Goal: Task Accomplishment & Management: Manage account settings

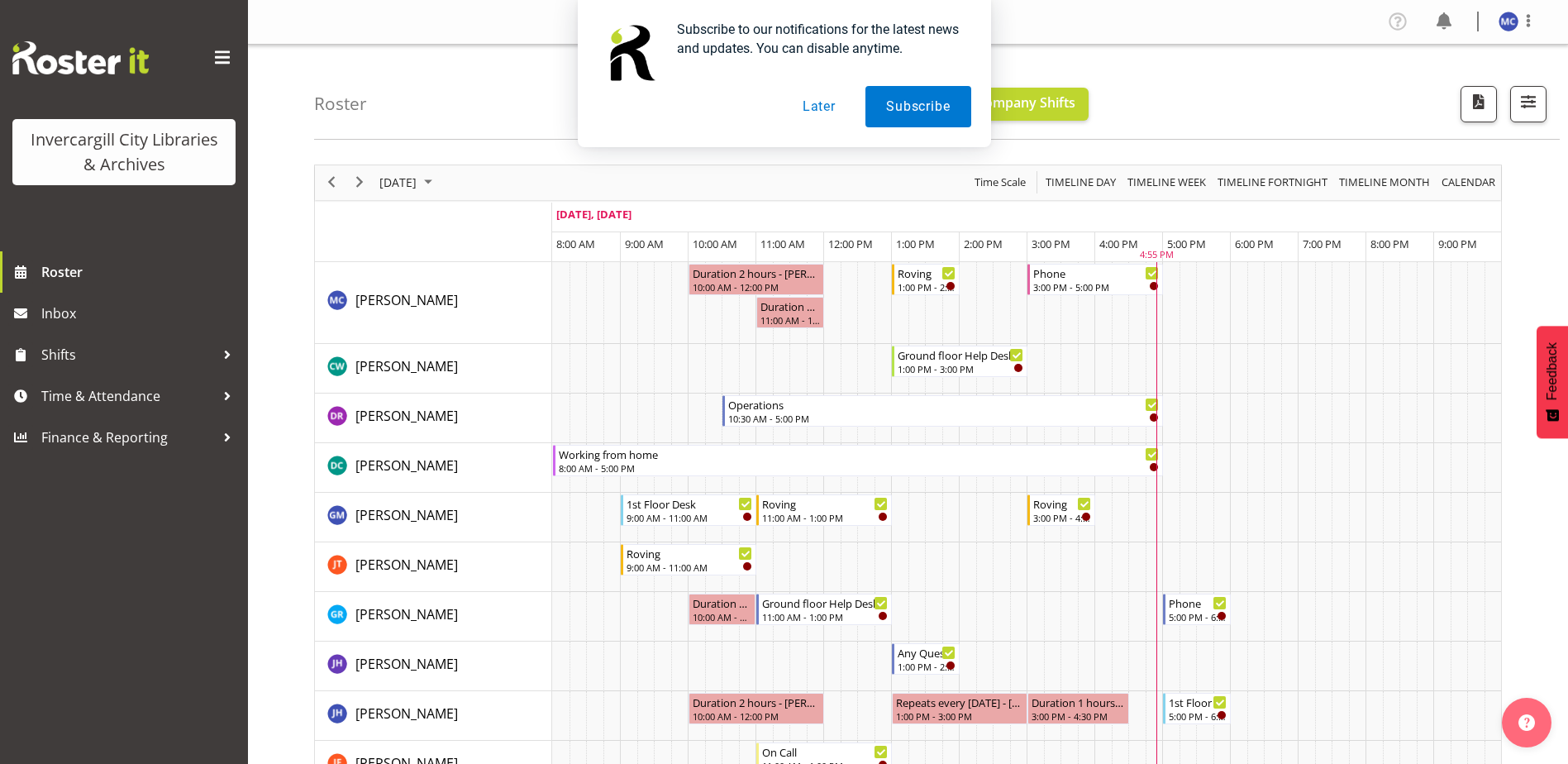
click at [820, 98] on button "Later" at bounding box center [819, 107] width 74 height 42
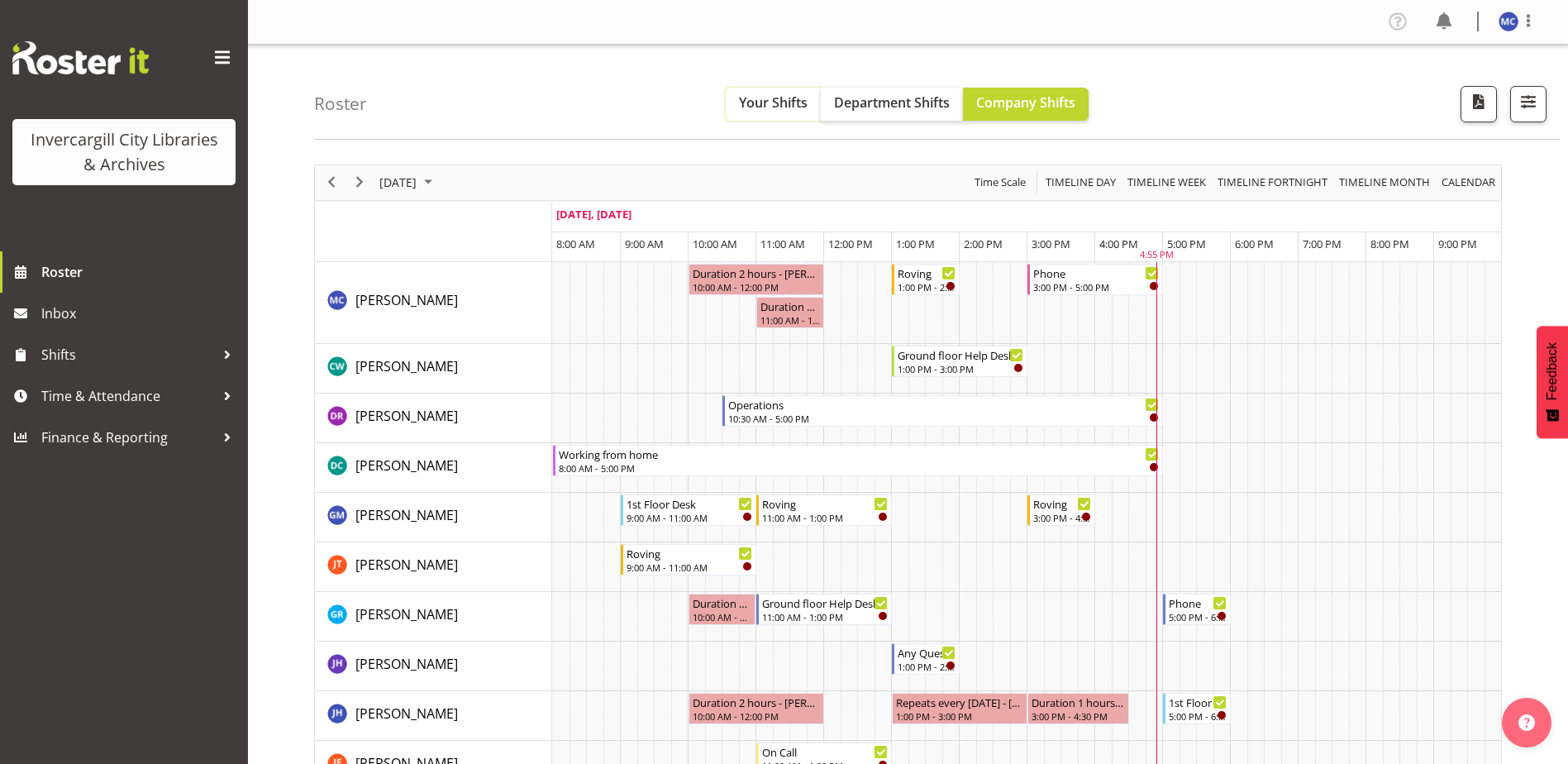
click at [784, 113] on button "Your Shifts" at bounding box center [773, 104] width 95 height 33
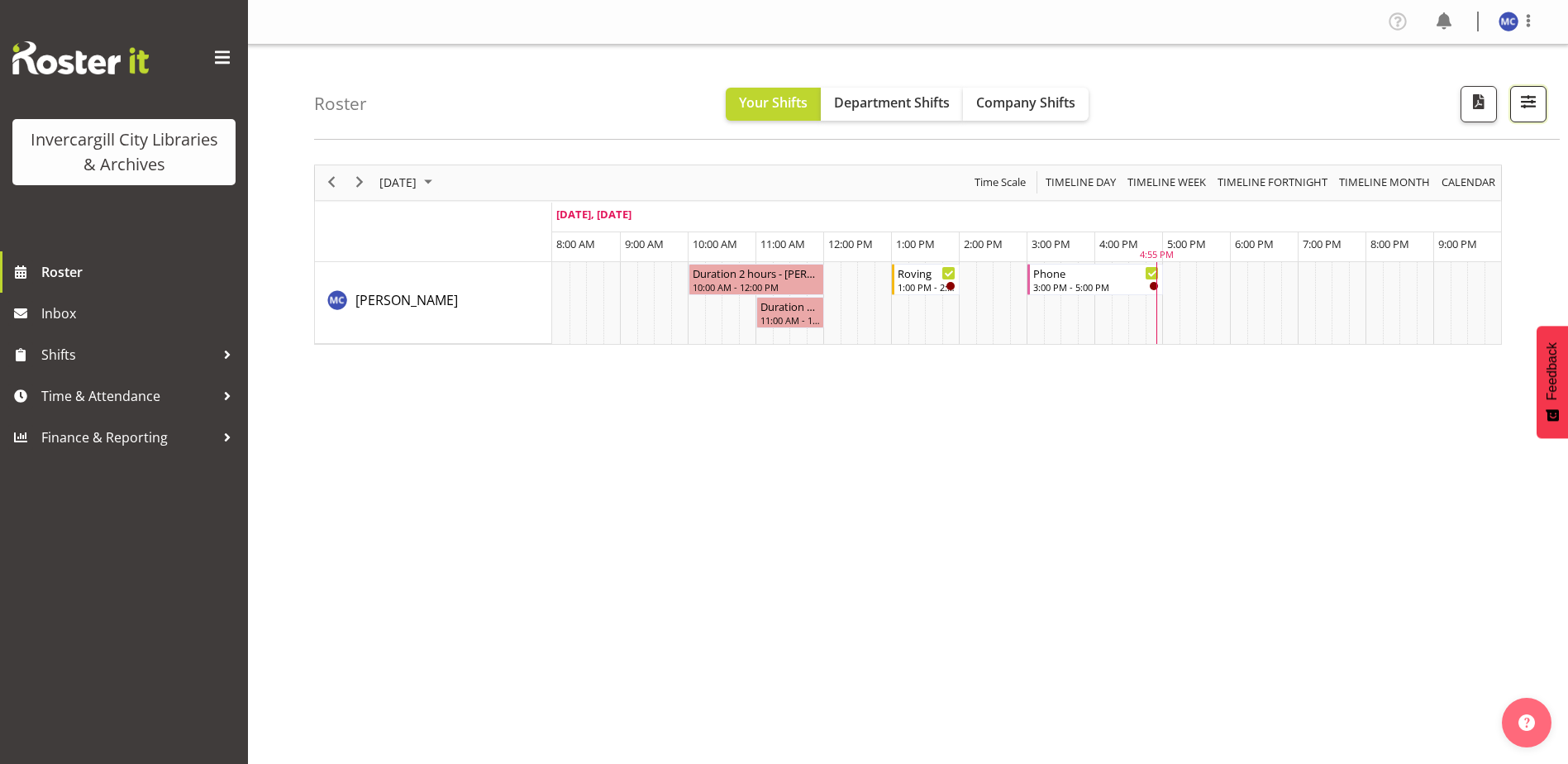
click at [1528, 97] on span "button" at bounding box center [1528, 102] width 22 height 22
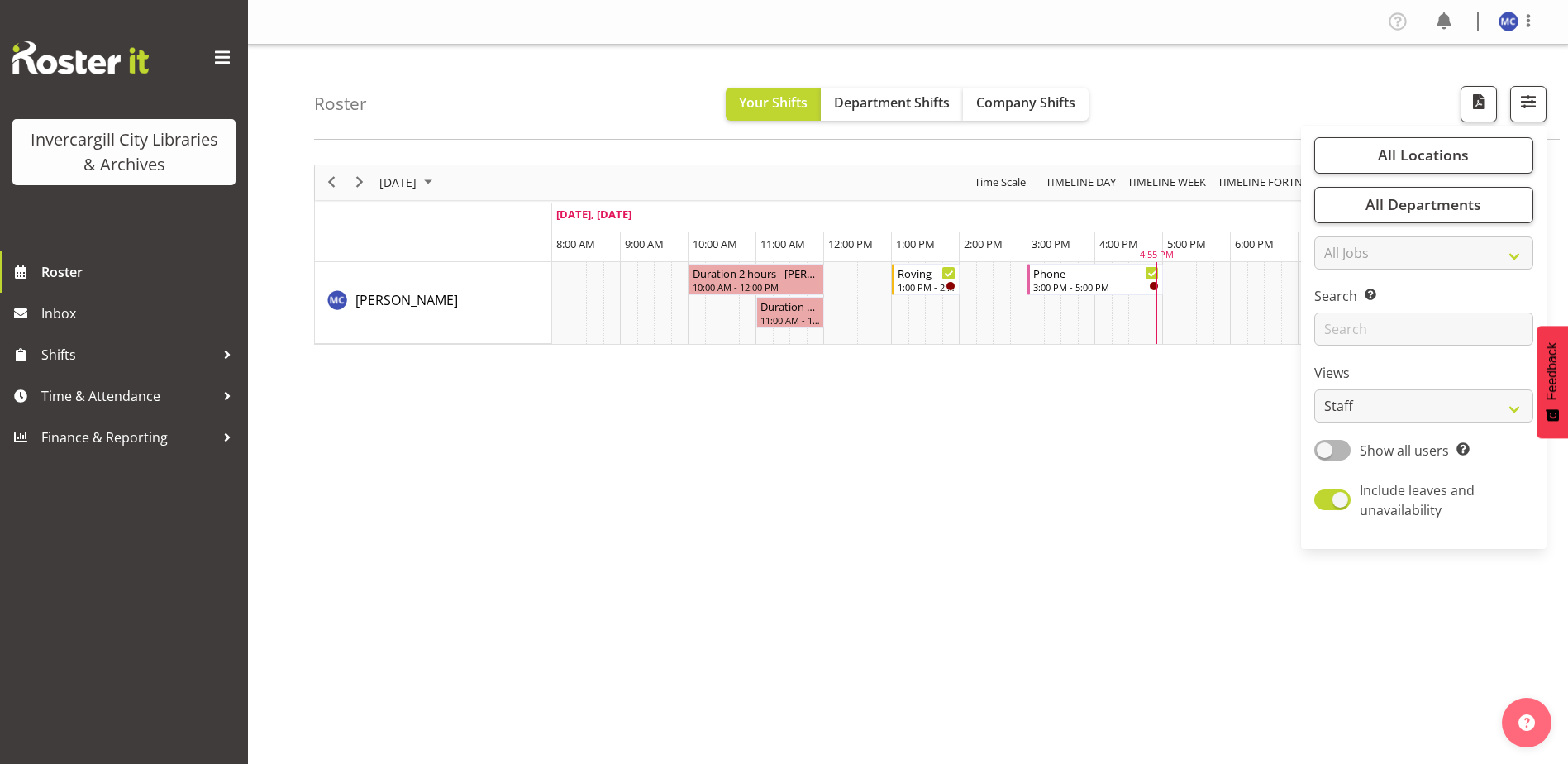
click at [458, 96] on div "Roster Your Shifts Department Shifts Company Shifts All Locations Clear Bluff L…" at bounding box center [937, 92] width 1245 height 95
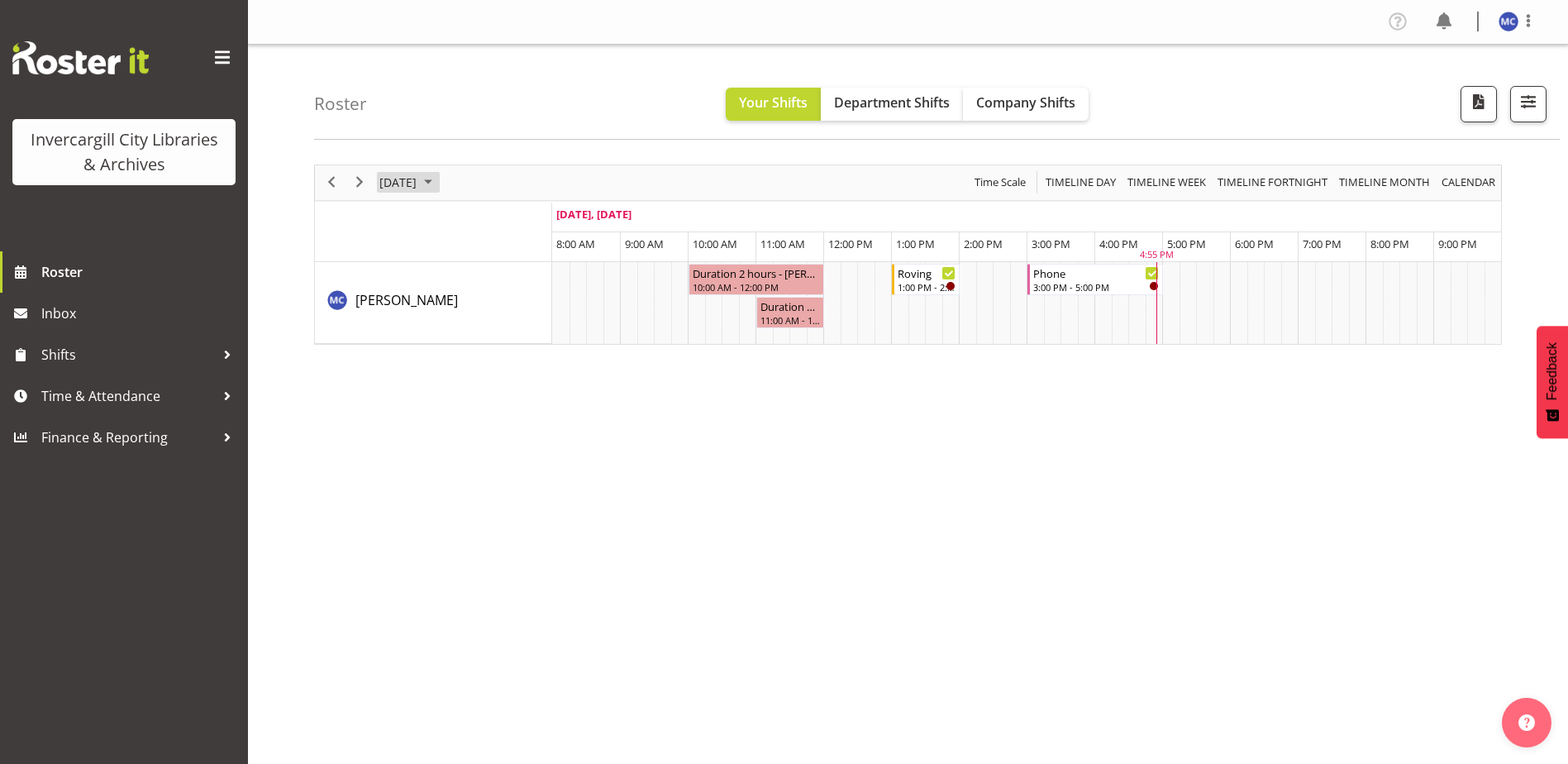
click at [443, 179] on div "[DATE]" at bounding box center [408, 183] width 68 height 35
click at [1177, 186] on span "Timeline Week" at bounding box center [1166, 182] width 82 height 21
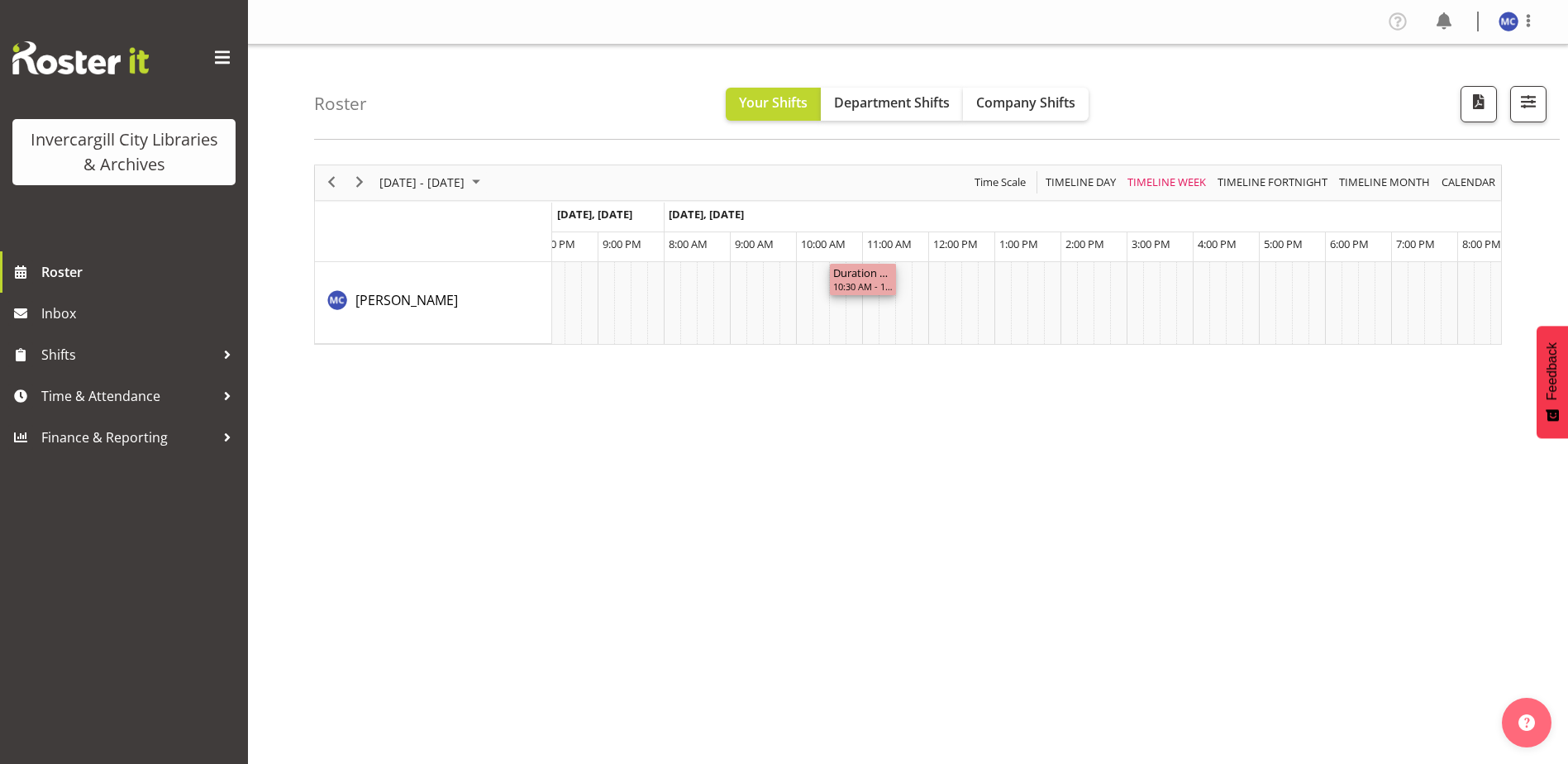
click at [863, 289] on div "10:30 AM - 11:30 AM" at bounding box center [863, 286] width 60 height 13
click at [863, 283] on div "10:30 AM - 11:30 AM" at bounding box center [863, 286] width 60 height 13
click at [849, 270] on div "Duration 1 hours - [PERSON_NAME]" at bounding box center [863, 272] width 60 height 17
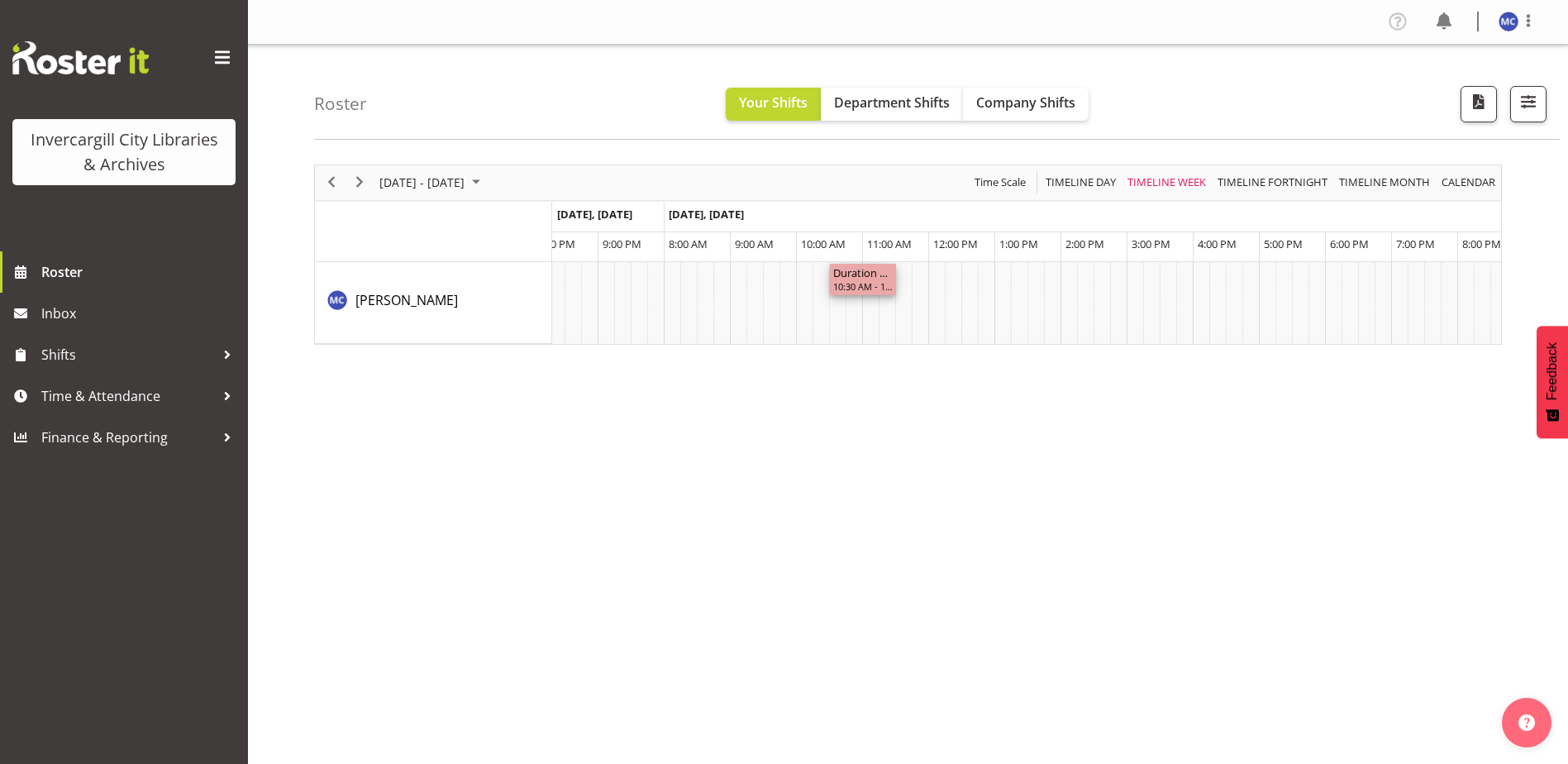
click at [849, 270] on div "Duration 1 hours - [PERSON_NAME]" at bounding box center [863, 272] width 60 height 17
click at [850, 280] on div "10:30 AM - 11:30 AM" at bounding box center [863, 286] width 60 height 13
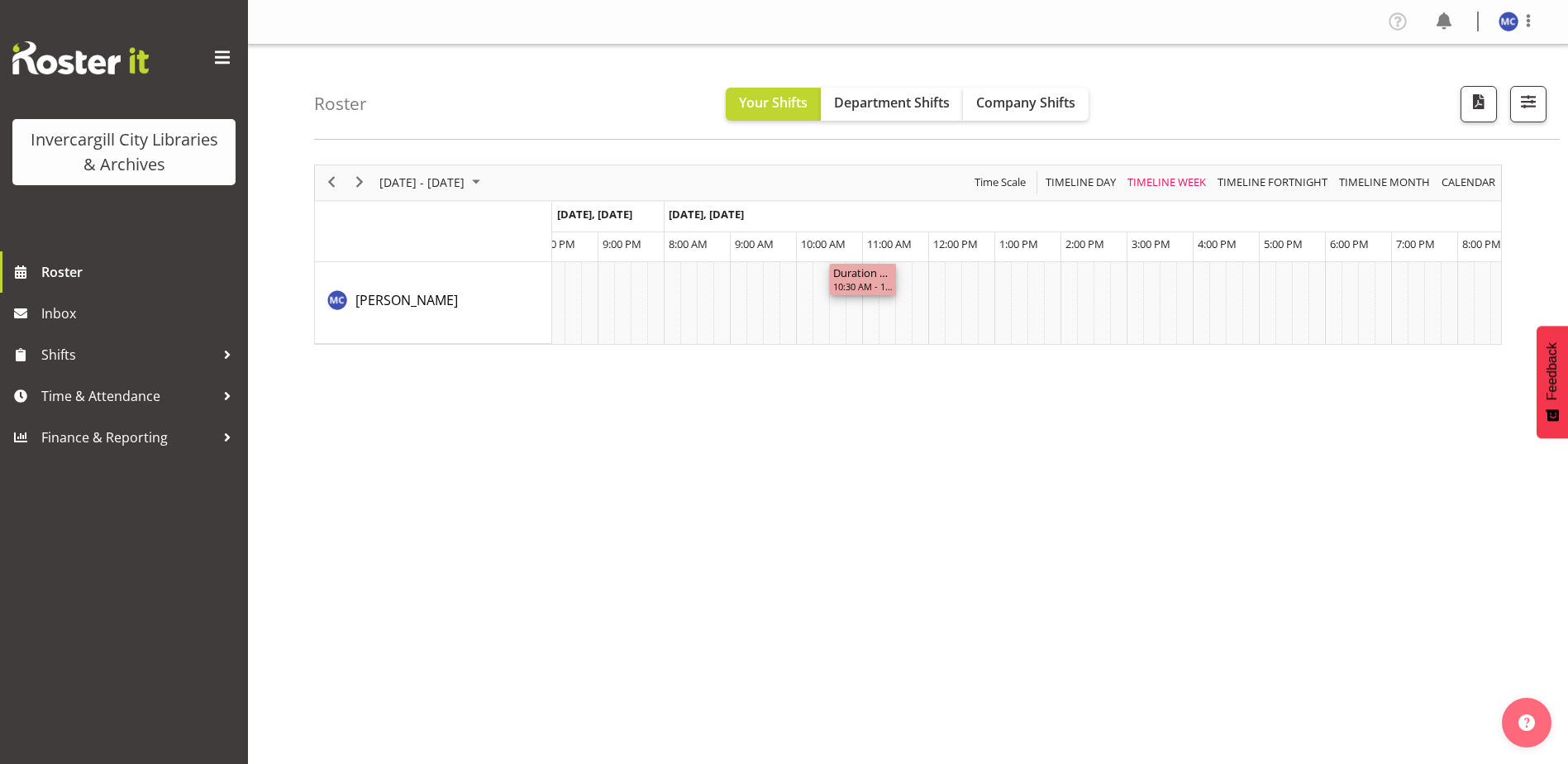
click at [850, 280] on div "10:30 AM - 11:30 AM" at bounding box center [863, 286] width 60 height 13
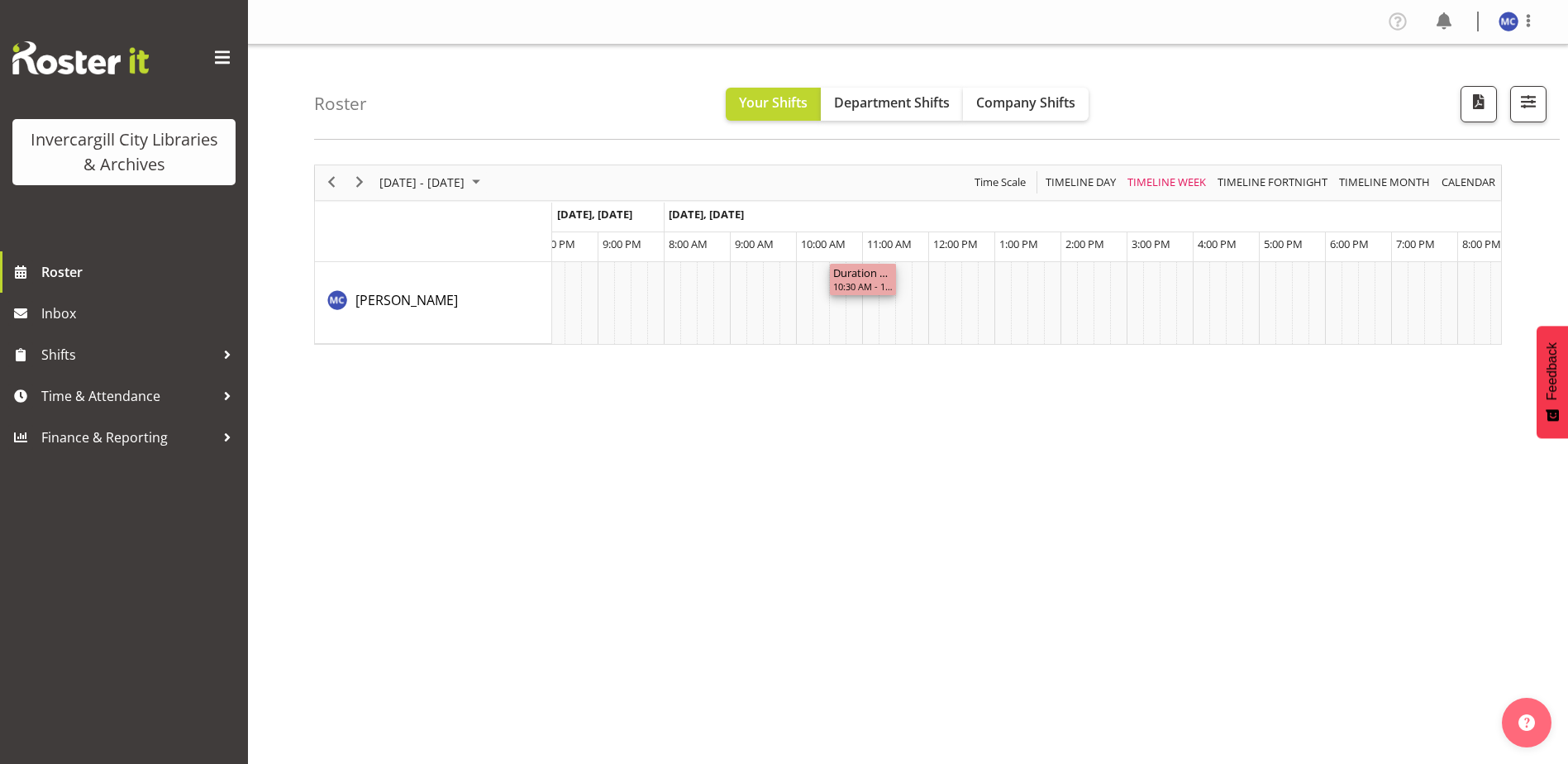
click at [850, 280] on div "10:30 AM - 11:30 AM" at bounding box center [863, 286] width 60 height 13
click at [850, 281] on div "10:30 AM - 11:30 AM" at bounding box center [863, 286] width 60 height 13
click at [850, 289] on div "10:30 AM - 11:30 AM" at bounding box center [863, 286] width 60 height 13
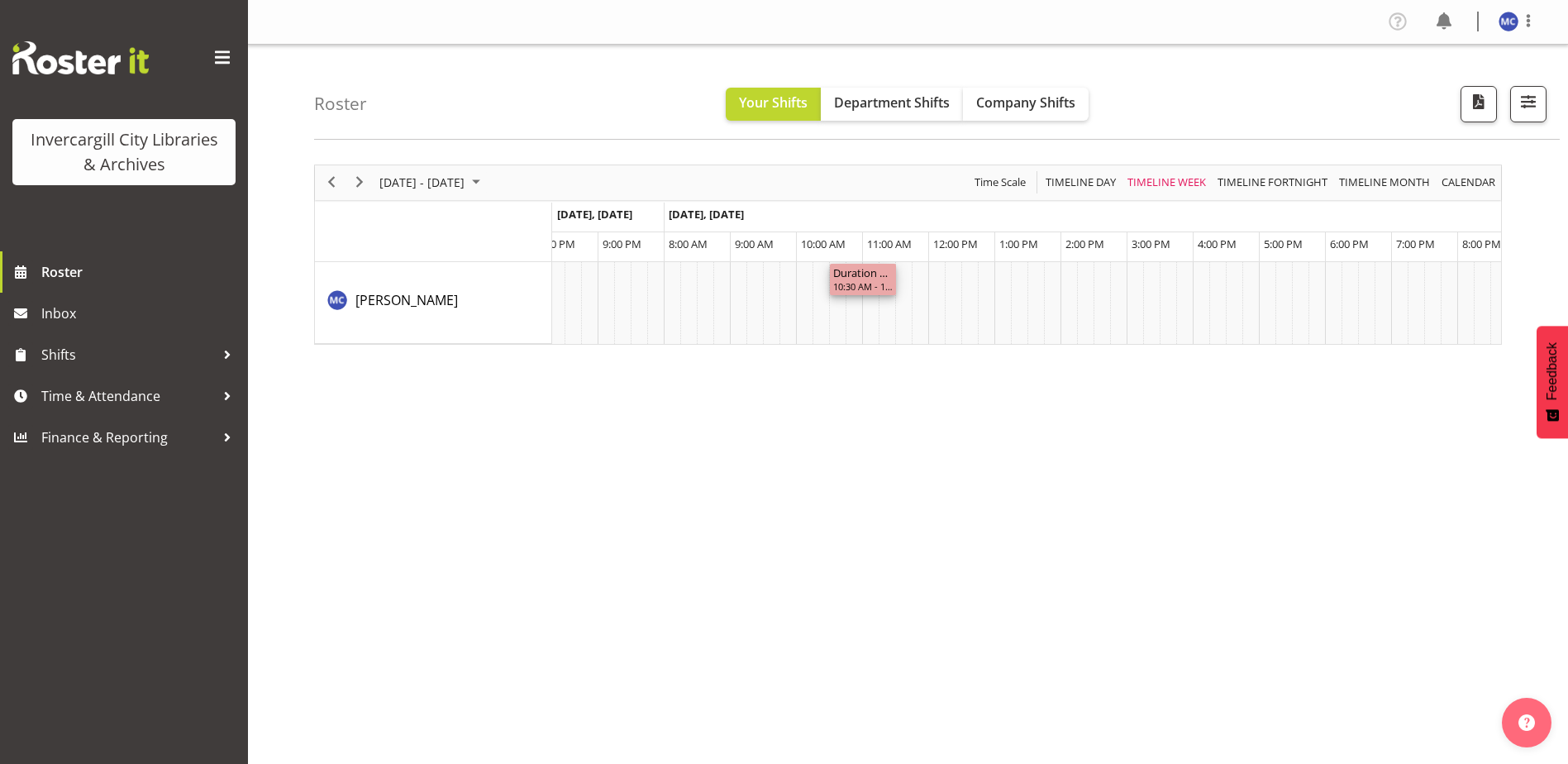
click at [850, 289] on div "10:30 AM - 11:30 AM" at bounding box center [863, 286] width 60 height 13
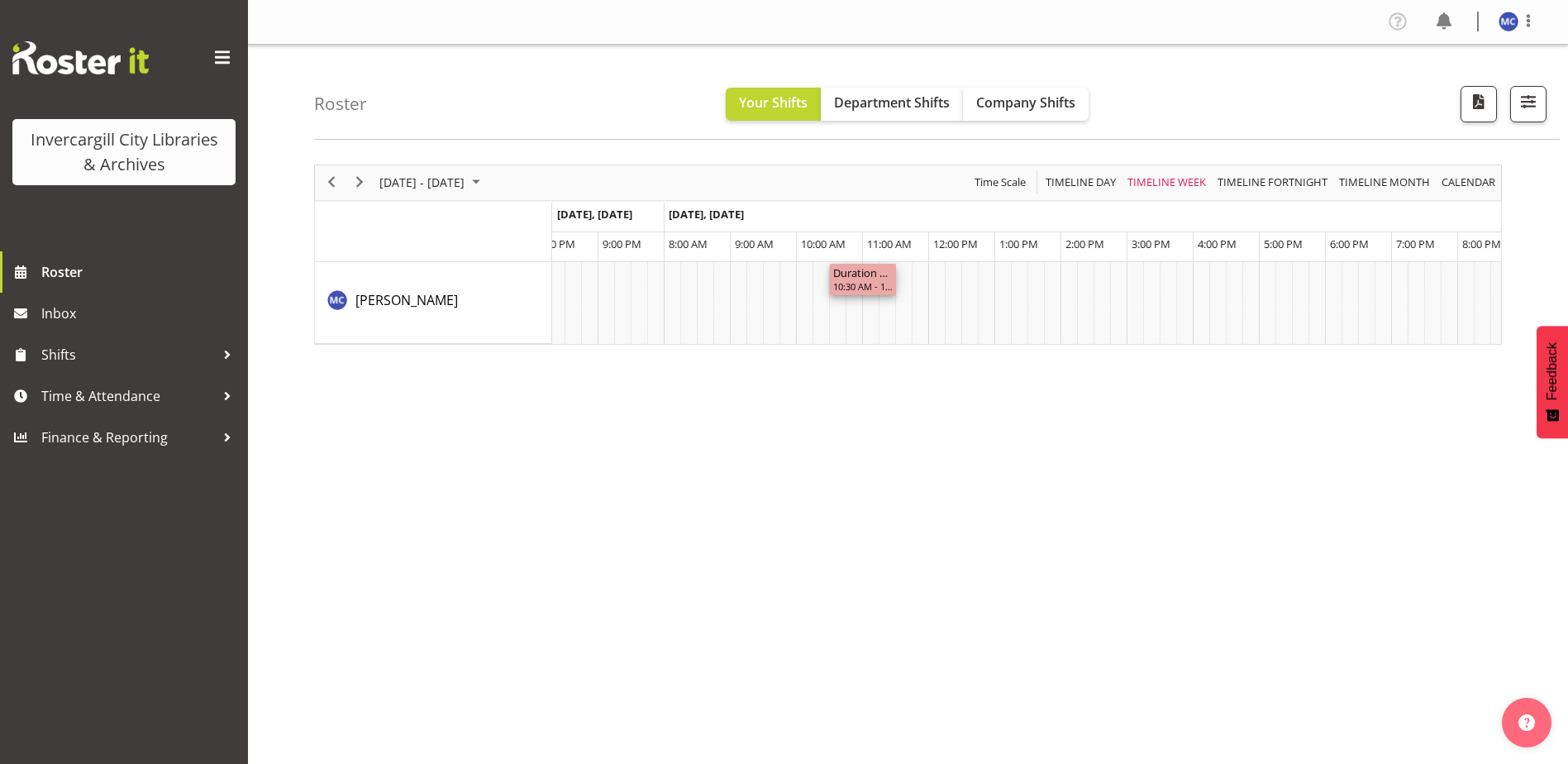
click at [881, 276] on div "Duration 1 hours - [PERSON_NAME]" at bounding box center [863, 272] width 60 height 17
click at [228, 59] on span at bounding box center [222, 58] width 27 height 27
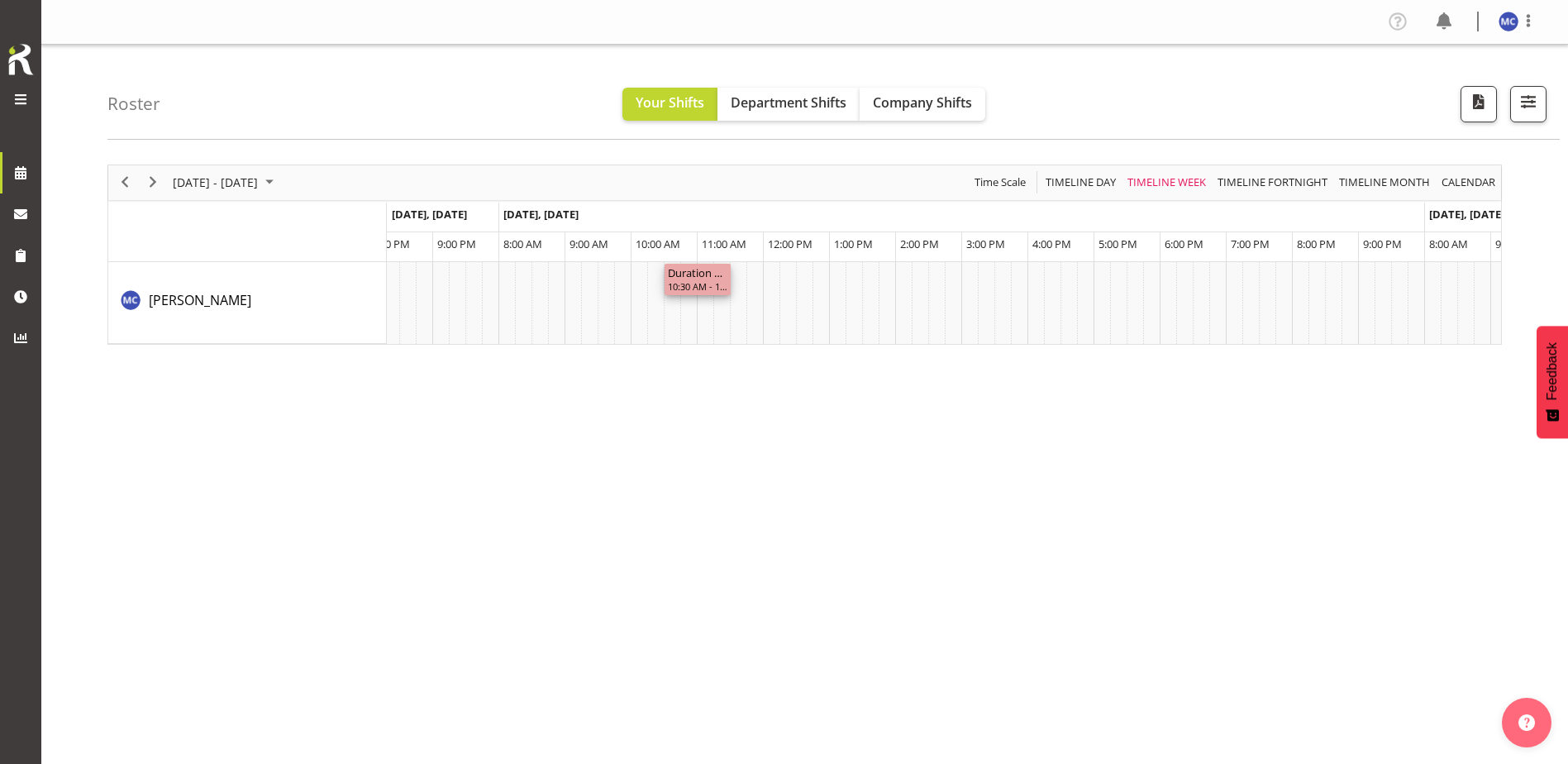
click at [693, 282] on div "10:30 AM - 11:30 AM" at bounding box center [698, 286] width 60 height 13
click at [694, 283] on div "10:30 AM - 11:30 AM" at bounding box center [698, 286] width 60 height 13
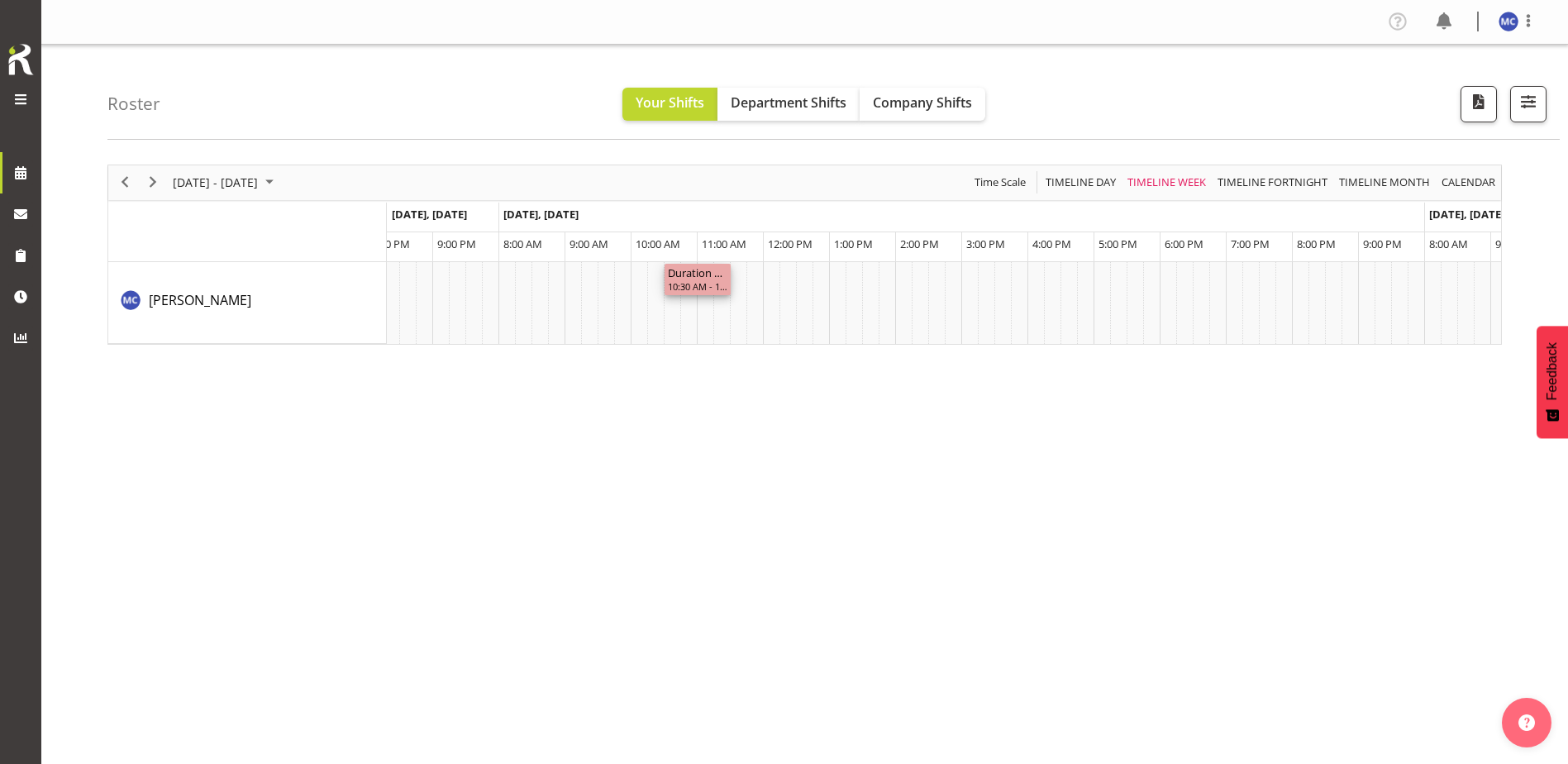
click at [715, 275] on div "Duration 1 hours - [PERSON_NAME]" at bounding box center [698, 272] width 60 height 17
click at [1535, 18] on span at bounding box center [1528, 21] width 20 height 20
click at [1250, 90] on div "Roster Your Shifts Department Shifts Company Shifts All Locations Clear Bluff L…" at bounding box center [833, 92] width 1452 height 95
click at [706, 281] on div "10:30 AM - 11:30 AM" at bounding box center [698, 286] width 60 height 13
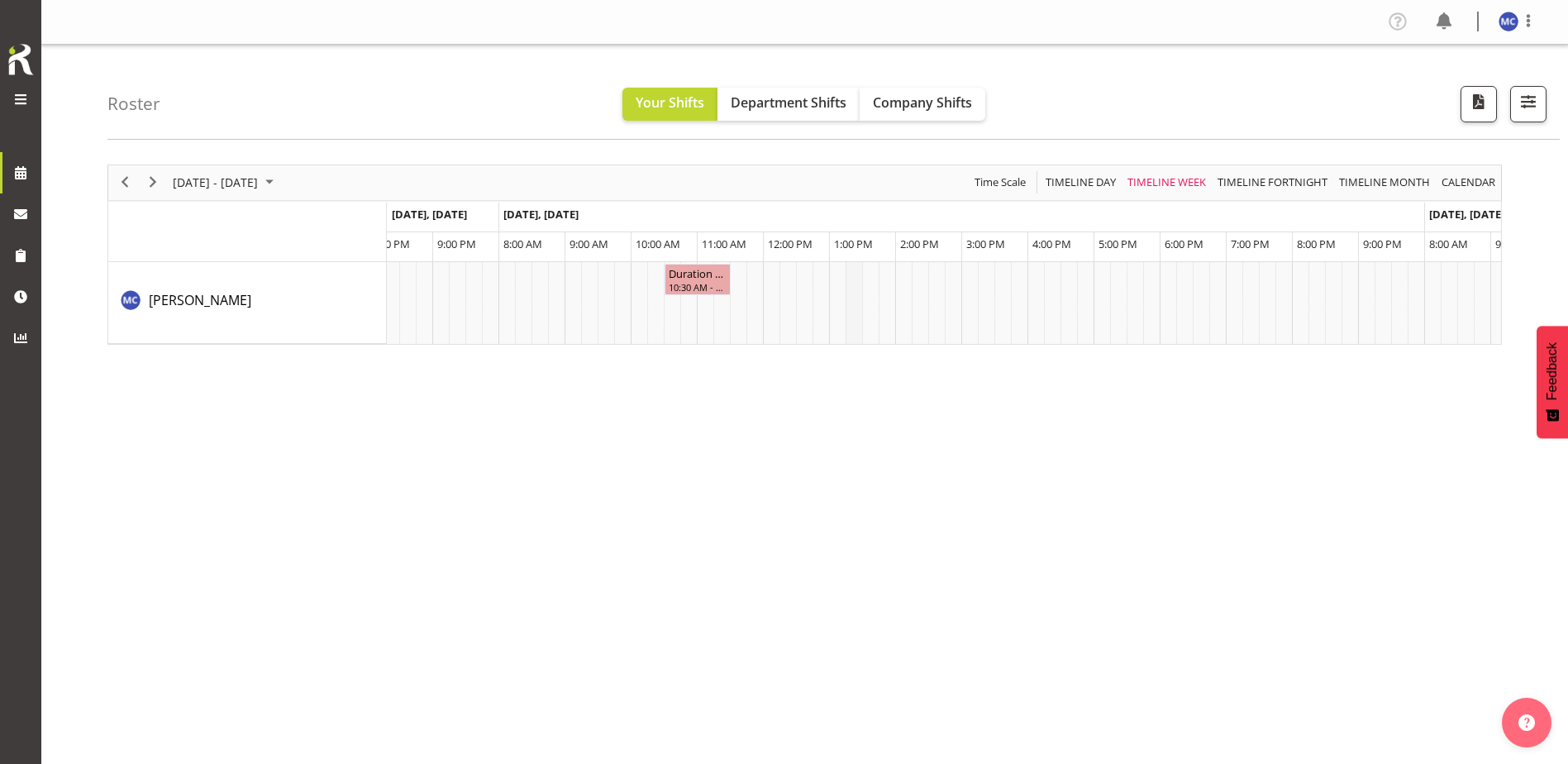
click at [858, 271] on td "Timeline Week of September 17, 2025" at bounding box center [853, 303] width 17 height 82
click at [839, 281] on td "Timeline Week of September 17, 2025" at bounding box center [838, 303] width 17 height 82
click at [853, 277] on td "Timeline Week of September 17, 2025" at bounding box center [853, 303] width 17 height 82
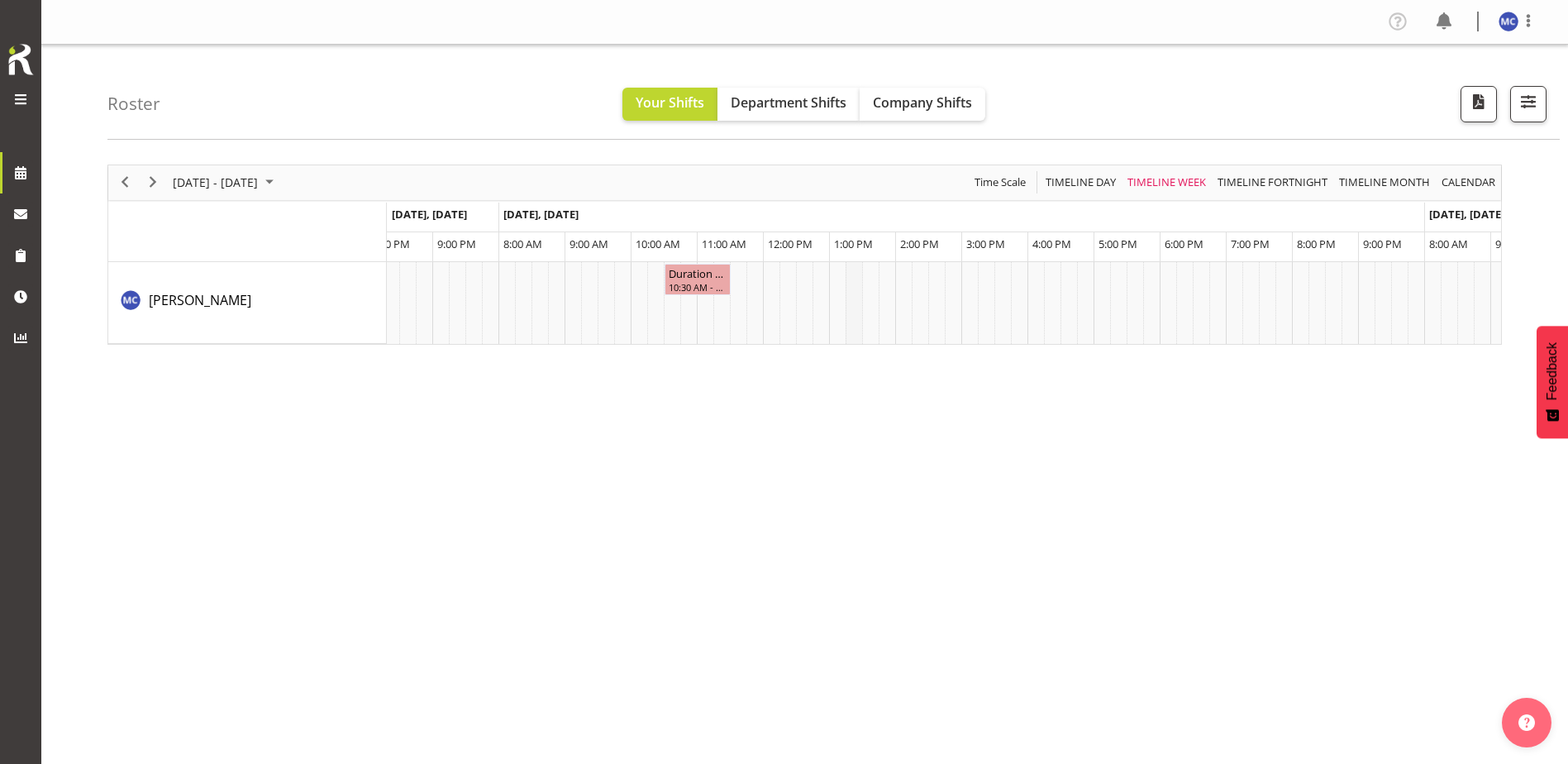
click at [853, 277] on td "Timeline Week of September 17, 2025" at bounding box center [853, 303] width 17 height 82
click at [894, 279] on td "Timeline Week of September 17, 2025" at bounding box center [887, 303] width 17 height 82
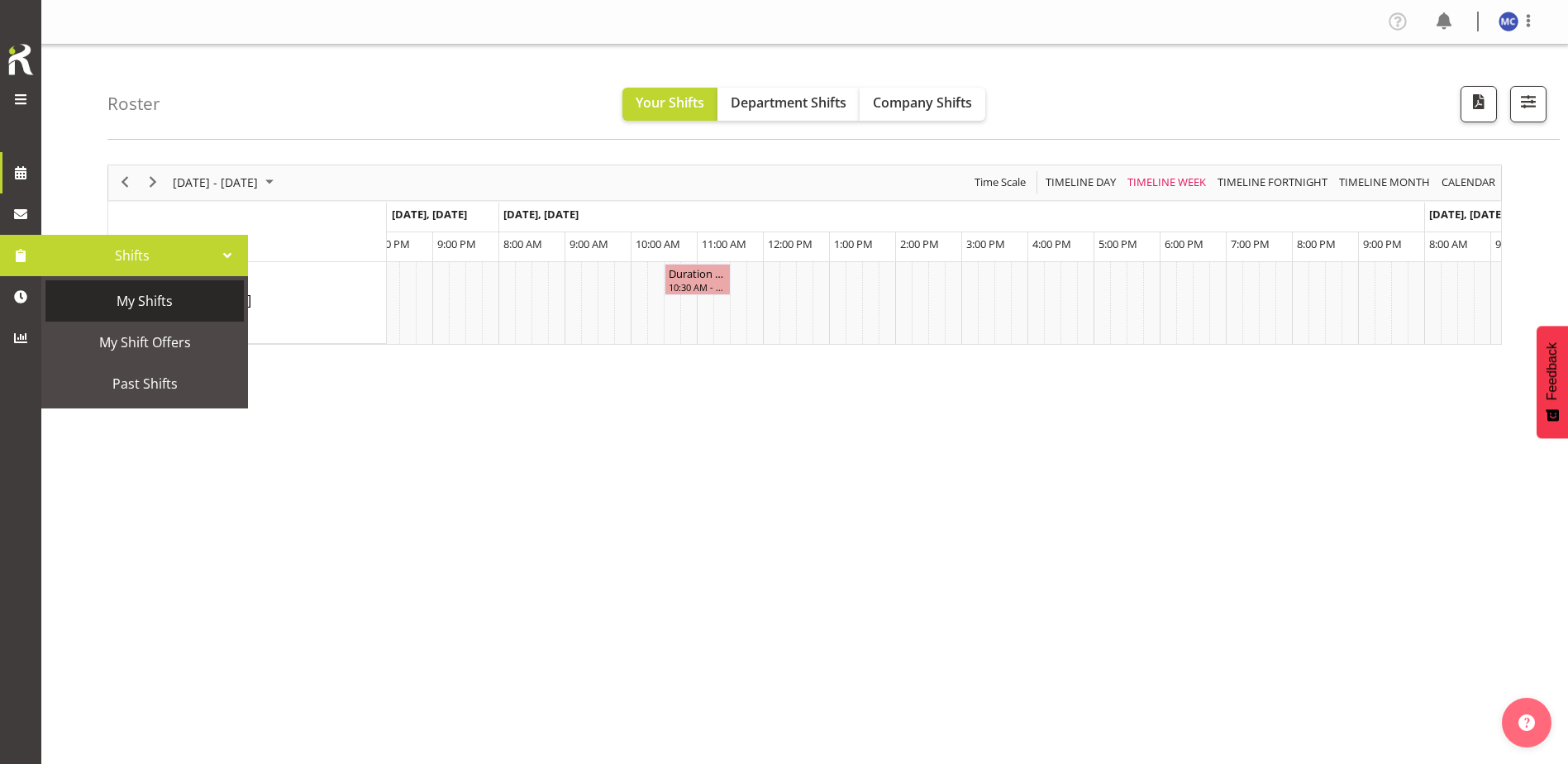
click at [158, 296] on span "My Shifts" at bounding box center [145, 301] width 182 height 25
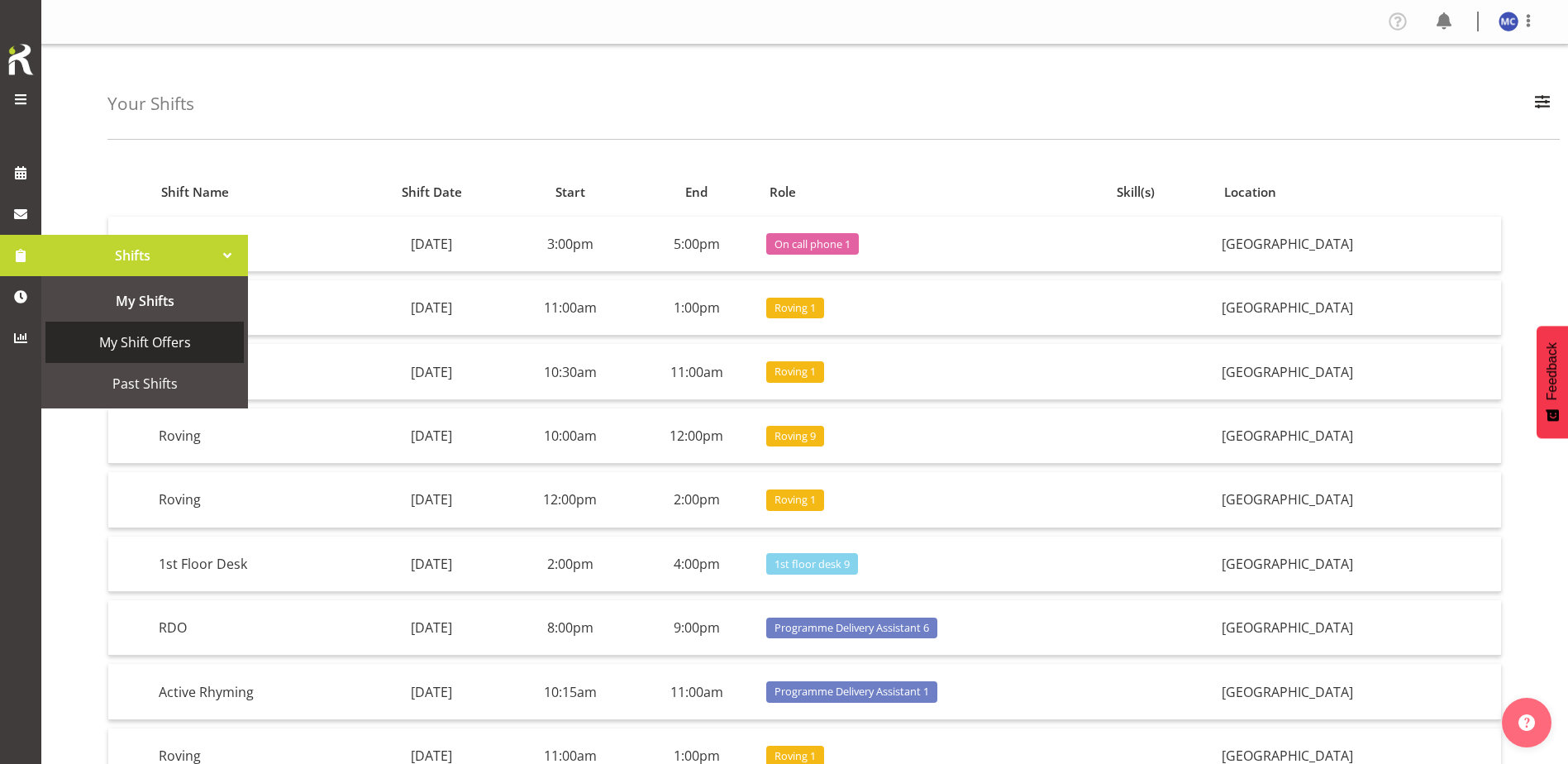
click at [135, 343] on span "My Shift Offers" at bounding box center [145, 342] width 182 height 25
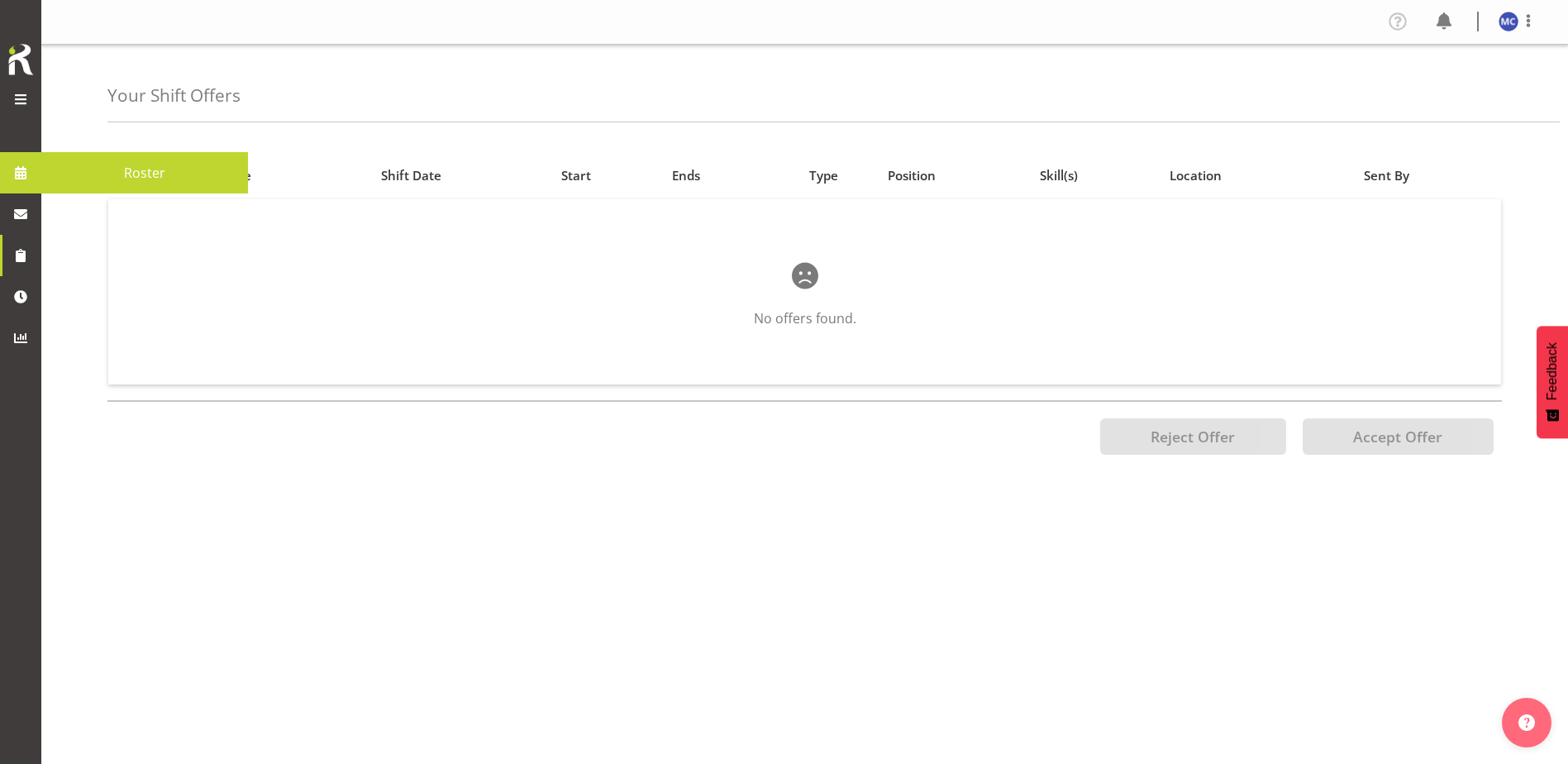
click at [32, 181] on span at bounding box center [21, 173] width 25 height 25
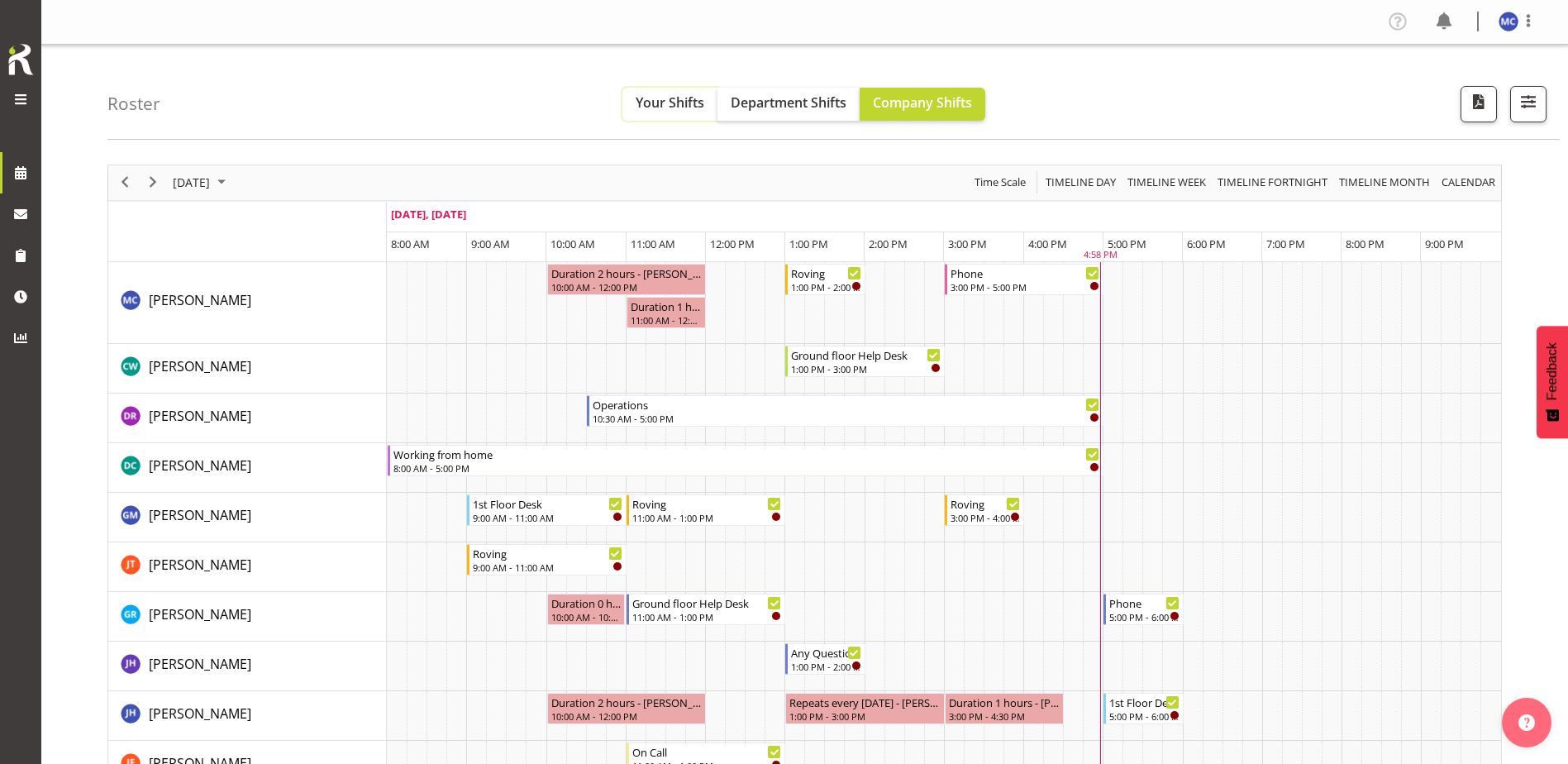
click at [688, 105] on span "Your Shifts" at bounding box center [670, 102] width 68 height 18
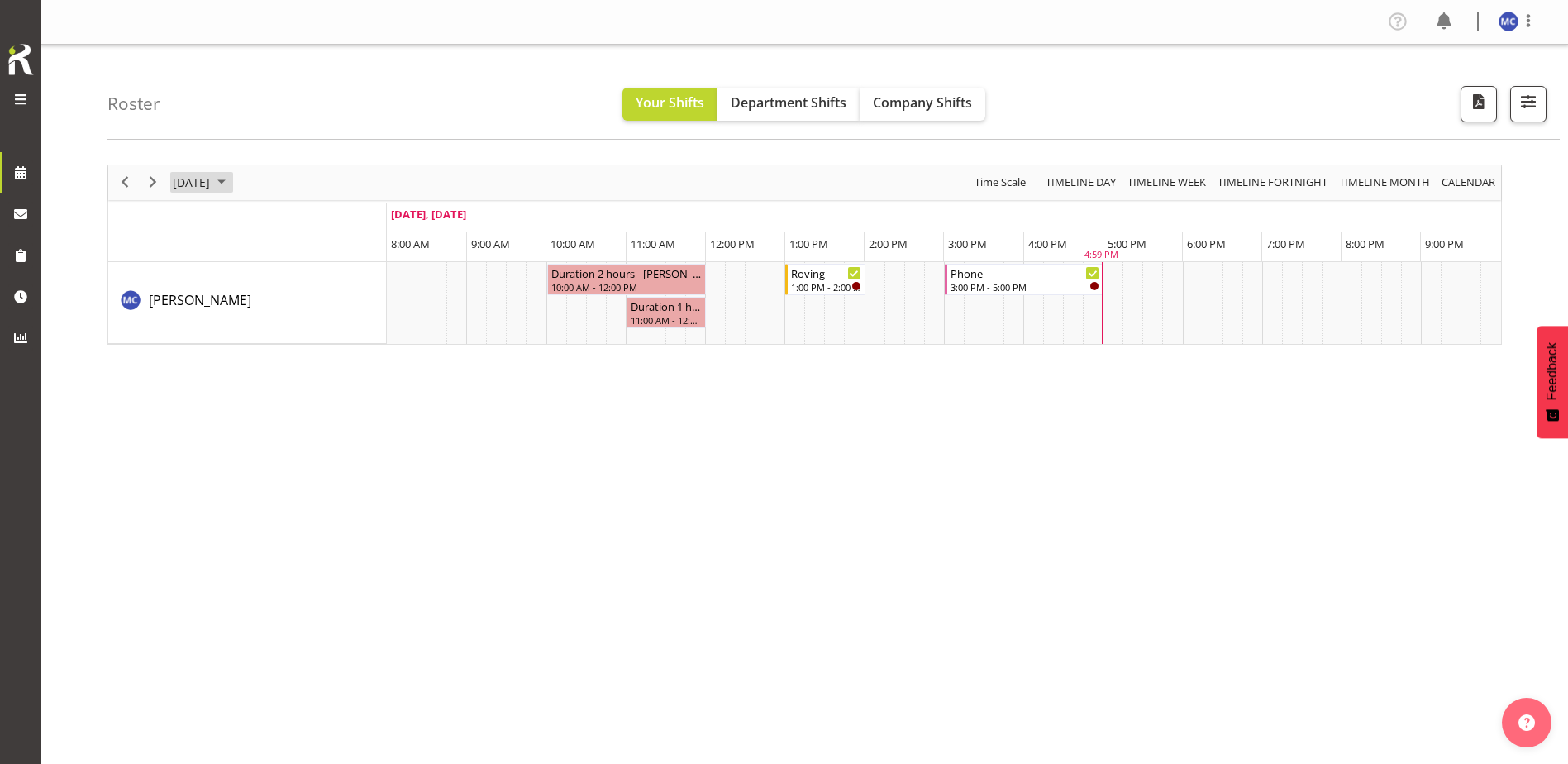
click at [231, 190] on span "September 2025" at bounding box center [221, 182] width 20 height 21
click at [324, 330] on span "19" at bounding box center [323, 337] width 25 height 25
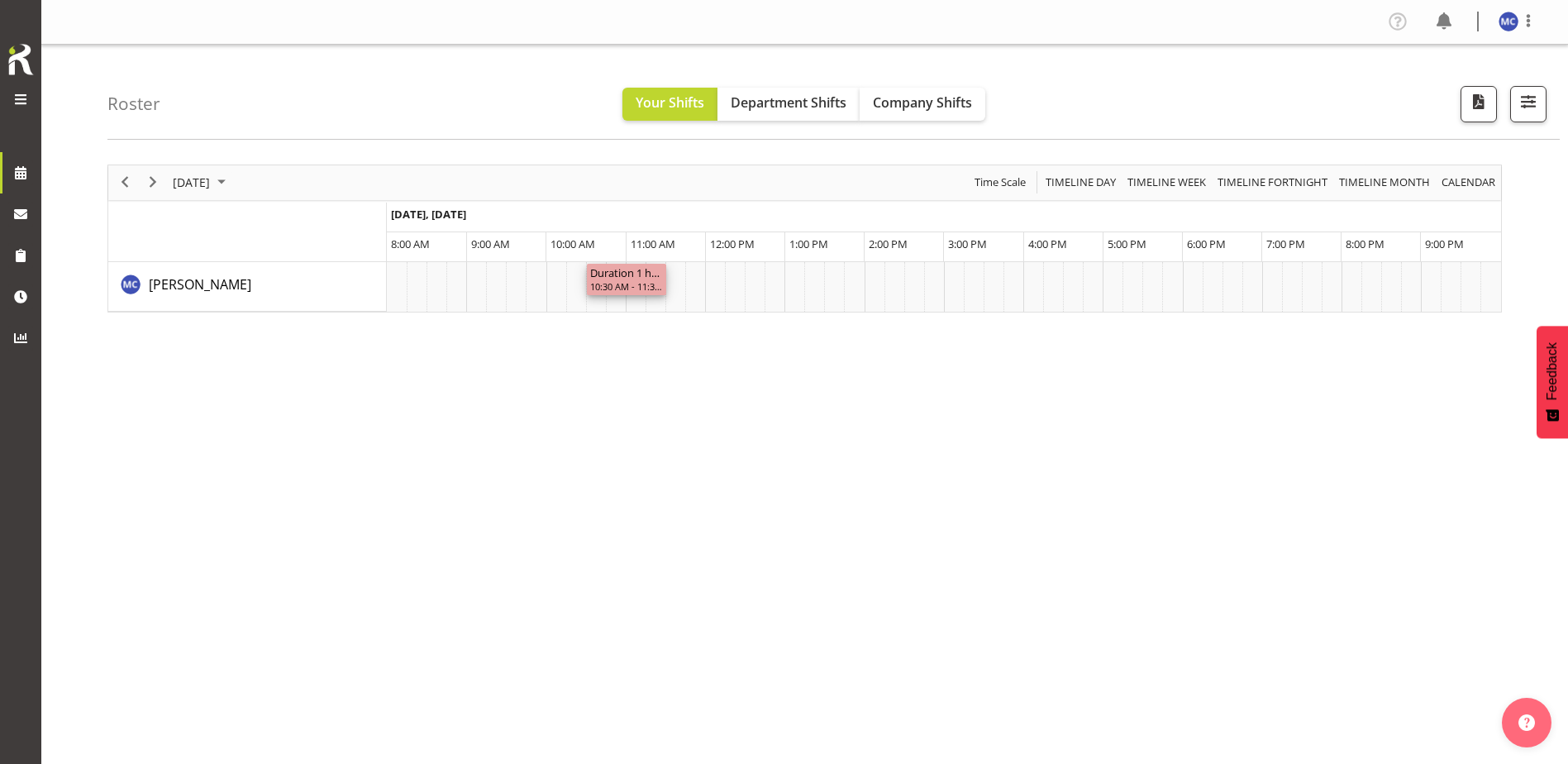
click at [633, 277] on div "Duration 1 hours - Aurora Catu" at bounding box center [626, 272] width 72 height 17
click at [27, 93] on span at bounding box center [21, 99] width 20 height 20
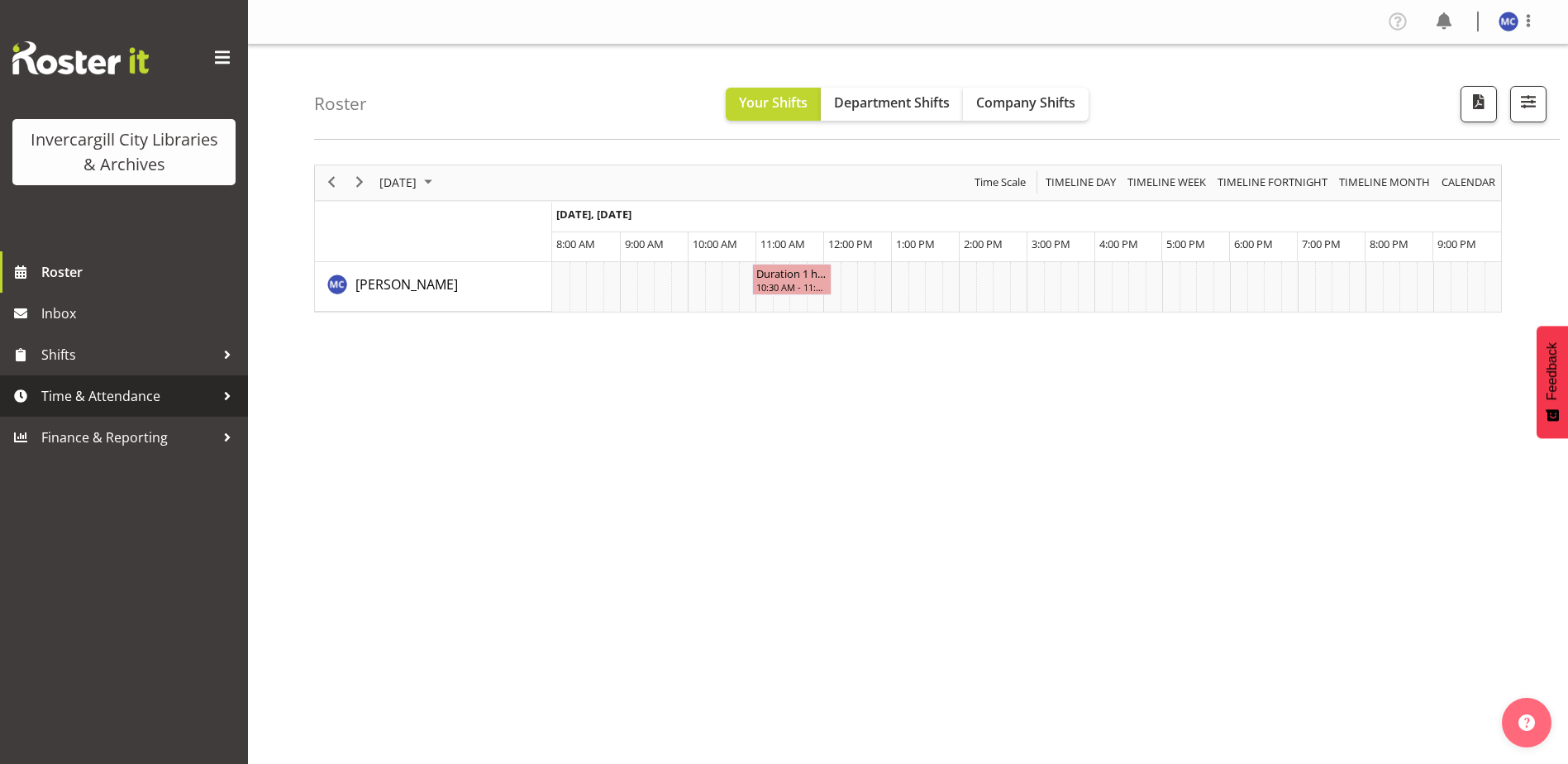
click at [82, 389] on span "Time & Attendance" at bounding box center [128, 396] width 174 height 25
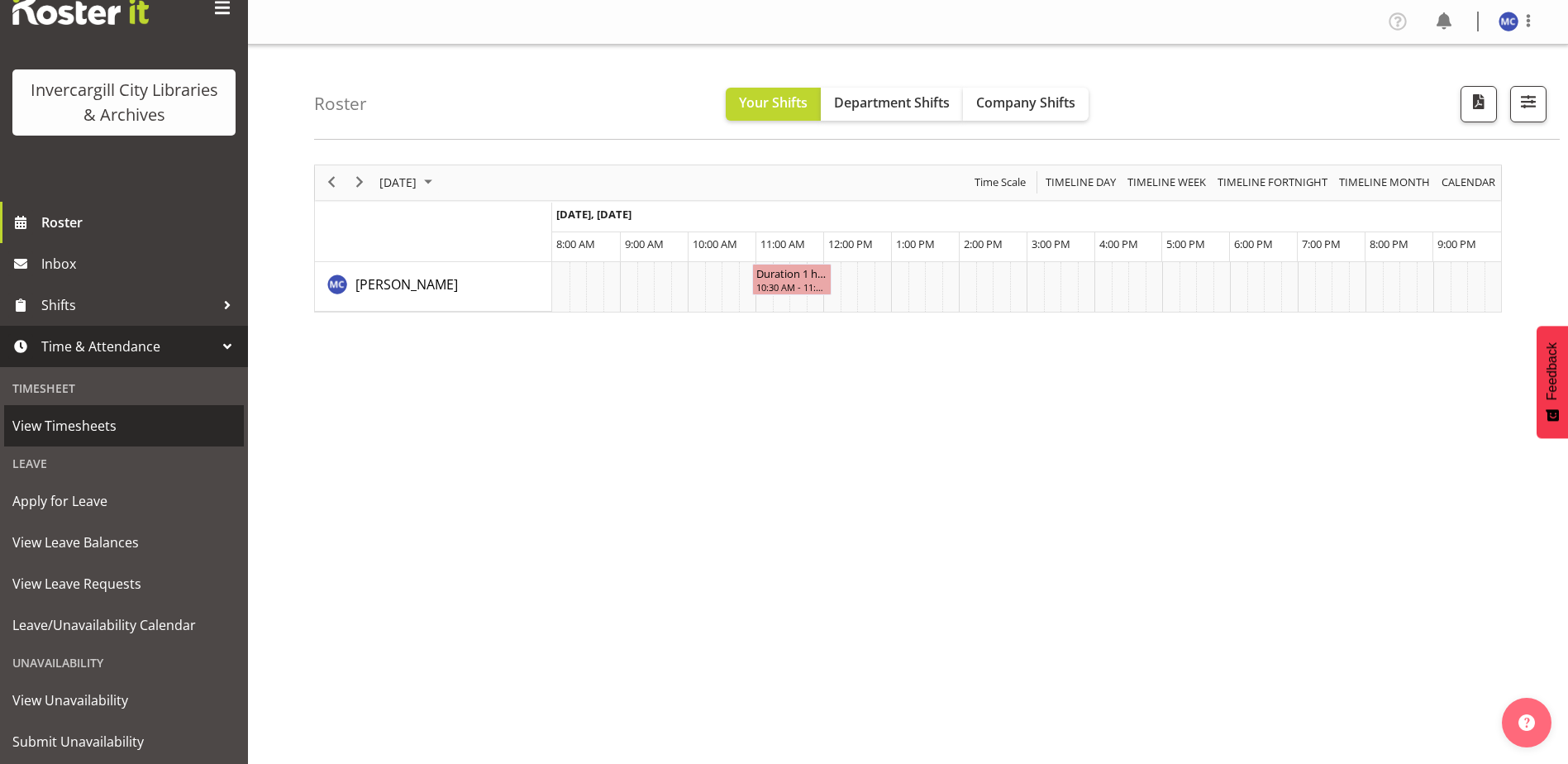
scroll to position [93, 0]
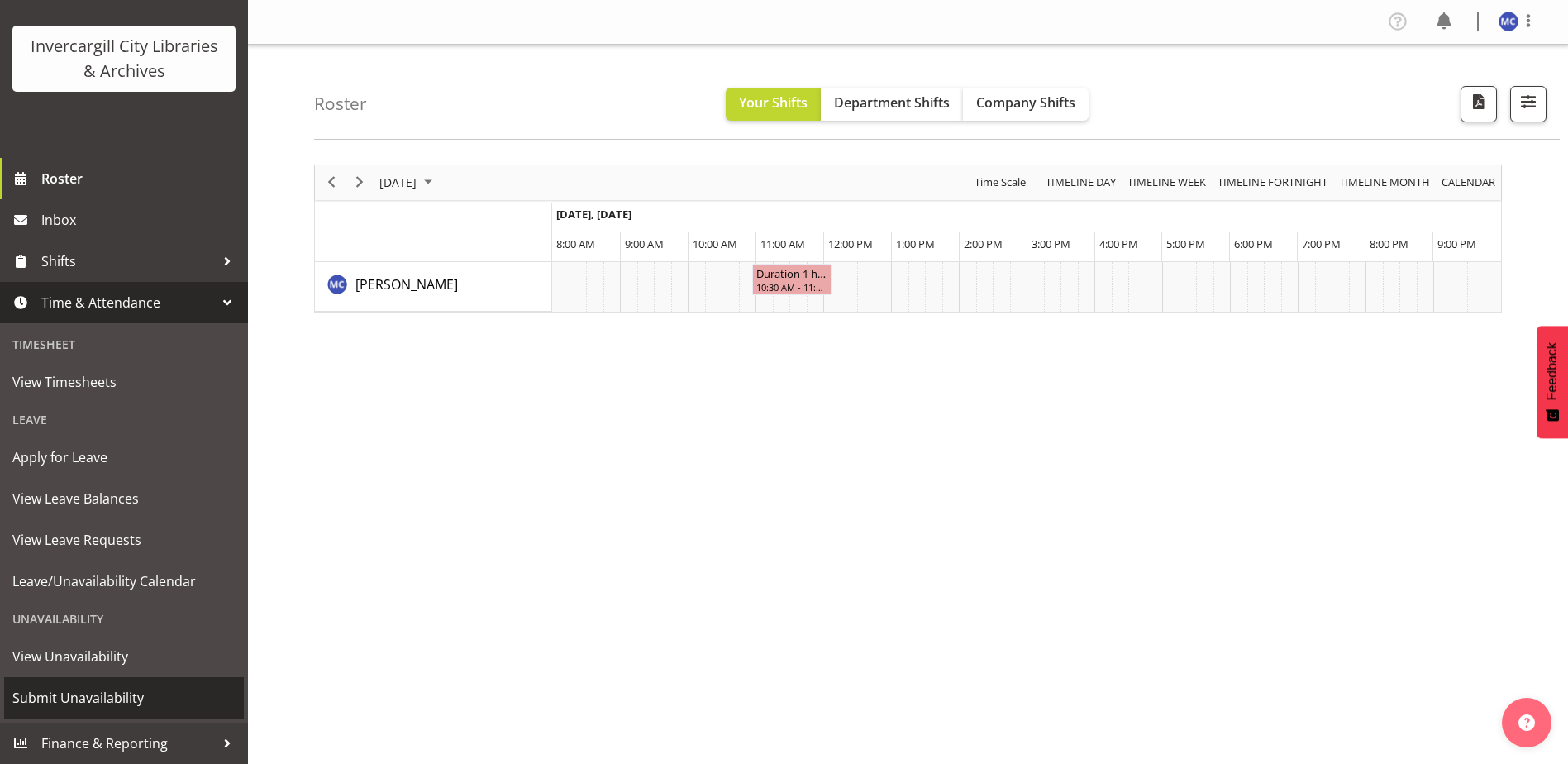
click at [109, 693] on span "Submit Unavailability" at bounding box center [124, 698] width 223 height 25
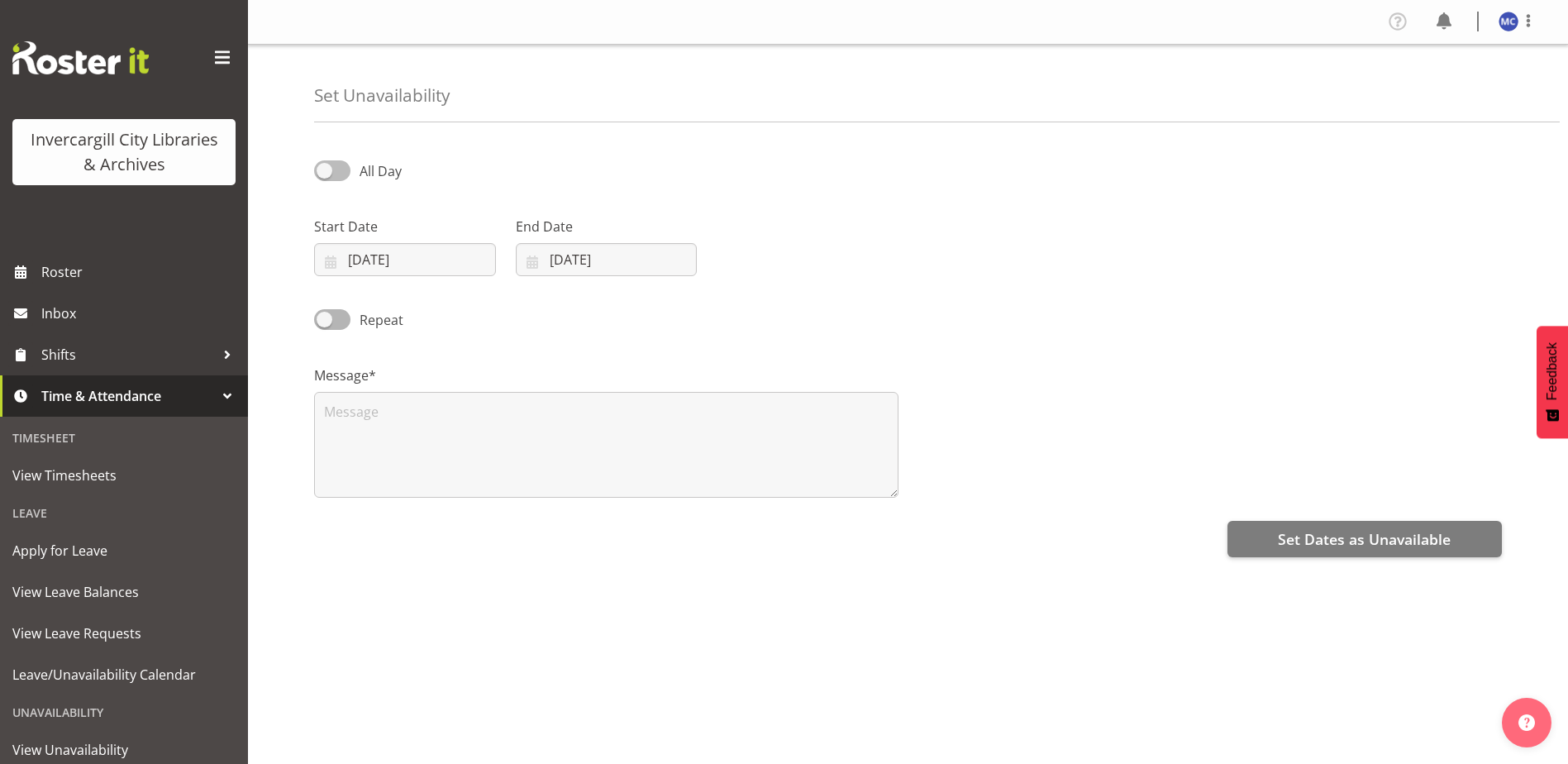
click at [330, 169] on span at bounding box center [333, 171] width 37 height 21
click at [324, 169] on input "All Day" at bounding box center [319, 171] width 11 height 11
checkbox input "true"
click at [338, 258] on input "17/09/2025" at bounding box center [405, 260] width 182 height 33
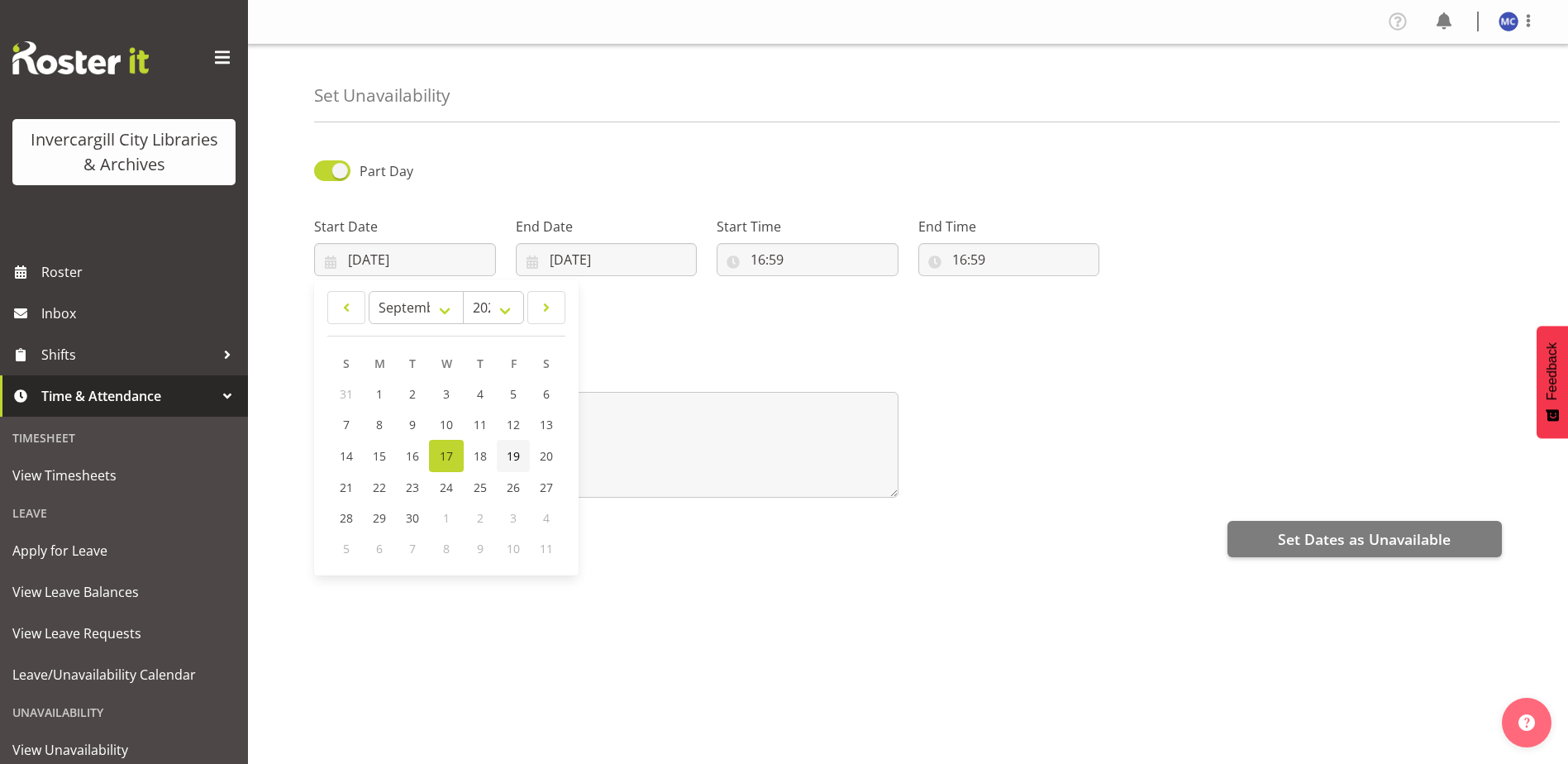
click at [514, 457] on span "19" at bounding box center [513, 456] width 13 height 16
type input "19/09/2025"
click at [818, 263] on input "16:59" at bounding box center [807, 260] width 182 height 33
drag, startPoint x: 826, startPoint y: 304, endPoint x: 827, endPoint y: 319, distance: 15.0
click at [827, 319] on select "00 01 02 03 04 05 06 07 08 09 10 11 12 13 14 15 16 17 18 19 20 21 22 23" at bounding box center [829, 303] width 37 height 33
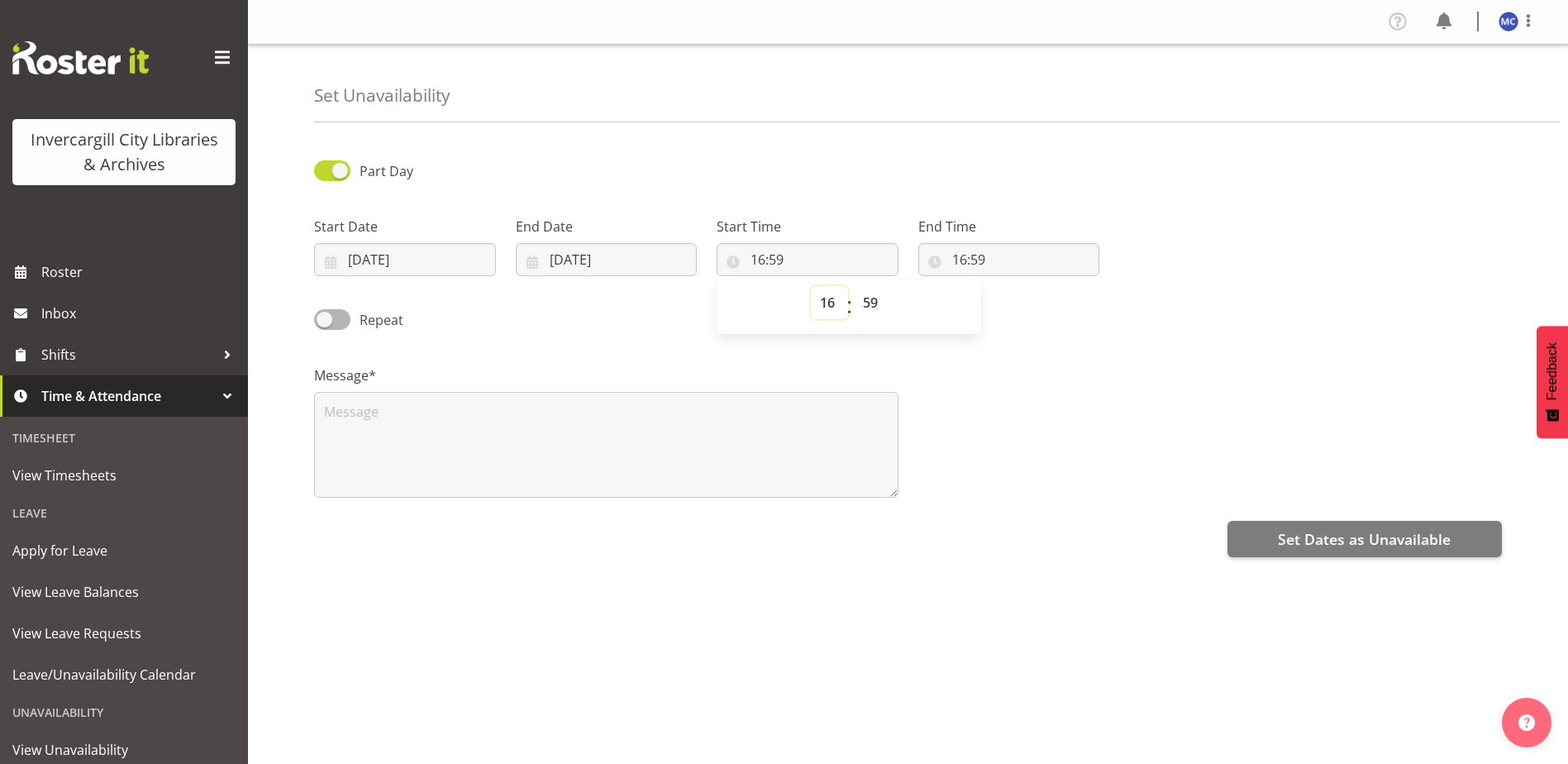
select select "13"
click at [811, 286] on select "00 01 02 03 04 05 06 07 08 09 10 11 12 13 14 15 16 17 18 19 20 21 22 23" at bounding box center [829, 303] width 37 height 33
type input "13:59"
click at [873, 301] on select "00 01 02 03 04 05 06 07 08 09 10 11 12 13 14 15 16 17 18 19 20 21 22 23 24 25 2…" at bounding box center [872, 303] width 37 height 33
select select "30"
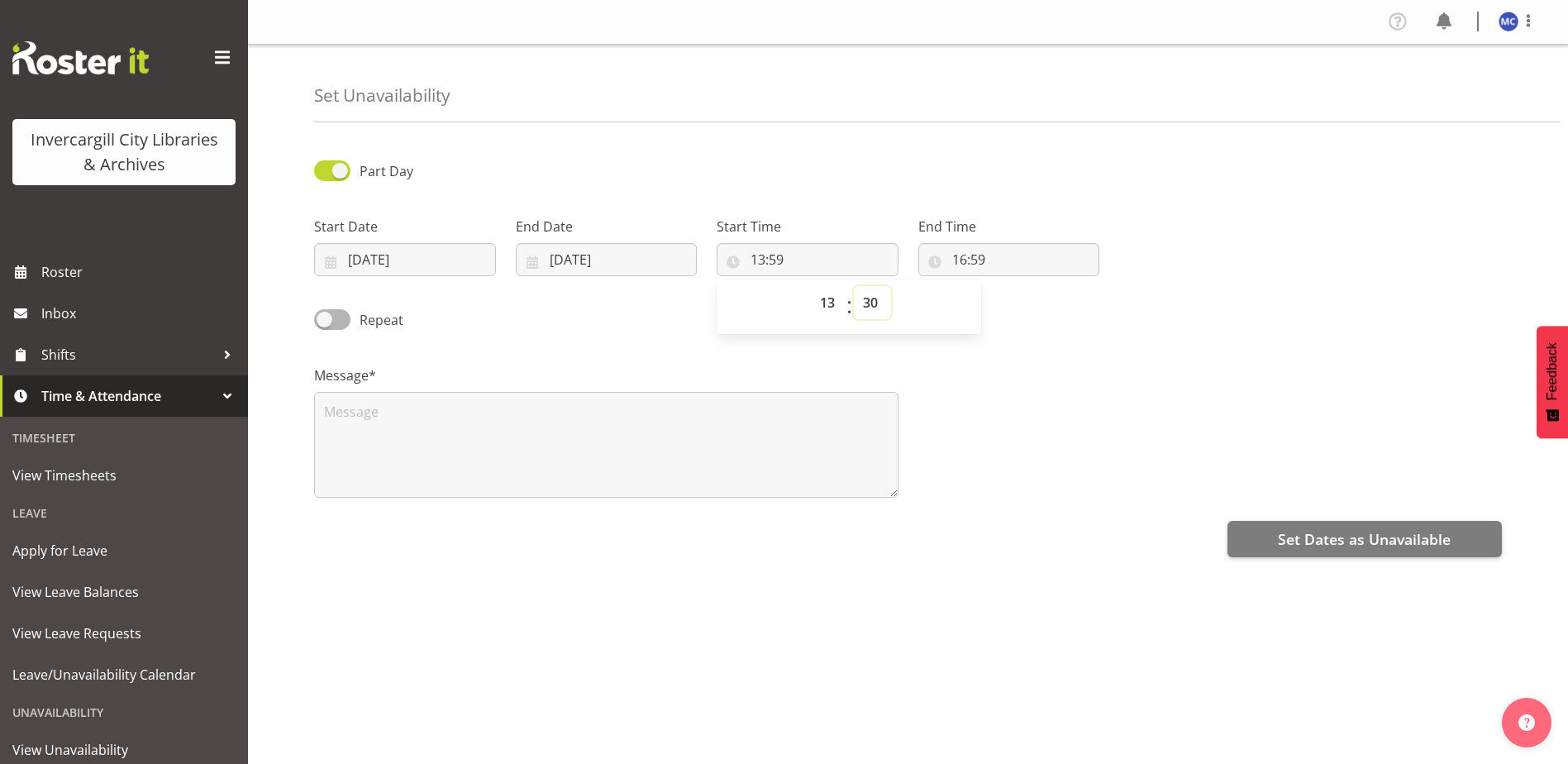
click at [853, 286] on select "00 01 02 03 04 05 06 07 08 09 10 11 12 13 14 15 16 17 18 19 20 21 22 23 24 25 2…" at bounding box center [872, 303] width 37 height 33
type input "13:30"
click at [1016, 388] on div "Message*" at bounding box center [908, 424] width 1208 height 166
click at [967, 254] on input "16:59" at bounding box center [1009, 260] width 182 height 33
click at [1027, 305] on select "00 01 02 03 04 05 06 07 08 09 10 11 12 13 14 15 16 17 18 19 20 21 22 23" at bounding box center [1031, 303] width 37 height 33
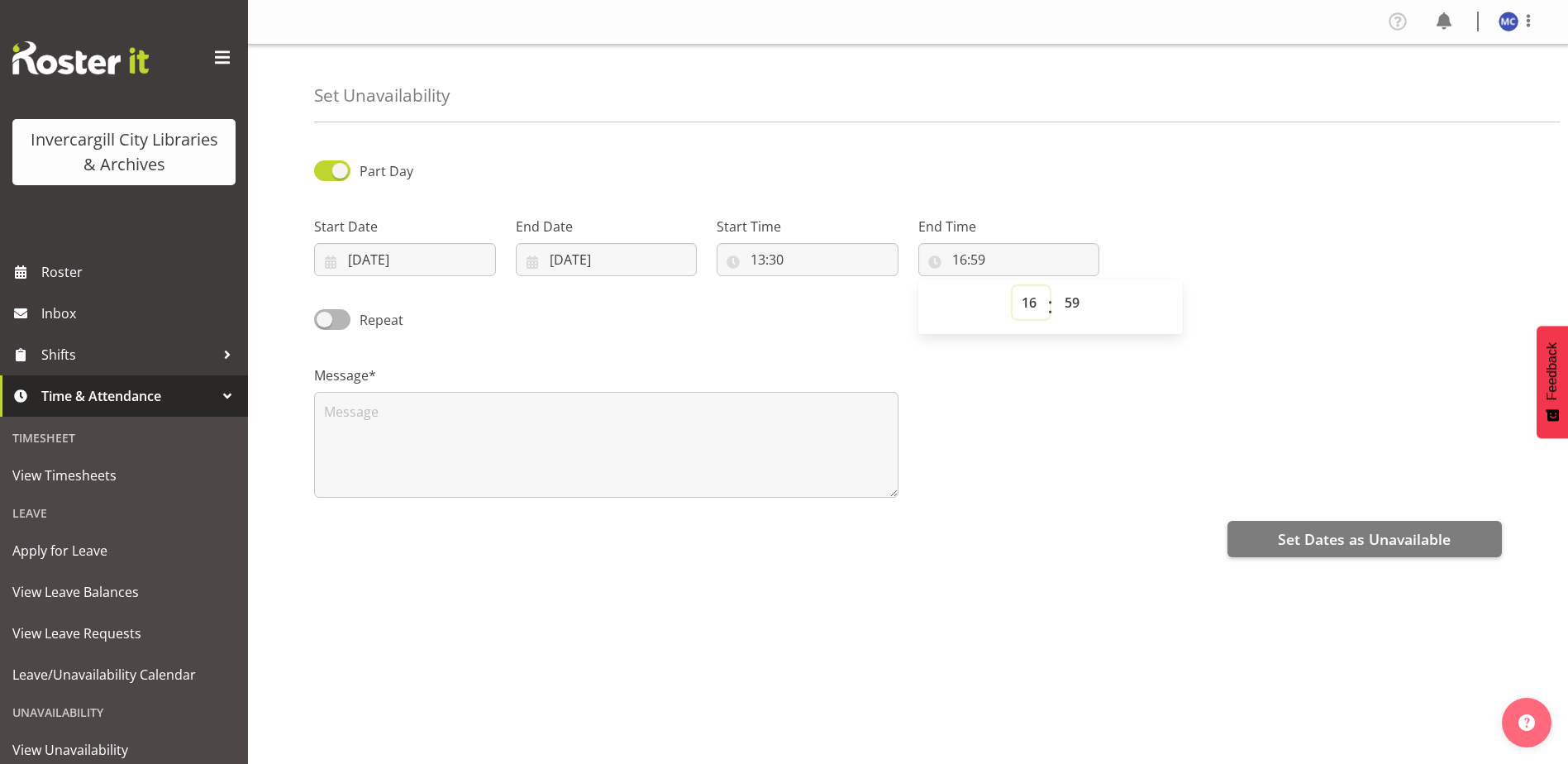
select select "14"
click at [1012, 286] on select "00 01 02 03 04 05 06 07 08 09 10 11 12 13 14 15 16 17 18 19 20 21 22 23" at bounding box center [1031, 303] width 37 height 33
type input "14:59"
click at [1075, 304] on select "00 01 02 03 04 05 06 07 08 09 10 11 12 13 14 15 16 17 18 19 20 21 22 23 24 25 2…" at bounding box center [1074, 303] width 37 height 33
select select "30"
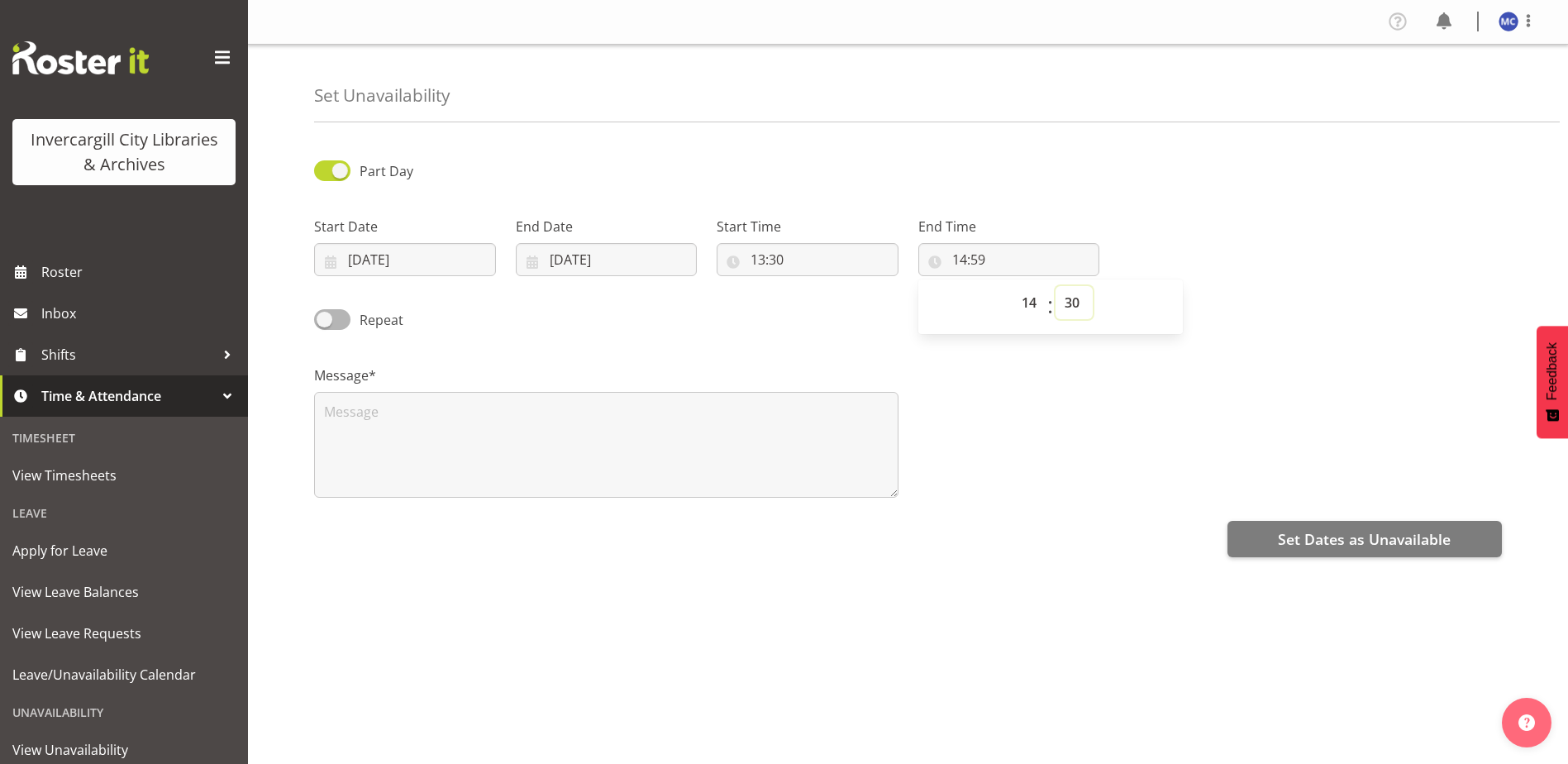
click at [1056, 286] on select "00 01 02 03 04 05 06 07 08 09 10 11 12 13 14 15 16 17 18 19 20 21 22 23 24 25 2…" at bounding box center [1074, 303] width 37 height 33
type input "14:30"
drag, startPoint x: 459, startPoint y: 437, endPoint x: 452, endPoint y: 444, distance: 9.9
click at [459, 438] on textarea at bounding box center [606, 444] width 584 height 106
paste textarea "Jody Cruickshank- Ministry of Social Dev"
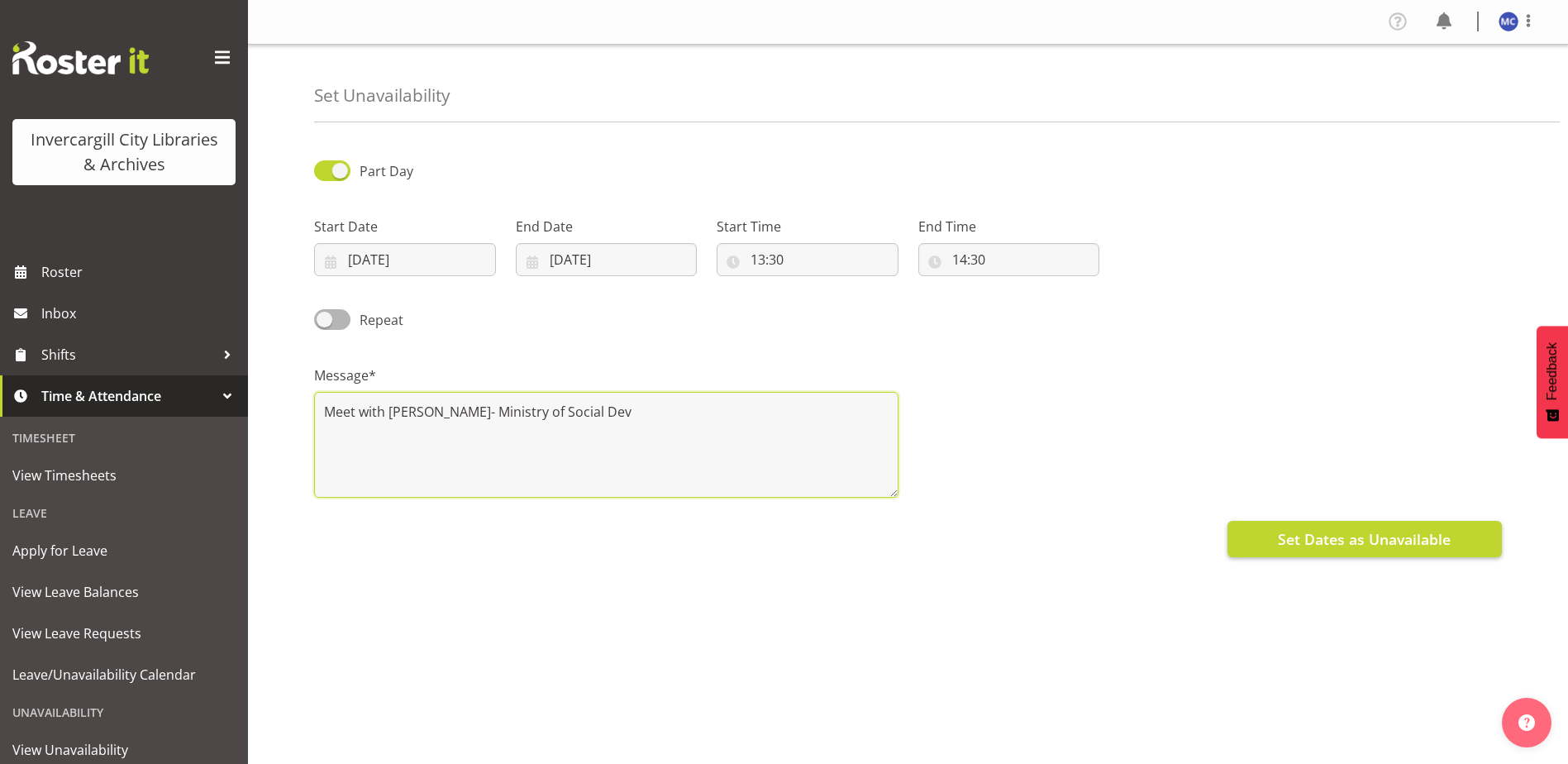
type textarea "Meet with Jody Cruickshank- Ministry of Social Dev"
click at [1415, 540] on span "Set Dates as Unavailable" at bounding box center [1364, 539] width 173 height 22
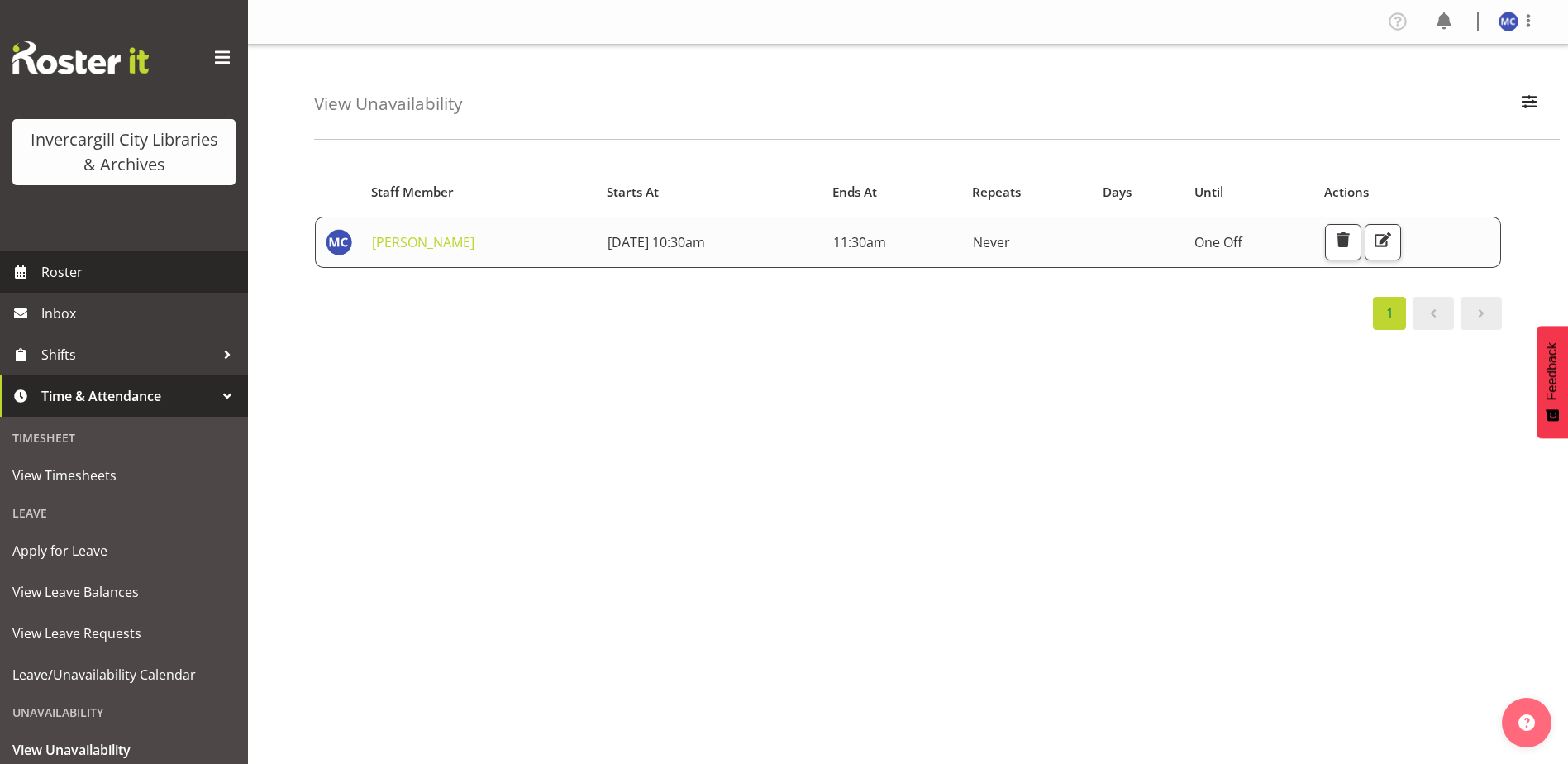
click at [64, 275] on span "Roster" at bounding box center [141, 272] width 198 height 25
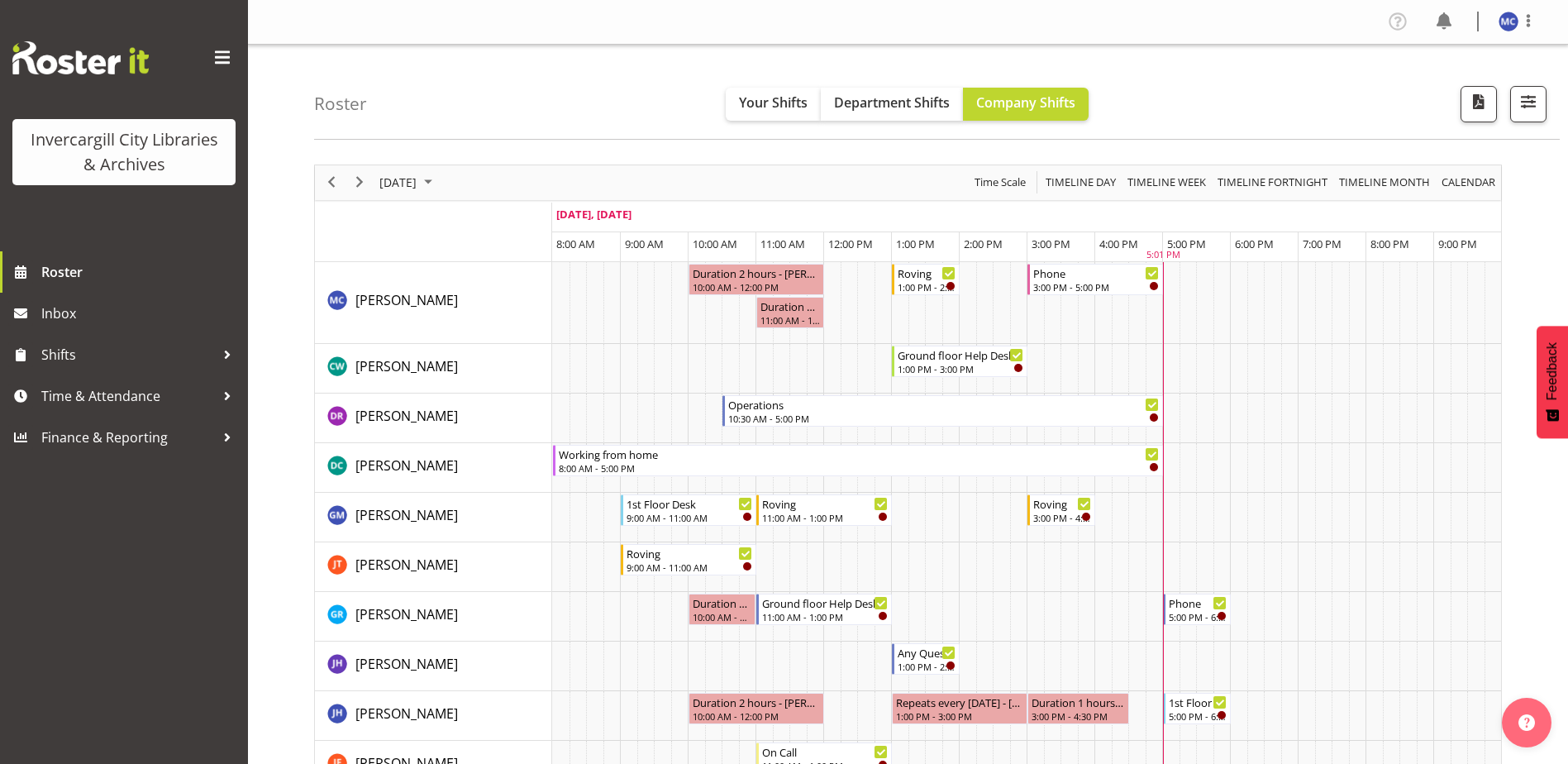
click at [516, 184] on div "[DATE] [DATE] Timeline Day Timeline Week Timeline Fortnight Timeline Month cale…" at bounding box center [908, 183] width 1186 height 35
click at [438, 190] on span "September 2025" at bounding box center [428, 182] width 20 height 21
click at [548, 340] on span "20" at bounding box center [556, 337] width 25 height 25
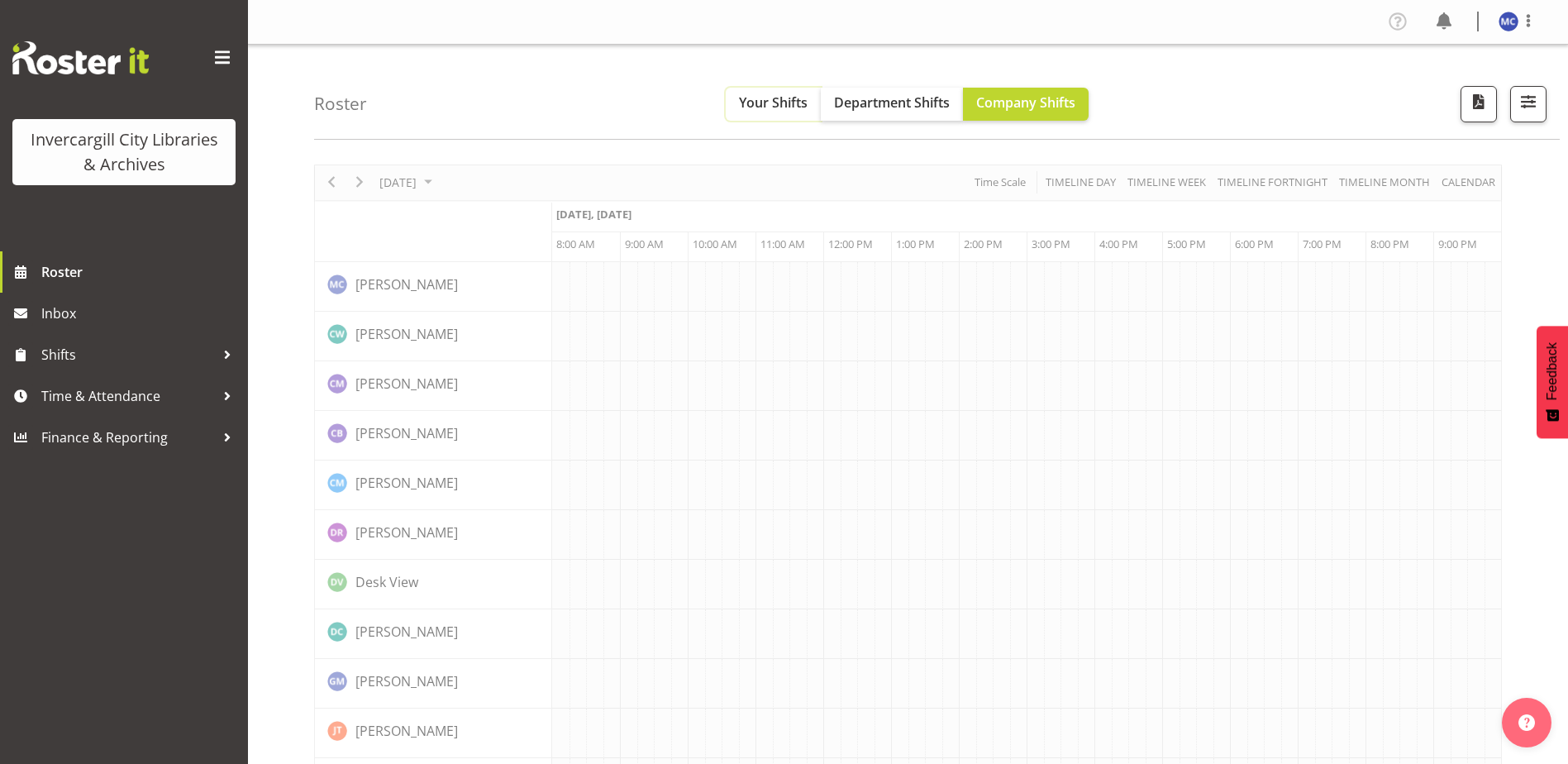
click at [755, 102] on span "Your Shifts" at bounding box center [773, 102] width 68 height 18
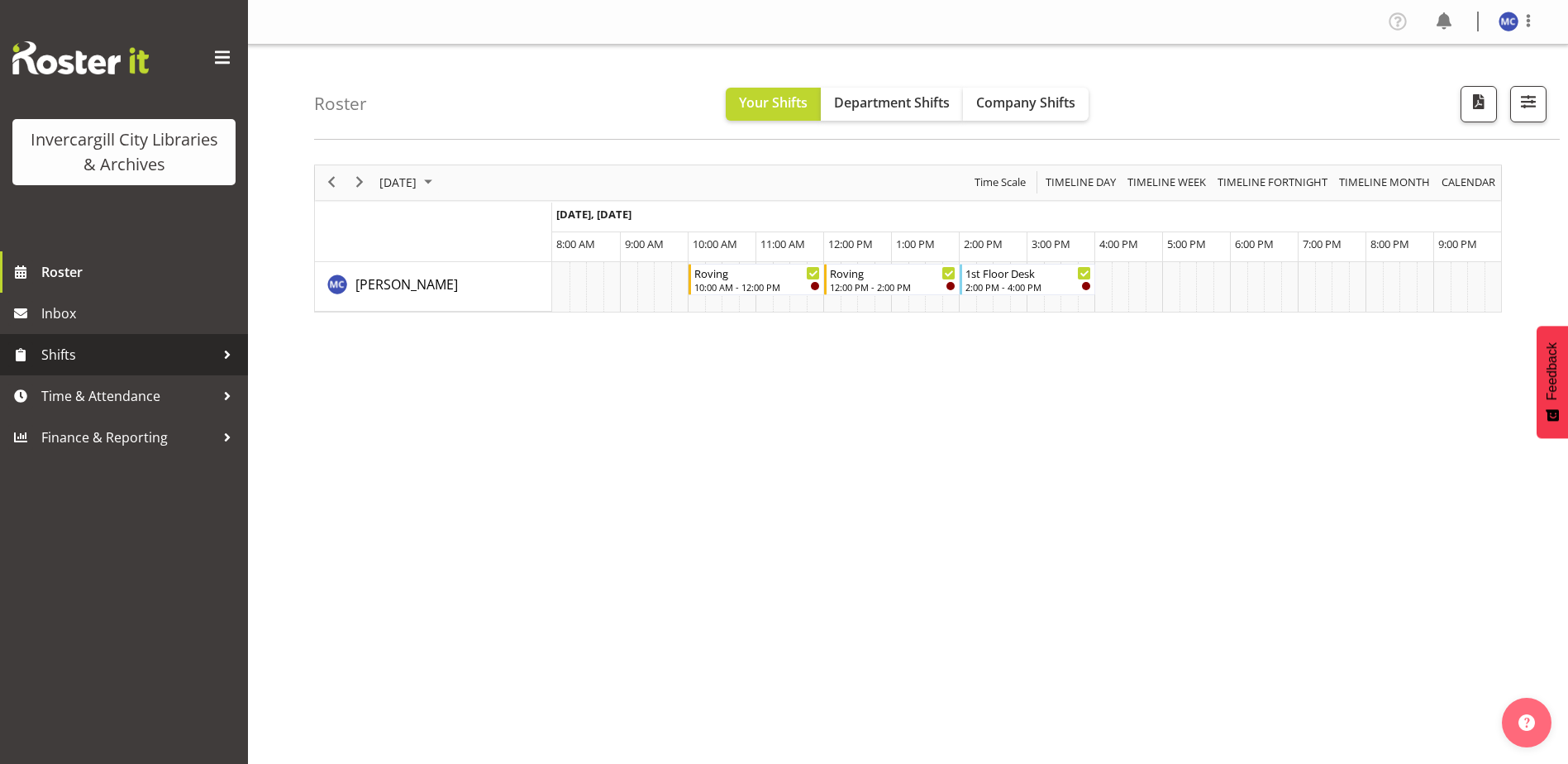
click at [175, 353] on span "Shifts" at bounding box center [128, 355] width 174 height 25
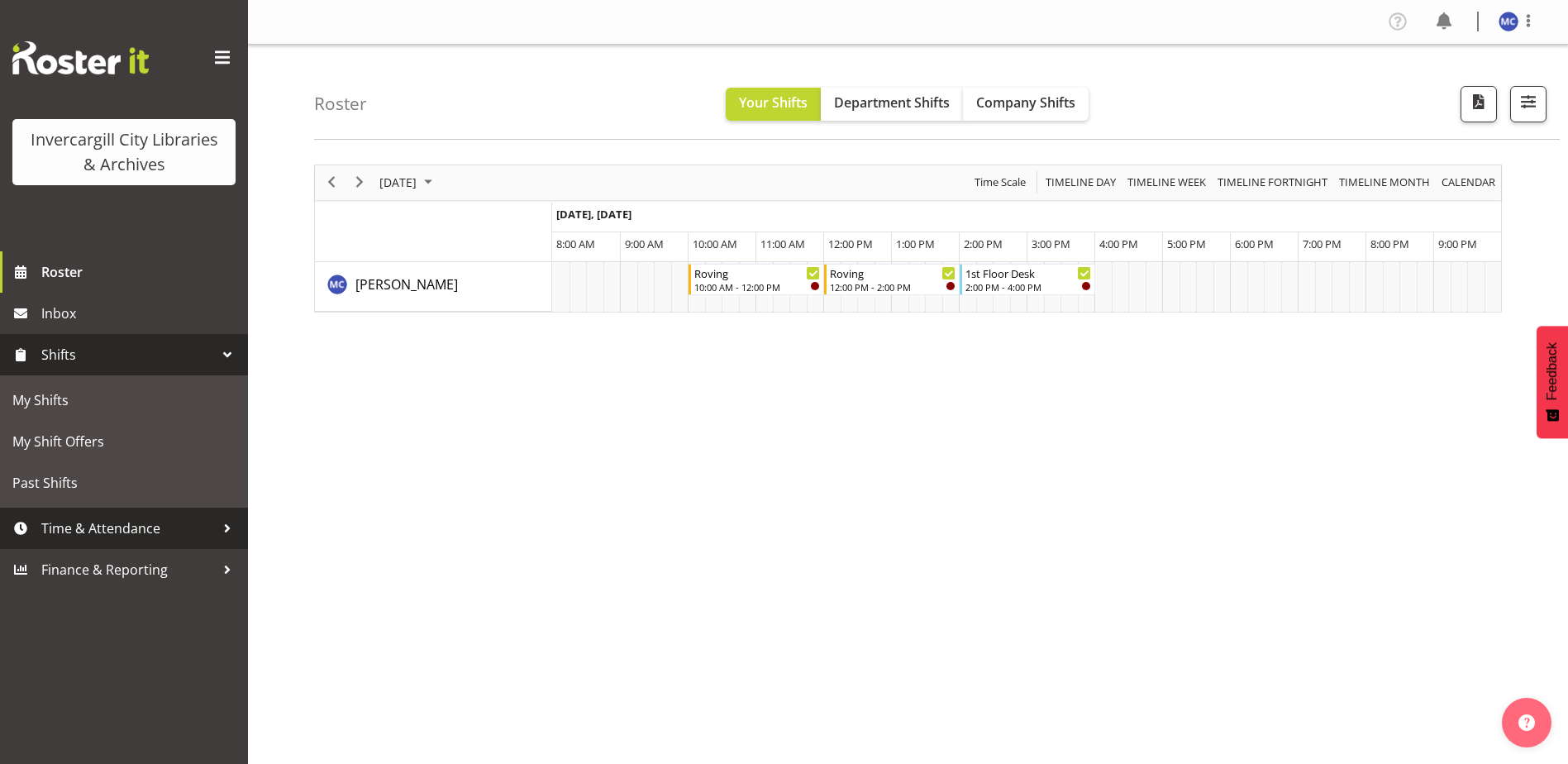
click at [167, 535] on span "Time & Attendance" at bounding box center [128, 528] width 174 height 25
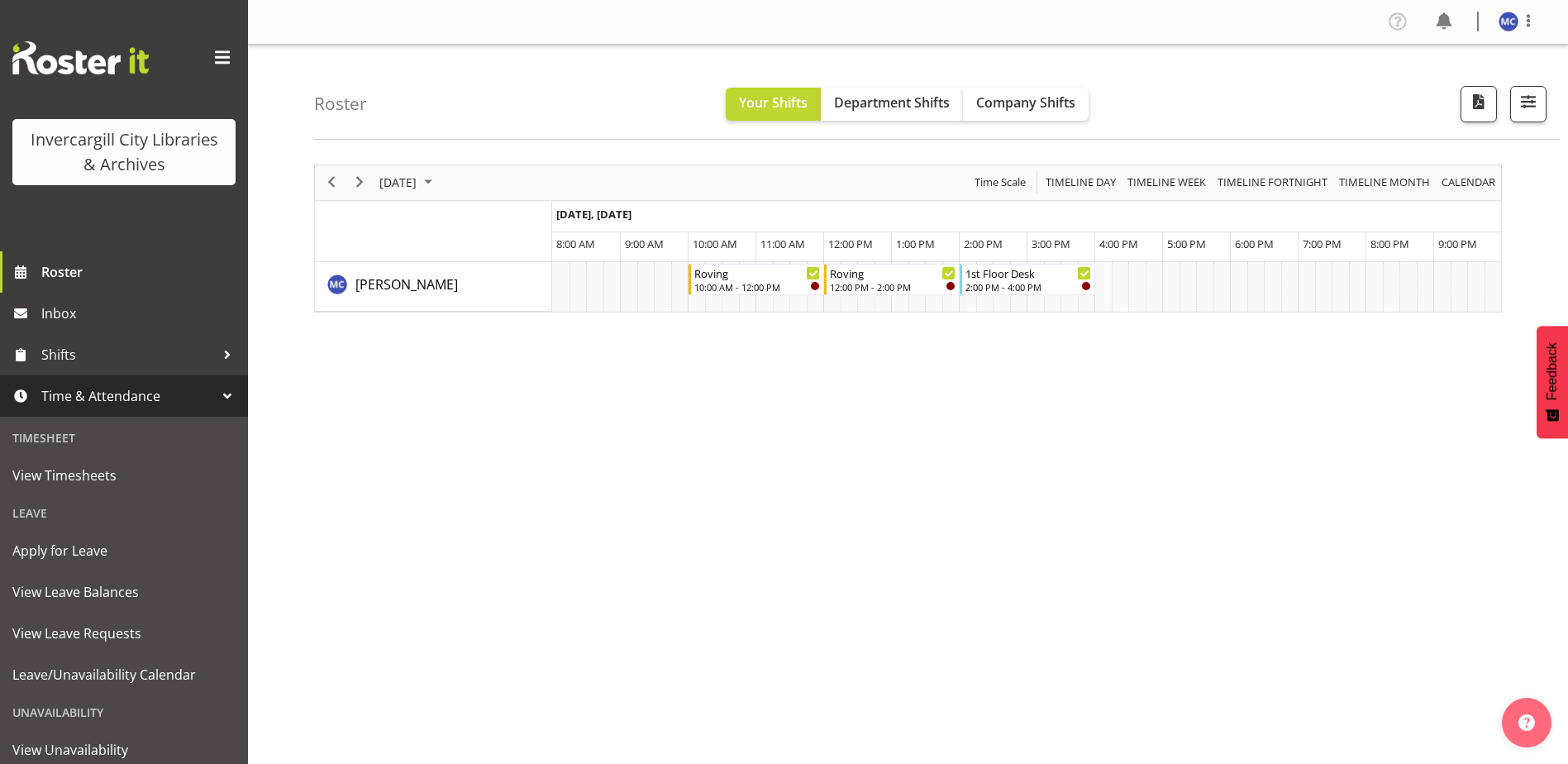
click at [108, 705] on div "Unavailability" at bounding box center [124, 712] width 240 height 34
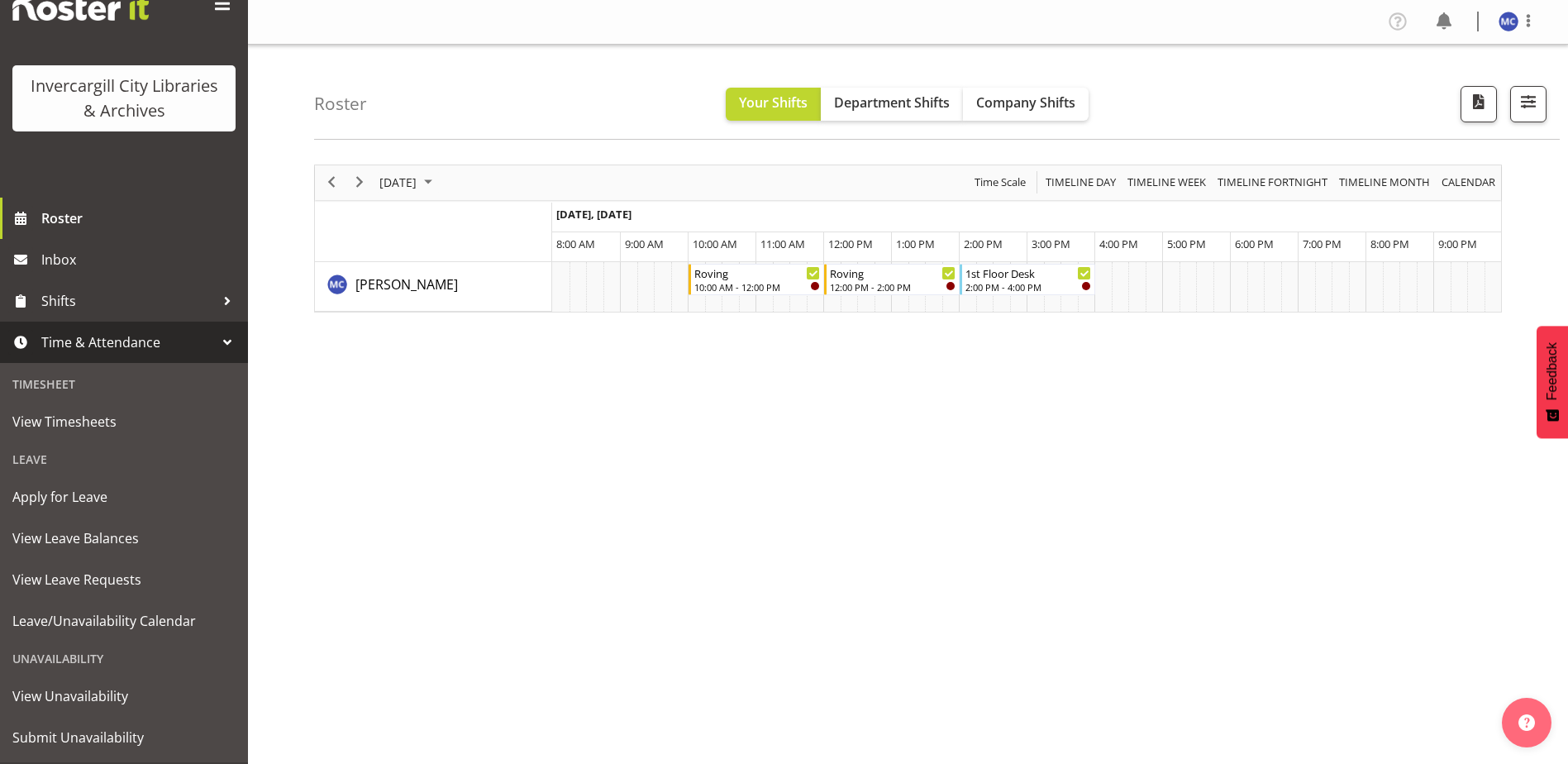
scroll to position [82, 0]
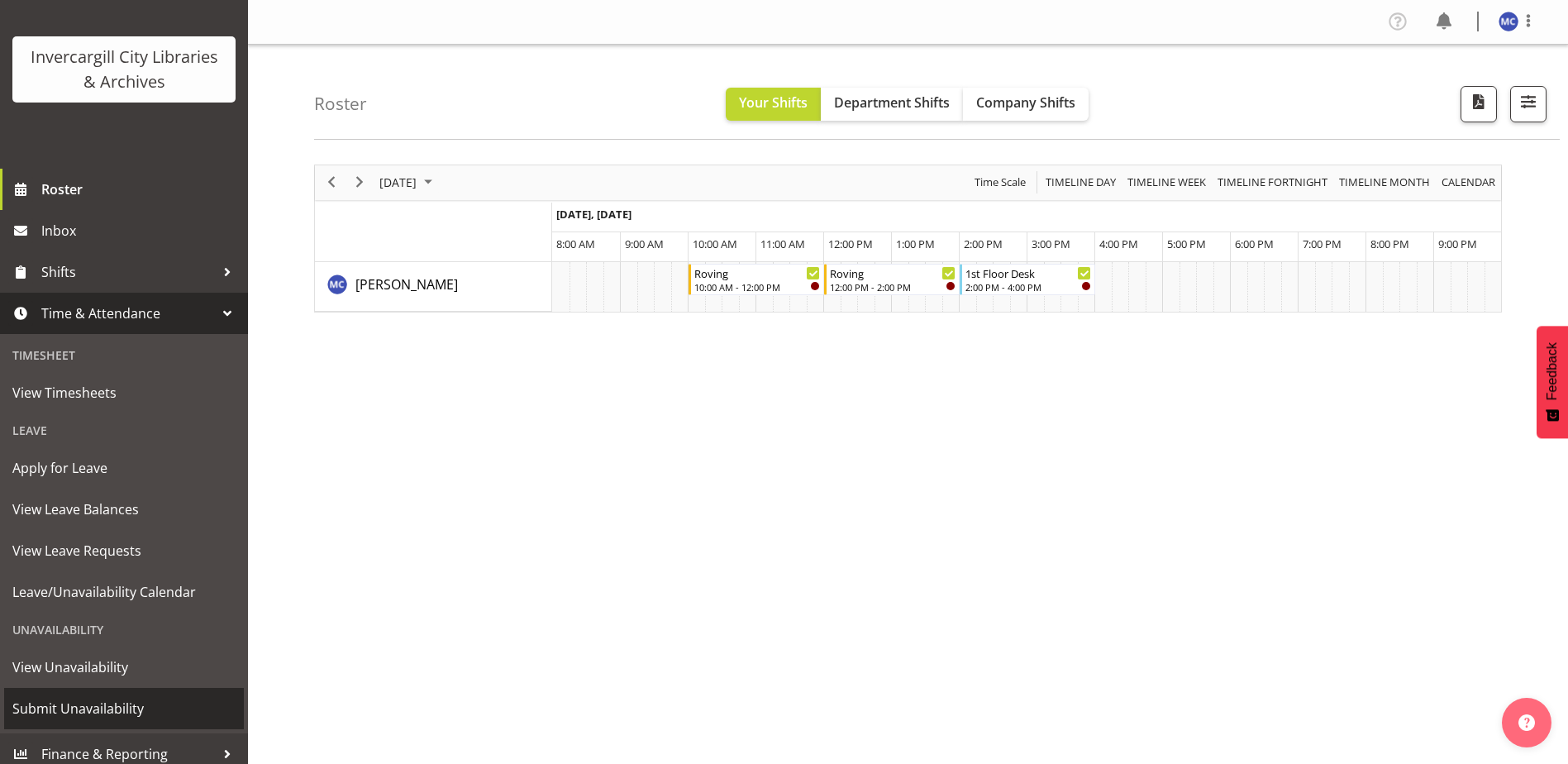
click at [105, 708] on span "Submit Unavailability" at bounding box center [124, 709] width 223 height 25
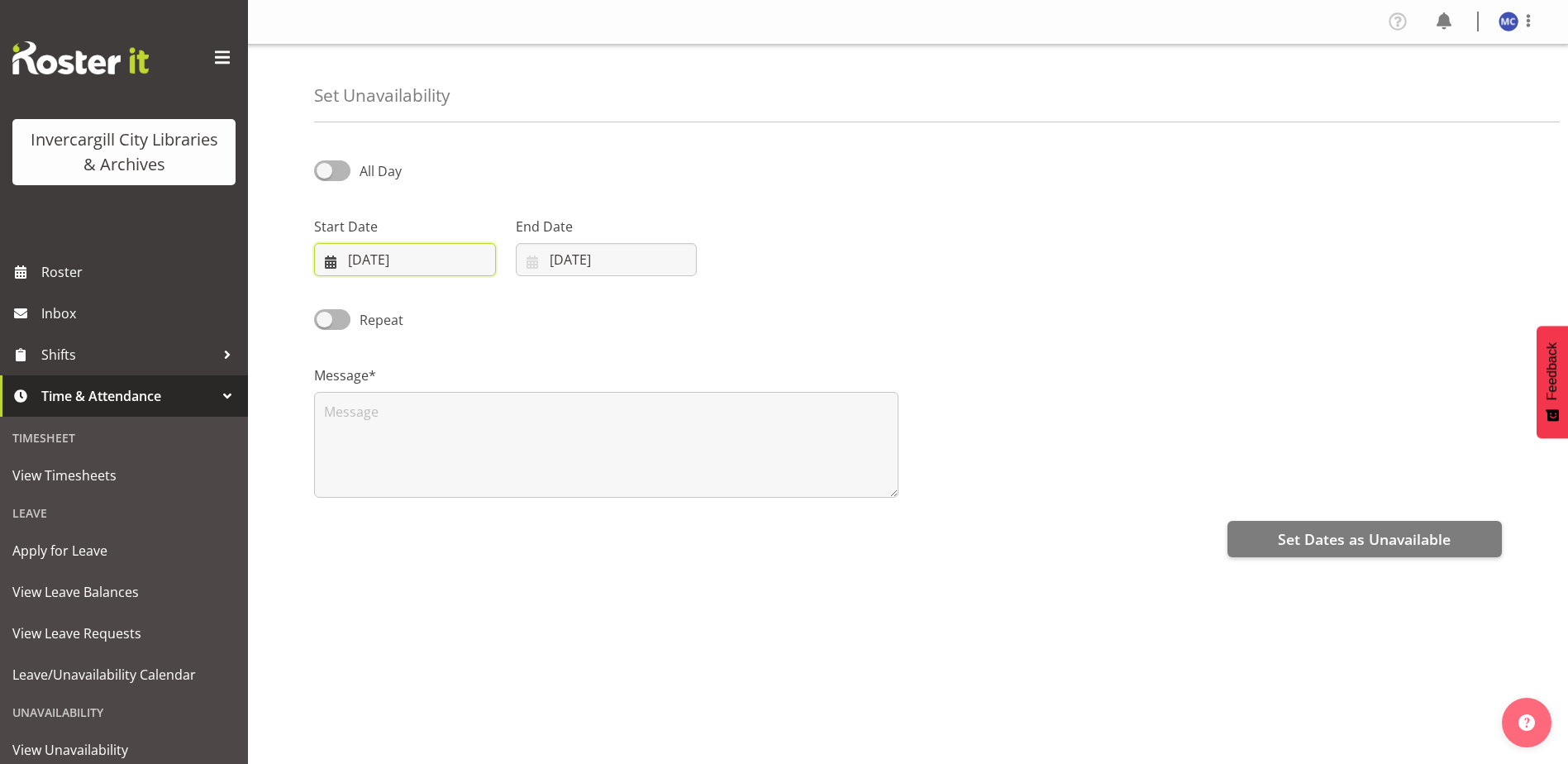
click at [445, 266] on input "[DATE]" at bounding box center [405, 260] width 182 height 33
click at [538, 457] on link "20" at bounding box center [547, 456] width 33 height 32
type input "[DATE]"
click at [566, 265] on input "[DATE]" at bounding box center [606, 260] width 182 height 33
click at [751, 465] on link "20" at bounding box center [748, 456] width 33 height 32
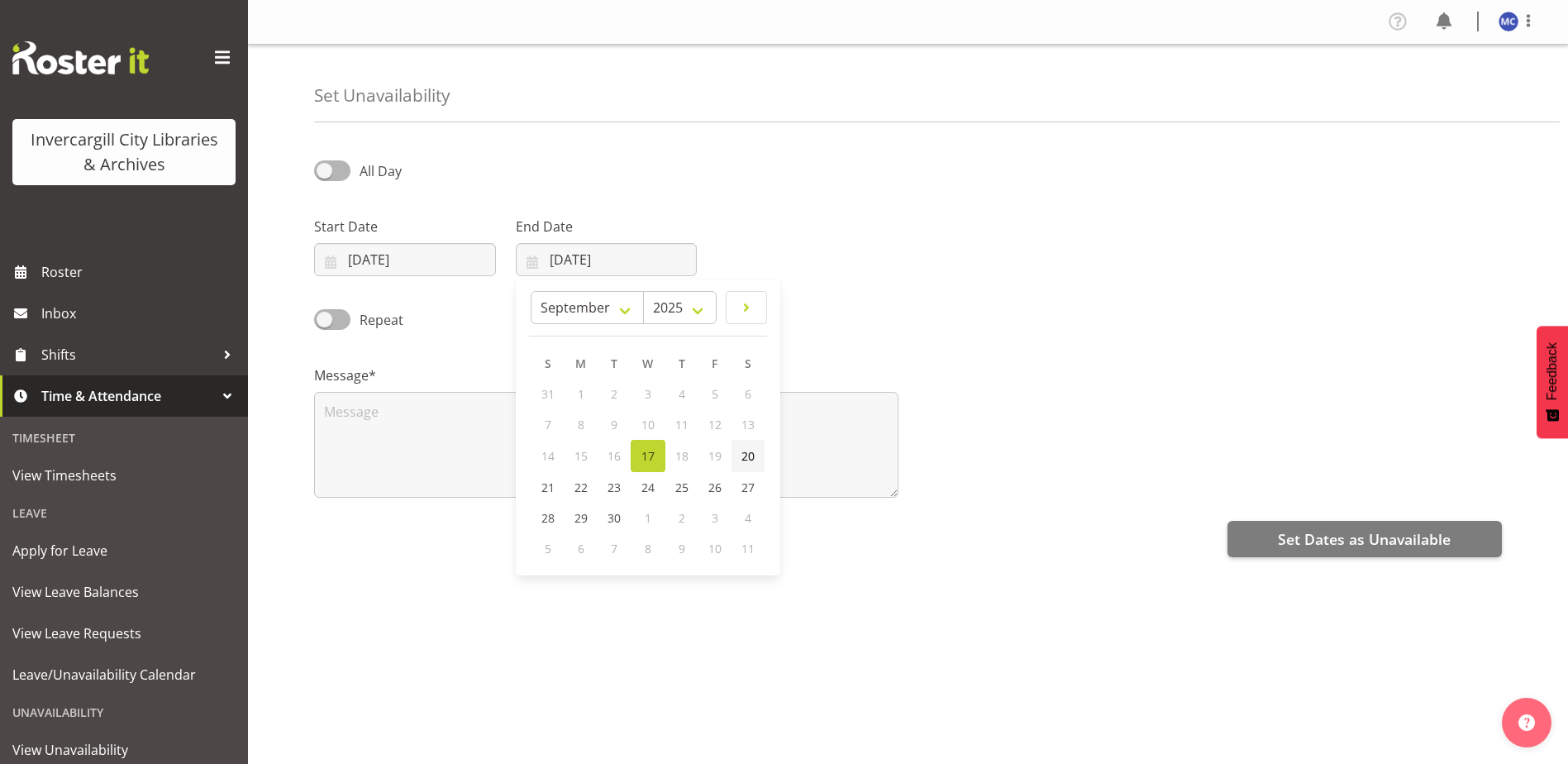
type input "[DATE]"
click at [345, 176] on span at bounding box center [333, 171] width 37 height 21
click at [324, 176] on input "All Day" at bounding box center [319, 171] width 11 height 11
checkbox input "true"
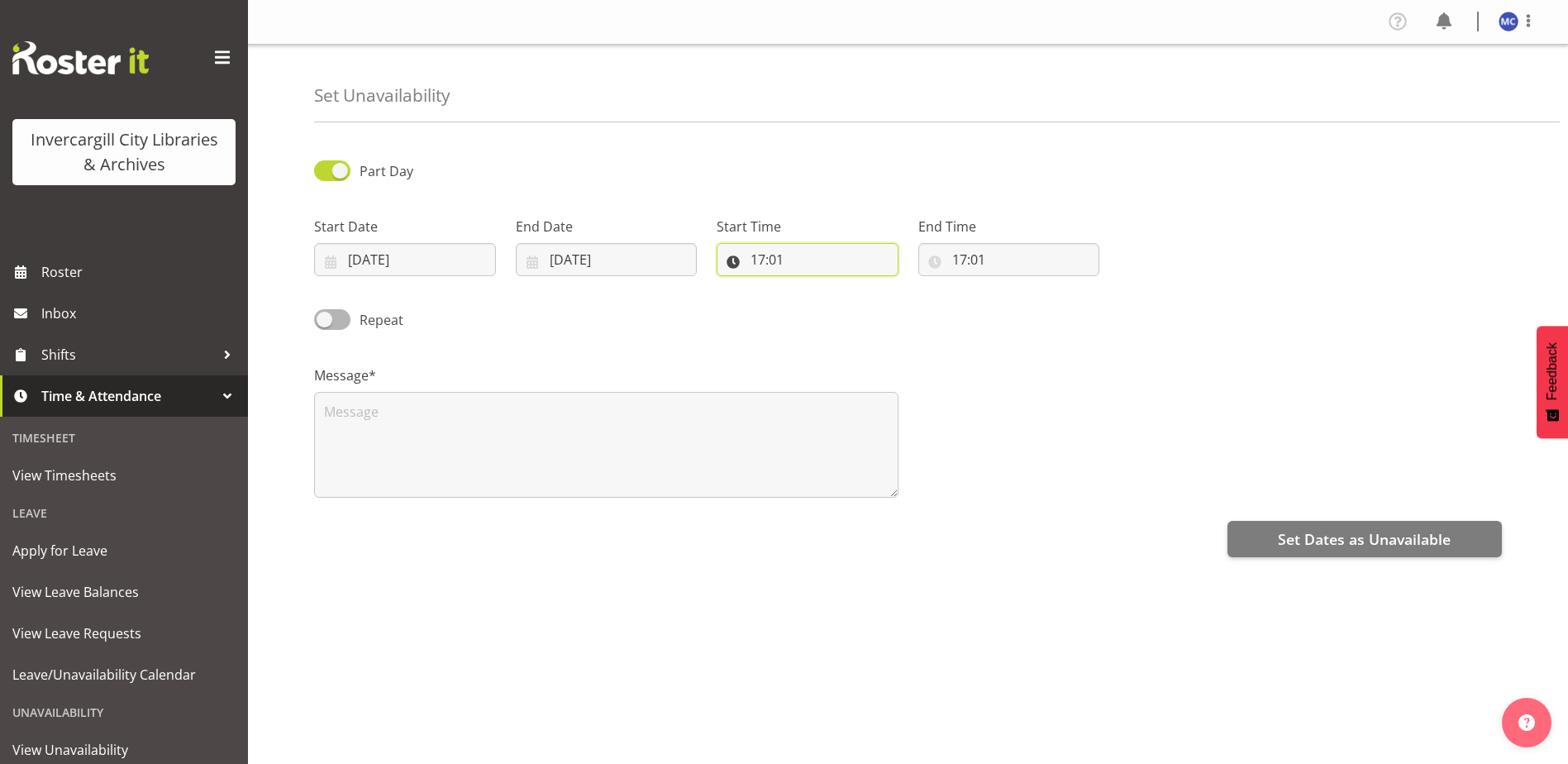
click at [759, 264] on input "17:01" at bounding box center [807, 260] width 182 height 33
click at [834, 304] on select "00 01 02 03 04 05 06 07 08 09 10 11 12 13 14 15 16 17 18 19 20 21 22 23" at bounding box center [829, 303] width 37 height 33
select select "13"
click at [811, 286] on select "00 01 02 03 04 05 06 07 08 09 10 11 12 13 14 15 16 17 18 19 20 21 22 23" at bounding box center [829, 303] width 37 height 33
type input "13:01"
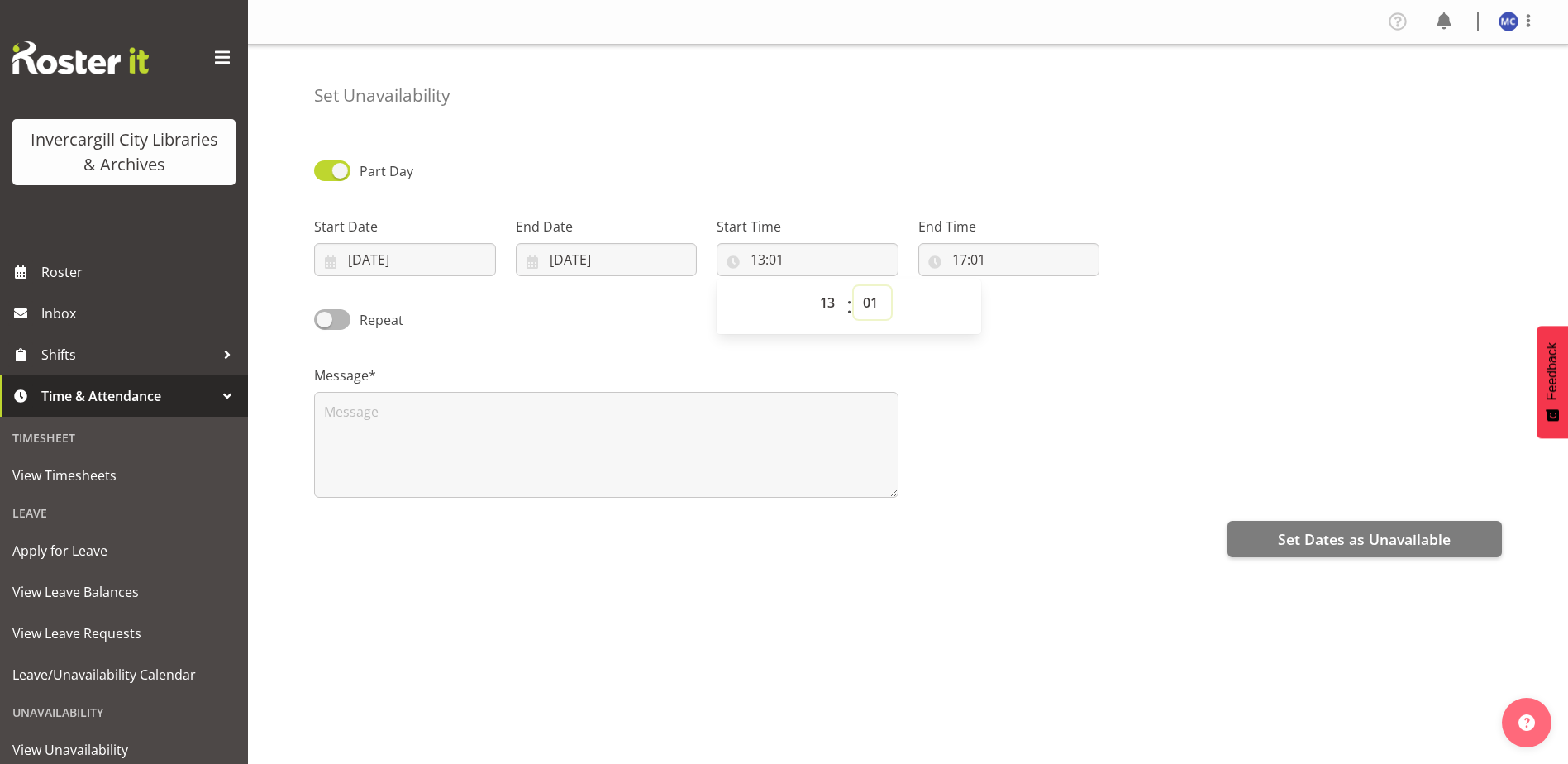
click at [874, 302] on select "00 01 02 03 04 05 06 07 08 09 10 11 12 13 14 15 16 17 18 19 20 21 22 23 24 25 2…" at bounding box center [872, 303] width 37 height 33
select select "0"
click at [853, 286] on select "00 01 02 03 04 05 06 07 08 09 10 11 12 13 14 15 16 17 18 19 20 21 22 23 24 25 2…" at bounding box center [872, 303] width 37 height 33
type input "13:00"
click at [973, 251] on input "17:01" at bounding box center [1009, 260] width 182 height 33
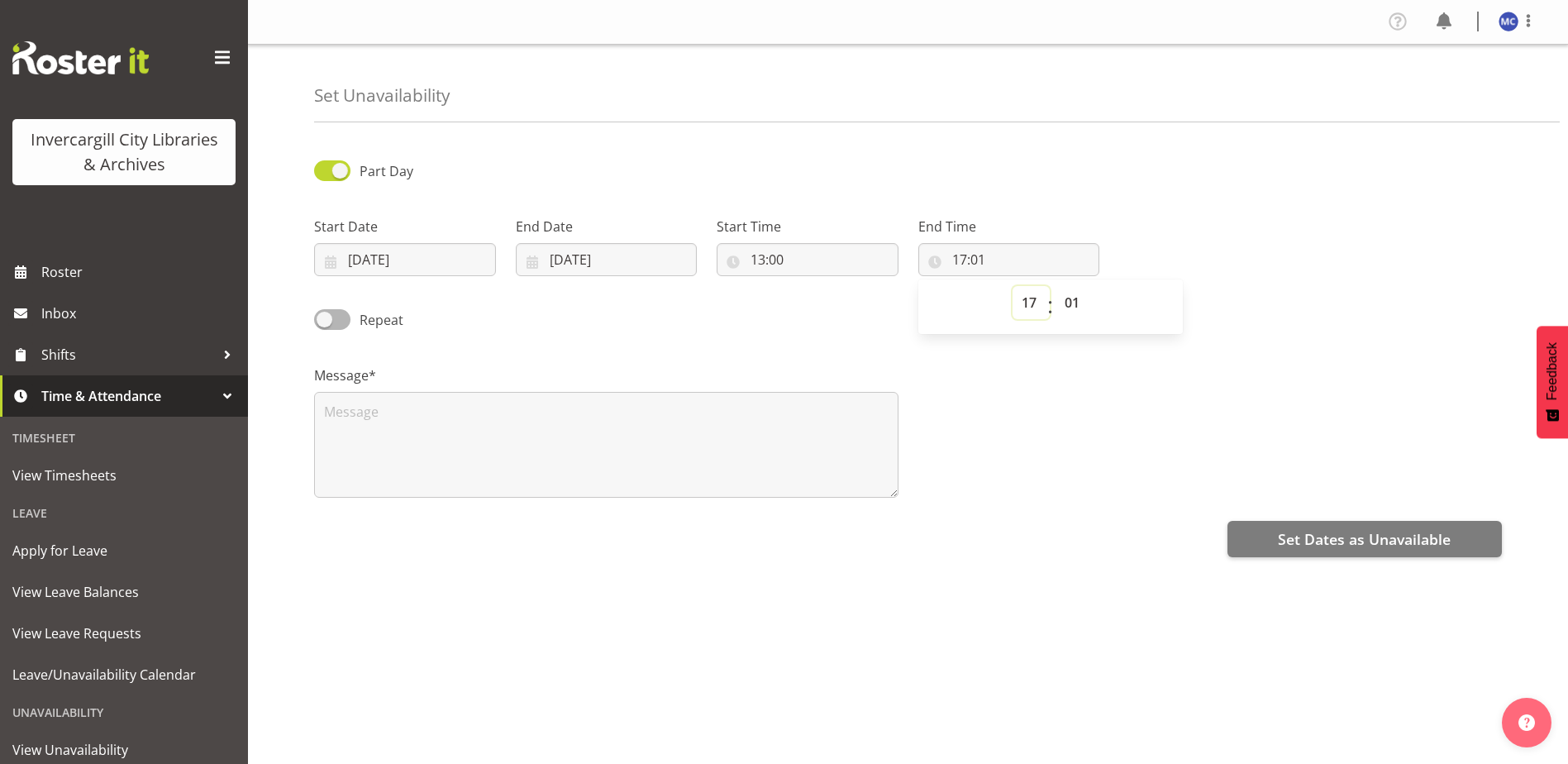
click at [1023, 302] on select "00 01 02 03 04 05 06 07 08 09 10 11 12 13 14 15 16 17 18 19 20 21 22 23" at bounding box center [1031, 303] width 37 height 33
select select "14"
click at [1012, 286] on select "00 01 02 03 04 05 06 07 08 09 10 11 12 13 14 15 16 17 18 19 20 21 22 23" at bounding box center [1031, 303] width 37 height 33
type input "14:01"
click at [1075, 301] on select "00 01 02 03 04 05 06 07 08 09 10 11 12 13 14 15 16 17 18 19 20 21 22 23 24 25 2…" at bounding box center [1074, 303] width 37 height 33
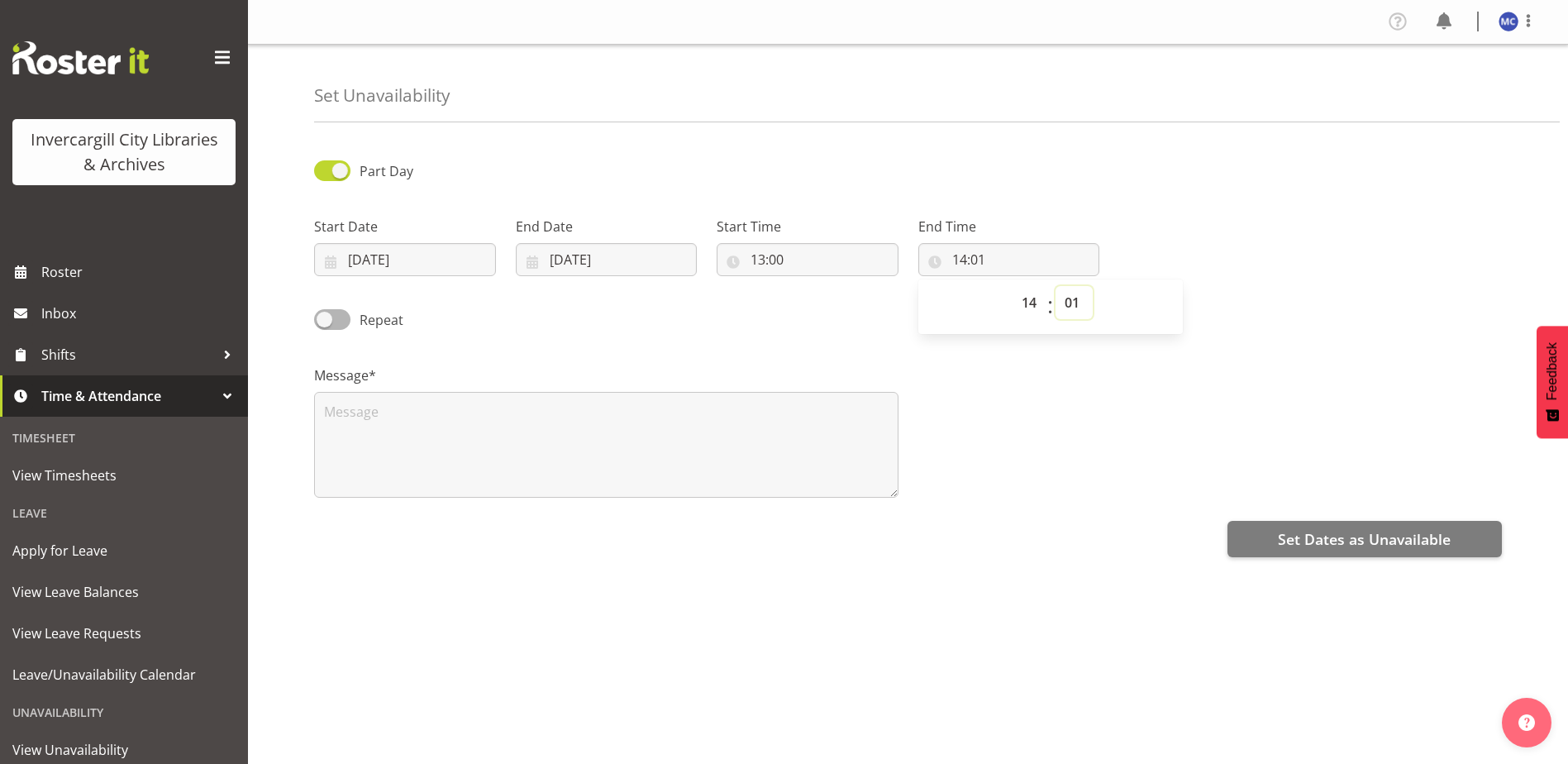
select select "0"
click at [1056, 286] on select "00 01 02 03 04 05 06 07 08 09 10 11 12 13 14 15 16 17 18 19 20 21 22 23 24 25 2…" at bounding box center [1074, 303] width 37 height 33
type input "14:00"
click at [436, 439] on textarea at bounding box center [606, 444] width 584 height 106
paste textarea "People First NZ Monthly Meeting at the Shed"
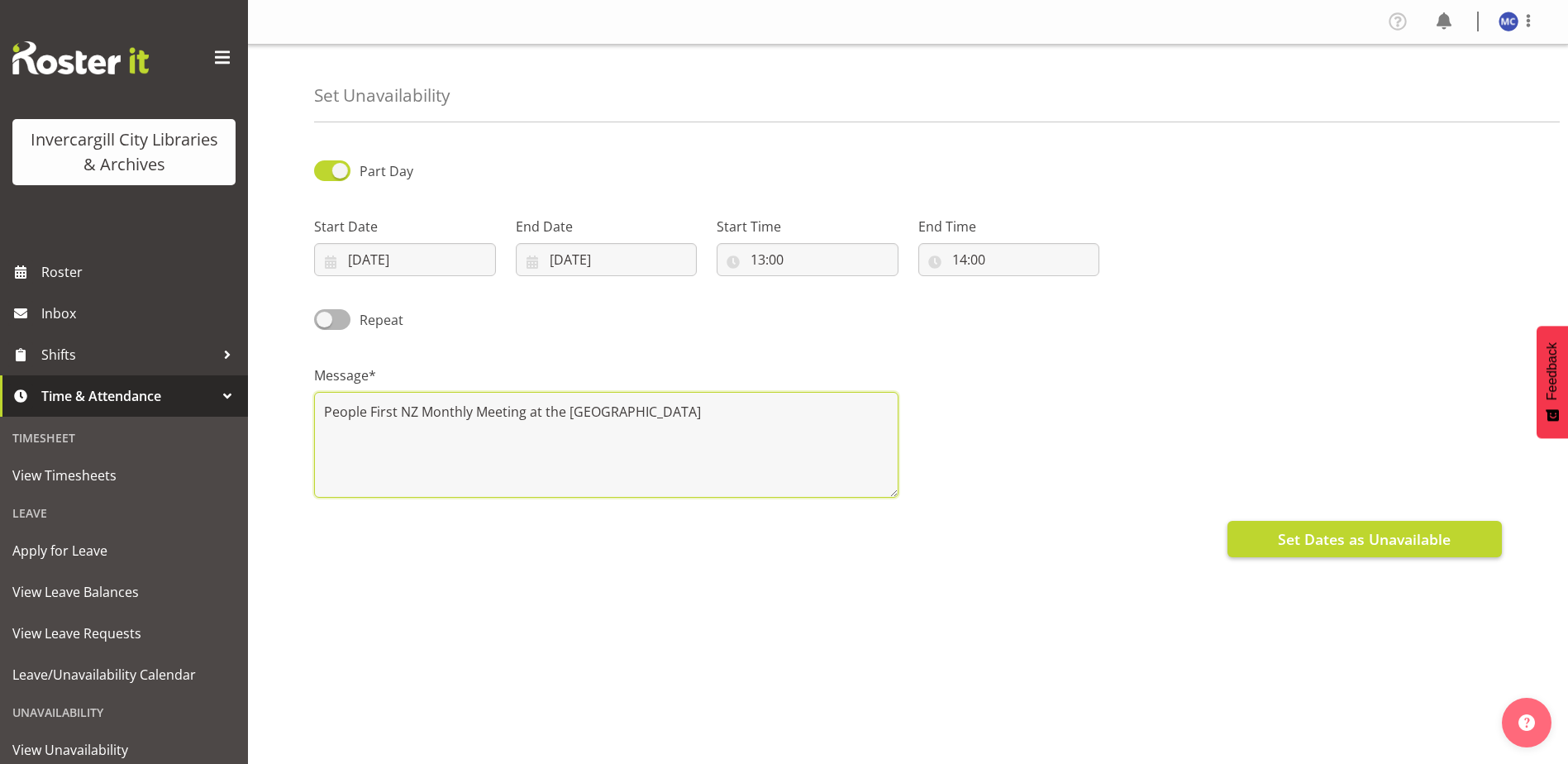
type textarea "People First NZ Monthly Meeting at the Shed"
click at [1429, 543] on span "Set Dates as Unavailable" at bounding box center [1364, 539] width 173 height 22
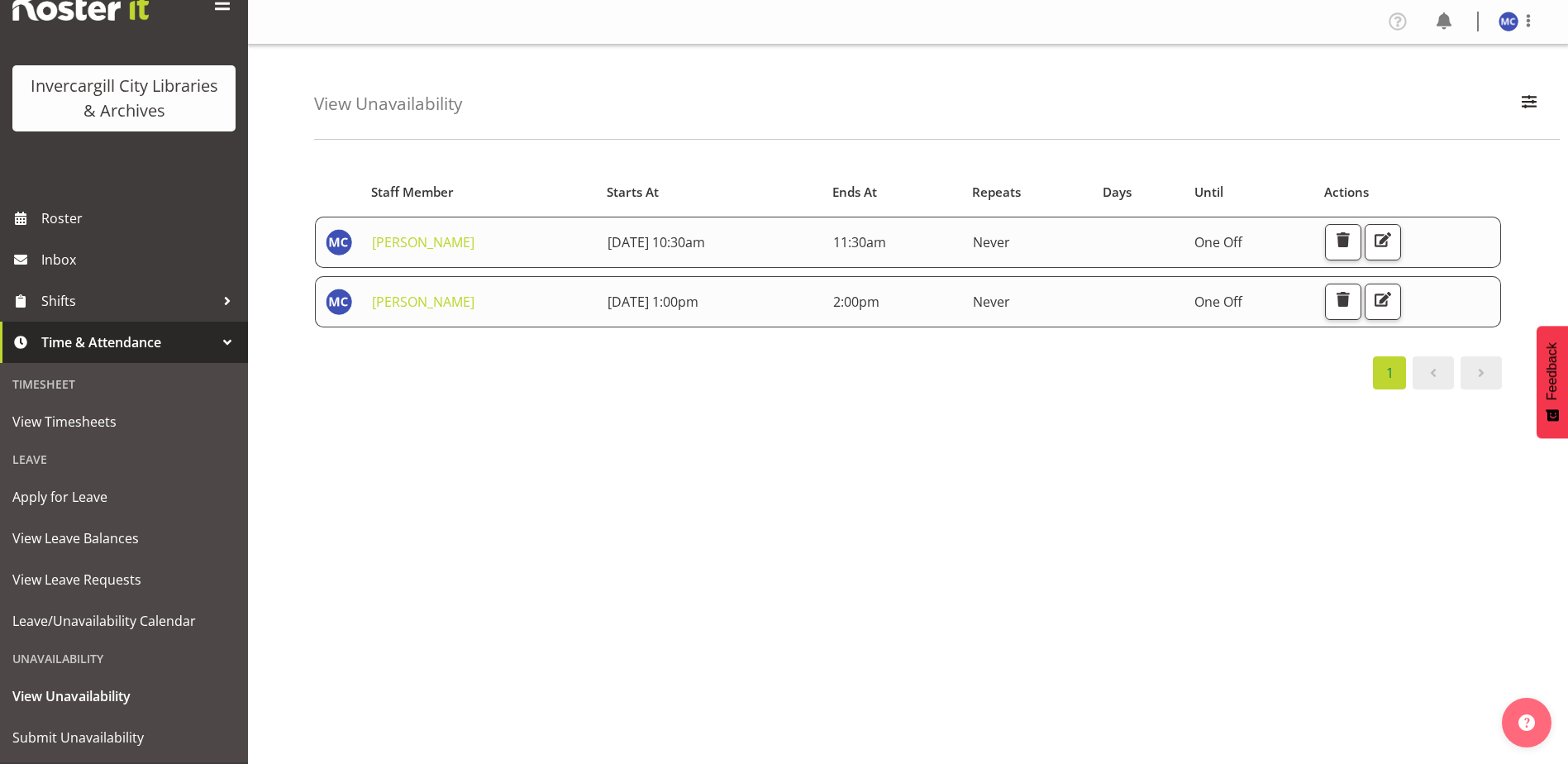
scroll to position [82, 0]
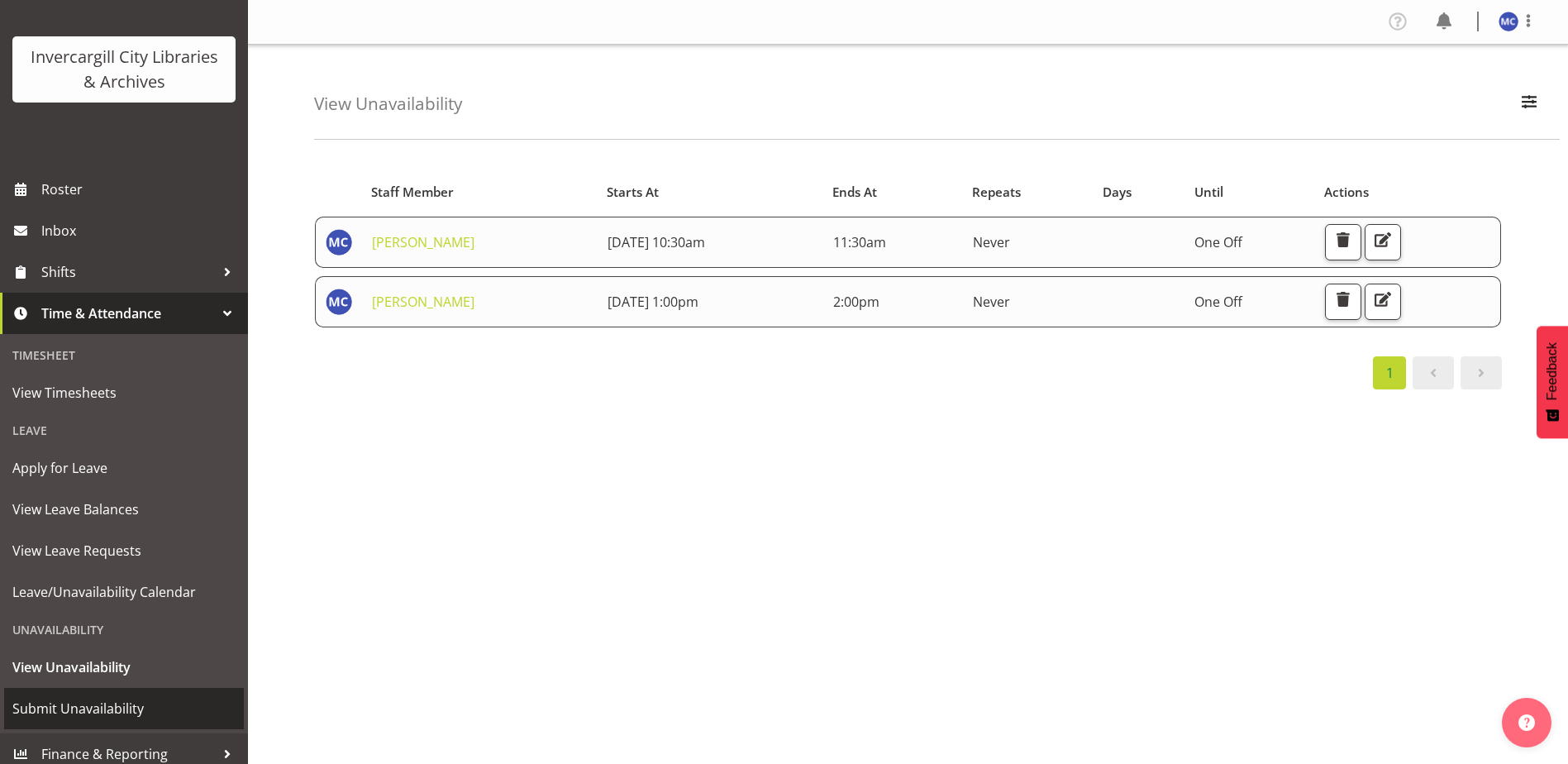
click at [126, 706] on span "Submit Unavailability" at bounding box center [124, 709] width 223 height 25
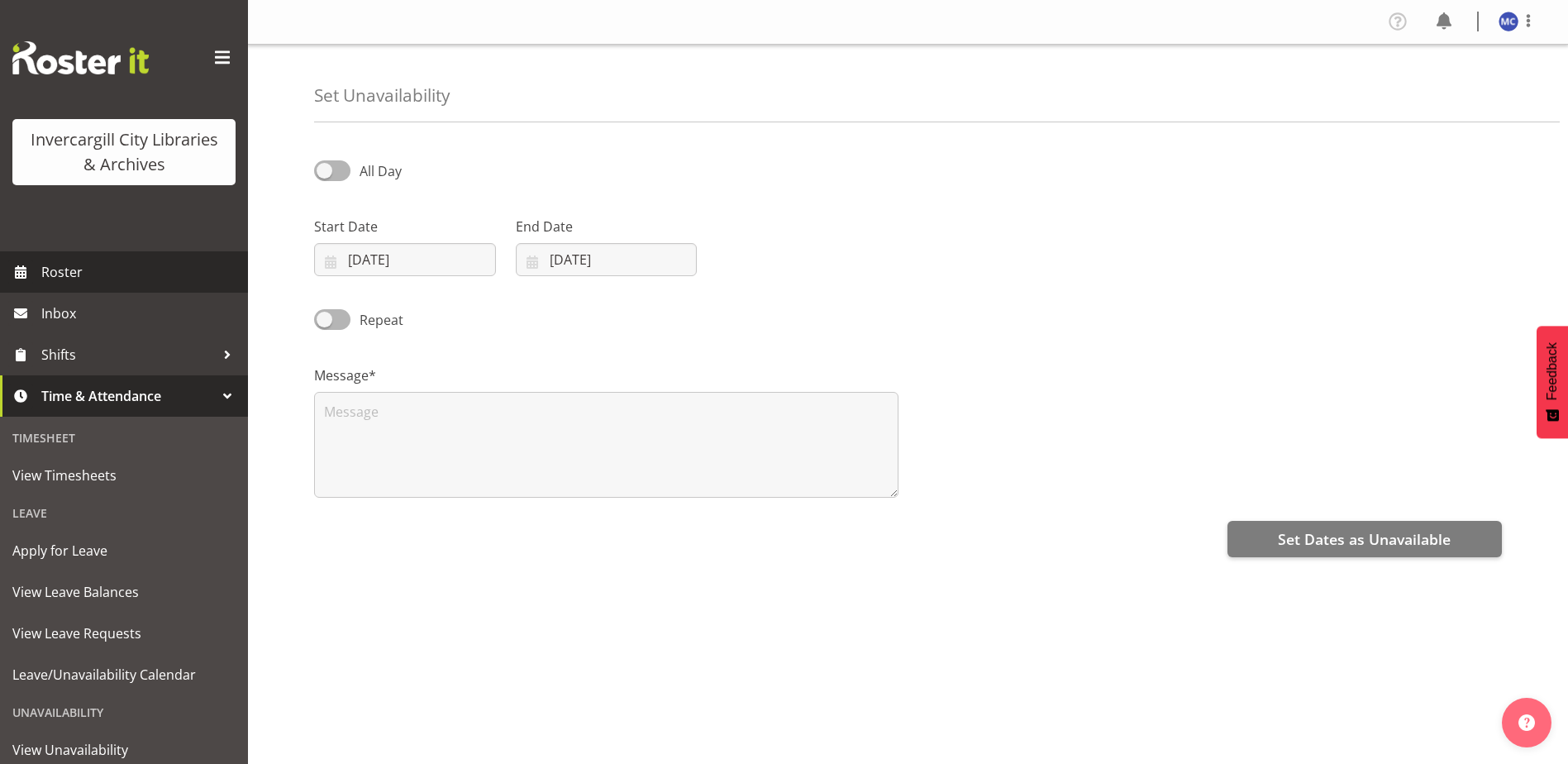
click at [69, 273] on span "Roster" at bounding box center [141, 272] width 198 height 25
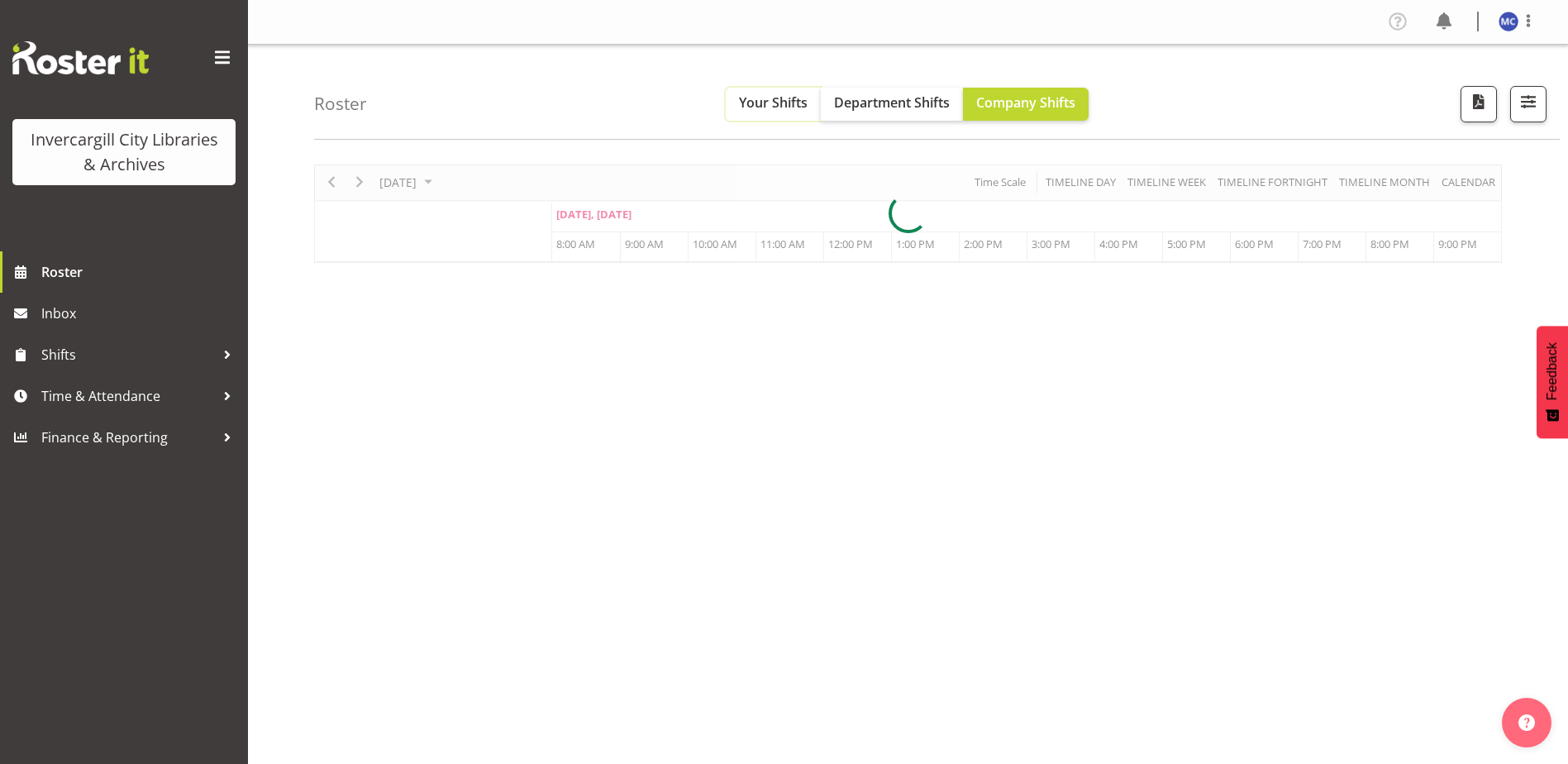
click at [779, 96] on span "Your Shifts" at bounding box center [773, 102] width 68 height 18
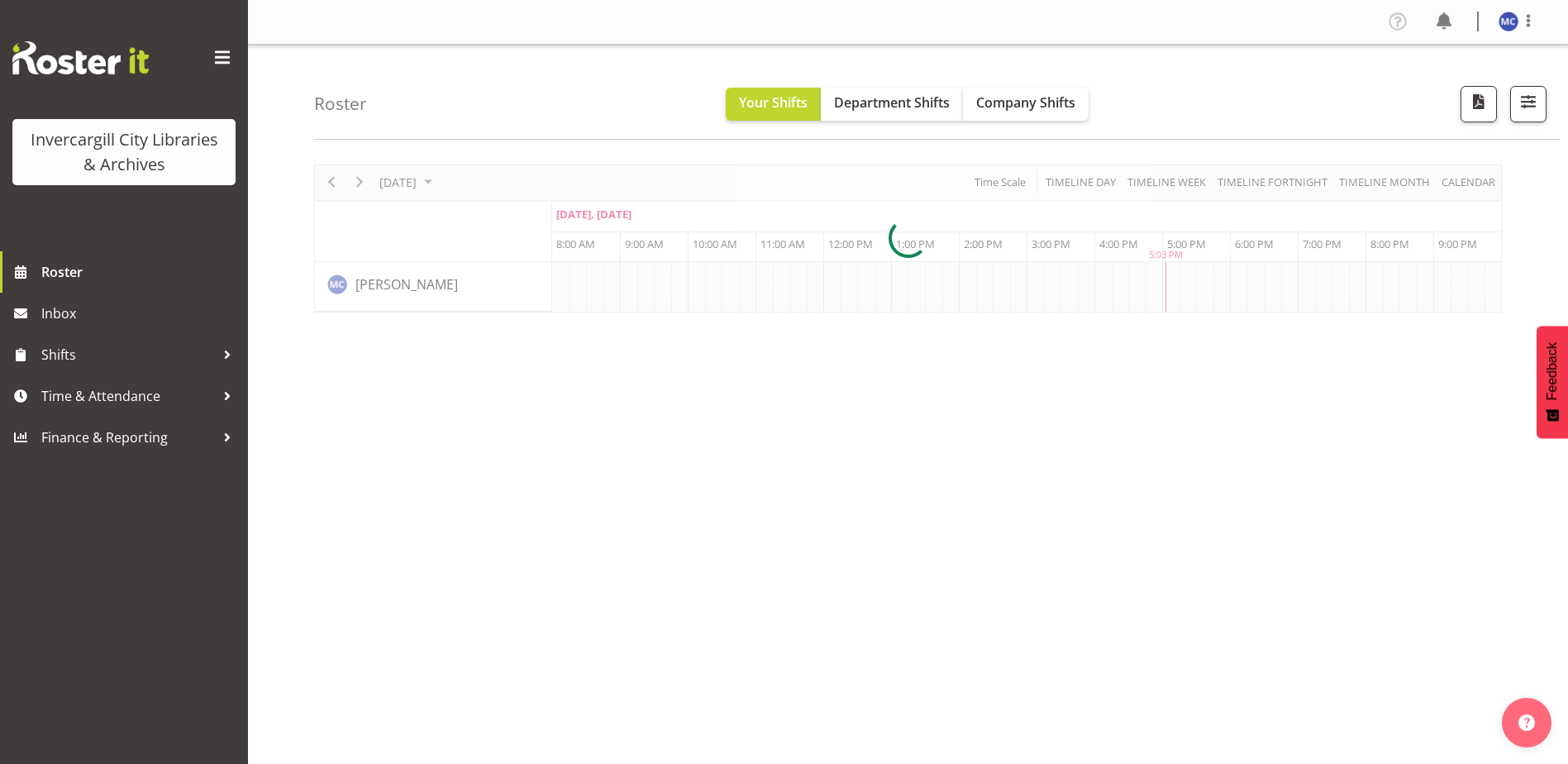
click at [457, 191] on div at bounding box center [908, 239] width 1188 height 148
click at [498, 183] on div at bounding box center [908, 239] width 1188 height 148
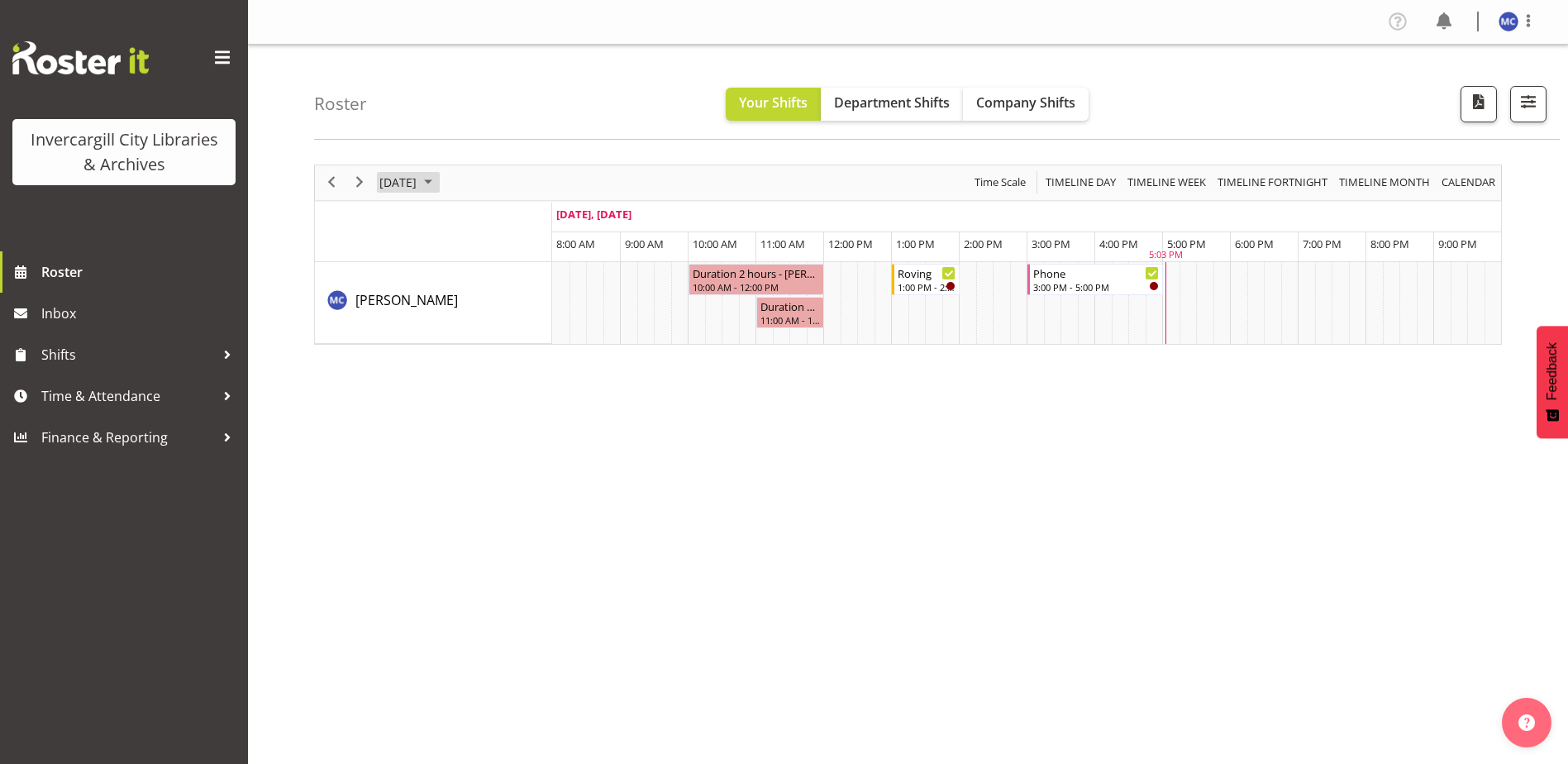
click at [438, 184] on span "September 2025" at bounding box center [428, 182] width 20 height 21
click at [451, 364] on span "23" at bounding box center [450, 365] width 25 height 25
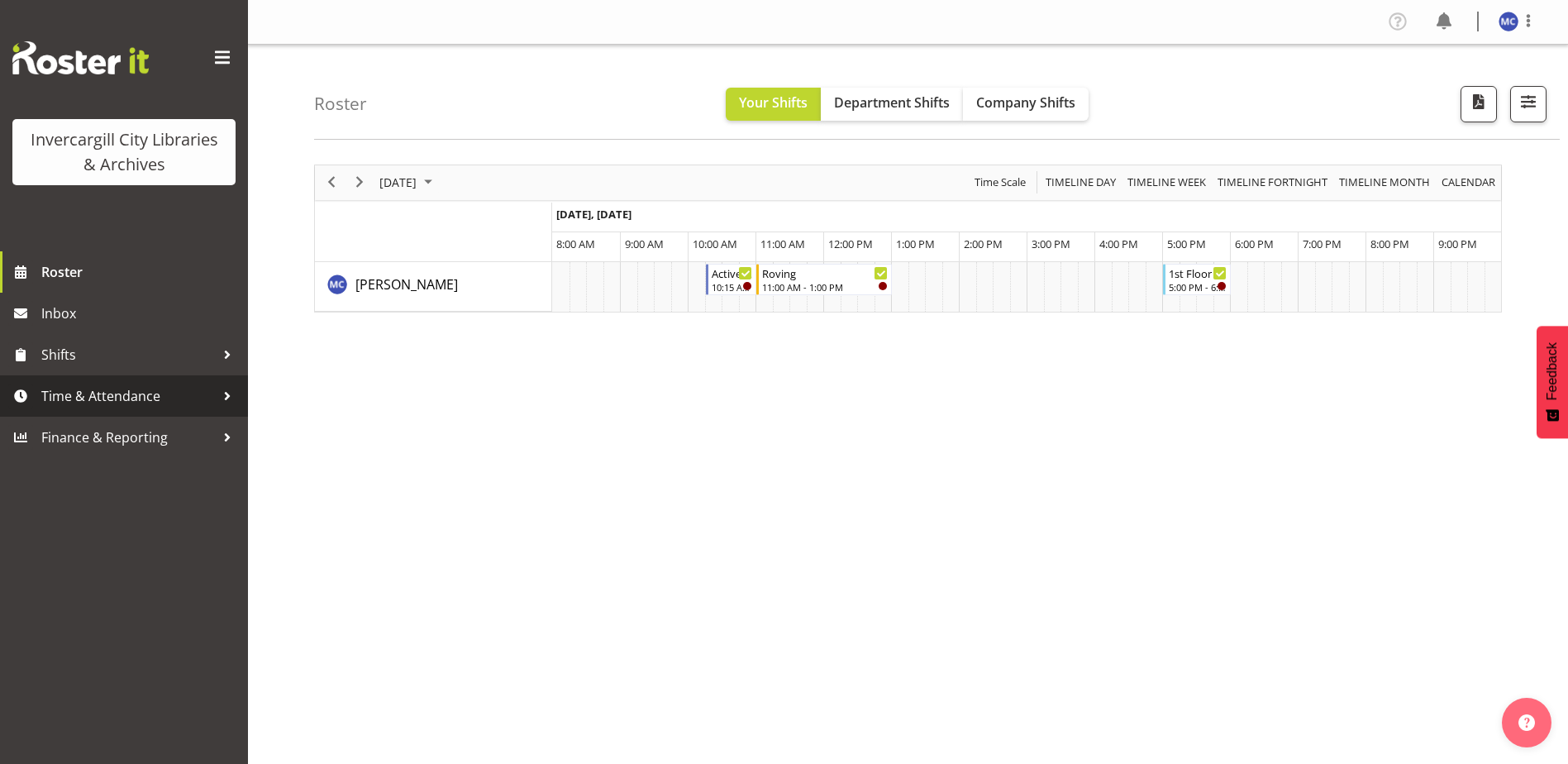
click at [152, 399] on span "Time & Attendance" at bounding box center [128, 396] width 174 height 25
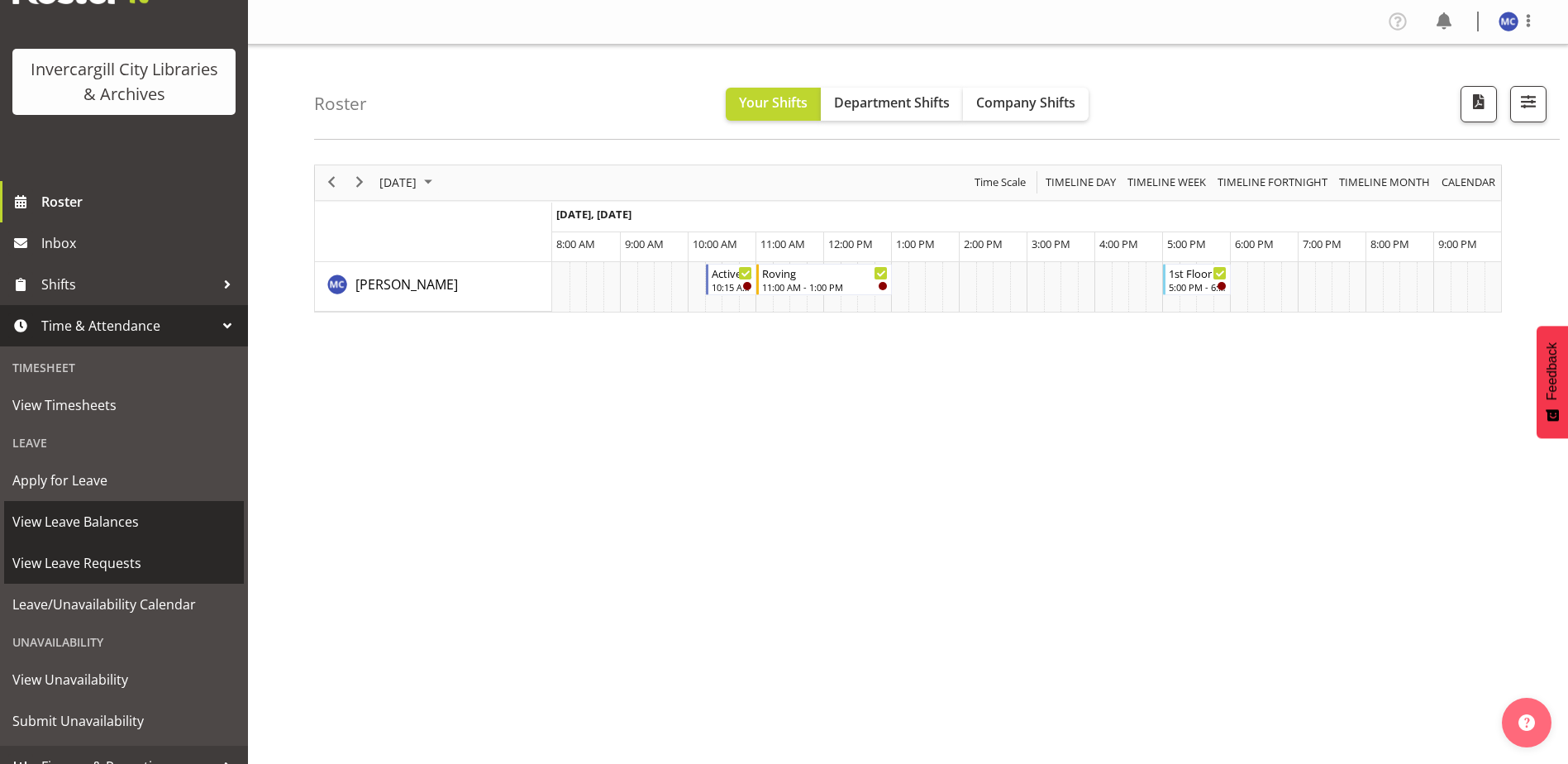
scroll to position [82, 0]
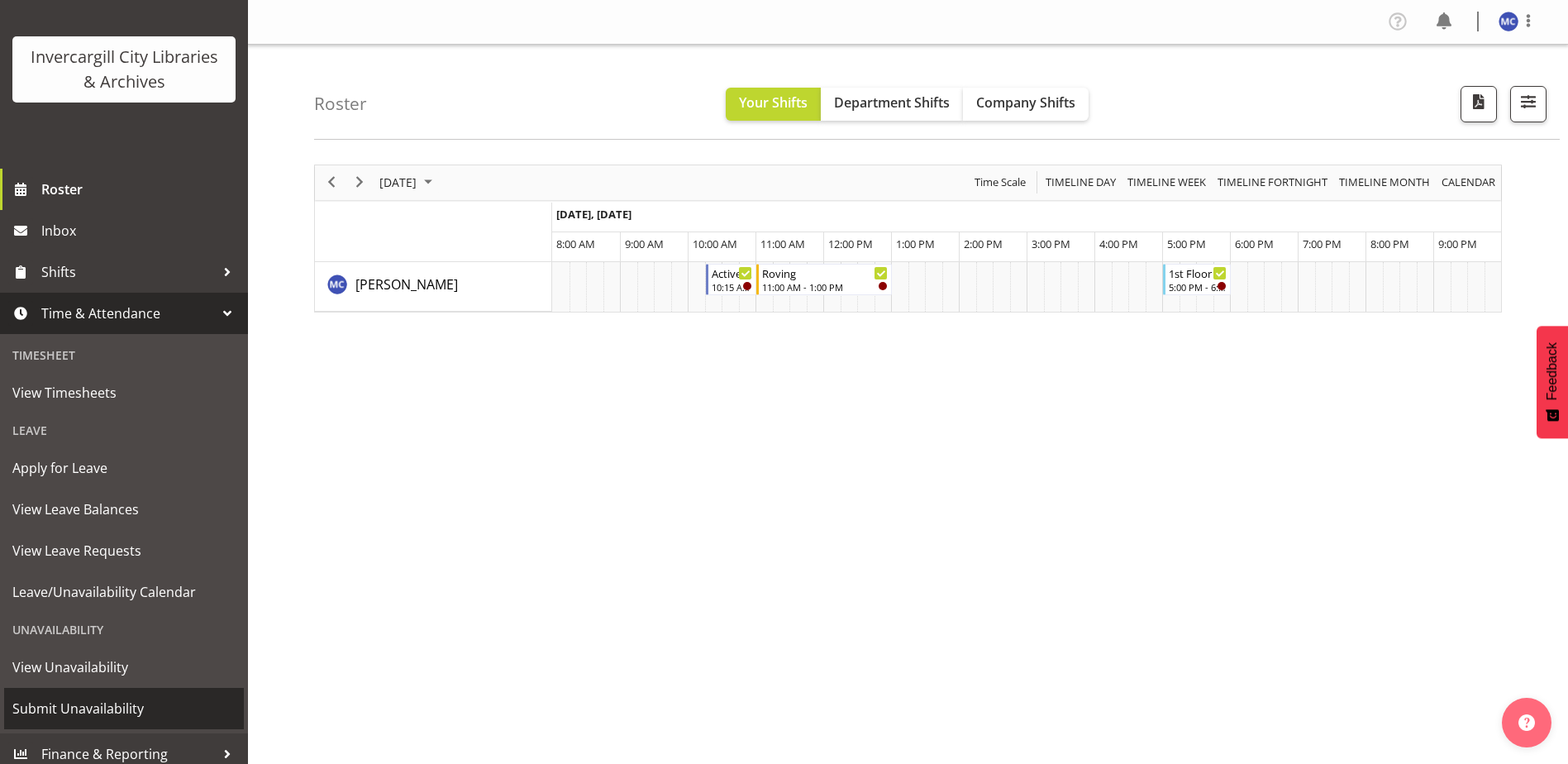
click at [128, 701] on span "Submit Unavailability" at bounding box center [124, 709] width 223 height 25
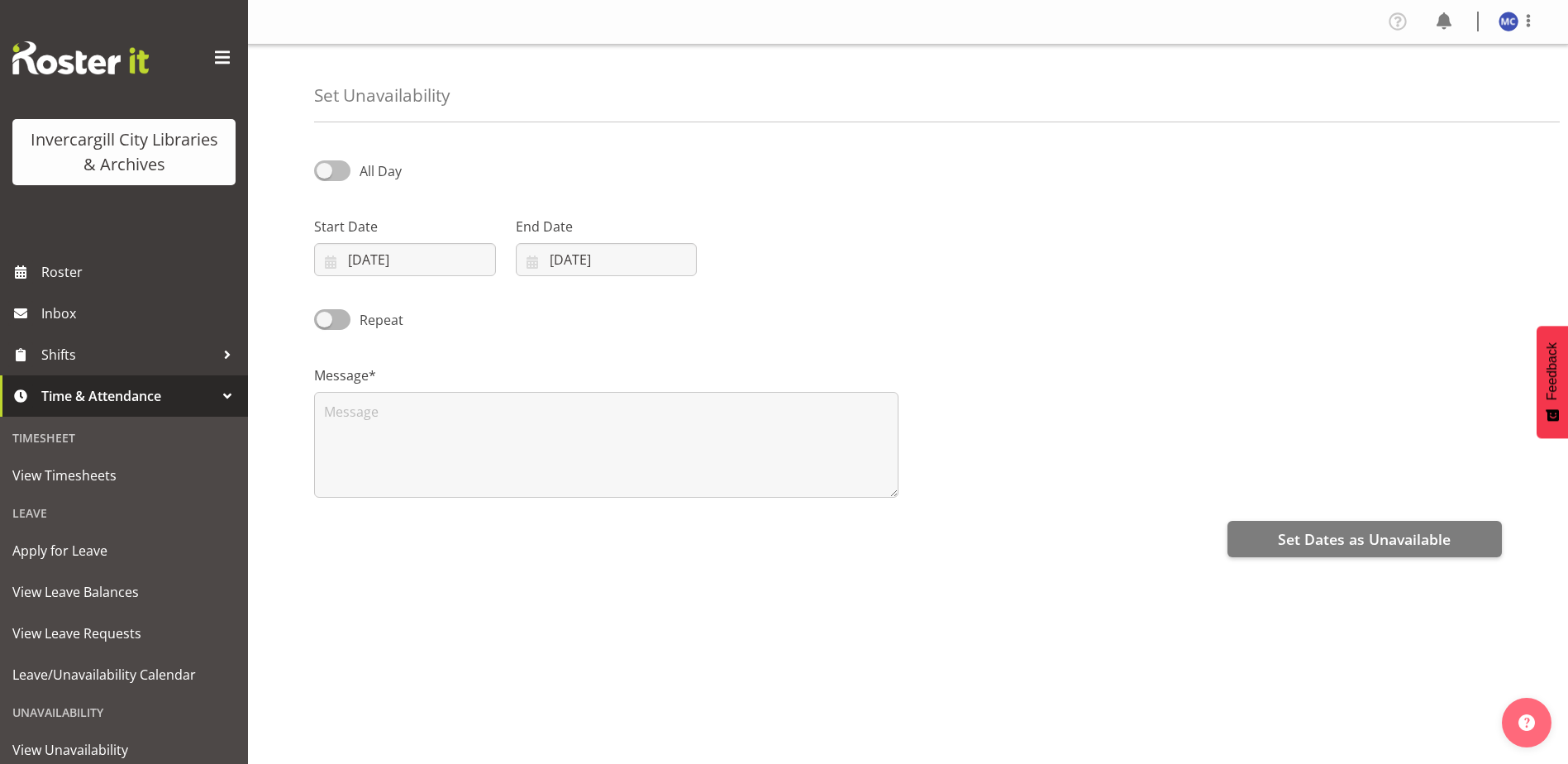
click at [379, 167] on span "All Day" at bounding box center [380, 171] width 42 height 18
click at [324, 167] on input "All Day" at bounding box center [319, 171] width 11 height 11
checkbox input "true"
click at [390, 261] on input "[DATE]" at bounding box center [405, 260] width 182 height 33
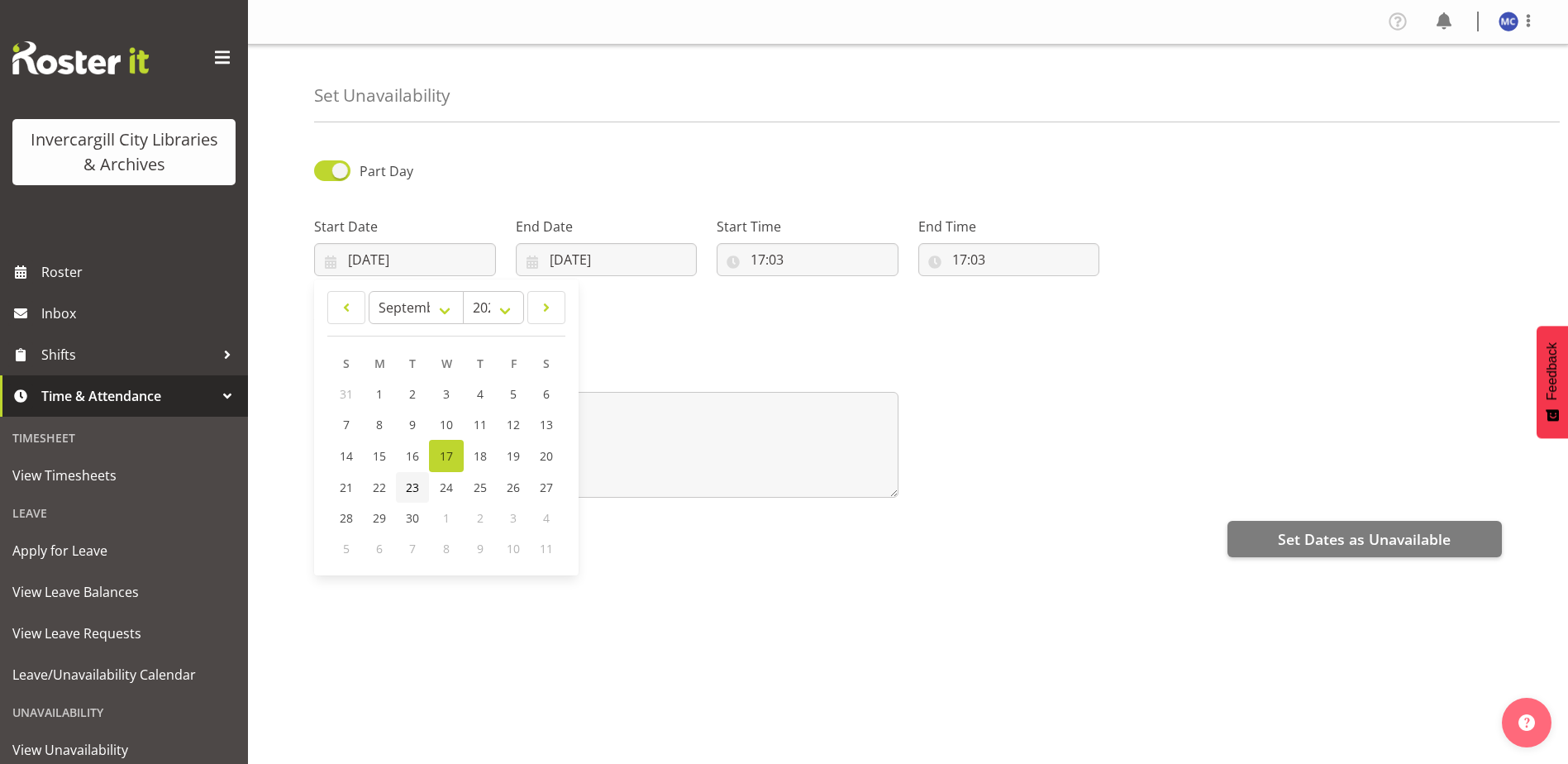
click at [406, 490] on span "23" at bounding box center [413, 487] width 13 height 16
type input "[DATE]"
click at [586, 258] on input "[DATE]" at bounding box center [606, 260] width 182 height 33
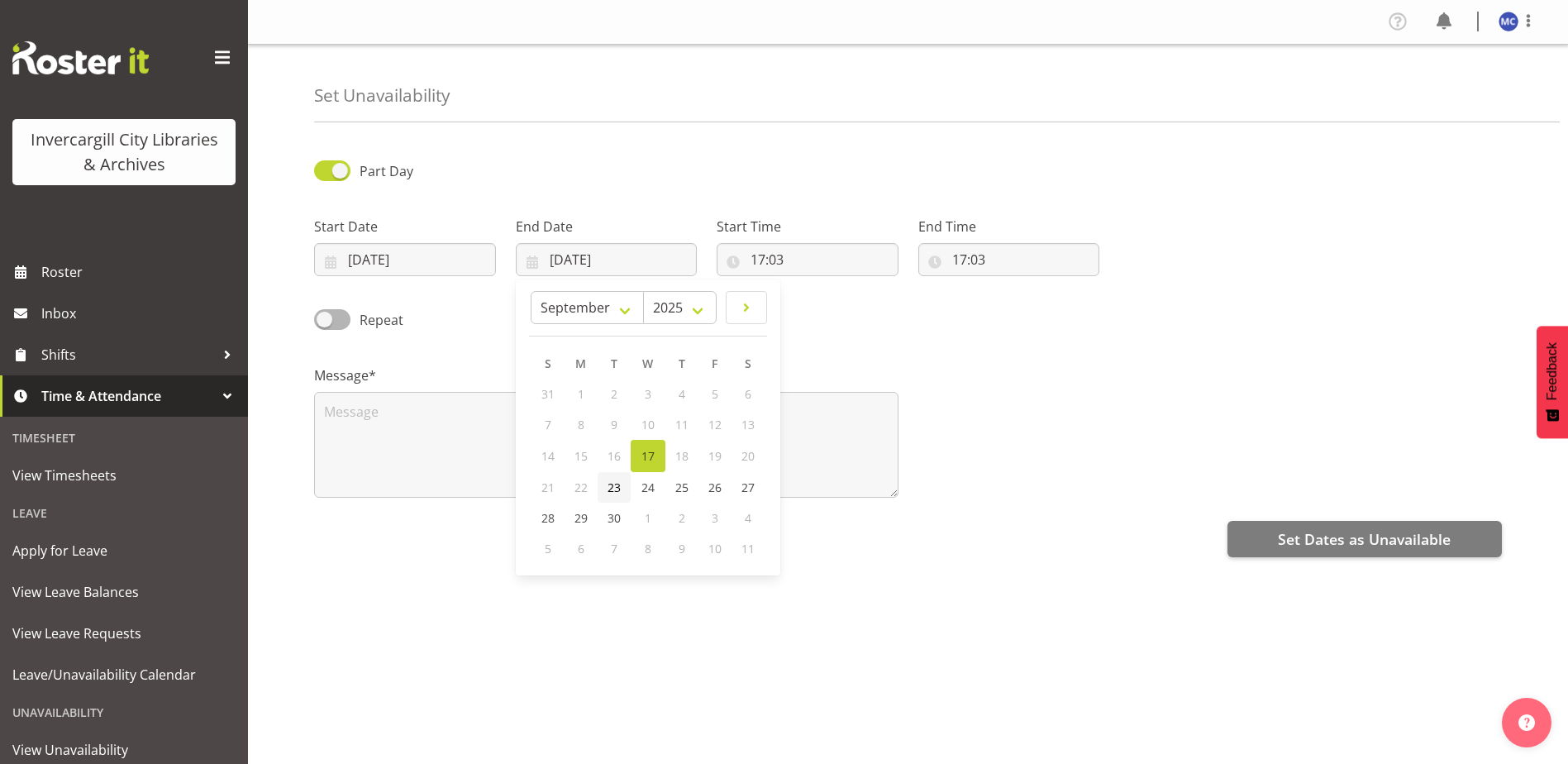
click at [618, 486] on span "23" at bounding box center [614, 487] width 13 height 16
type input "[DATE]"
click at [778, 260] on input "17:03" at bounding box center [807, 260] width 182 height 33
click at [820, 303] on select "00 01 02 03 04 05 06 07 08 09 10 11 12 13 14 15 16 17 18 19 20 21 22 23" at bounding box center [829, 303] width 37 height 33
select select "13"
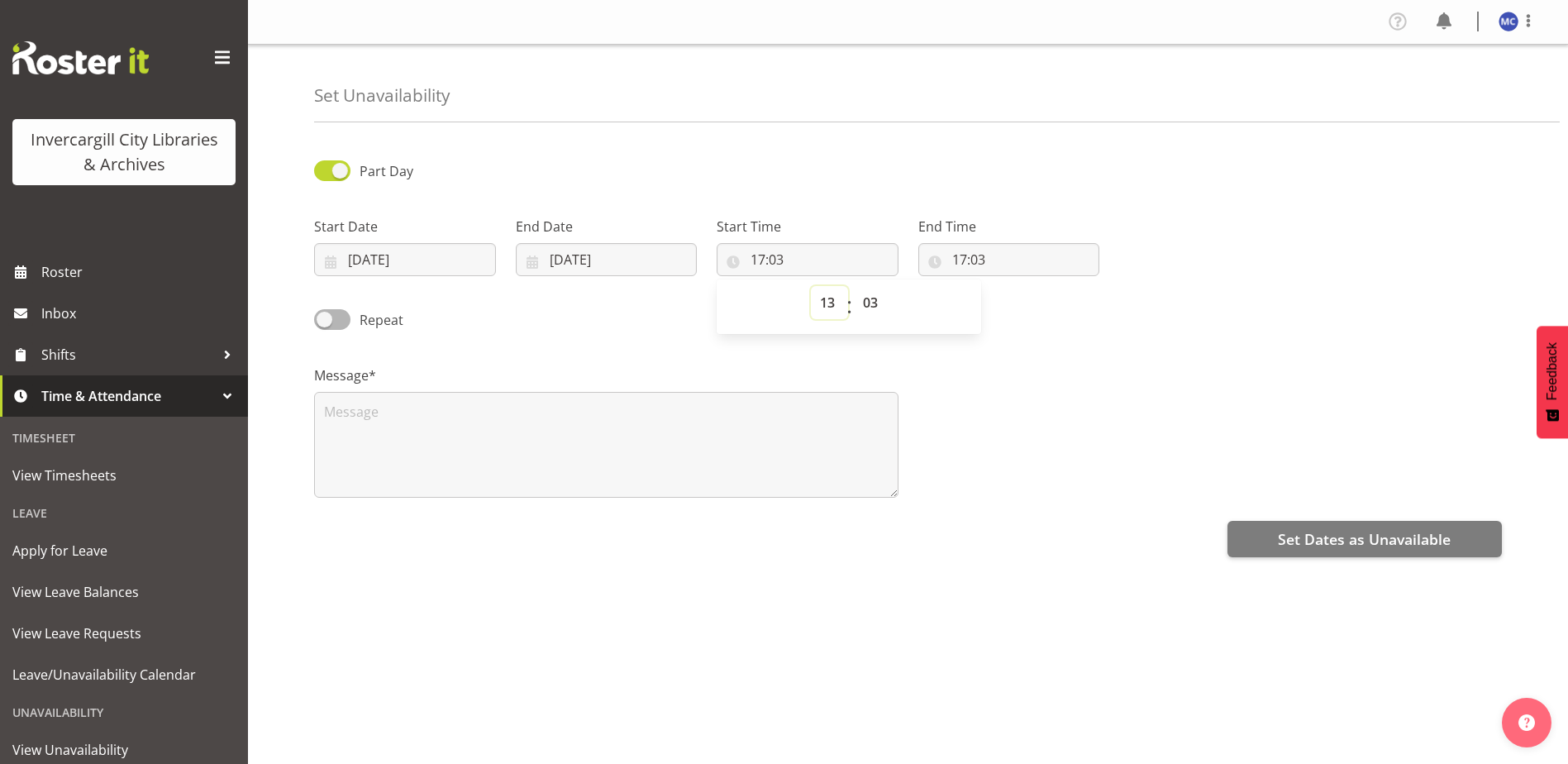
click at [811, 286] on select "00 01 02 03 04 05 06 07 08 09 10 11 12 13 14 15 16 17 18 19 20 21 22 23" at bounding box center [829, 303] width 37 height 33
type input "13:03"
click at [977, 251] on input "17:03" at bounding box center [1009, 260] width 182 height 33
click at [1029, 296] on select "00 01 02 03 04 05 06 07 08 09 10 11 12 13 14 15 16 17 18 19 20 21 22 23" at bounding box center [1031, 303] width 37 height 33
select select "14"
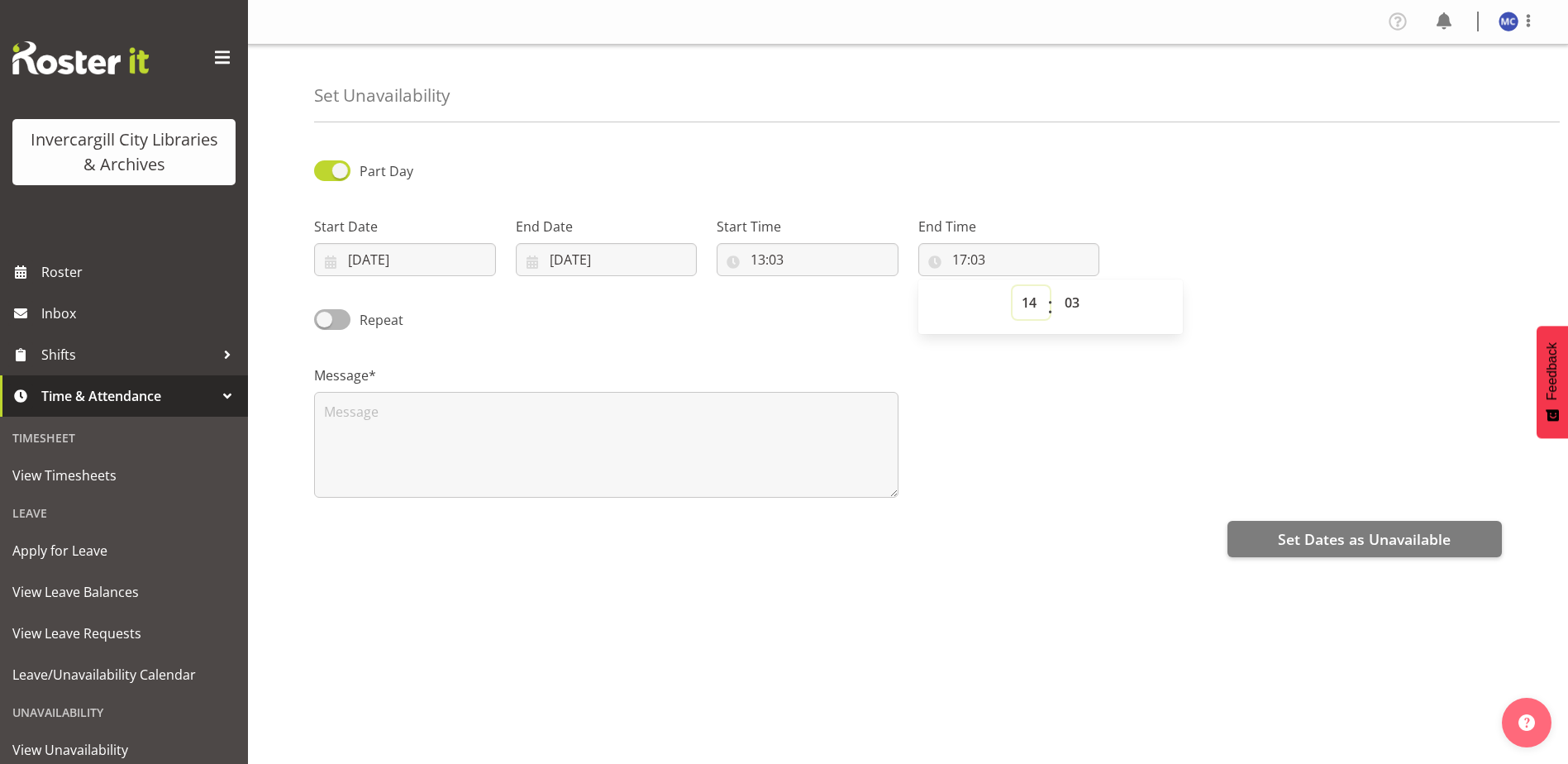
click at [1012, 286] on select "00 01 02 03 04 05 06 07 08 09 10 11 12 13 14 15 16 17 18 19 20 21 22 23" at bounding box center [1031, 303] width 37 height 33
type input "14:03"
click at [1071, 307] on select "00 01 02 03 04 05 06 07 08 09 10 11 12 13 14 15 16 17 18 19 20 21 22 23 24 25 2…" at bounding box center [1074, 303] width 37 height 33
select select "30"
click at [1056, 286] on select "00 01 02 03 04 05 06 07 08 09 10 11 12 13 14 15 16 17 18 19 20 21 22 23 24 25 2…" at bounding box center [1074, 303] width 37 height 33
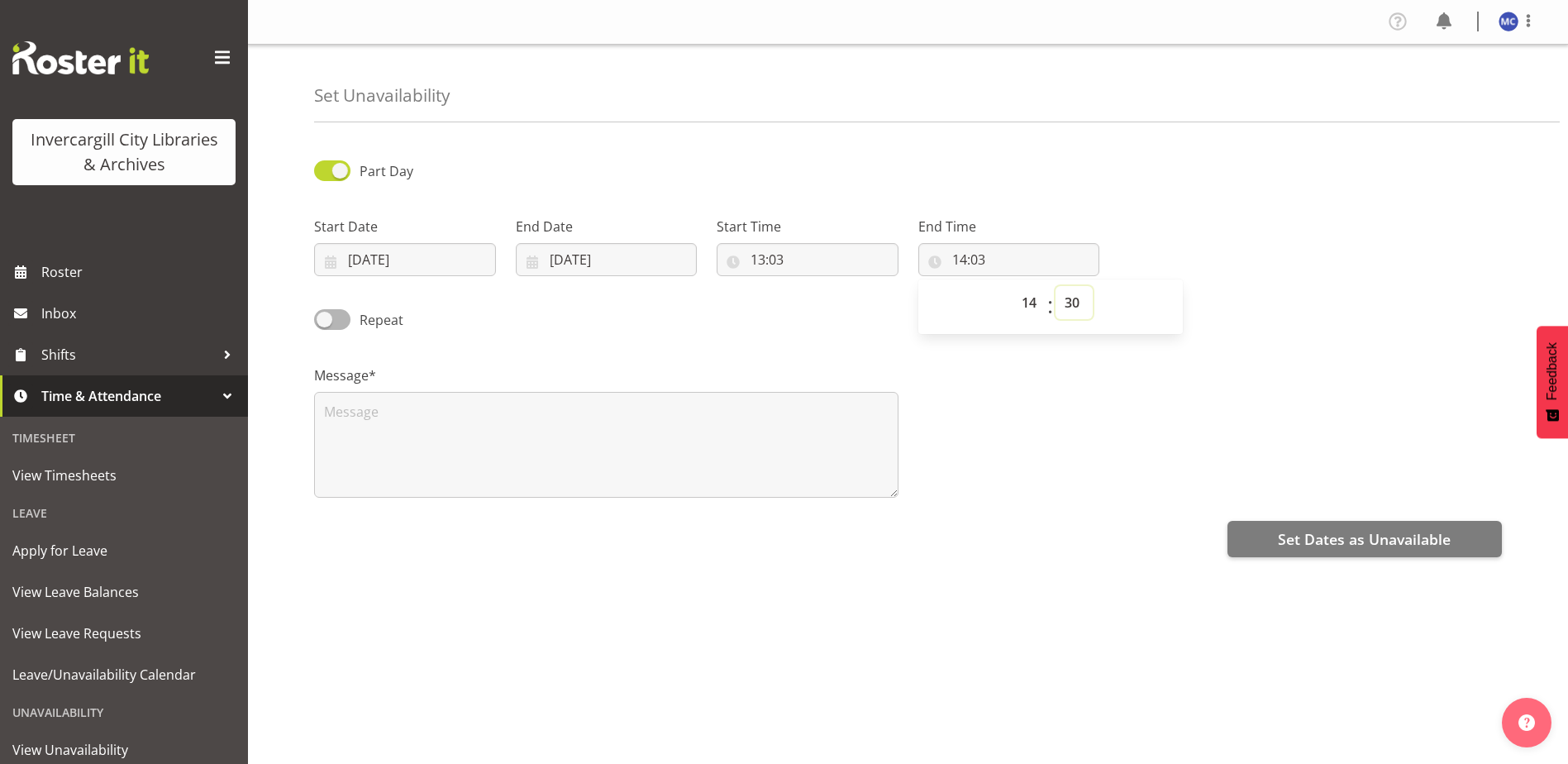
type input "14:30"
click at [1051, 435] on div "Message*" at bounding box center [908, 424] width 1208 height 166
click at [479, 419] on textarea at bounding box center [606, 444] width 584 height 106
paste textarea "People First NZ Monthly Meeting at the Shed"
type textarea "People First NZ Monthly Meeting at the Shed"
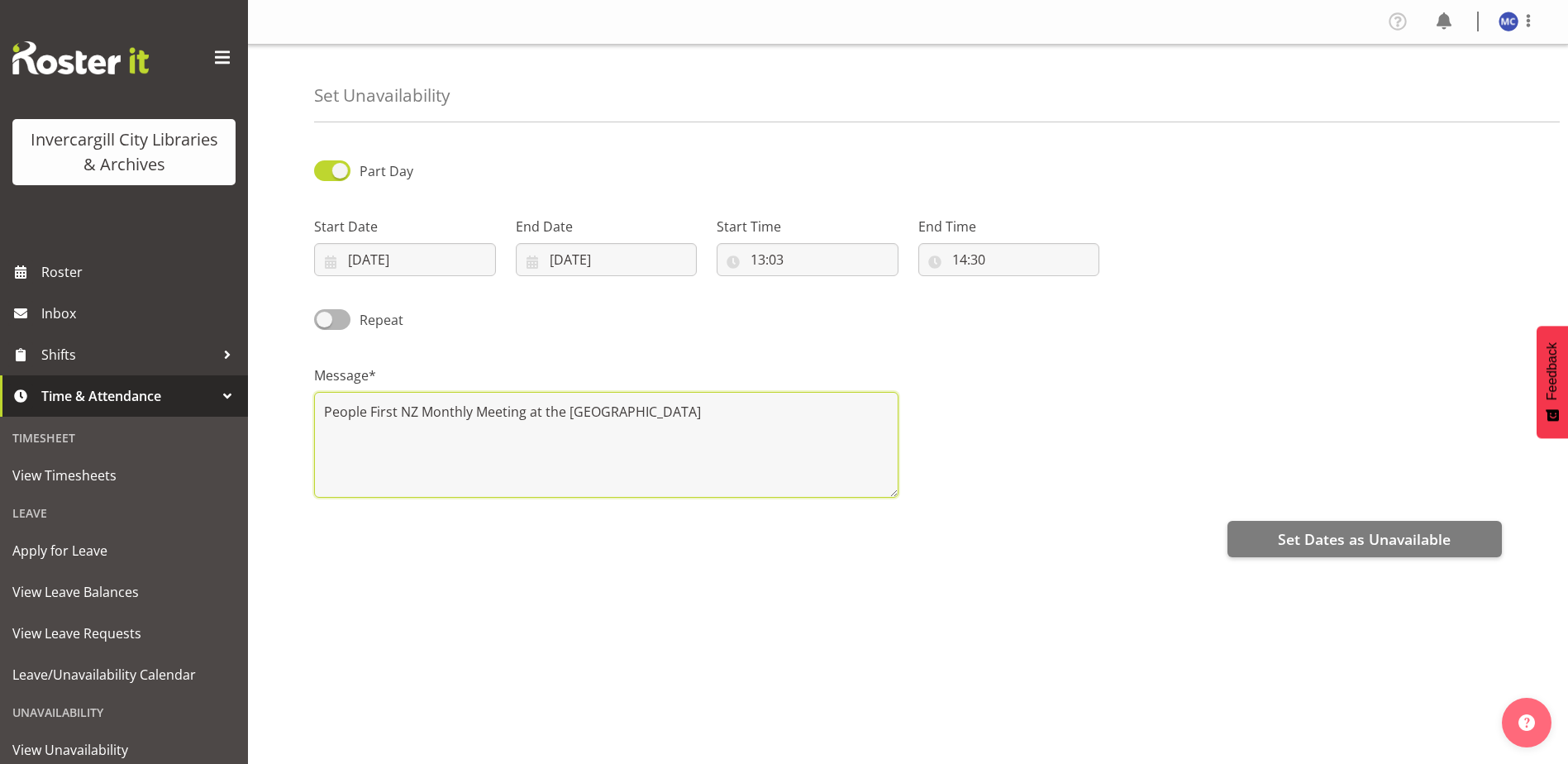
drag, startPoint x: 616, startPoint y: 423, endPoint x: 230, endPoint y: 449, distance: 386.9
click at [230, 449] on div "Invercargill City Libraries & Archives Roster Inbox Shifts Time & Attendance Ti…" at bounding box center [784, 398] width 1568 height 796
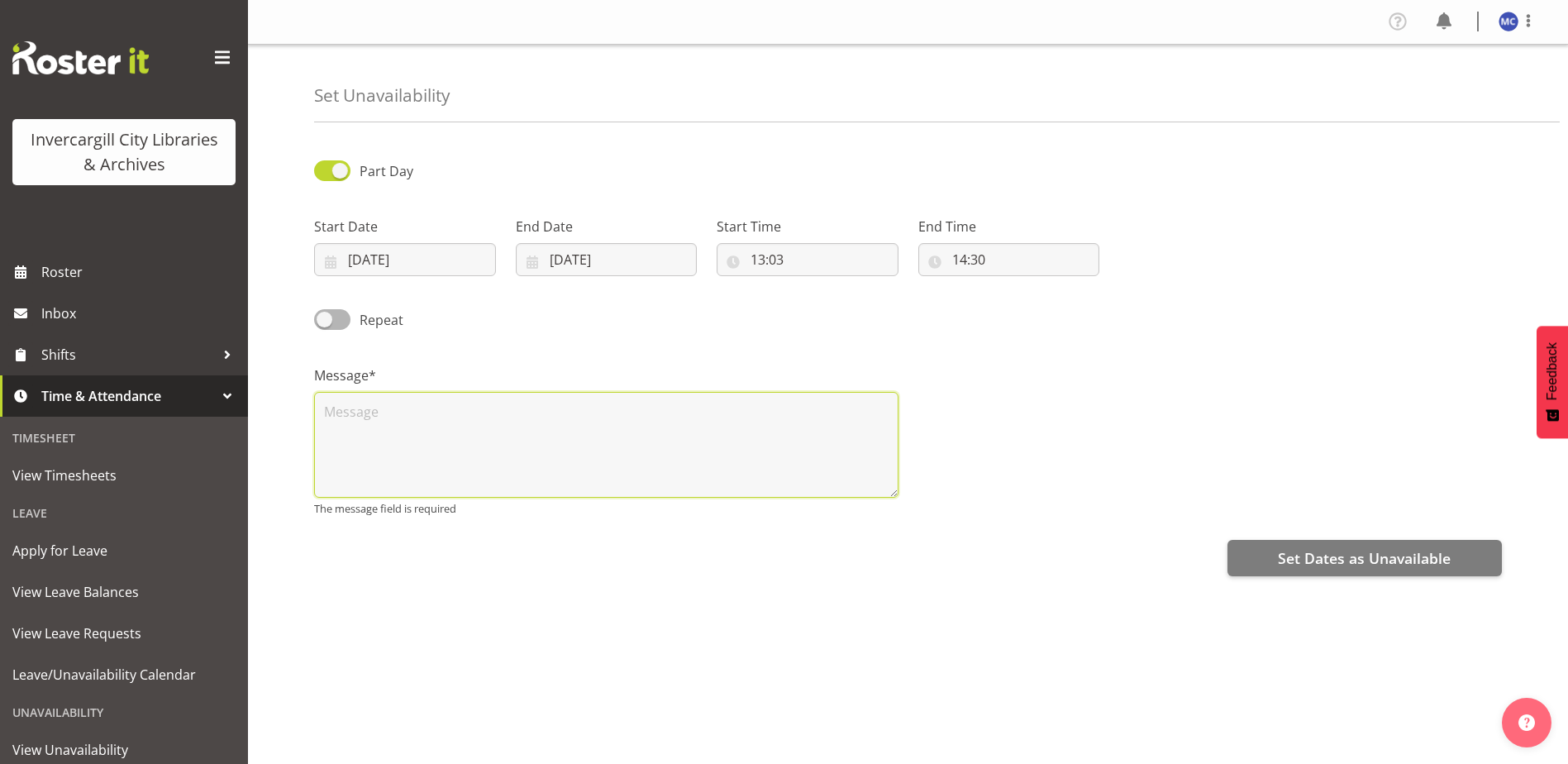
click at [438, 406] on textarea at bounding box center [606, 444] width 584 height 106
paste textarea "Rowena Jackson Visit- Independent living"
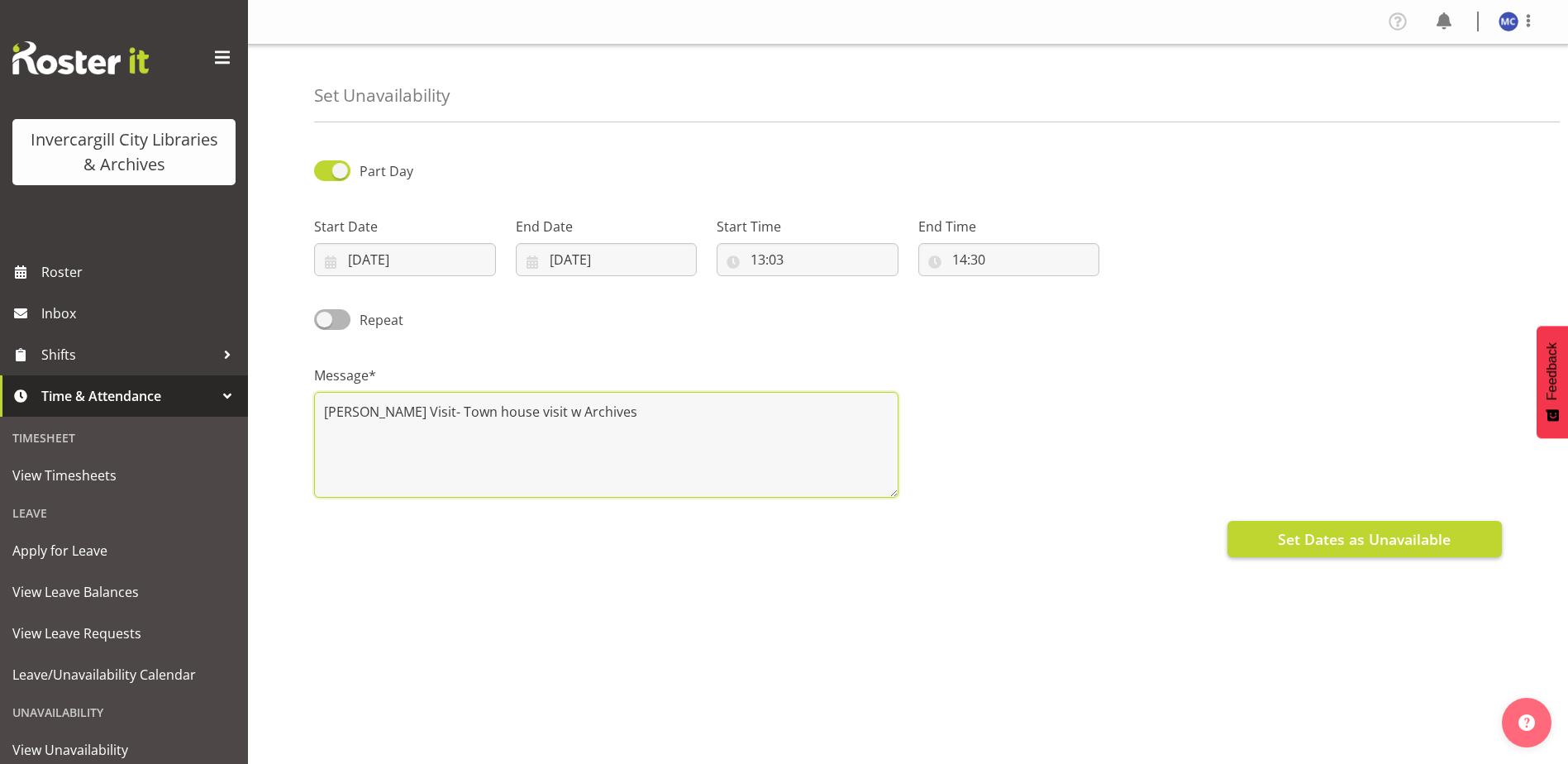
type textarea "Rowena Jackson Visit- Town house visit w Archives"
click at [1381, 543] on span "Set Dates as Unavailable" at bounding box center [1364, 539] width 173 height 22
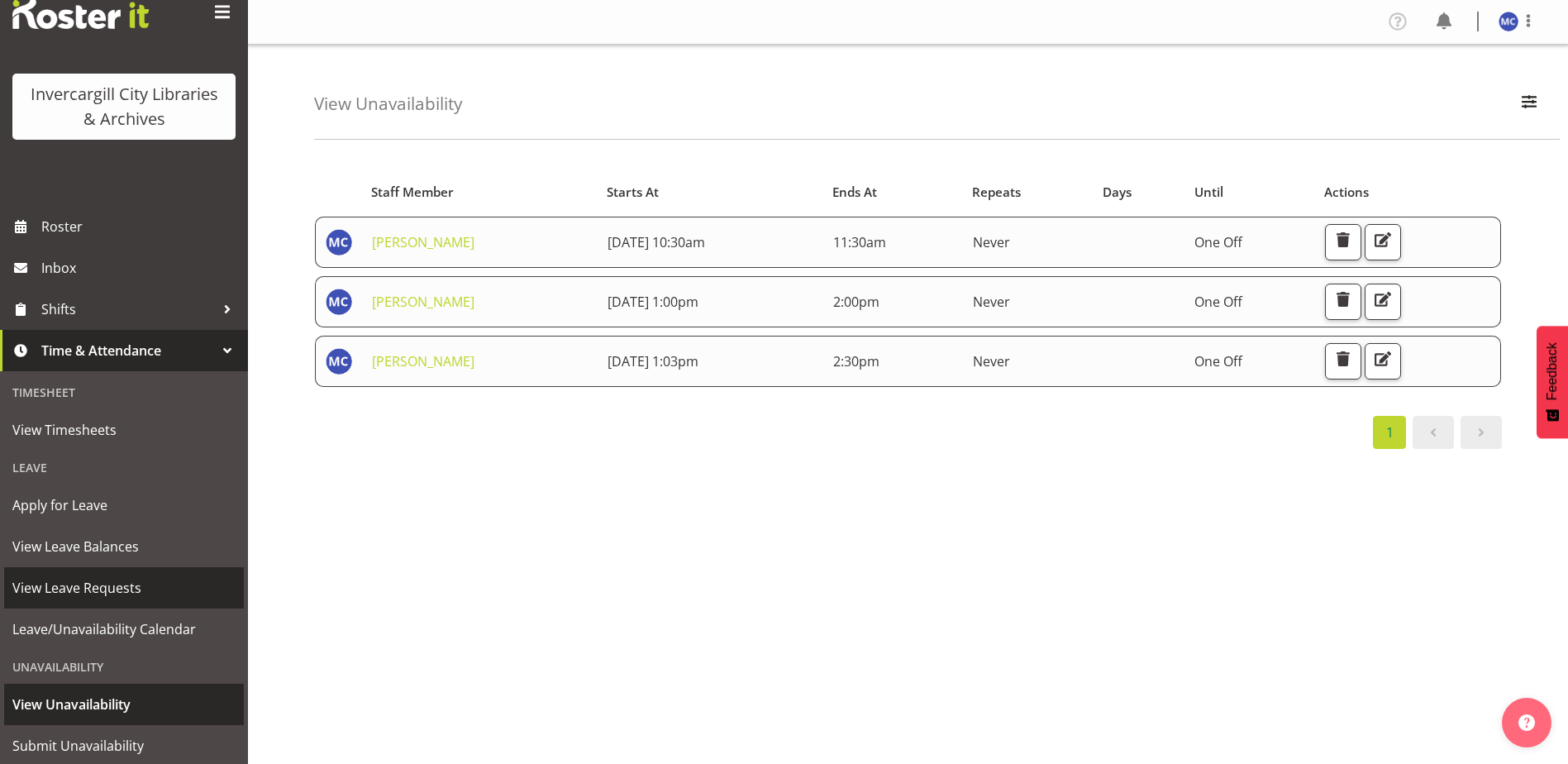
scroll to position [82, 0]
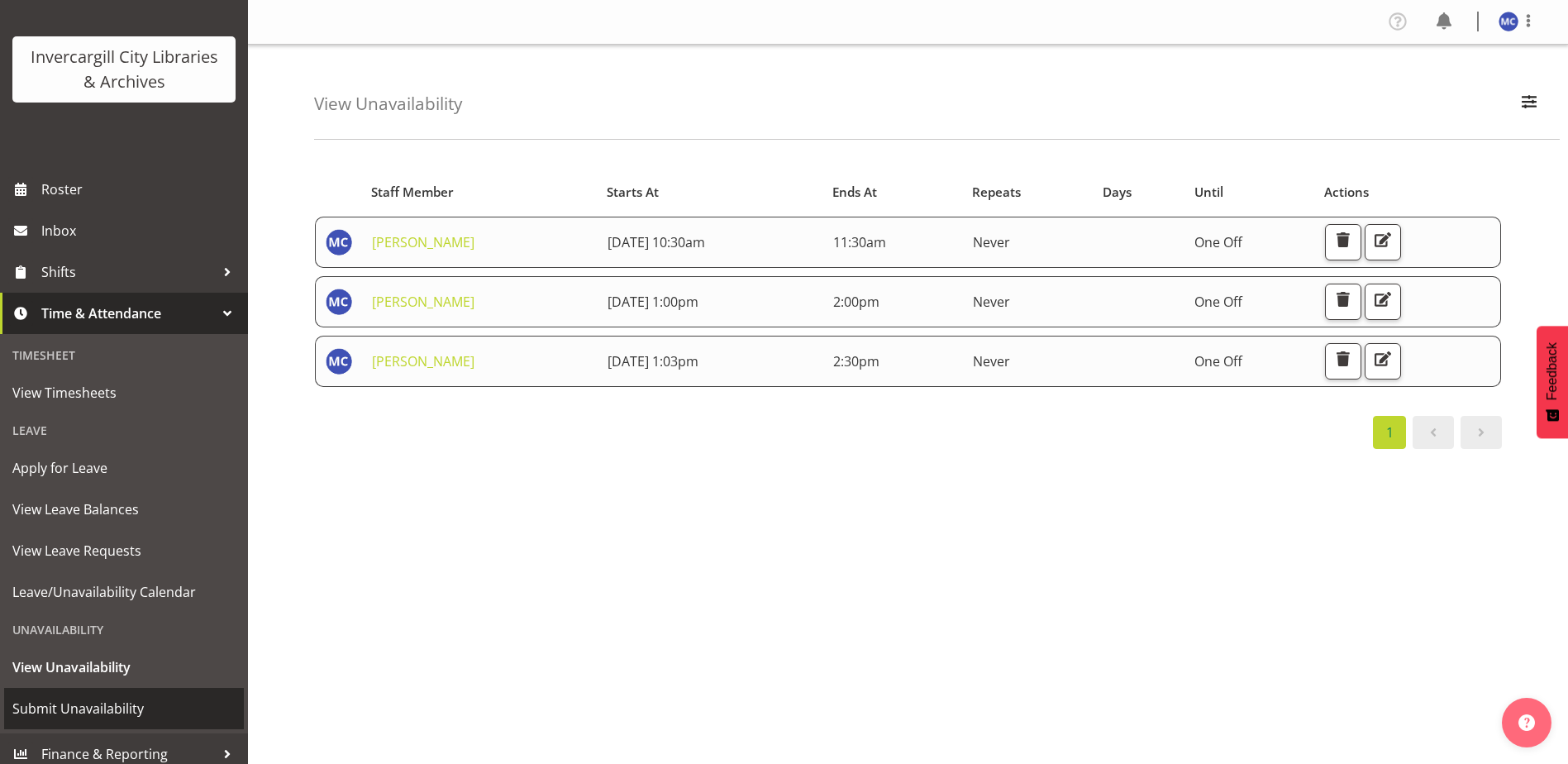
click at [138, 723] on link "Submit Unavailability" at bounding box center [124, 709] width 240 height 42
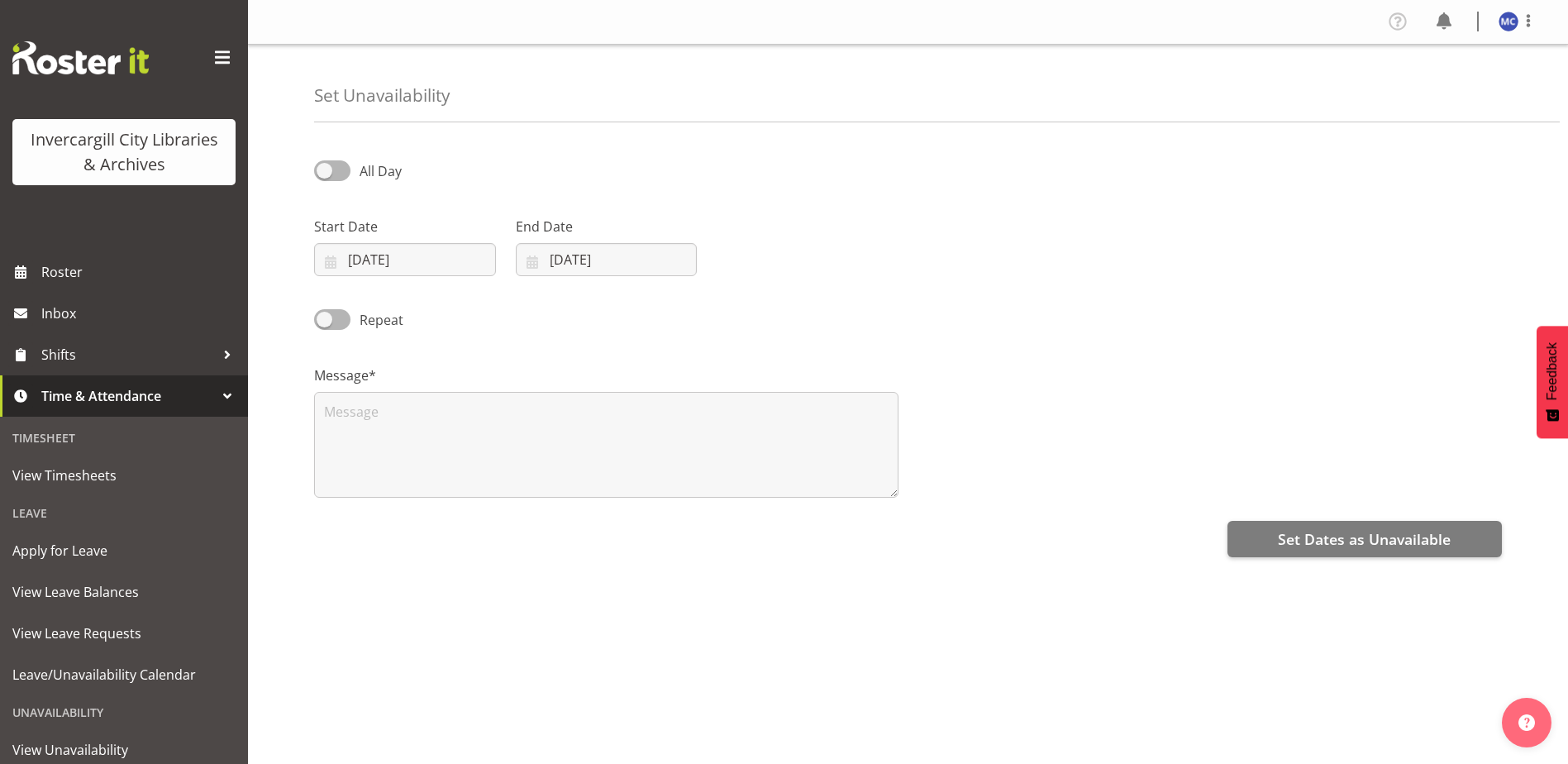
select select "8"
select select "2025"
click at [448, 261] on input "17/09/2025" at bounding box center [405, 260] width 182 height 33
click at [443, 488] on span "24" at bounding box center [447, 487] width 13 height 16
type input "[DATE]"
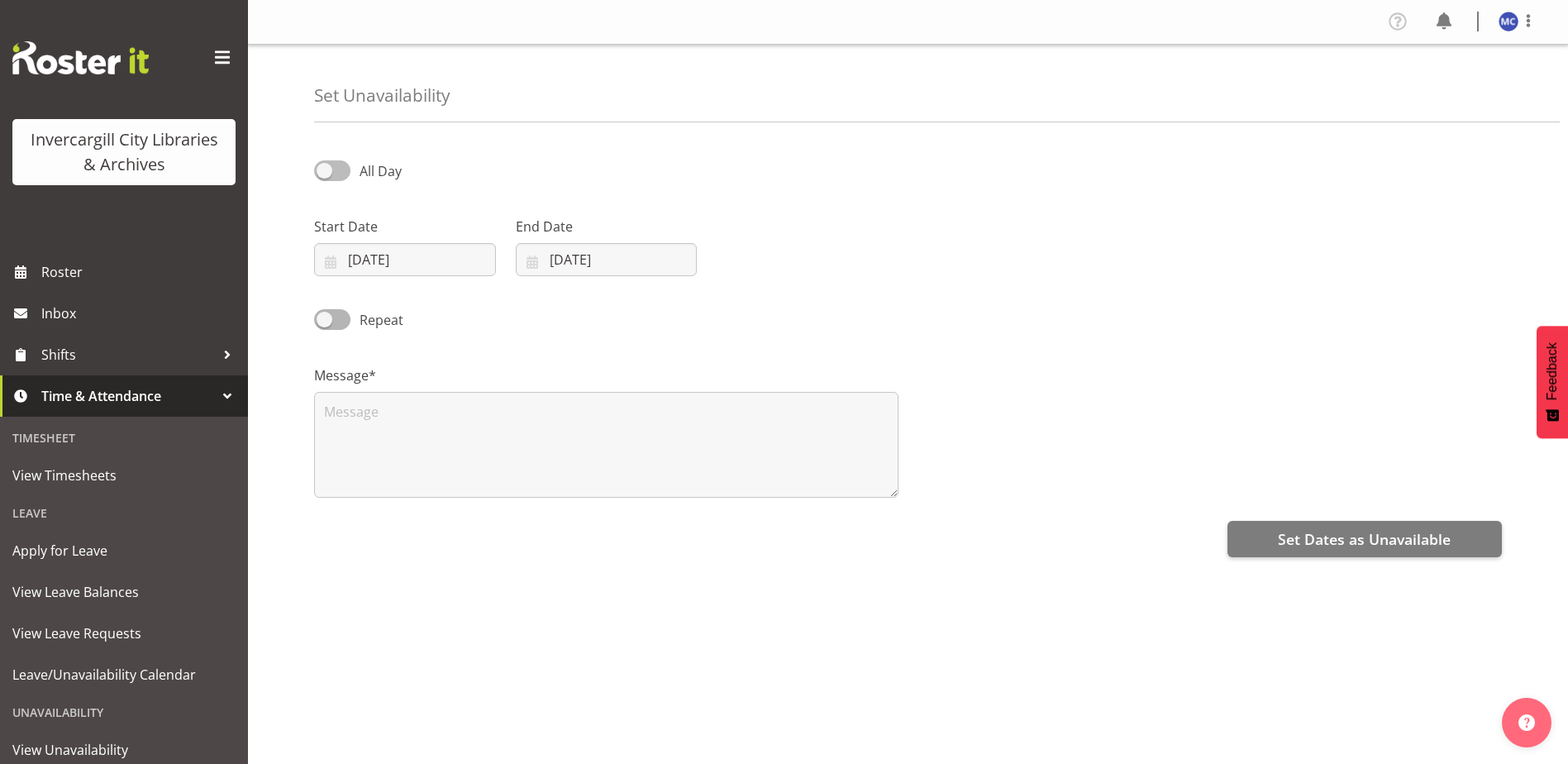
click at [373, 164] on span "All Day" at bounding box center [380, 171] width 42 height 18
click at [324, 166] on input "All Day" at bounding box center [319, 171] width 11 height 11
checkbox input "true"
click at [543, 264] on input "[DATE]" at bounding box center [606, 260] width 182 height 33
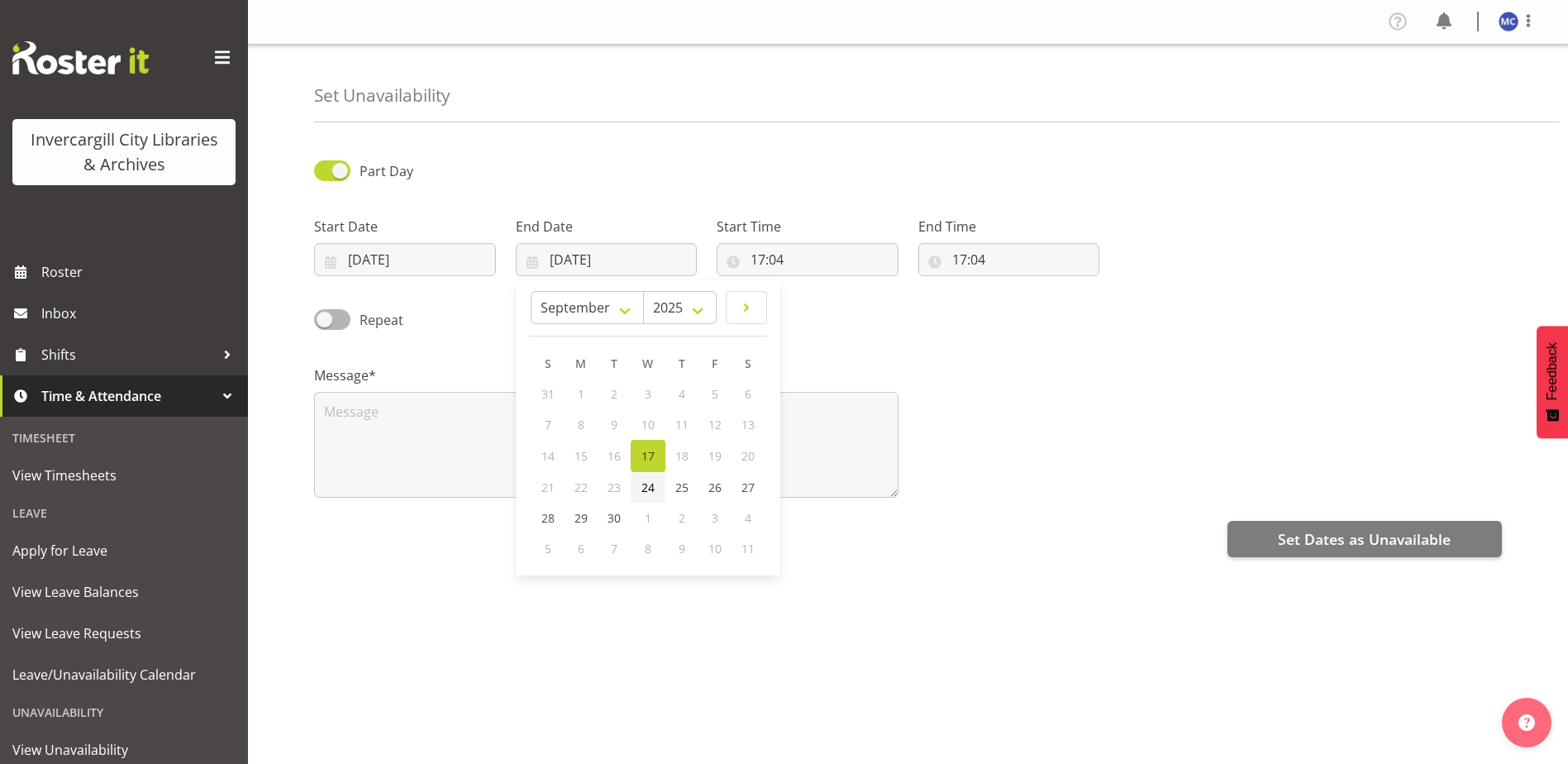
click at [649, 496] on link "24" at bounding box center [648, 487] width 35 height 31
type input "24/09/2025"
click at [783, 260] on input "17:04" at bounding box center [807, 260] width 182 height 33
click at [827, 298] on select "00 01 02 03 04 05 06 07 08 09 10 11 12 13 14 15 16 17 18 19 20 21 22 23" at bounding box center [829, 303] width 37 height 33
select select "9"
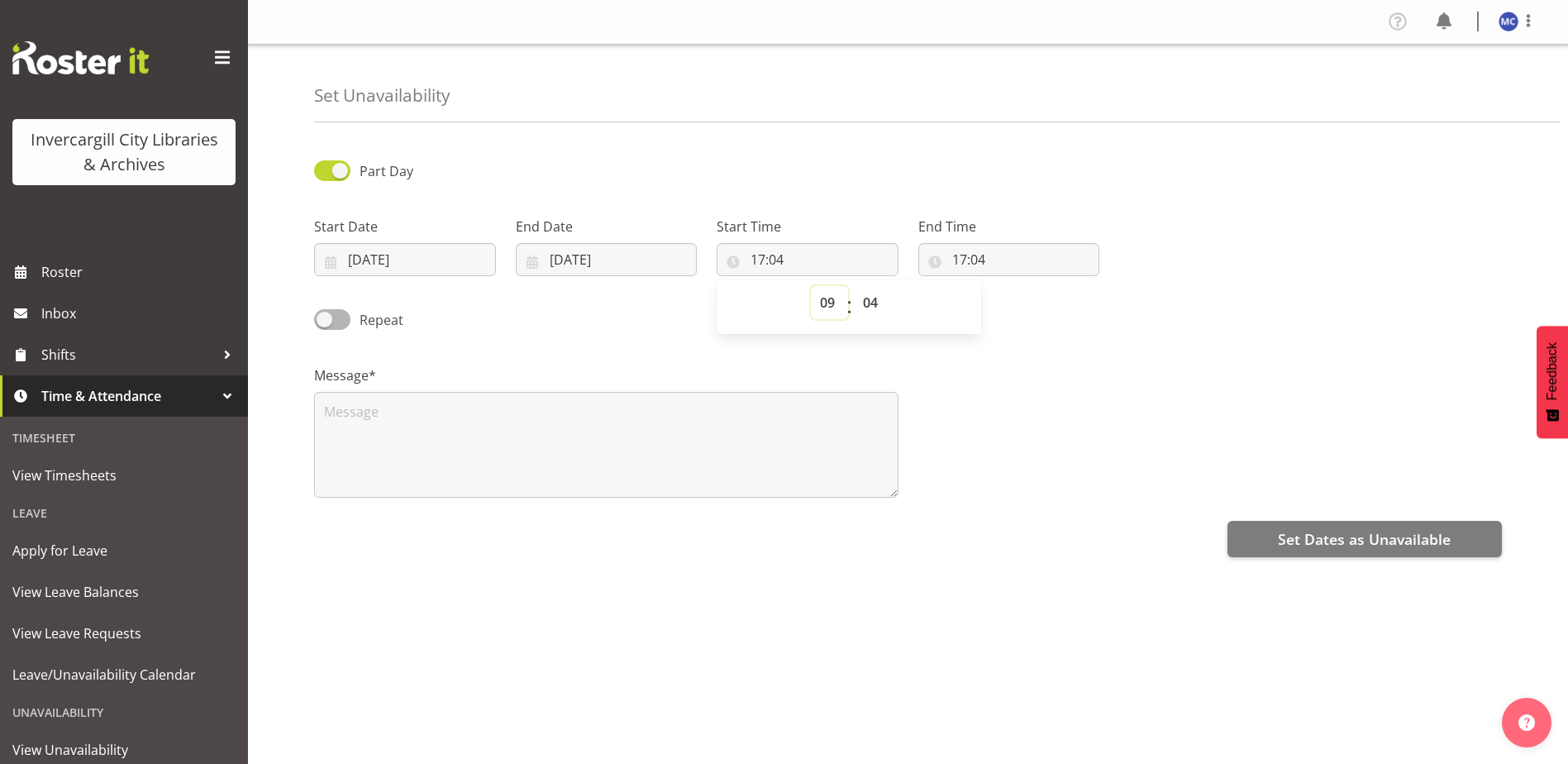
click at [811, 286] on select "00 01 02 03 04 05 06 07 08 09 10 11 12 13 14 15 16 17 18 19 20 21 22 23" at bounding box center [829, 303] width 37 height 33
type input "09:04"
click at [864, 305] on select "00 01 02 03 04 05 06 07 08 09 10 11 12 13 14 15 16 17 18 19 20 21 22 23 24 25 2…" at bounding box center [872, 303] width 37 height 33
click at [864, 309] on select "00 01 02 03 04 05 06 07 08 09 10 11 12 13 14 15 16 17 18 19 20 21 22 23 24 25 2…" at bounding box center [872, 303] width 37 height 33
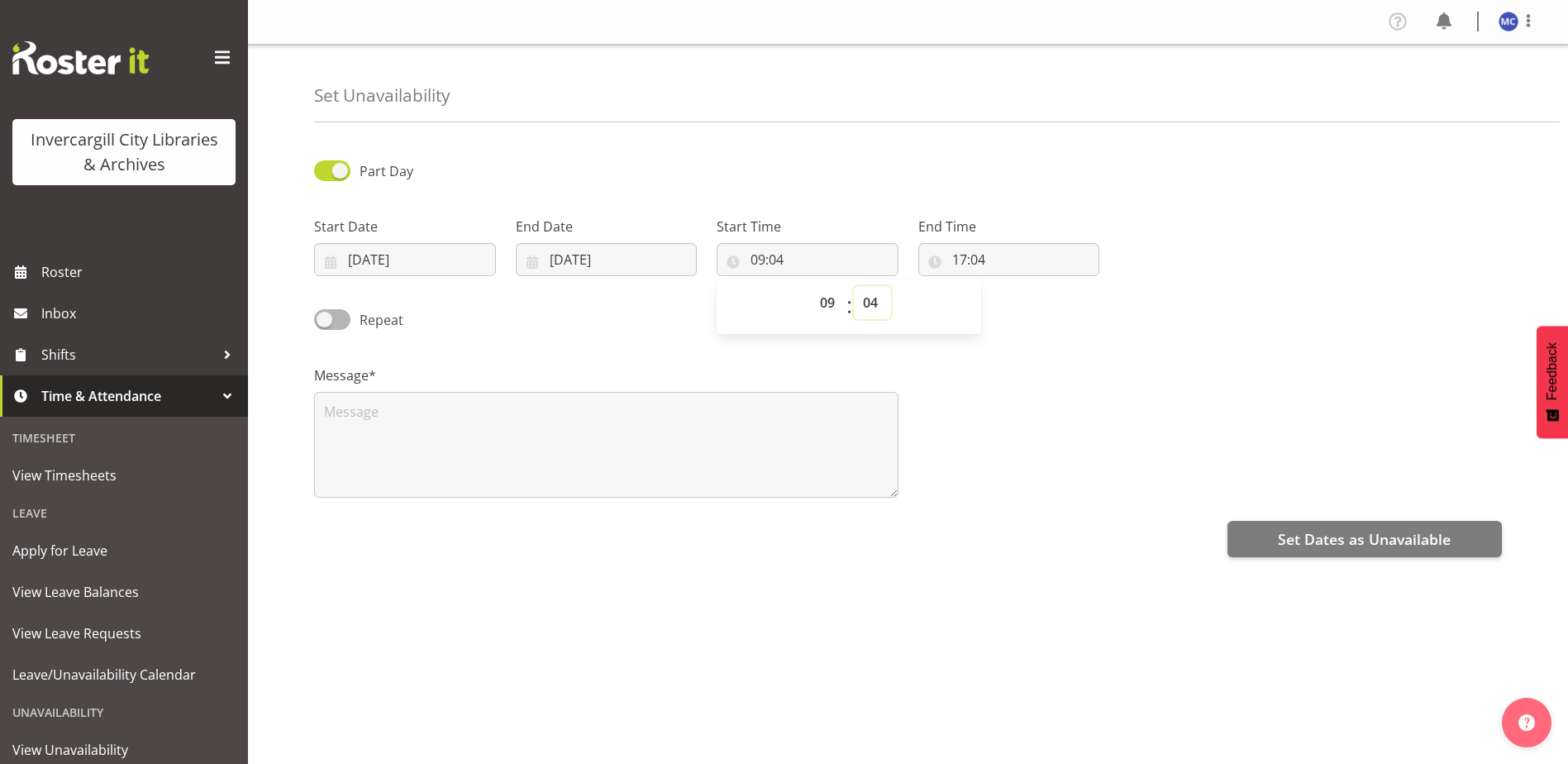
select select "30"
click at [853, 286] on select "00 01 02 03 04 05 06 07 08 09 10 11 12 13 14 15 16 17 18 19 20 21 22 23 24 25 2…" at bounding box center [872, 303] width 37 height 33
type input "09:30"
click at [952, 262] on input "17:04" at bounding box center [1009, 260] width 182 height 33
click at [960, 260] on input "17:04" at bounding box center [1009, 260] width 182 height 33
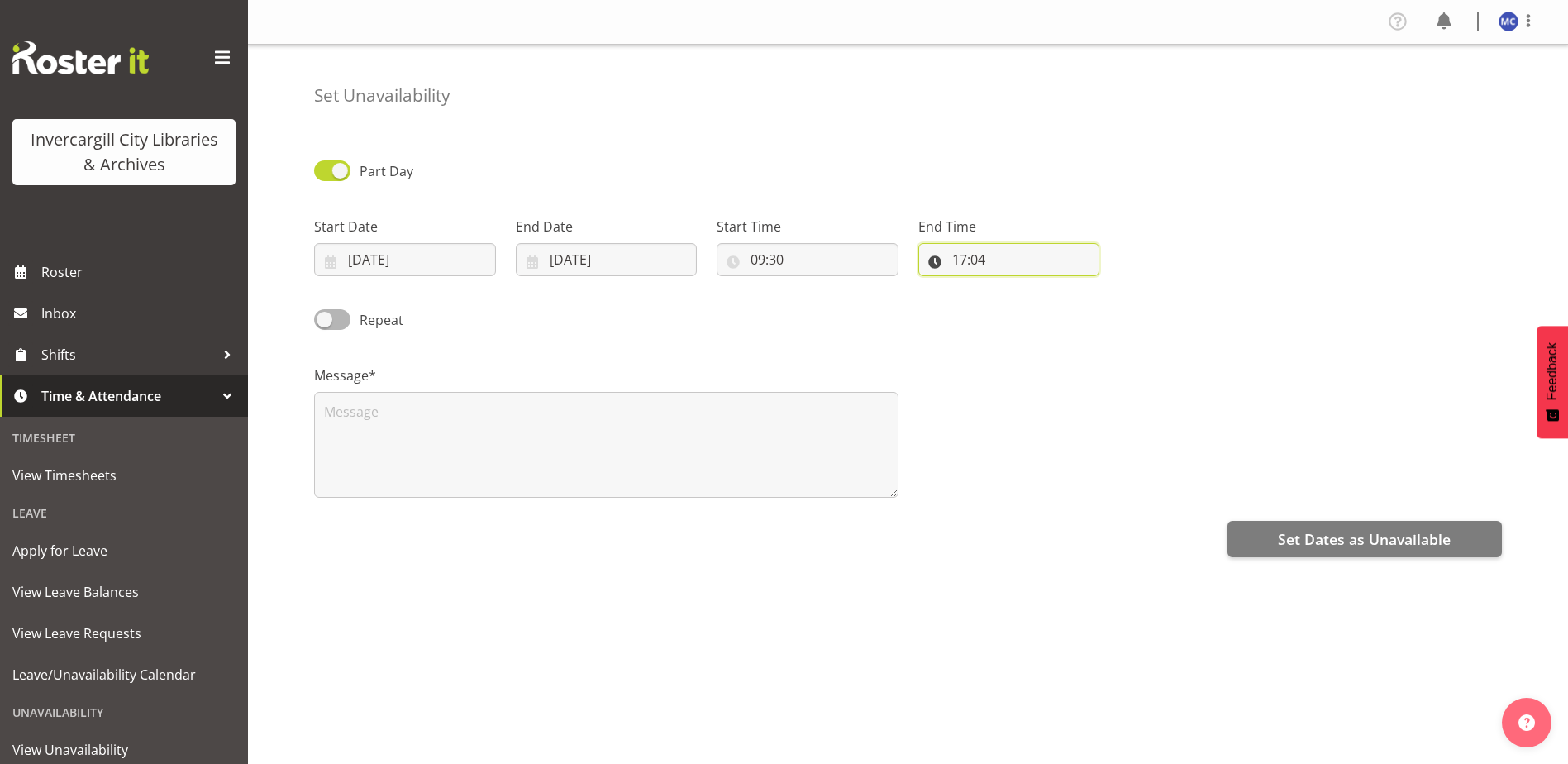
click at [960, 260] on input "17:04" at bounding box center [1009, 260] width 182 height 33
click at [1032, 307] on select "00 01 02 03 04 05 06 07 08 09 10 11 12 13 14 15 16 17 18 19 20 21 22 23" at bounding box center [1031, 303] width 37 height 33
select select "11"
click at [1012, 286] on select "00 01 02 03 04 05 06 07 08 09 10 11 12 13 14 15 16 17 18 19 20 21 22 23" at bounding box center [1031, 303] width 37 height 33
type input "11:04"
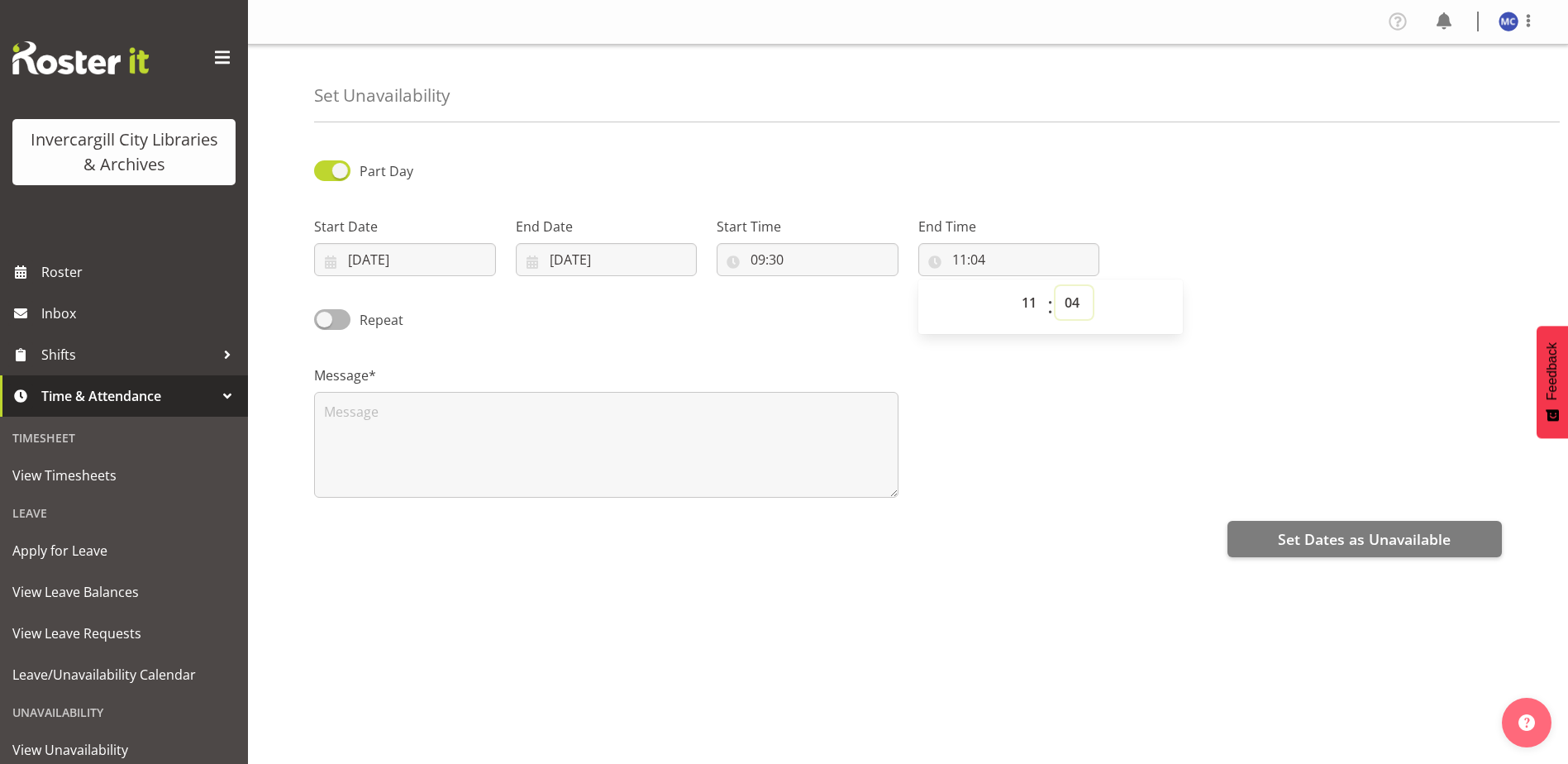
click at [1077, 298] on select "00 01 02 03 04 05 06 07 08 09 10 11 12 13 14 15 16 17 18 19 20 21 22 23 24 25 2…" at bounding box center [1074, 303] width 37 height 33
select select "30"
click at [1056, 286] on select "00 01 02 03 04 05 06 07 08 09 10 11 12 13 14 15 16 17 18 19 20 21 22 23 24 25 2…" at bounding box center [1074, 303] width 37 height 33
type input "11:30"
click at [1102, 432] on div "Message*" at bounding box center [908, 424] width 1208 height 166
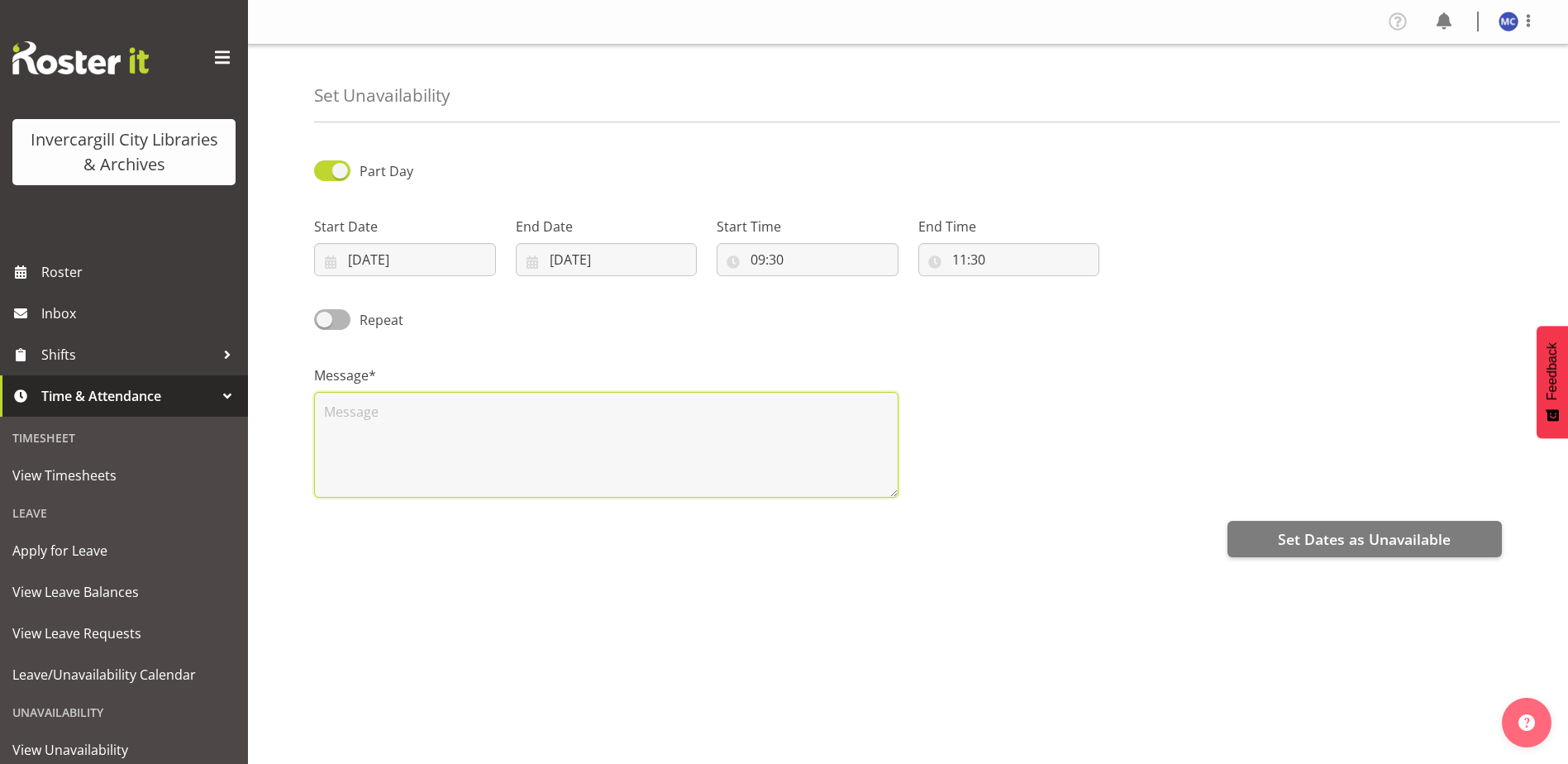
click at [470, 404] on textarea at bounding box center [606, 444] width 584 height 106
paste textarea "Age concern drop in"
click at [461, 415] on textarea "Age concern drop in" at bounding box center [606, 444] width 584 height 106
click at [448, 414] on textarea "Age concern drop in- VR" at bounding box center [606, 444] width 584 height 106
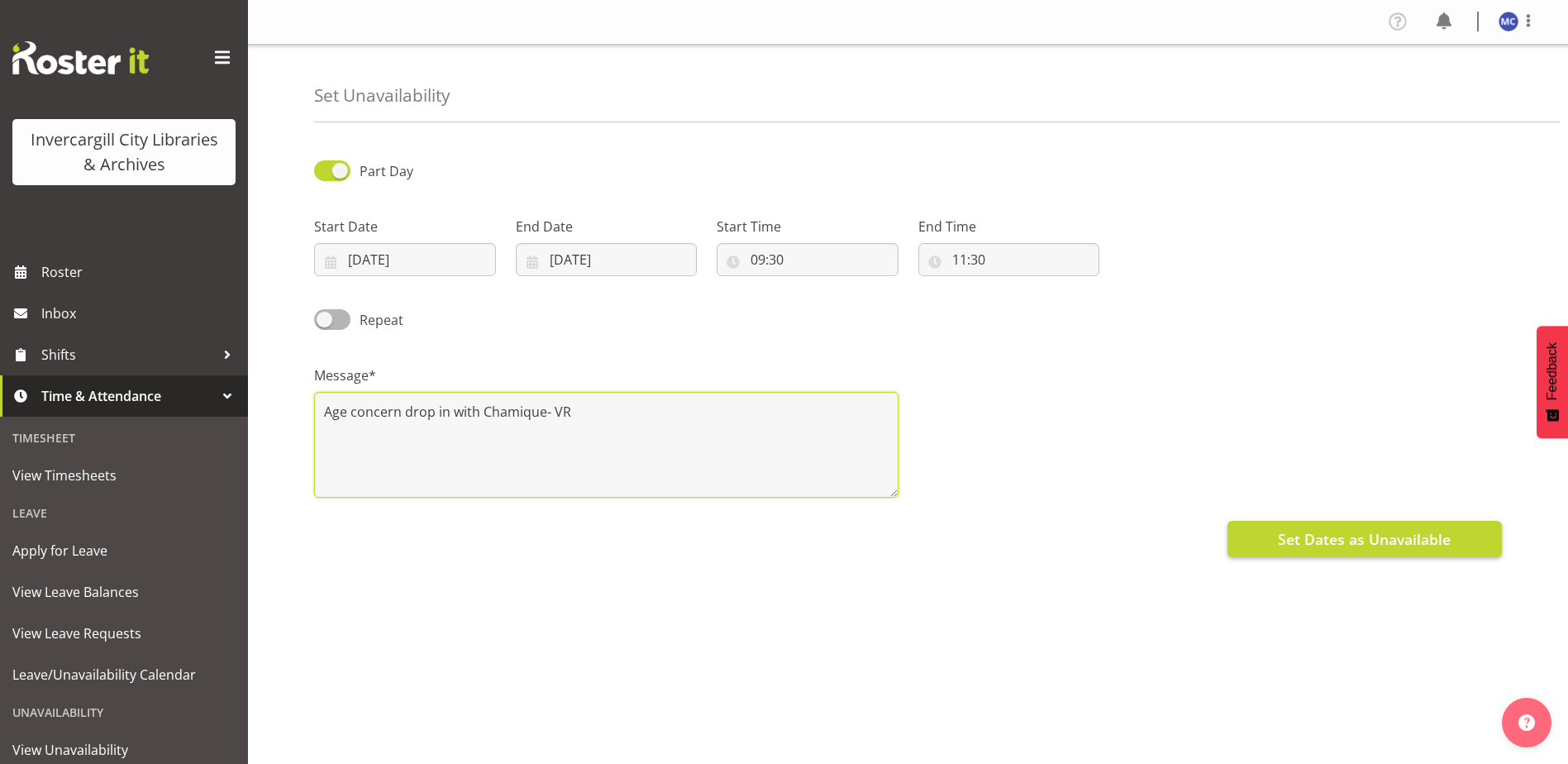
type textarea "Age concern drop in with Chamique- VR"
click at [1345, 534] on span "Set Dates as Unavailable" at bounding box center [1364, 539] width 173 height 22
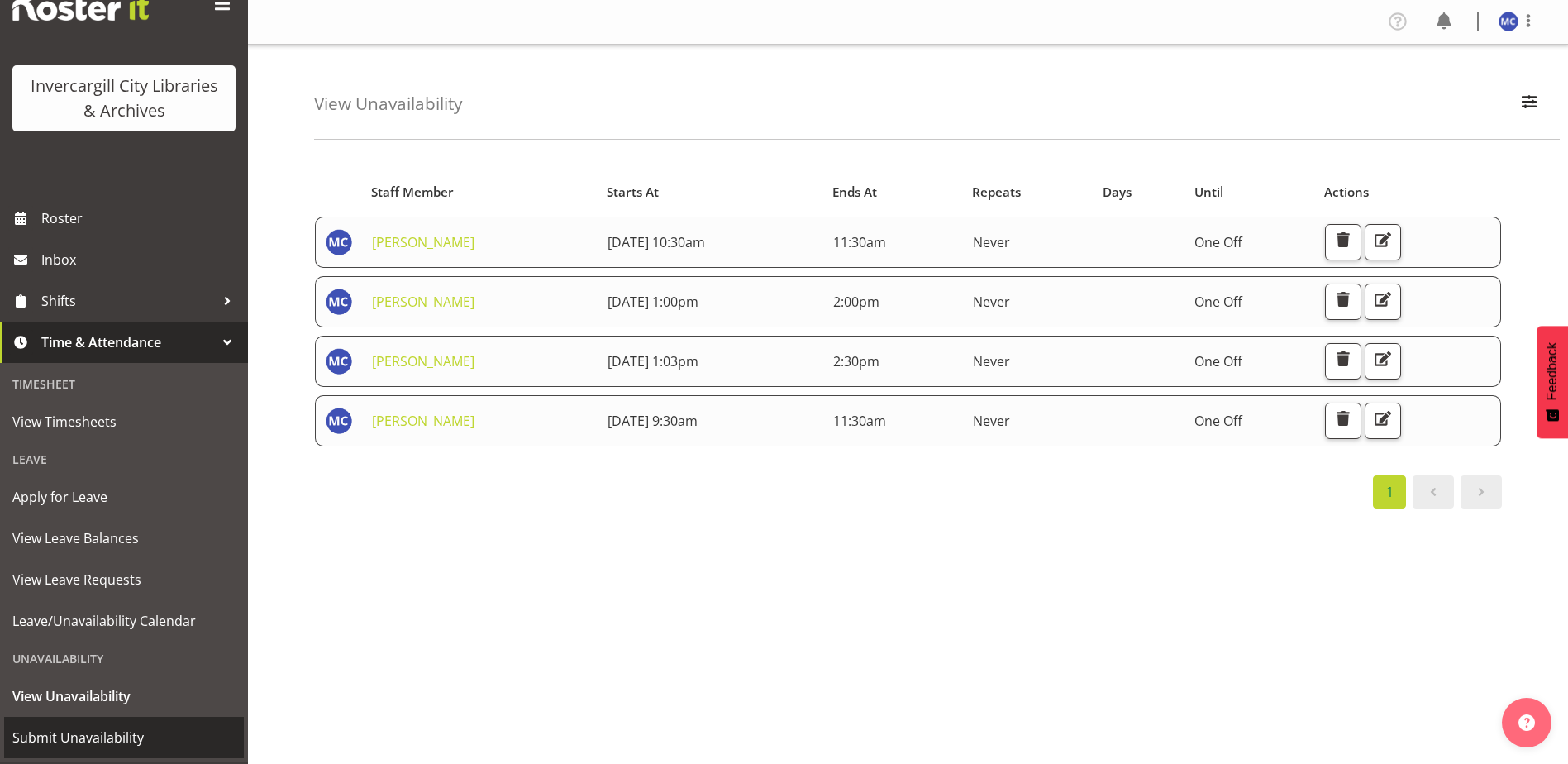
scroll to position [82, 0]
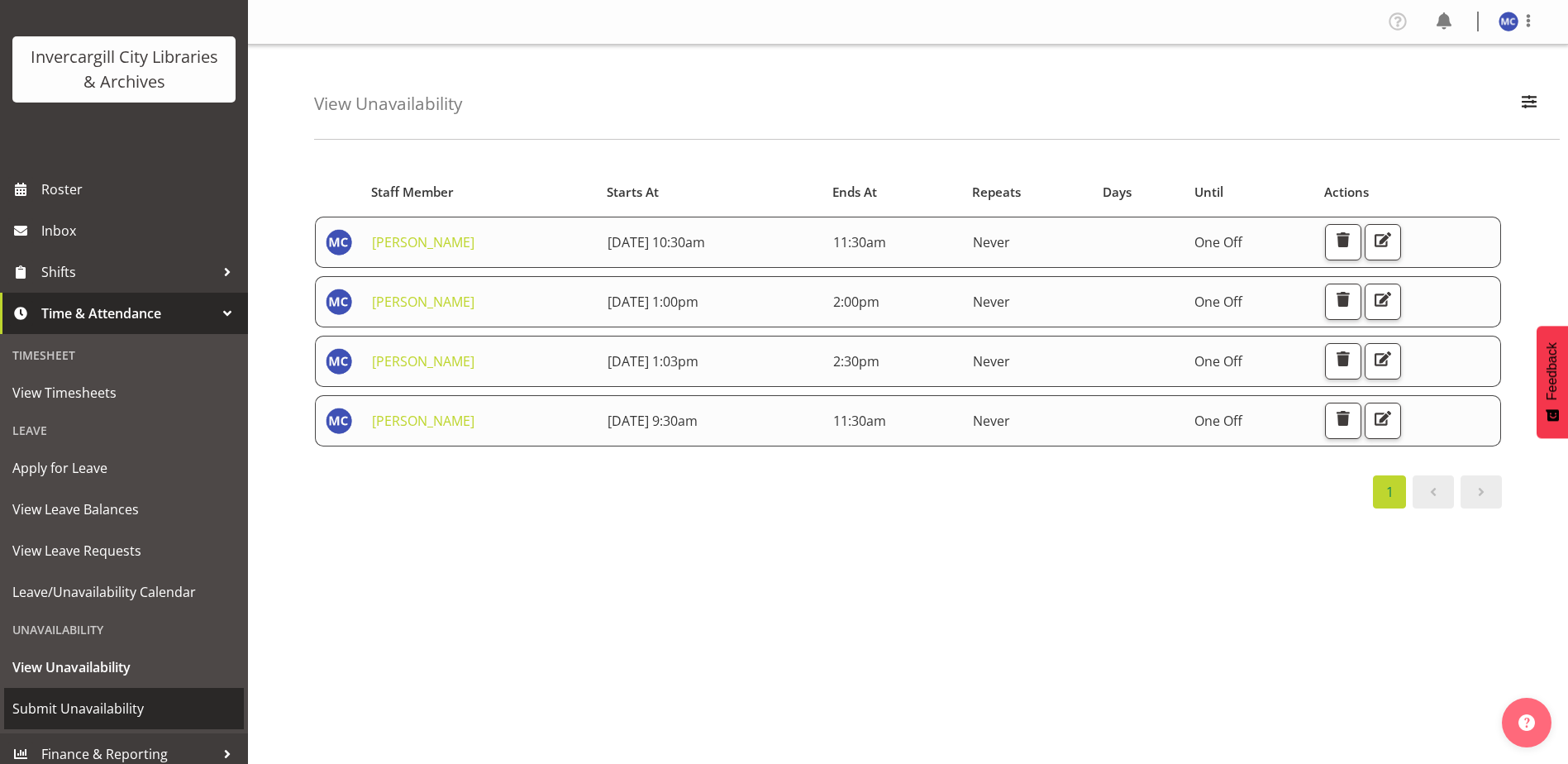
click at [129, 708] on span "Submit Unavailability" at bounding box center [124, 709] width 223 height 25
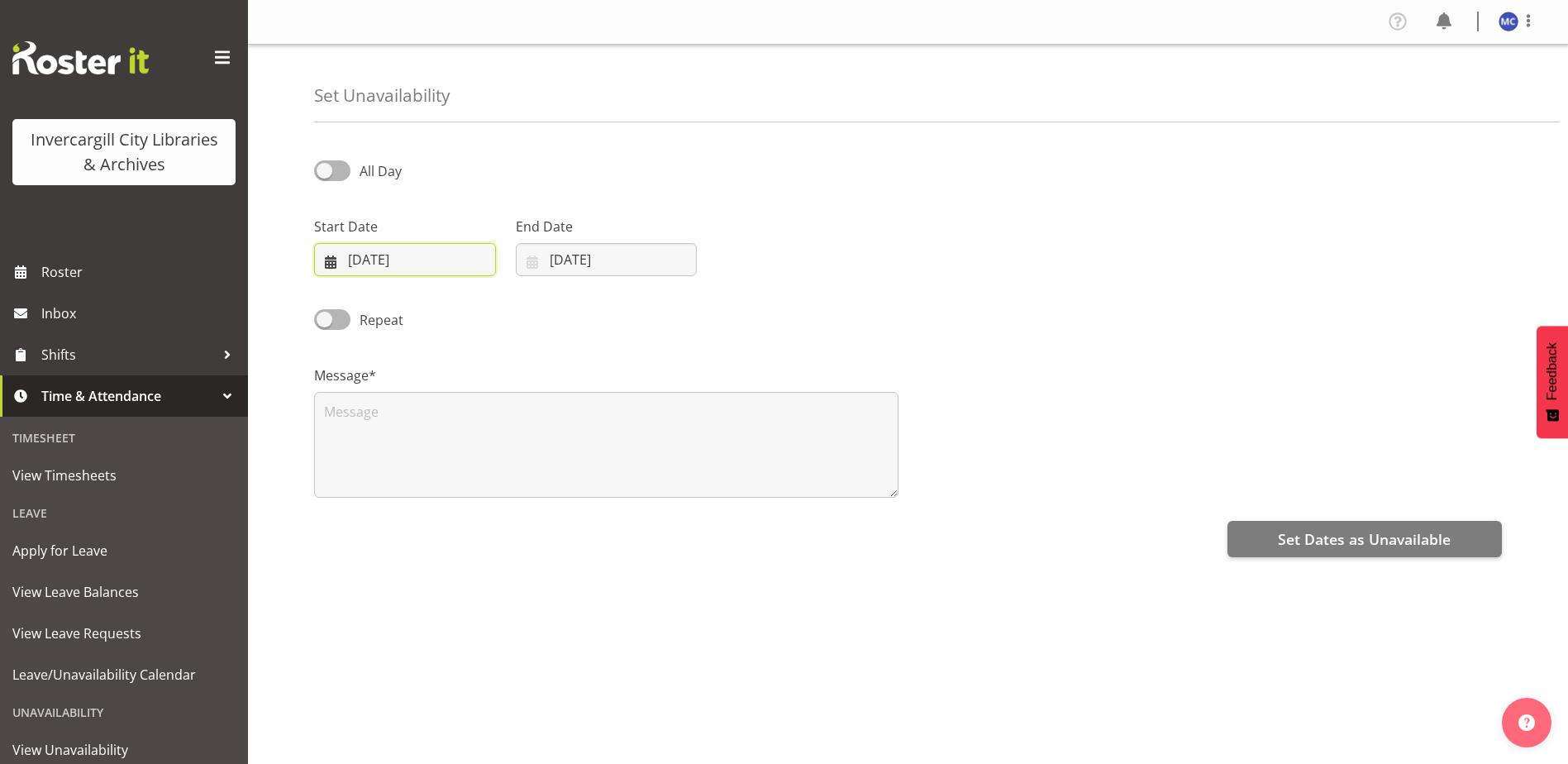
click at [381, 251] on input "[DATE]" at bounding box center [405, 260] width 182 height 33
click at [452, 492] on span "24" at bounding box center [447, 487] width 13 height 16
type input "[DATE]"
click at [582, 260] on input "[DATE]" at bounding box center [606, 260] width 182 height 33
click at [652, 493] on span "24" at bounding box center [648, 487] width 13 height 16
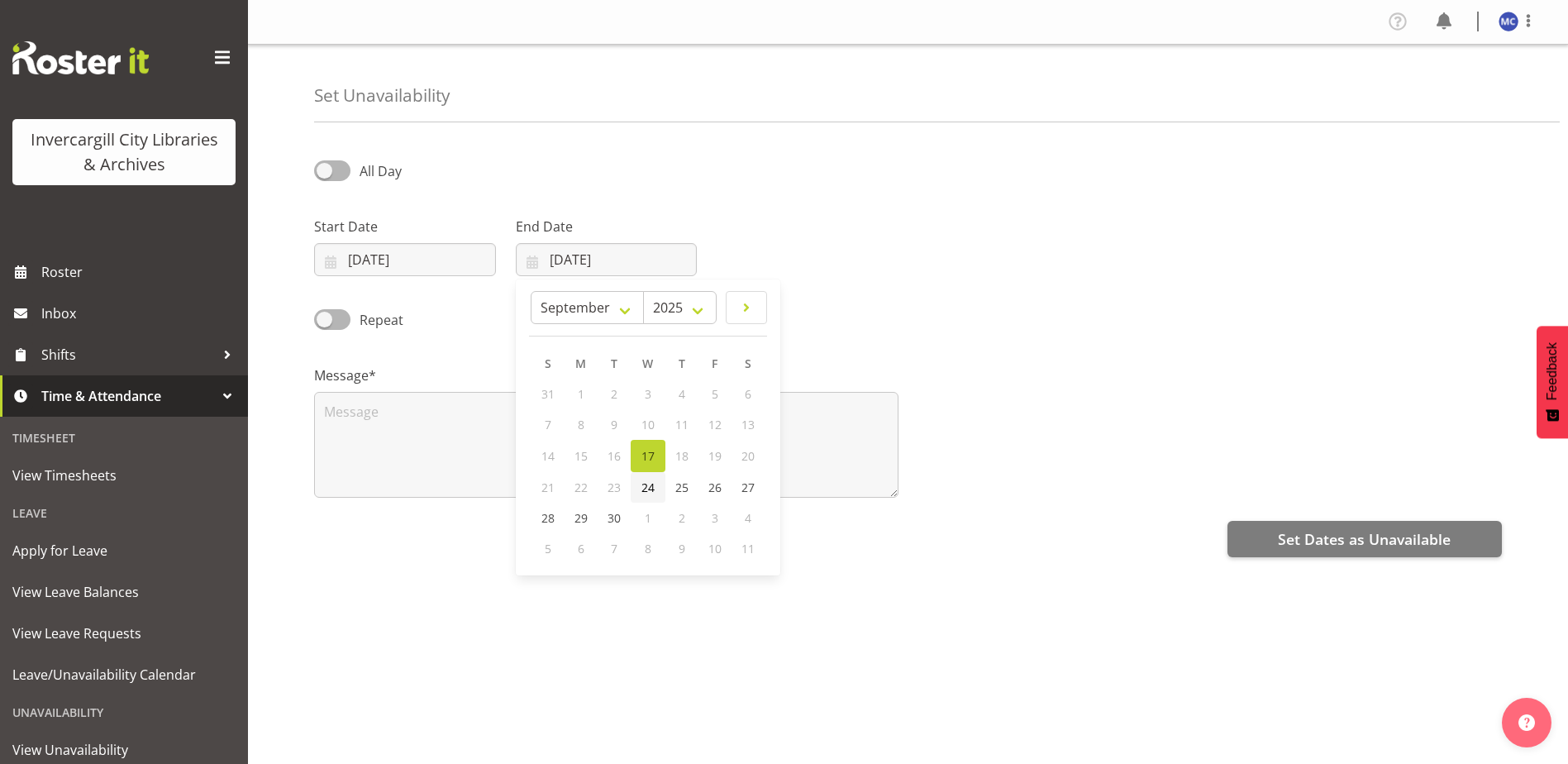
type input "[DATE]"
click at [367, 176] on span "All Day" at bounding box center [380, 171] width 42 height 18
click at [324, 176] on input "All Day" at bounding box center [319, 171] width 11 height 11
checkbox input "true"
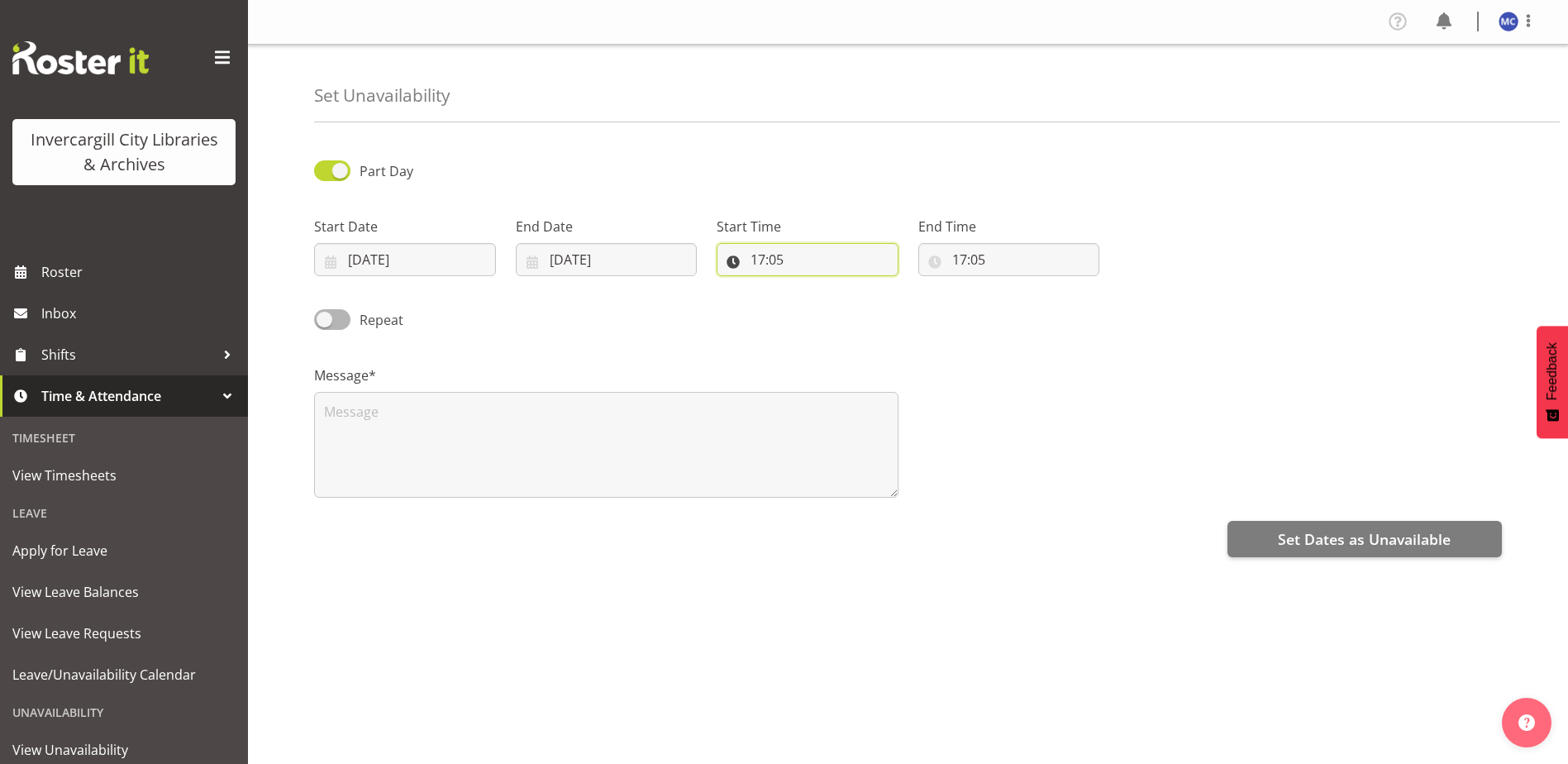
click at [777, 265] on input "17:05" at bounding box center [807, 260] width 182 height 33
click at [826, 296] on select "00 01 02 03 04 05 06 07 08 09 10 11 12 13 14 15 16 17 18 19 20 21 22 23" at bounding box center [829, 303] width 37 height 33
select select "13"
click at [811, 286] on select "00 01 02 03 04 05 06 07 08 09 10 11 12 13 14 15 16 17 18 19 20 21 22 23" at bounding box center [829, 303] width 37 height 33
type input "13:05"
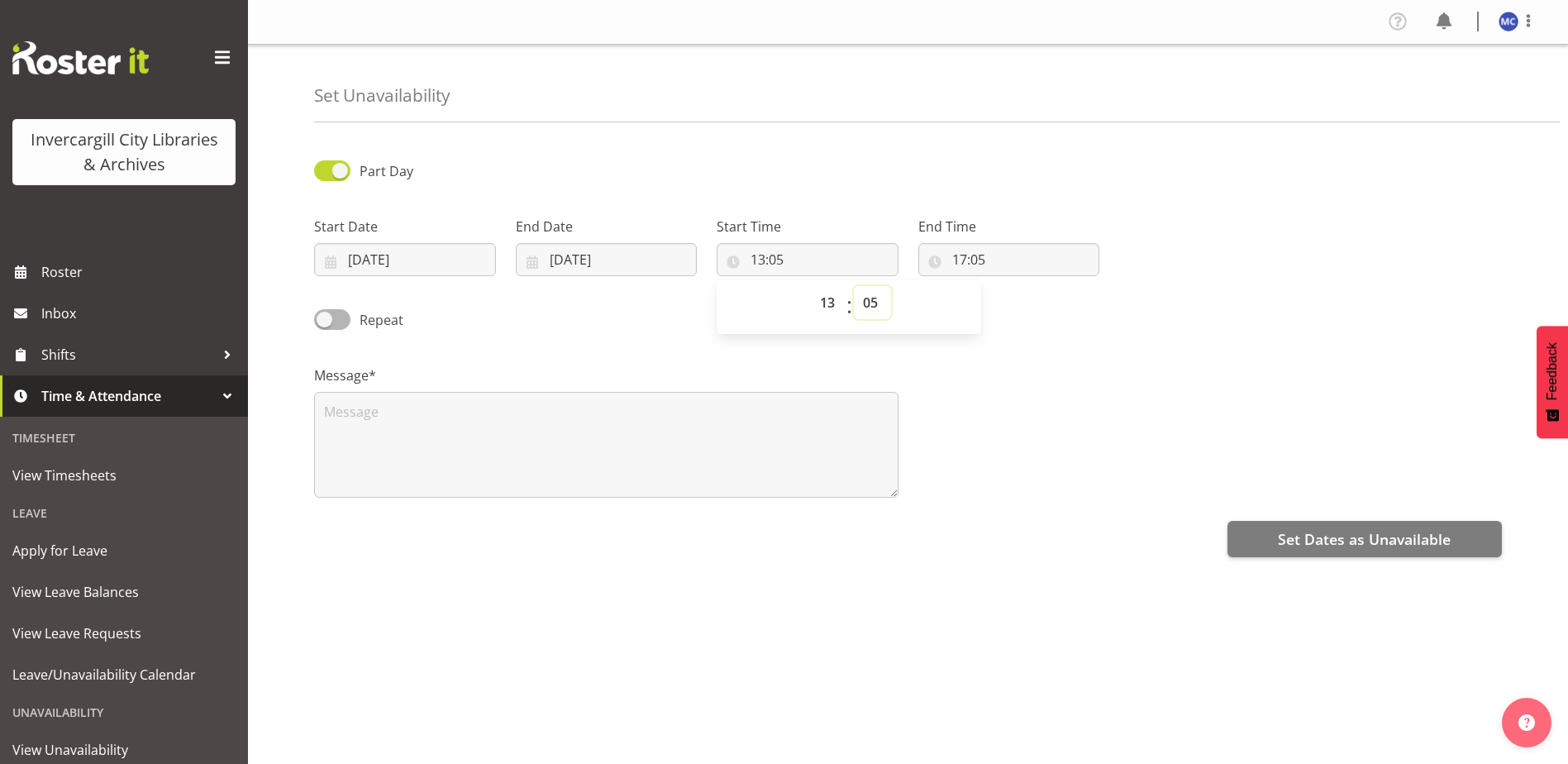
click at [875, 297] on select "00 01 02 03 04 05 06 07 08 09 10 11 12 13 14 15 16 17 18 19 20 21 22 23 24 25 2…" at bounding box center [872, 303] width 37 height 33
select select "15"
click at [853, 286] on select "00 01 02 03 04 05 06 07 08 09 10 11 12 13 14 15 16 17 18 19 20 21 22 23 24 25 2…" at bounding box center [872, 303] width 37 height 33
type input "13:15"
click at [972, 260] on input "17:05" at bounding box center [1009, 260] width 182 height 33
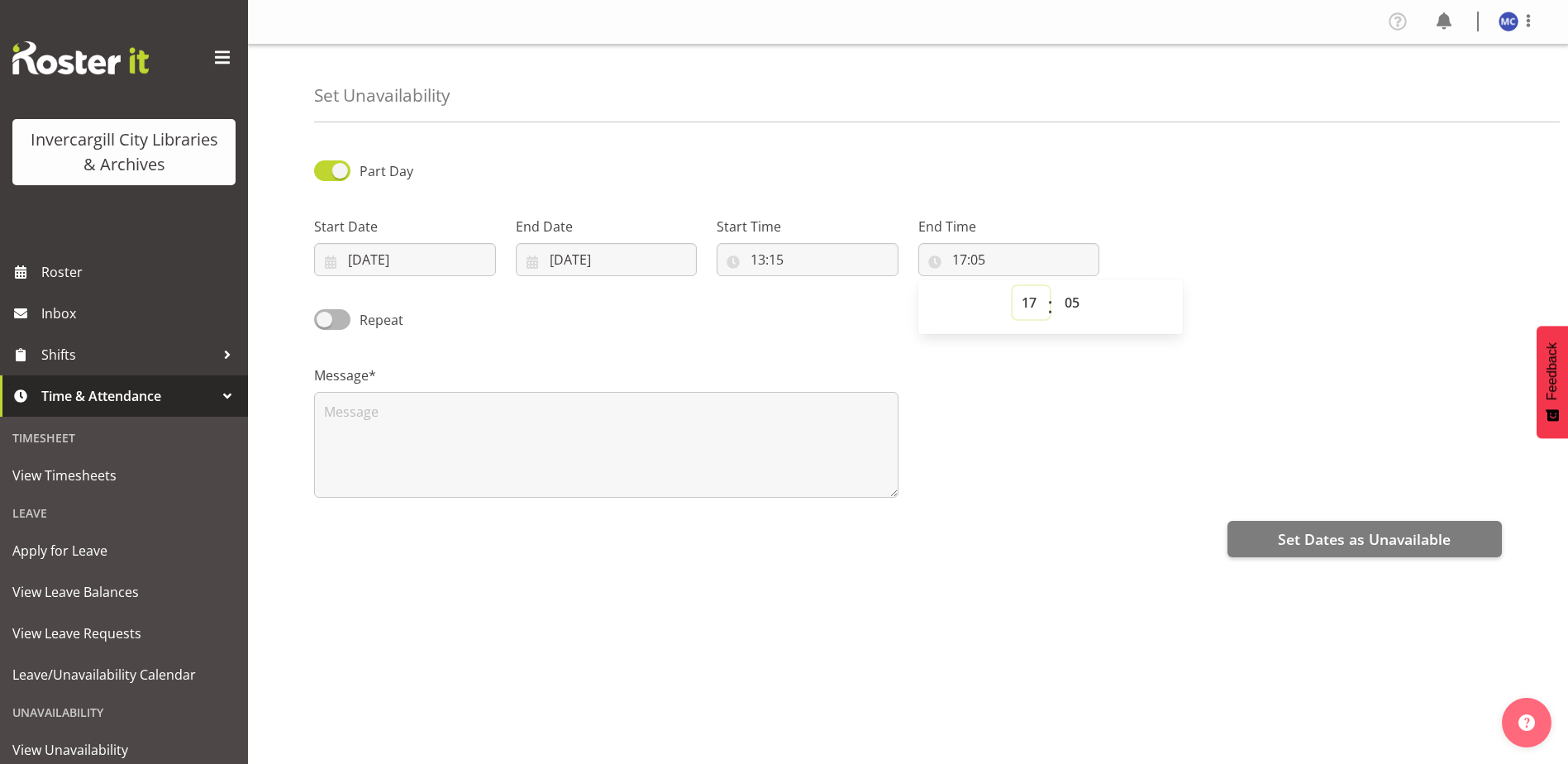
click at [1030, 300] on select "00 01 02 03 04 05 06 07 08 09 10 11 12 13 14 15 16 17 18 19 20 21 22 23" at bounding box center [1031, 303] width 37 height 33
select select "15"
click at [1012, 286] on select "00 01 02 03 04 05 06 07 08 09 10 11 12 13 14 15 16 17 18 19 20 21 22 23" at bounding box center [1031, 303] width 37 height 33
type input "15:05"
click at [1070, 305] on select "00 01 02 03 04 05 06 07 08 09 10 11 12 13 14 15 16 17 18 19 20 21 22 23 24 25 2…" at bounding box center [1074, 303] width 37 height 33
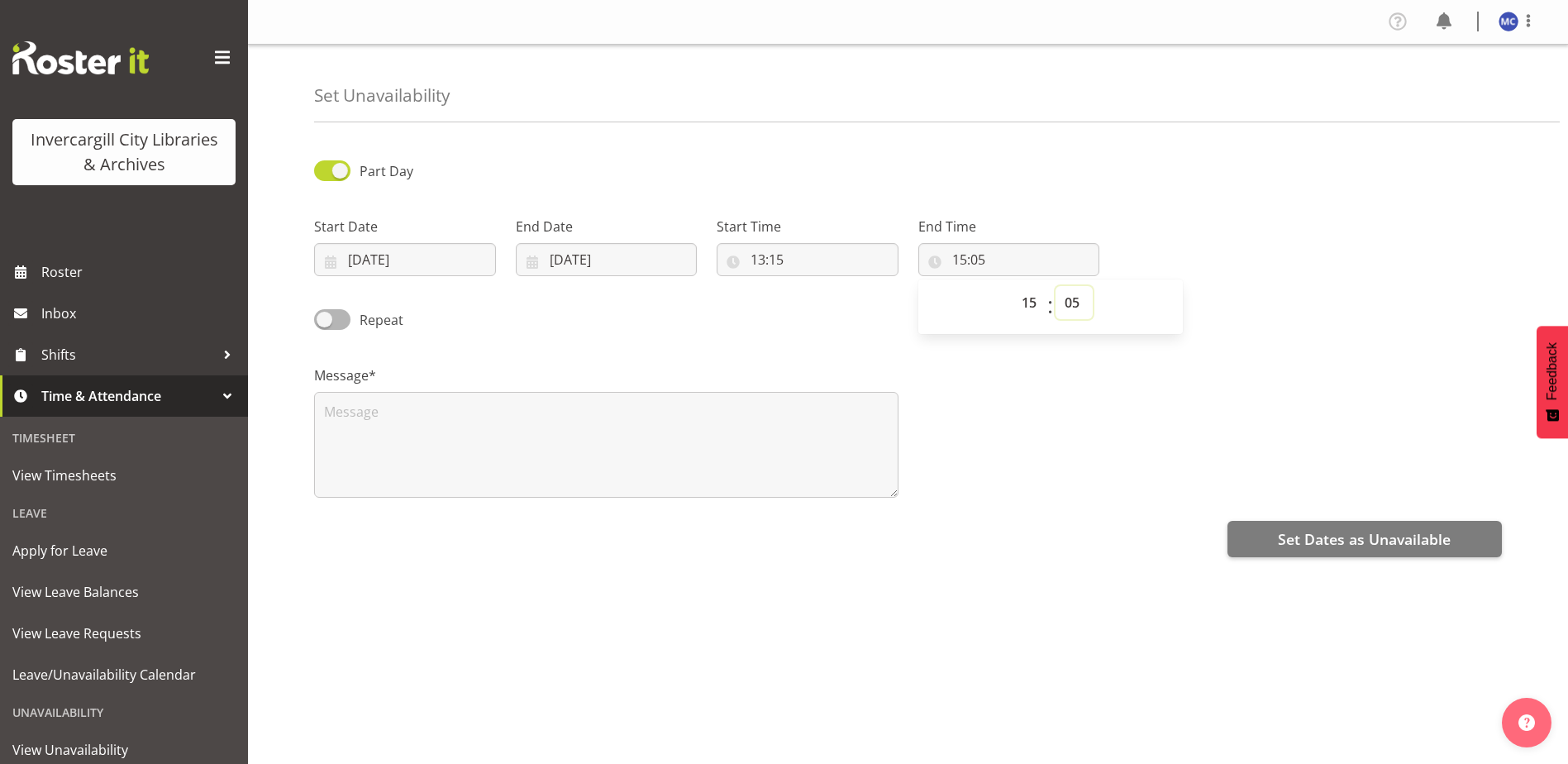
select select "0"
click at [1056, 286] on select "00 01 02 03 04 05 06 07 08 09 10 11 12 13 14 15 16 17 18 19 20 21 22 23 24 25 2…" at bounding box center [1074, 303] width 37 height 33
type input "15:00"
click at [448, 451] on textarea at bounding box center [606, 444] width 584 height 106
paste textarea "Alzheimer's society SL"
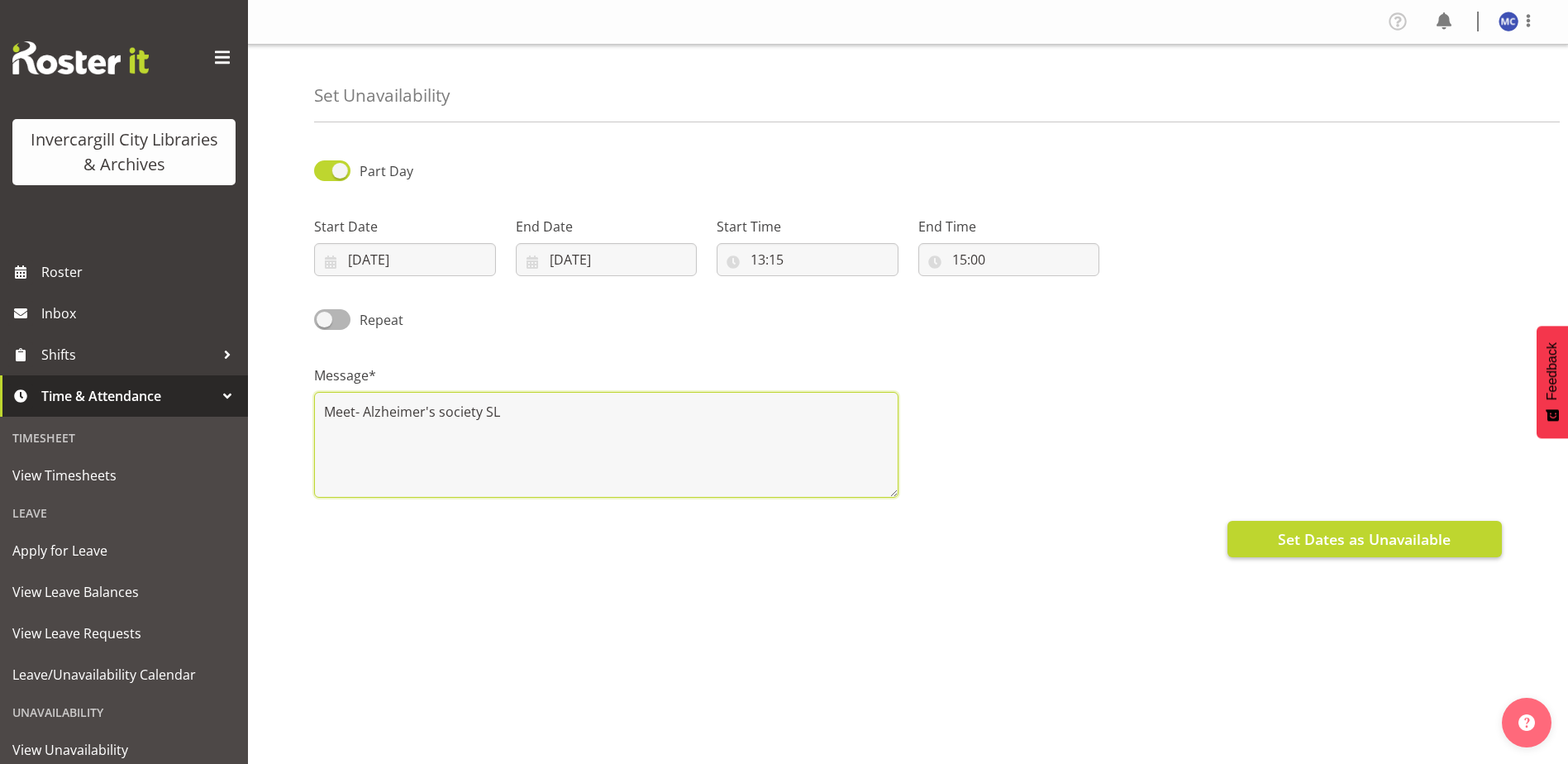
type textarea "Meet- Alzheimer's society SL"
click at [1267, 534] on button "Set Dates as Unavailable" at bounding box center [1364, 539] width 275 height 37
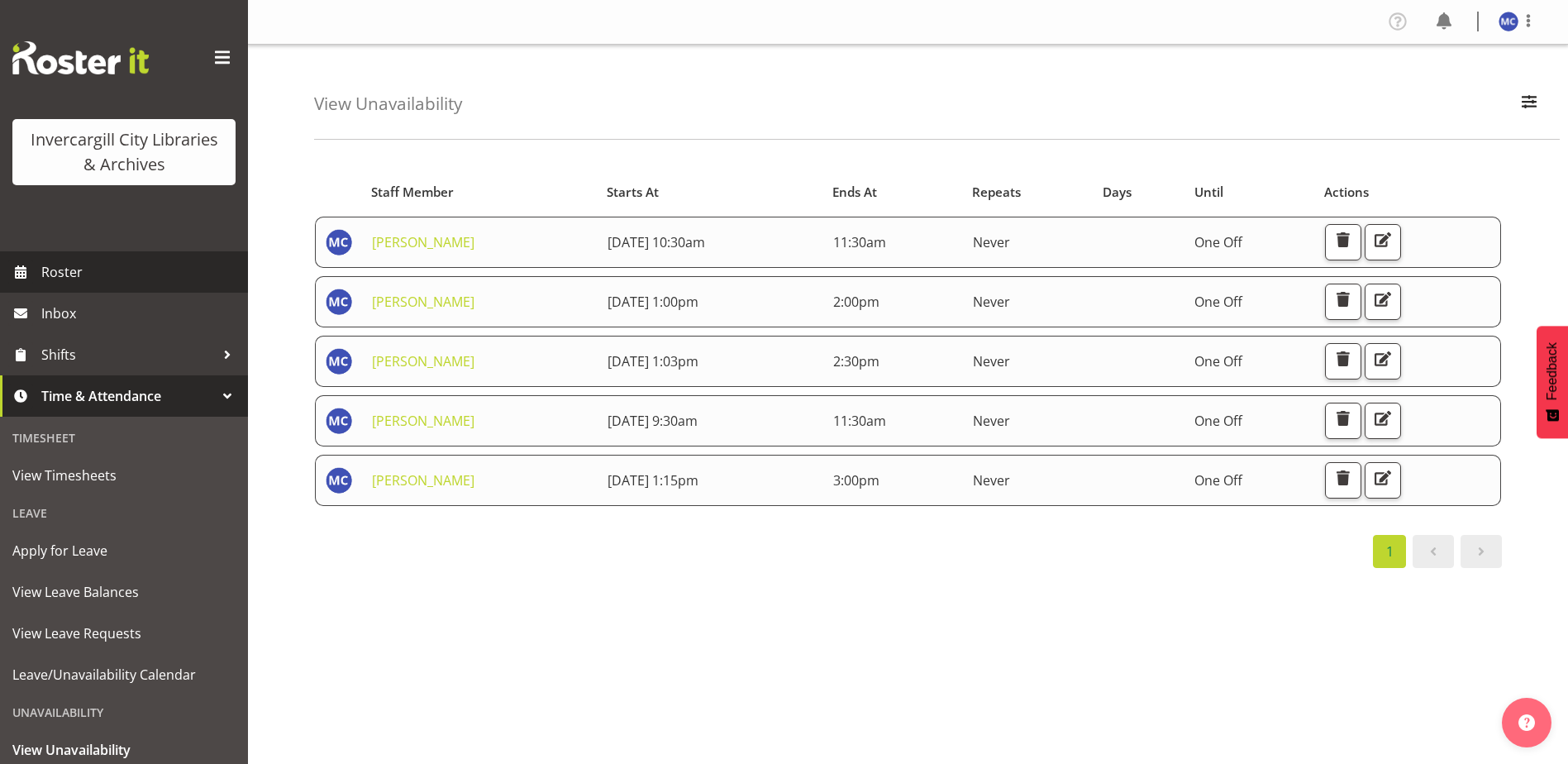
click at [46, 276] on span "Roster" at bounding box center [141, 272] width 198 height 25
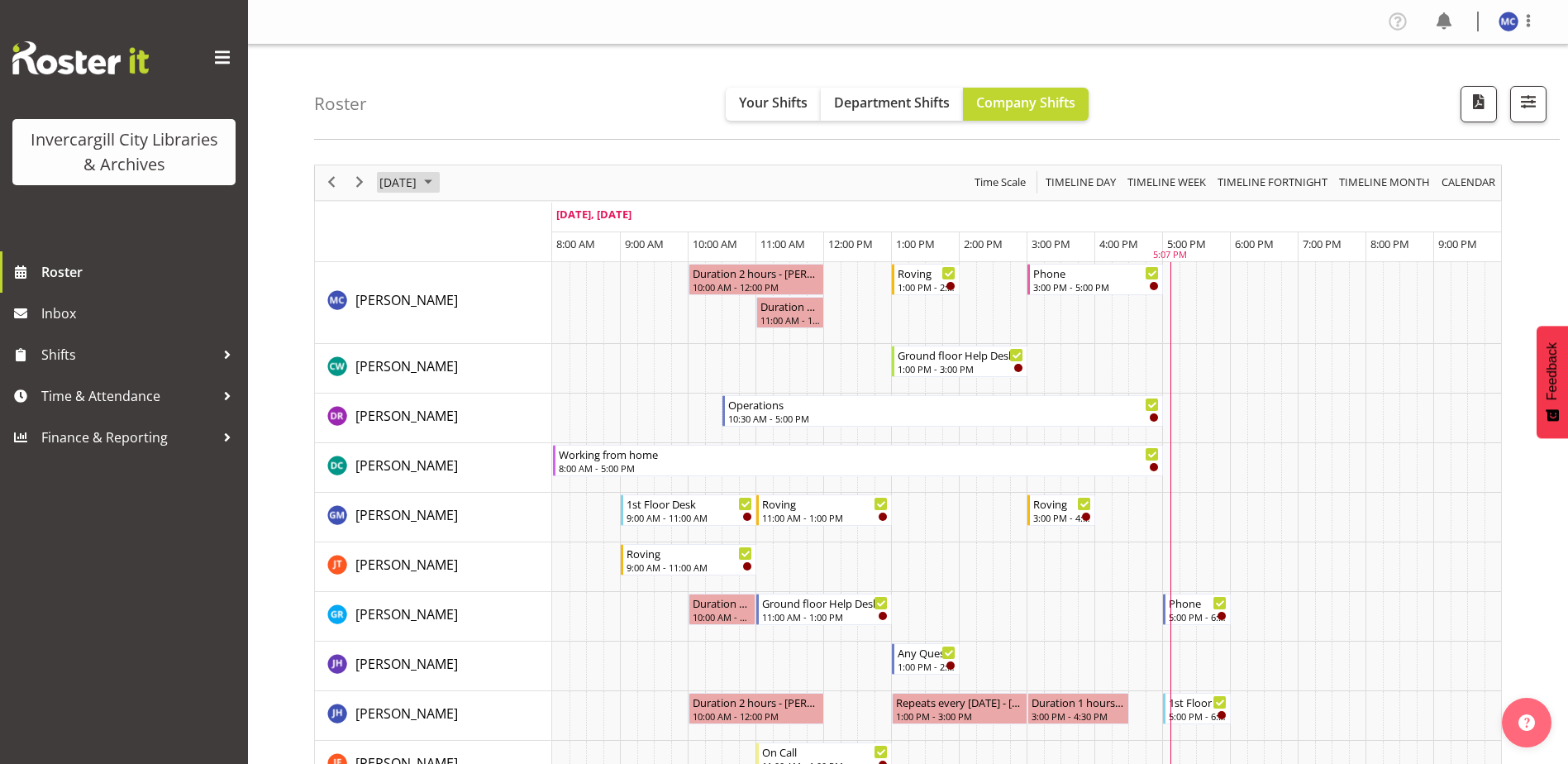
click at [418, 181] on span "[DATE]" at bounding box center [398, 182] width 41 height 21
click at [551, 222] on span "next month" at bounding box center [553, 224] width 29 height 30
click at [483, 278] on span "1" at bounding box center [476, 281] width 25 height 25
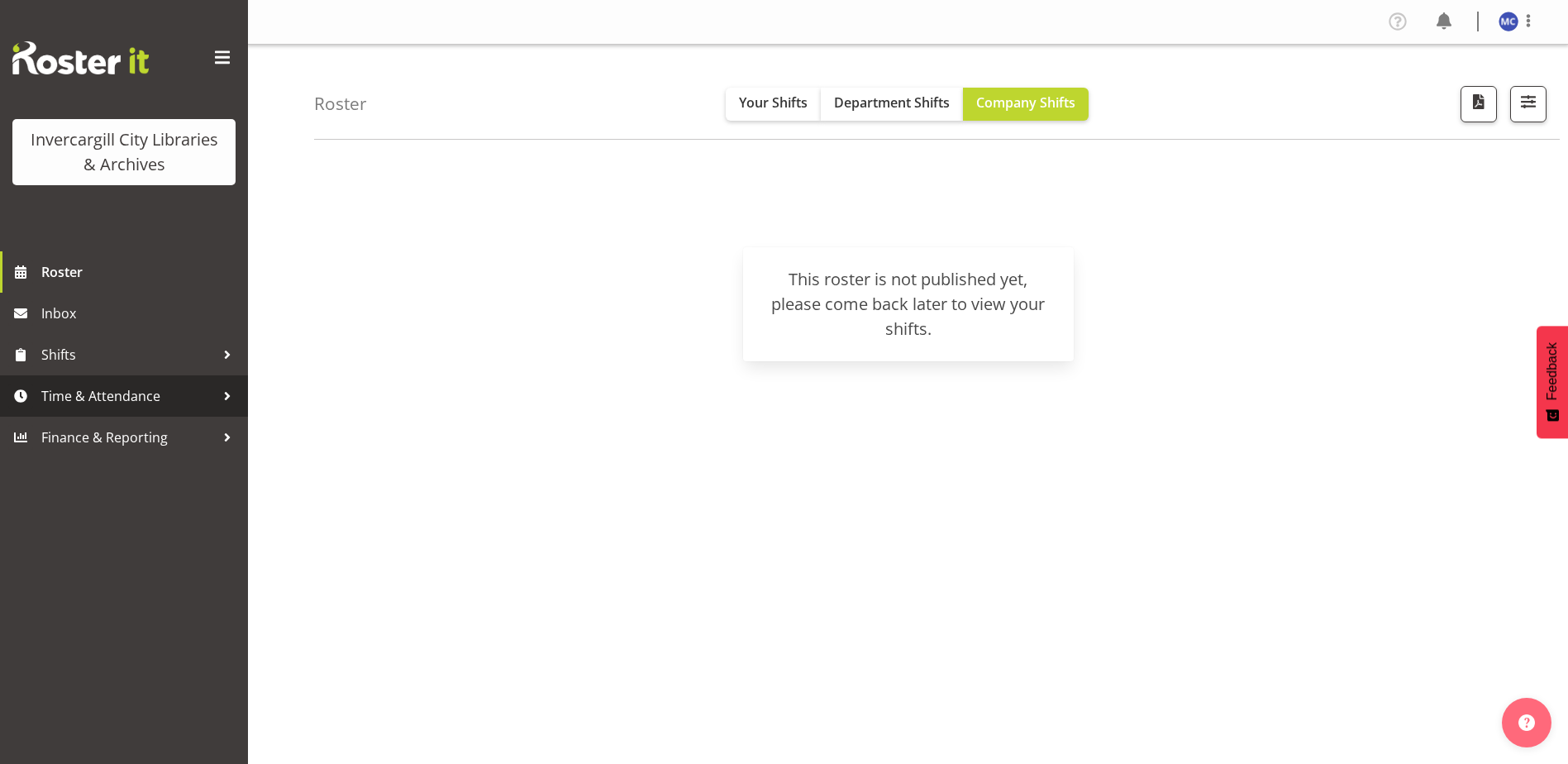
click at [99, 407] on span "Time & Attendance" at bounding box center [128, 396] width 174 height 25
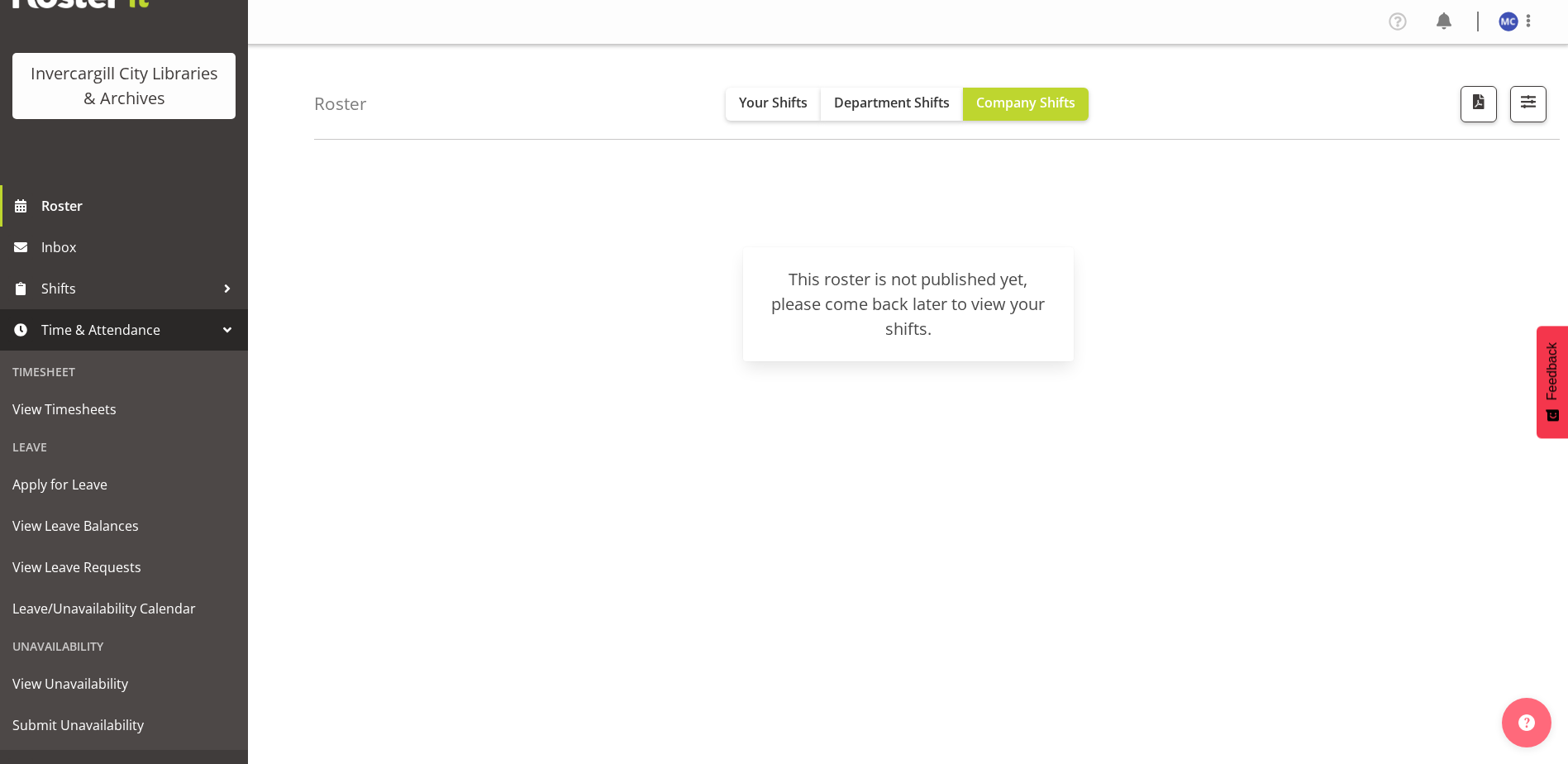
scroll to position [93, 0]
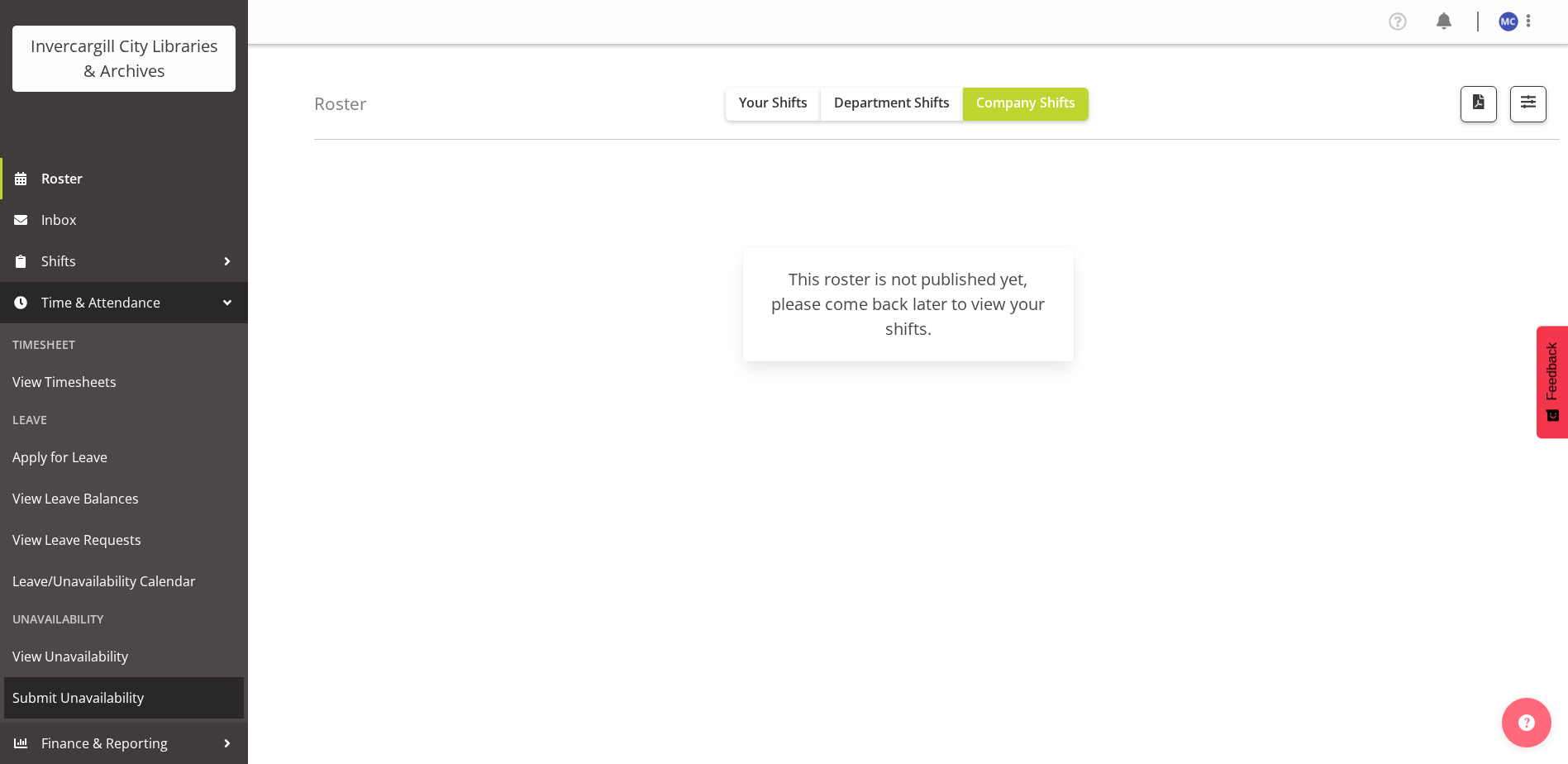
click at [113, 700] on span "Submit Unavailability" at bounding box center [124, 698] width 223 height 25
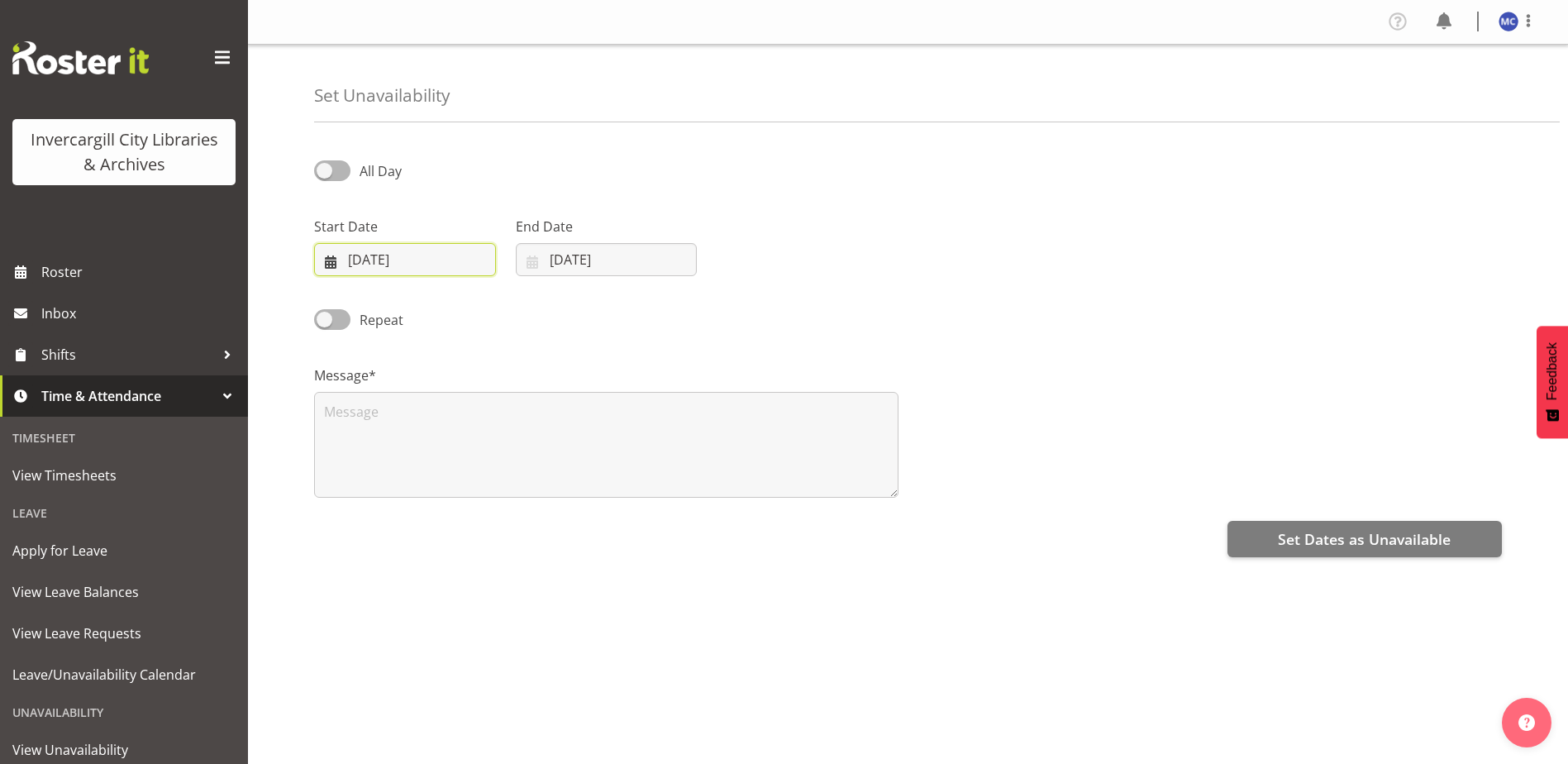
click at [397, 261] on input "[DATE]" at bounding box center [405, 260] width 182 height 33
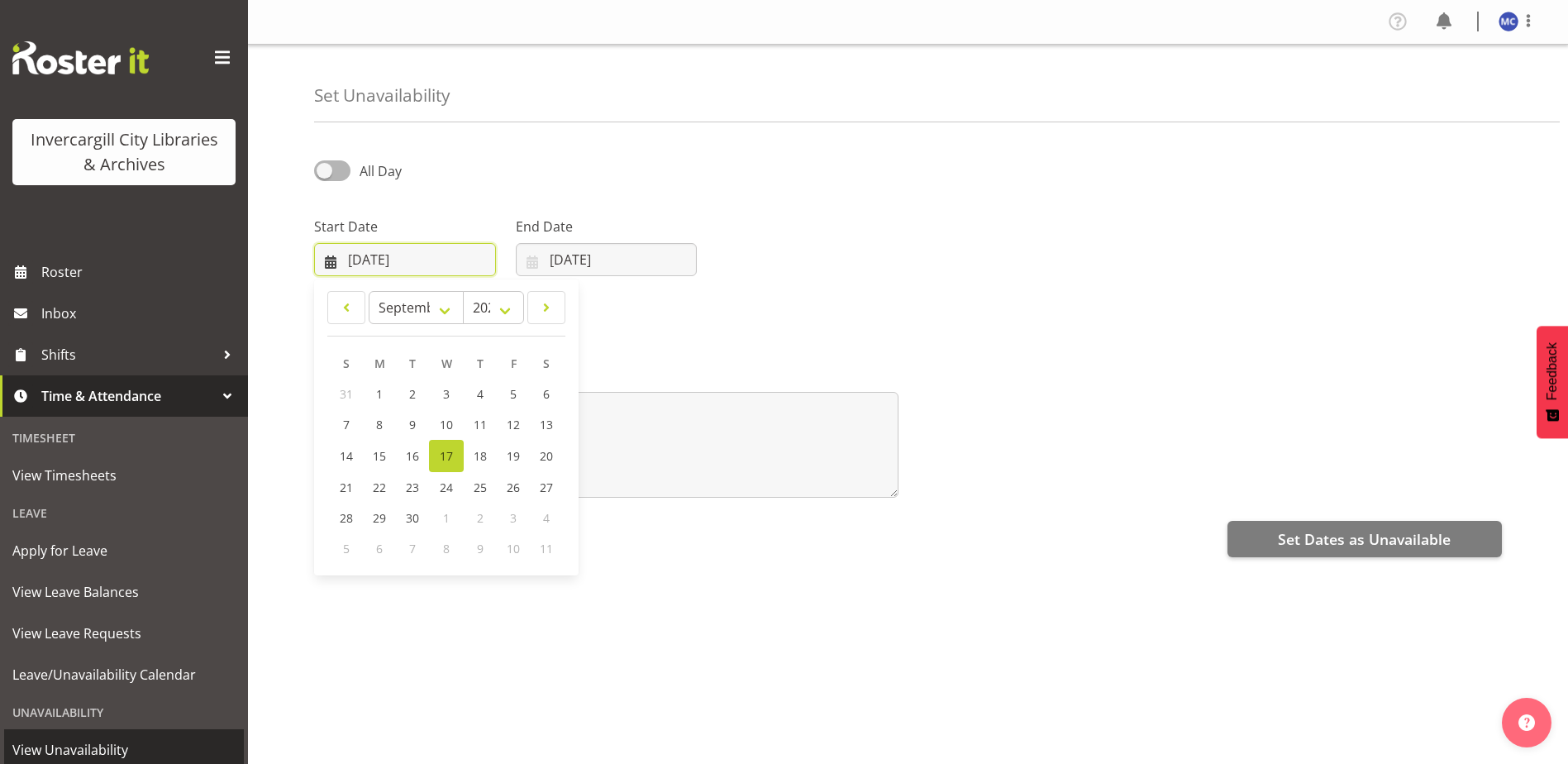
scroll to position [82, 0]
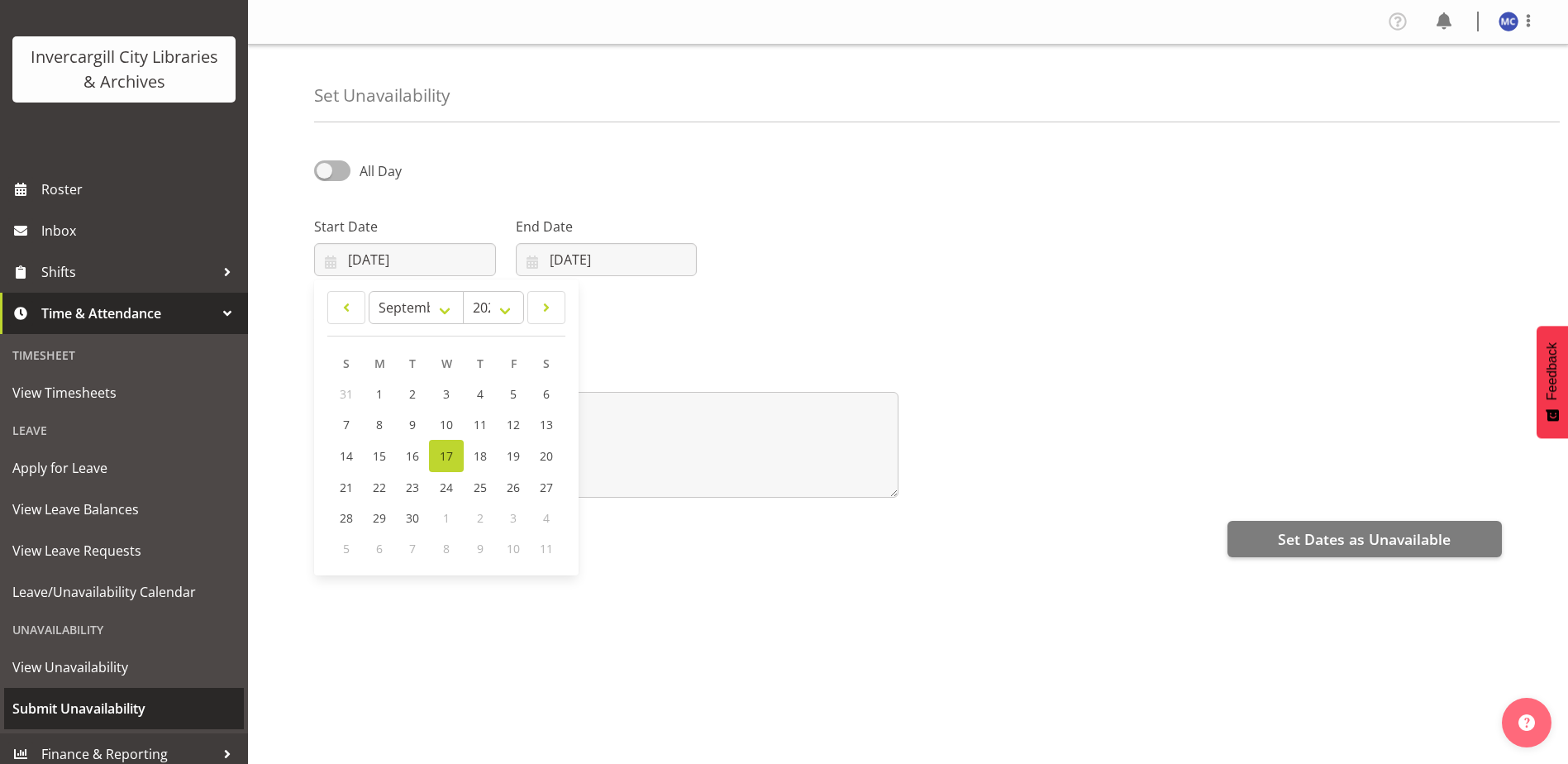
click at [130, 718] on span "Submit Unavailability" at bounding box center [124, 709] width 223 height 25
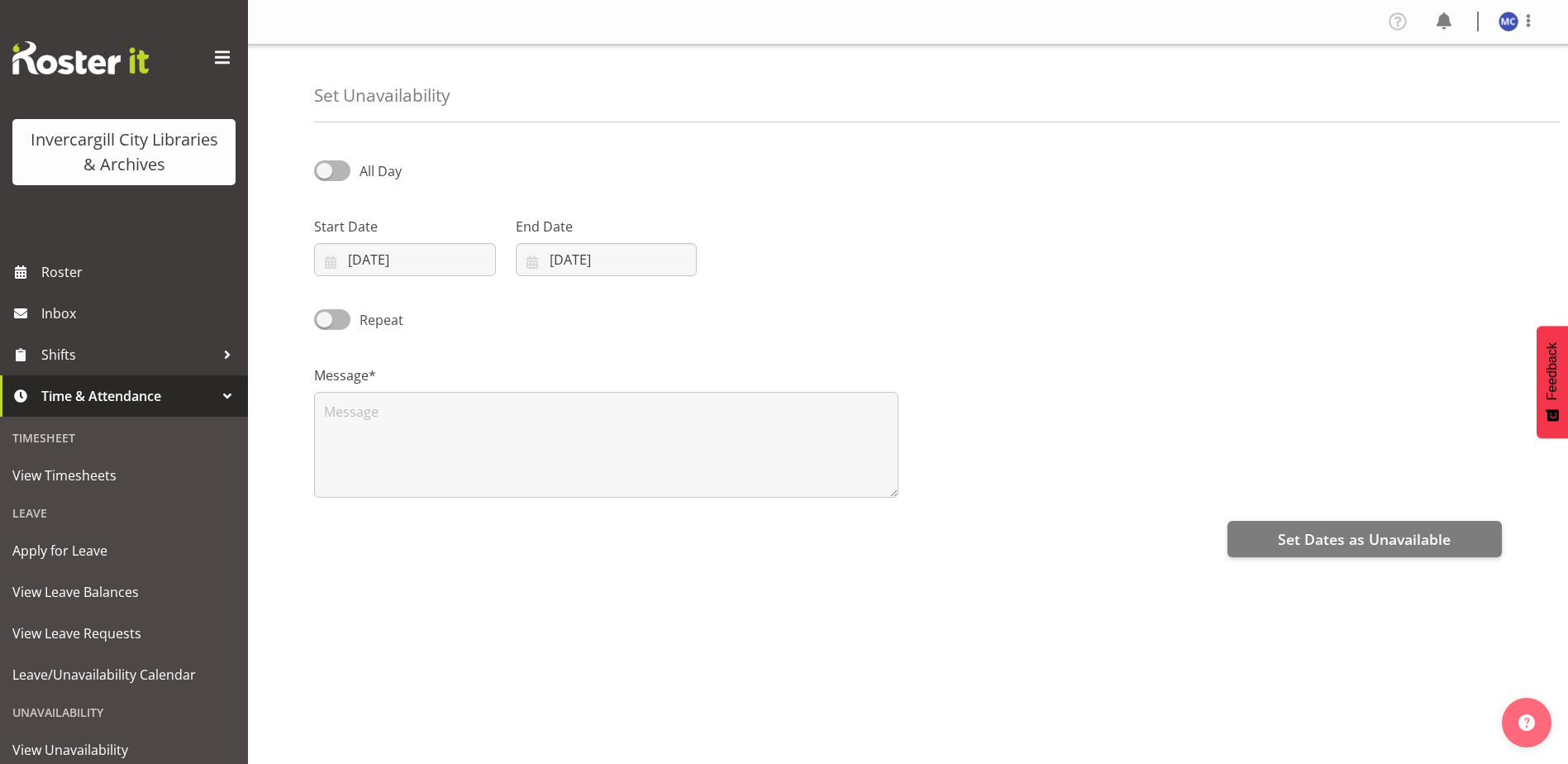
select select "8"
select select "2025"
click at [404, 267] on input "[DATE]" at bounding box center [405, 260] width 182 height 33
click at [442, 311] on select "January February March April May June July August September October November De…" at bounding box center [416, 308] width 95 height 33
select select "9"
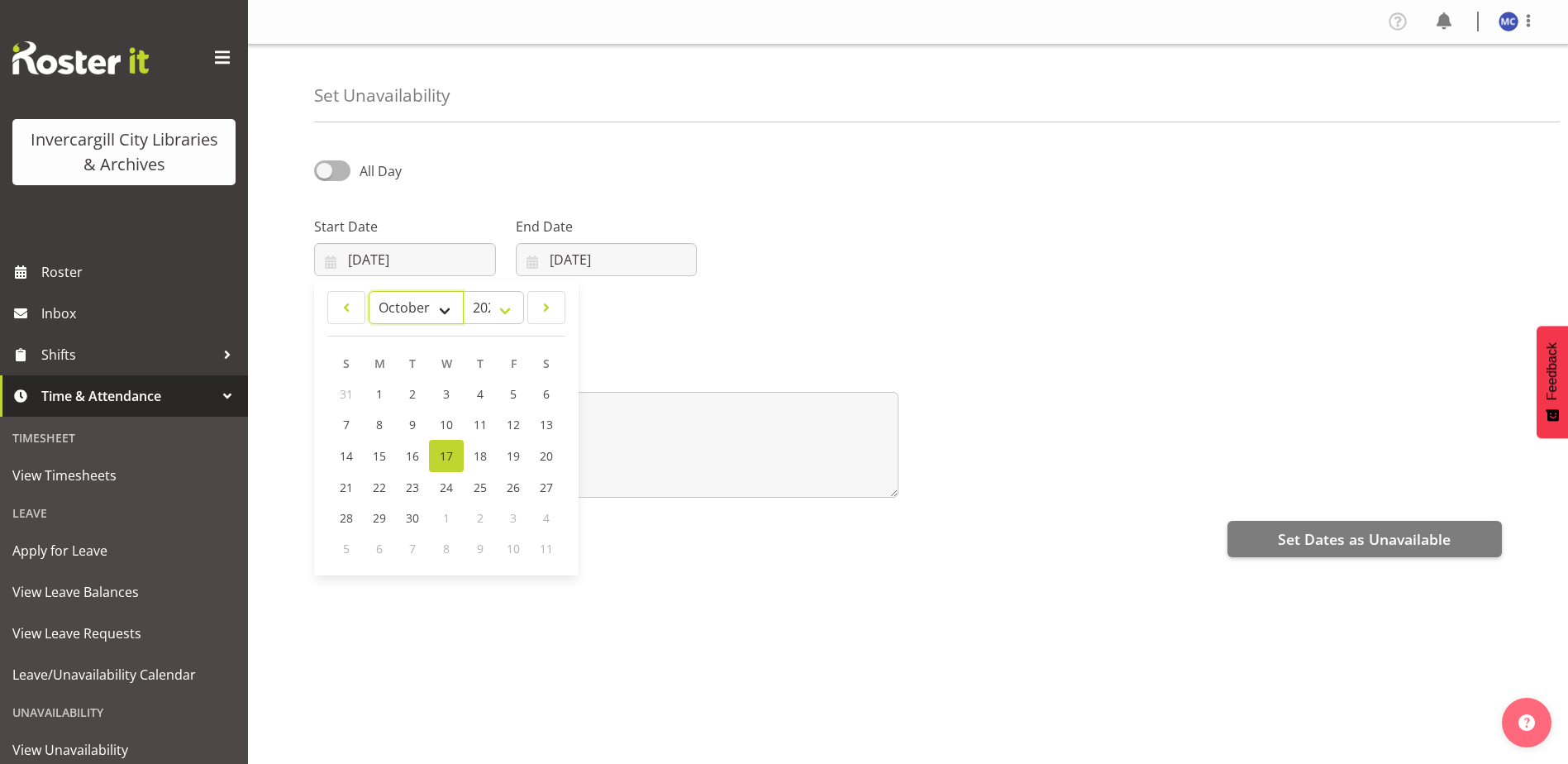
click at [369, 291] on select "January February March April May June July August September October November De…" at bounding box center [416, 308] width 95 height 33
click at [497, 310] on select "2035 2034 2033 2032 2031 2030 2029 2028 2027 2026 2025 2024 2023 2022 2021 2020…" at bounding box center [493, 308] width 62 height 33
click at [497, 317] on select "2035 2034 2033 2032 2031 2030 2029 2028 2027 2026 2025 2024 2023 2022 2021 2020…" at bounding box center [493, 308] width 62 height 33
click at [452, 399] on link "1" at bounding box center [447, 394] width 33 height 31
type input "01/10/2025"
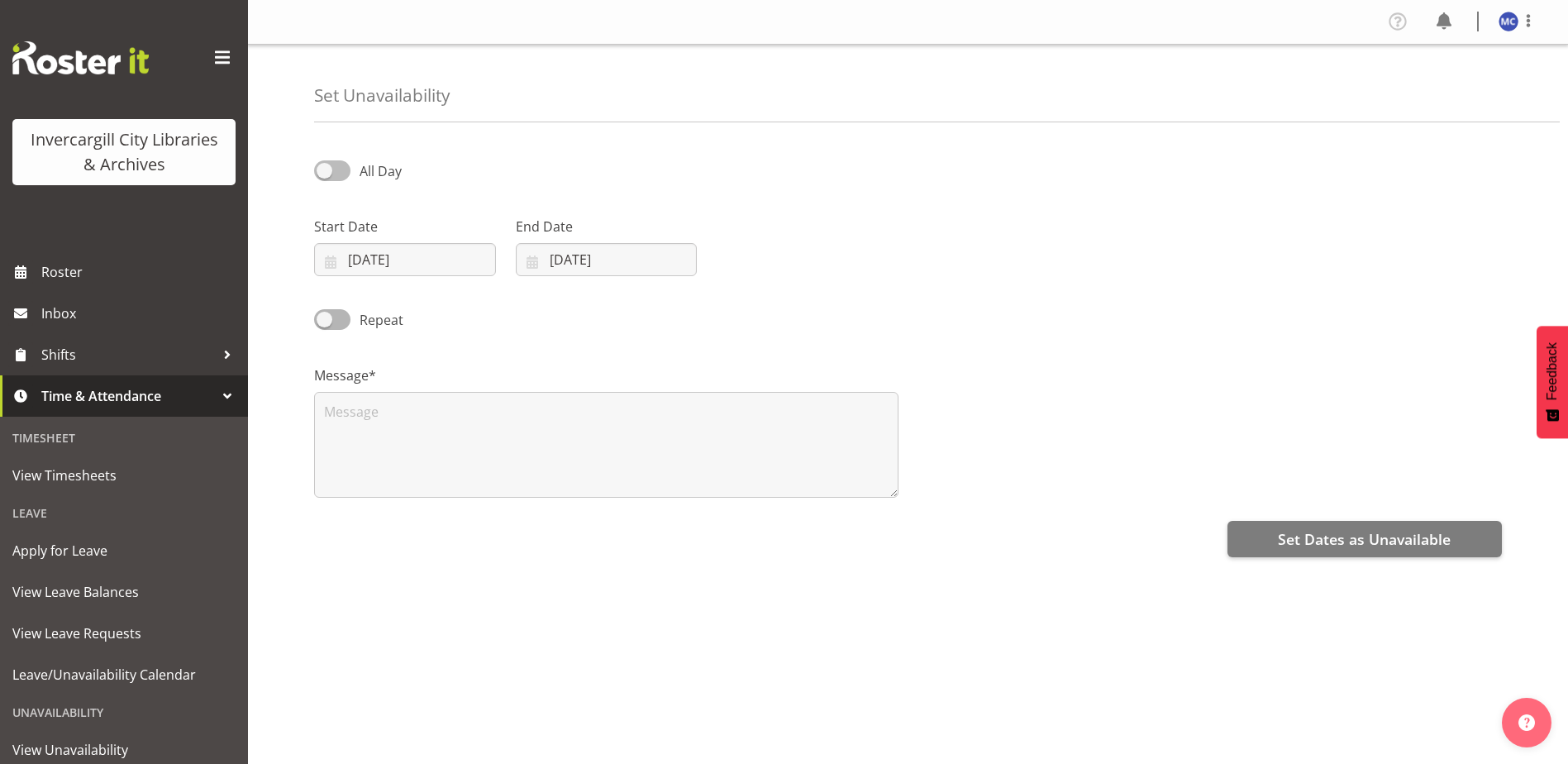
click at [338, 174] on span at bounding box center [333, 171] width 37 height 21
click at [324, 174] on input "All Day" at bounding box center [319, 171] width 11 height 11
checkbox input "true"
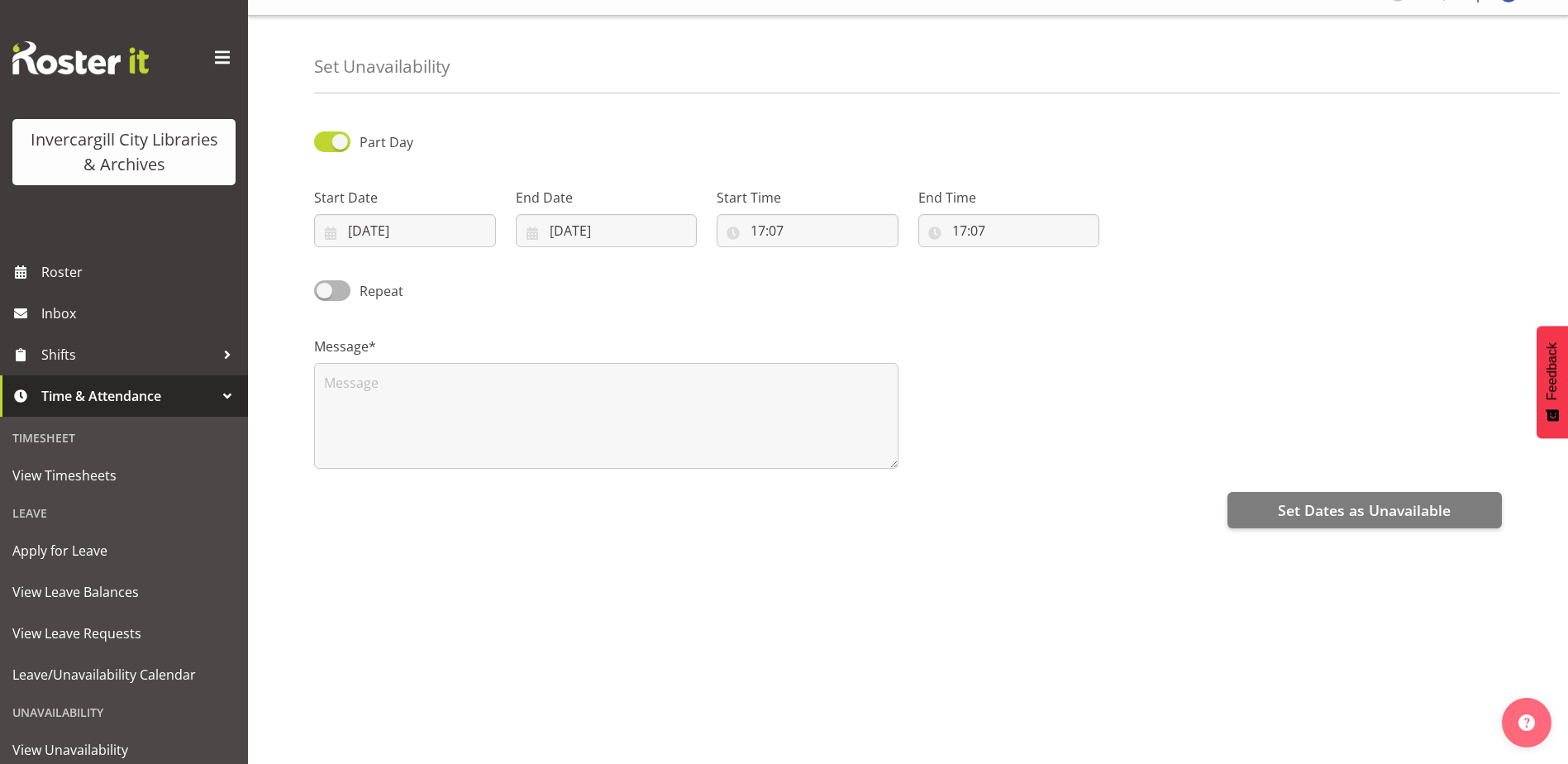
scroll to position [45, 0]
click at [344, 278] on span at bounding box center [333, 287] width 37 height 21
click at [324, 282] on input "Repeat" at bounding box center [319, 287] width 11 height 11
checkbox input "true"
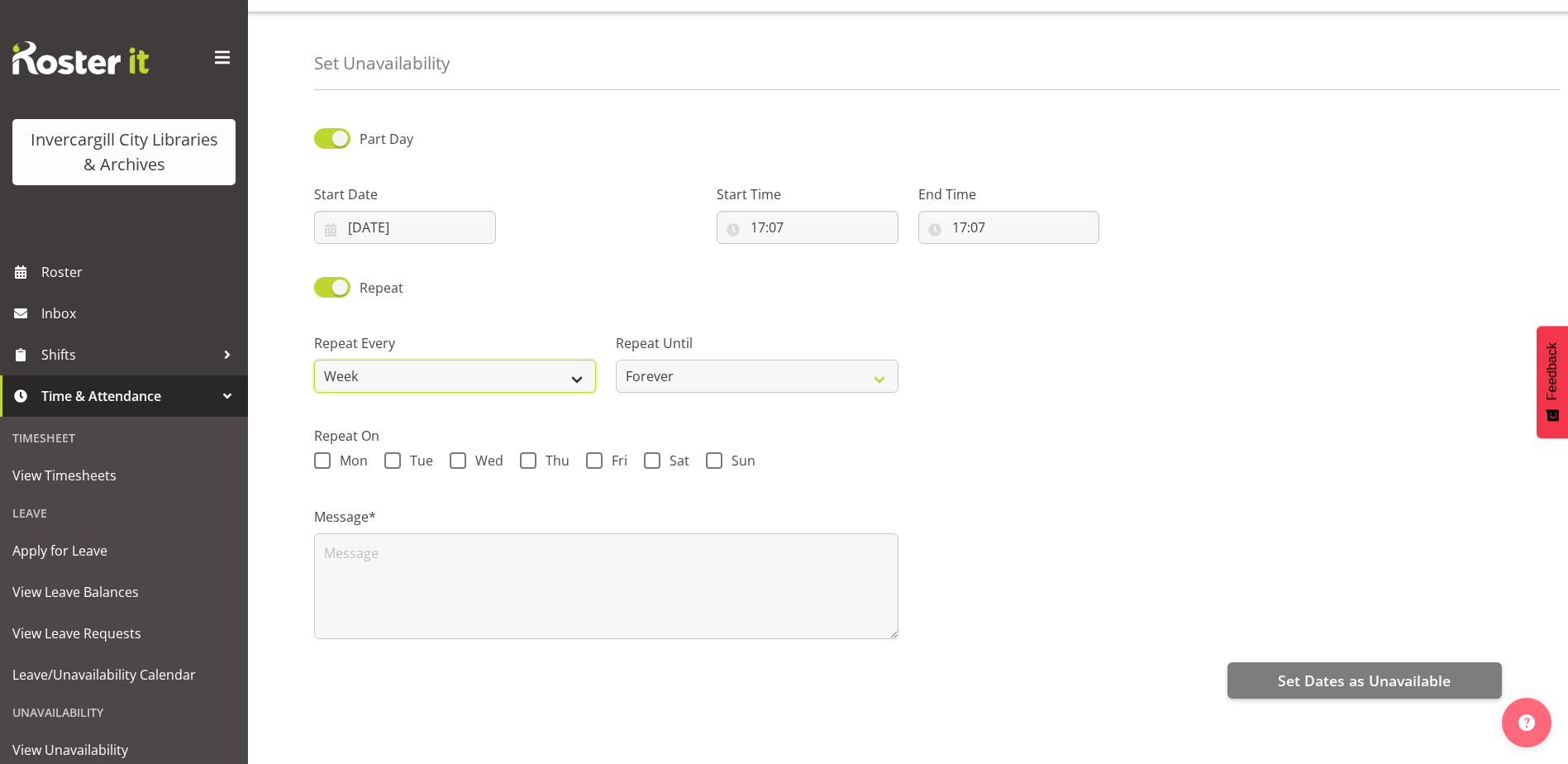
click at [571, 368] on select "Week 2 Weeks 3 Weeks 4 Weeks Month" at bounding box center [455, 376] width 282 height 33
select select "2weeks"
click at [314, 360] on select "Week 2 Weeks 3 Weeks 4 Weeks Month" at bounding box center [455, 376] width 282 height 33
click at [701, 375] on select "Forever On a date" at bounding box center [756, 376] width 282 height 33
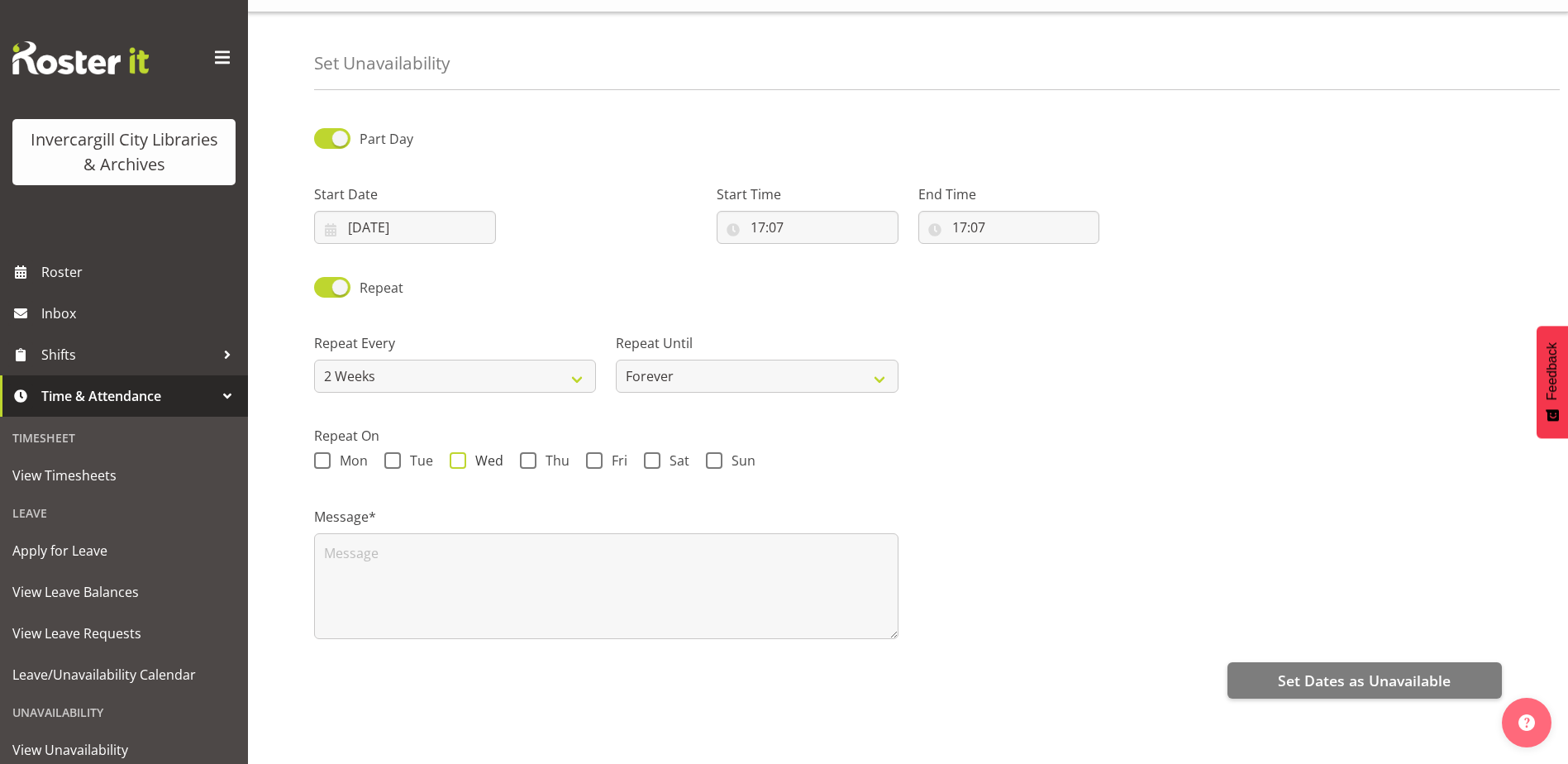
click at [462, 452] on span at bounding box center [458, 460] width 17 height 17
click at [460, 455] on input "Wed" at bounding box center [455, 460] width 11 height 11
checkbox input "true"
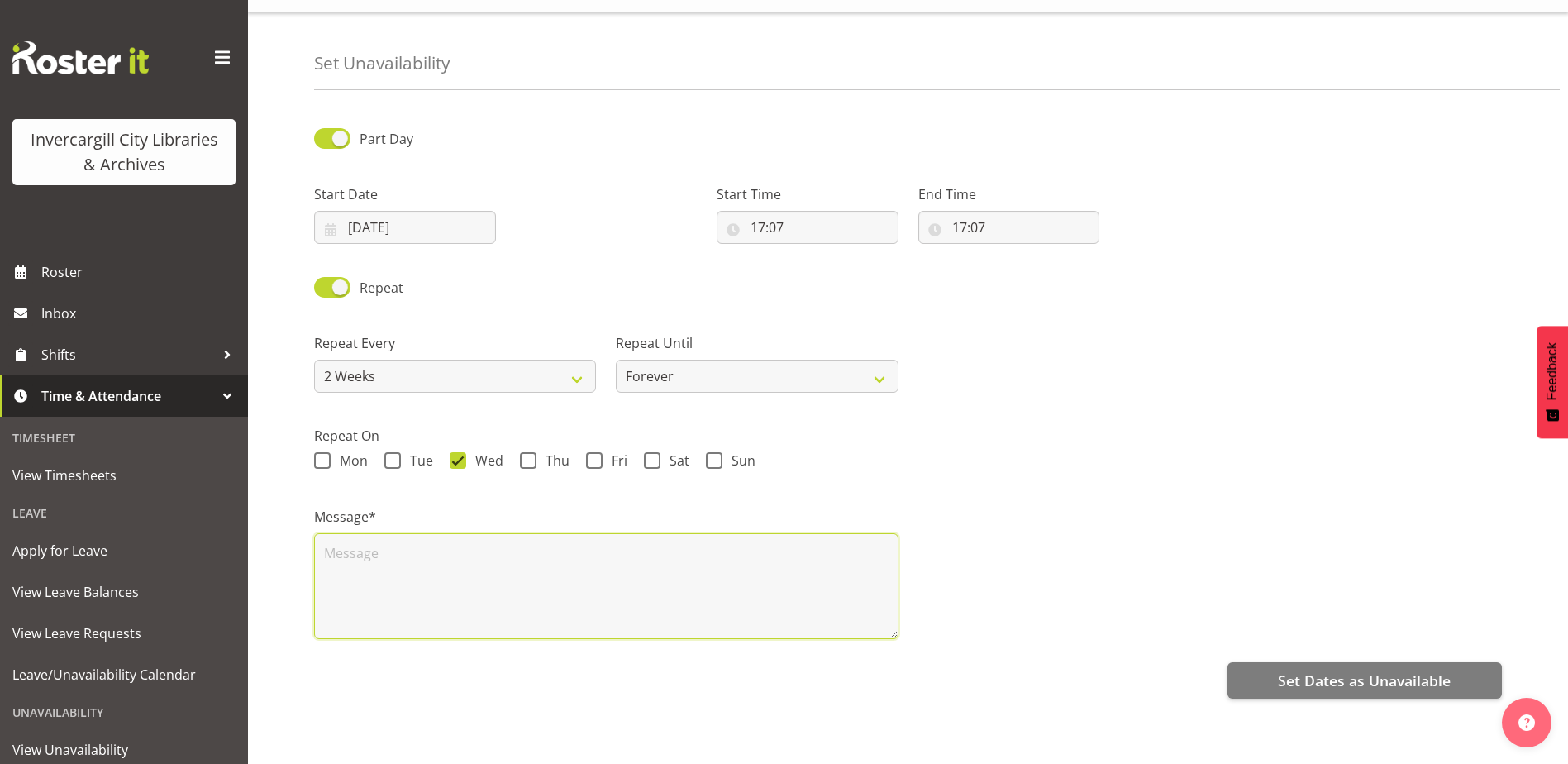
click at [546, 567] on textarea at bounding box center [606, 586] width 584 height 106
paste textarea "Programming Team Meeting"
type textarea "Programming Team Meeting"
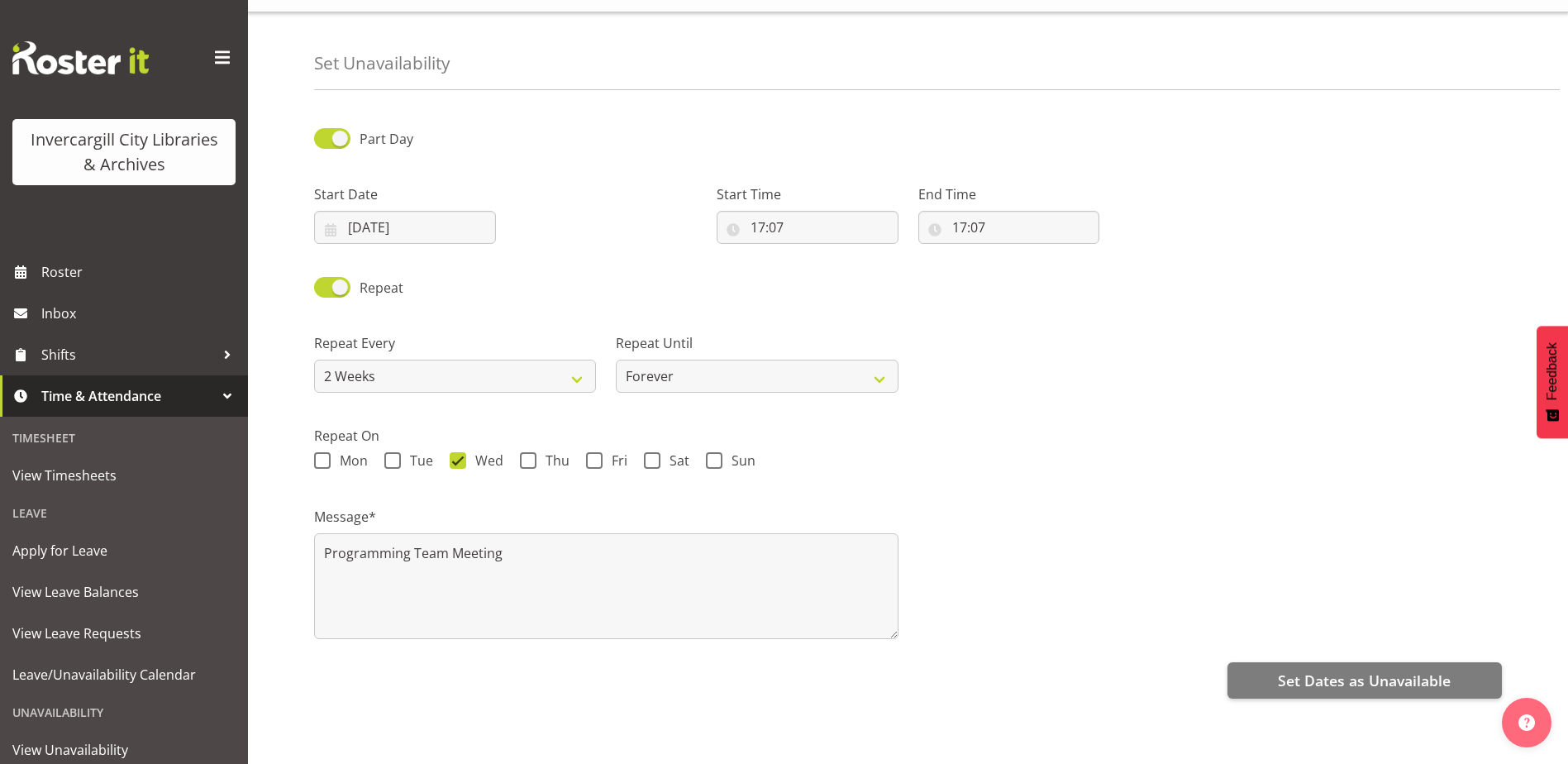
click at [1324, 528] on div "Message* Programming Team Meeting" at bounding box center [908, 566] width 1208 height 166
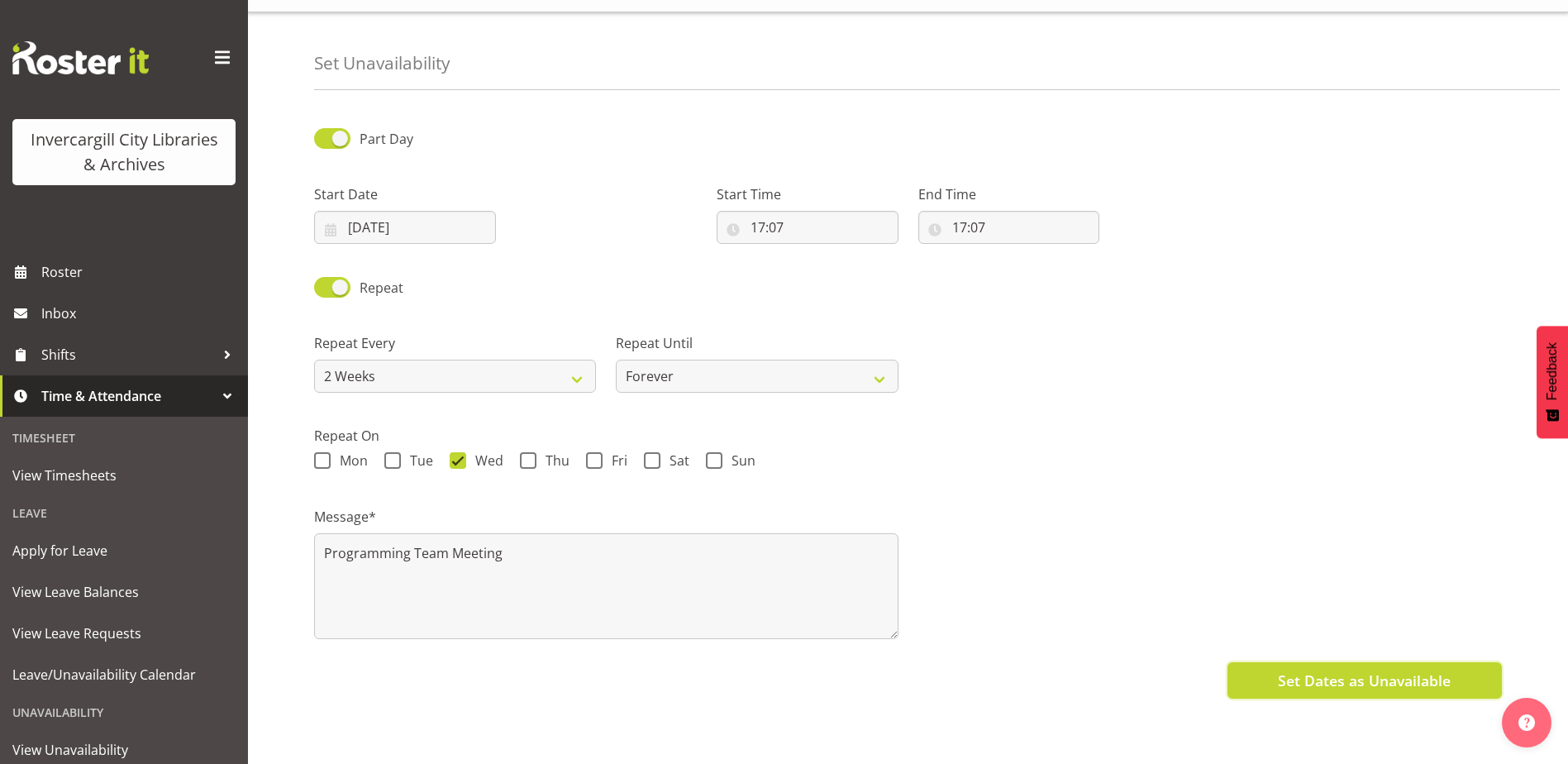
click at [1341, 672] on span "Set Dates as Unavailable" at bounding box center [1364, 681] width 173 height 22
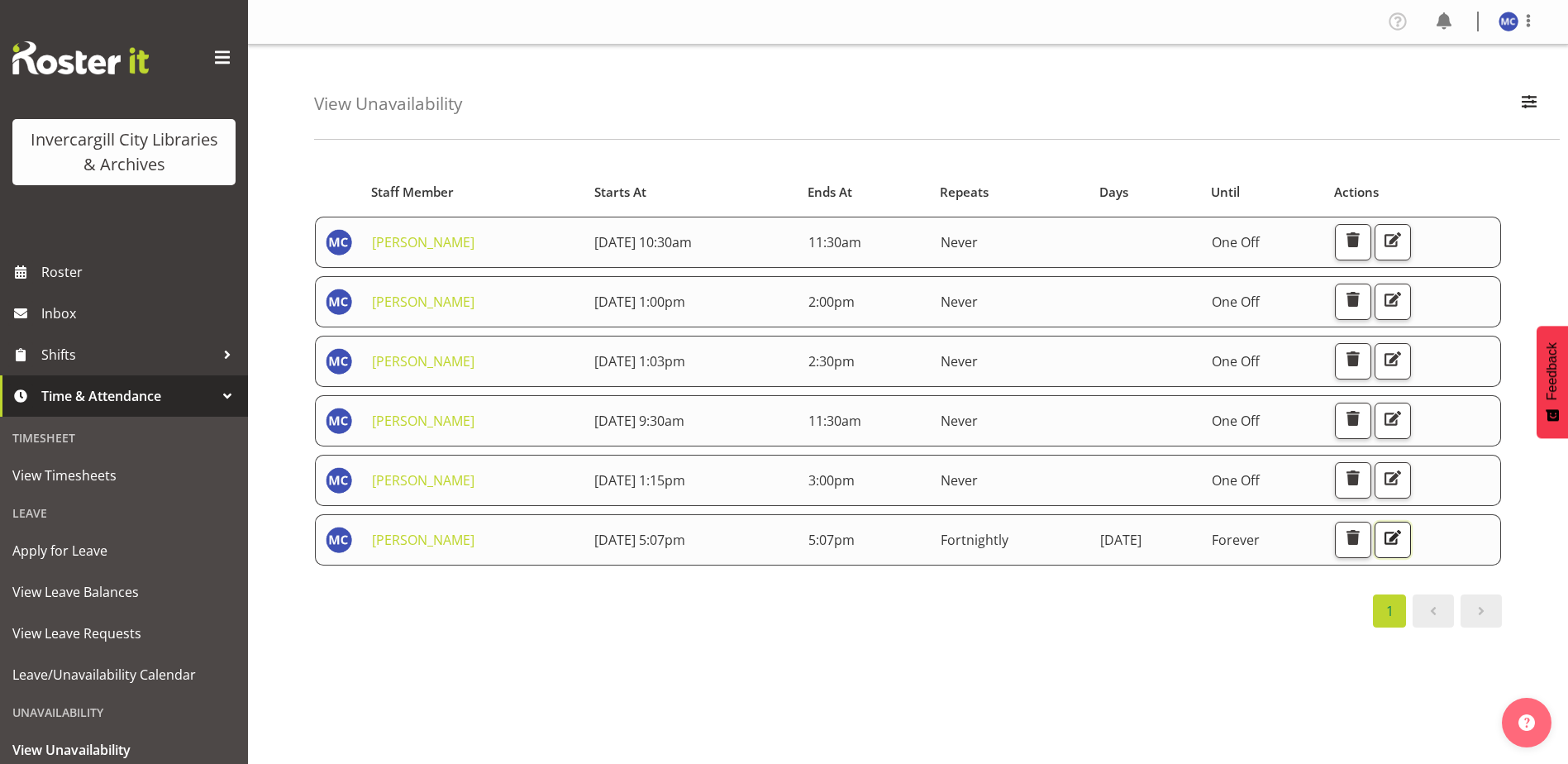
click at [1403, 534] on span "button" at bounding box center [1392, 538] width 22 height 22
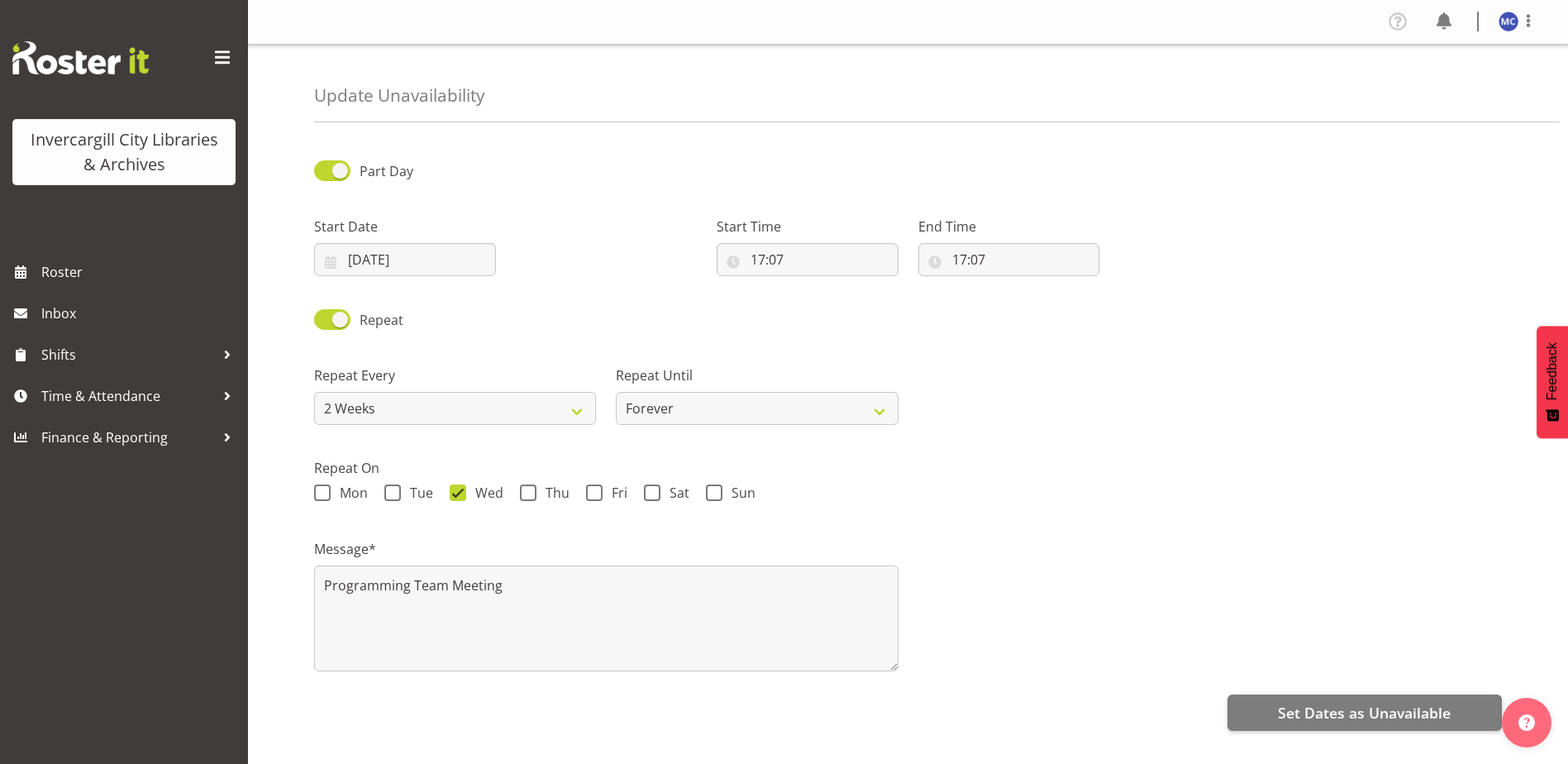
select select "2weeks"
click at [780, 262] on input "17:07" at bounding box center [807, 260] width 182 height 33
click at [830, 305] on select "00 01 02 03 04 05 06 07 08 09 10 11 12 13 14 15 16 17 18 19 20 21 22 23" at bounding box center [829, 303] width 37 height 33
select select "11"
click at [811, 286] on select "00 01 02 03 04 05 06 07 08 09 10 11 12 13 14 15 16 17 18 19 20 21 22 23" at bounding box center [829, 303] width 37 height 33
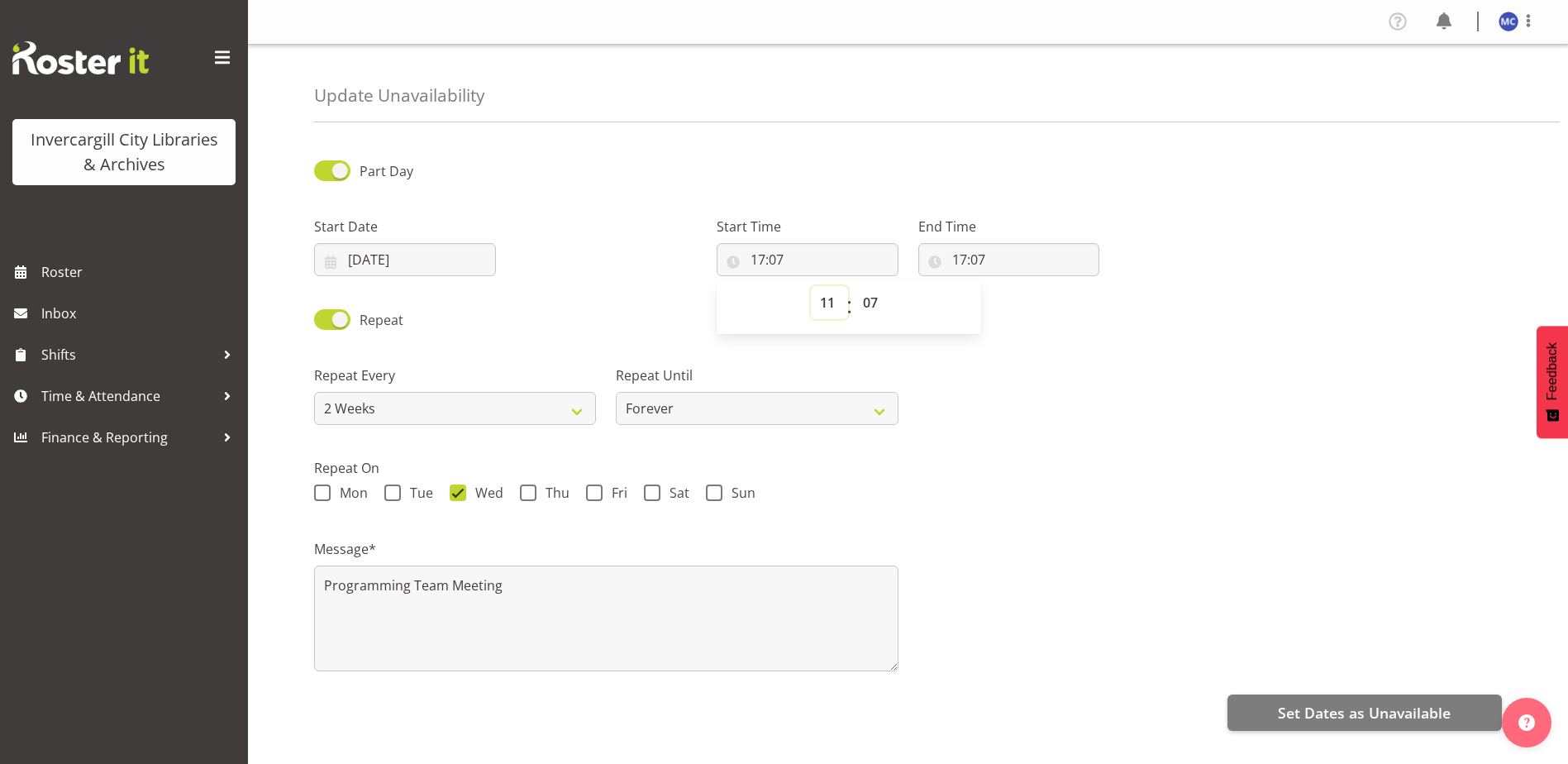
type input "11:07"
click at [886, 309] on select "00 01 02 03 04 05 06 07 08 09 10 11 12 13 14 15 16 17 18 19 20 21 22 23 24 25 2…" at bounding box center [872, 303] width 37 height 33
select select "0"
click at [853, 286] on select "00 01 02 03 04 05 06 07 08 09 10 11 12 13 14 15 16 17 18 19 20 21 22 23 24 25 2…" at bounding box center [872, 303] width 37 height 33
type input "11:00"
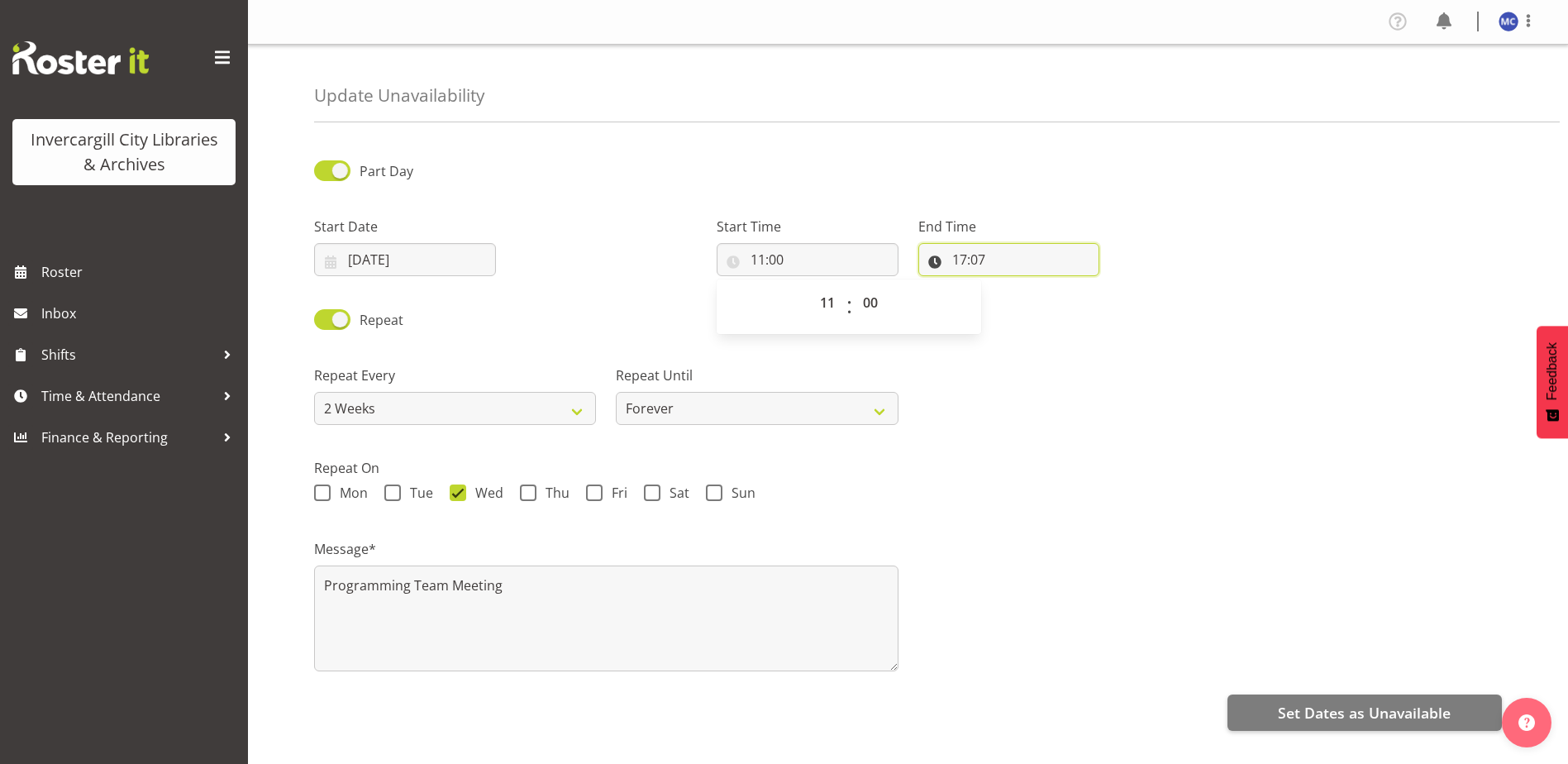
click at [952, 260] on input "17:07" at bounding box center [1009, 260] width 182 height 33
click at [1023, 297] on select "00 01 02 03 04 05 06 07 08 09 10 11 12 13 14 15 16 17 18 19 20 21 22 23" at bounding box center [1031, 303] width 37 height 33
select select "12"
click at [1012, 286] on select "00 01 02 03 04 05 06 07 08 09 10 11 12 13 14 15 16 17 18 19 20 21 22 23" at bounding box center [1031, 303] width 37 height 33
type input "12:07"
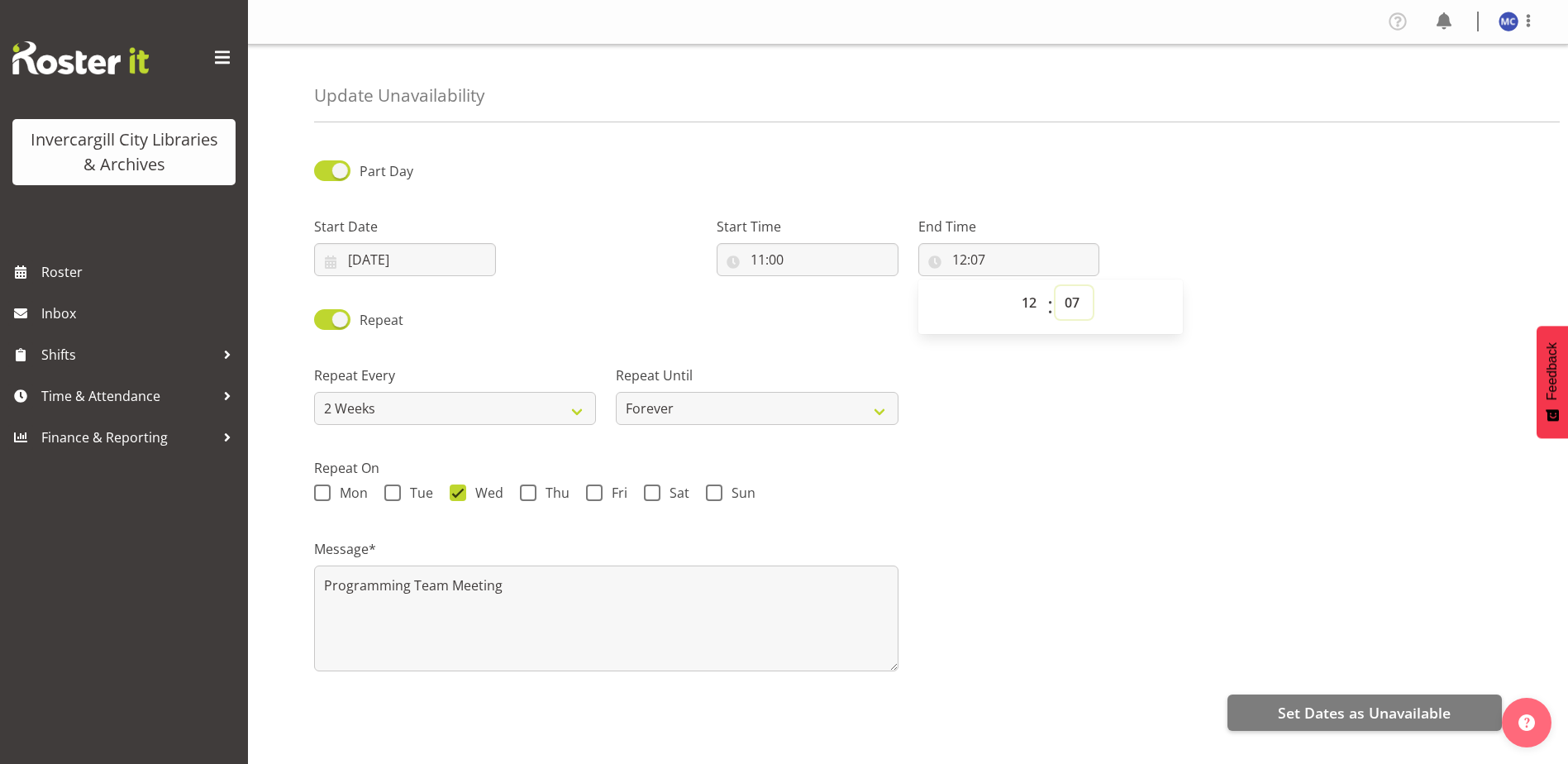
click at [1067, 301] on select "00 01 02 03 04 05 06 07 08 09 10 11 12 13 14 15 16 17 18 19 20 21 22 23 24 25 2…" at bounding box center [1074, 303] width 37 height 33
select select "0"
click at [1056, 286] on select "00 01 02 03 04 05 06 07 08 09 10 11 12 13 14 15 16 17 18 19 20 21 22 23 24 25 2…" at bounding box center [1074, 303] width 37 height 33
type input "12:00"
click at [1046, 430] on div "Repeat Every Week 2 Weeks 3 Weeks 4 Weeks Month Repeat Until Forever On a date" at bounding box center [908, 388] width 1208 height 92
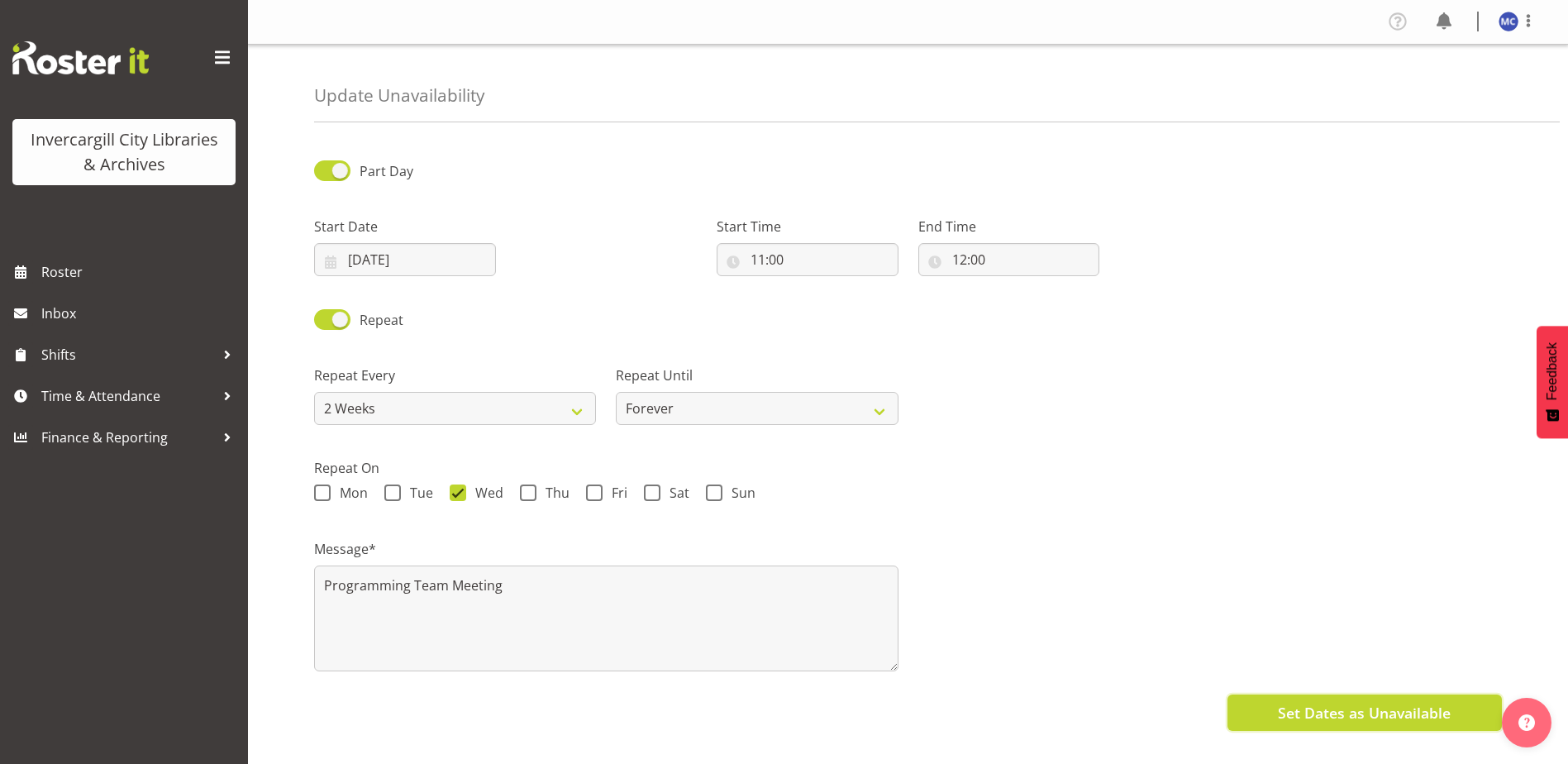
click at [1309, 714] on span "Set Dates as Unavailable" at bounding box center [1364, 713] width 173 height 22
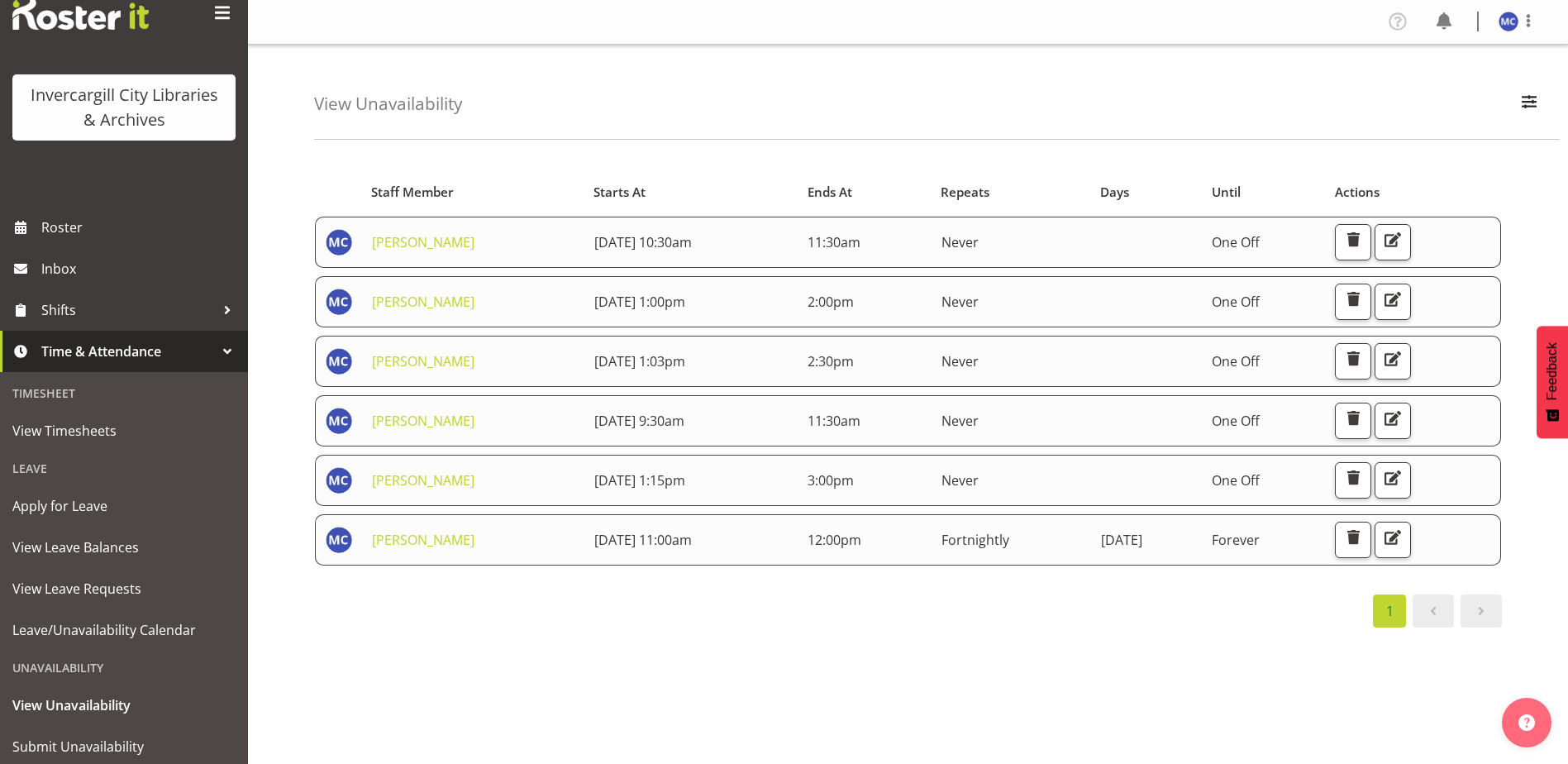
scroll to position [82, 0]
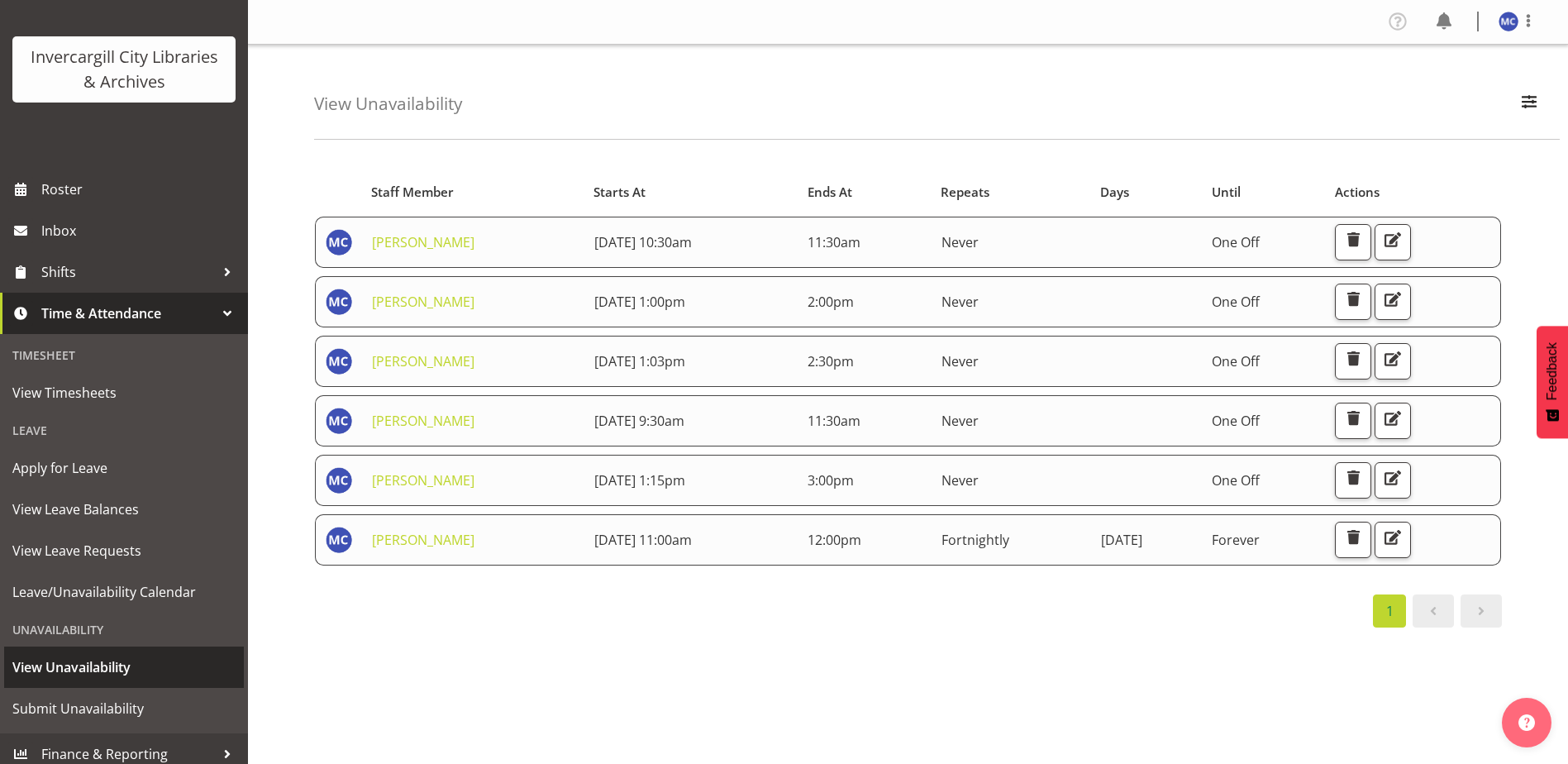
click at [109, 675] on span "View Unavailability" at bounding box center [124, 667] width 223 height 25
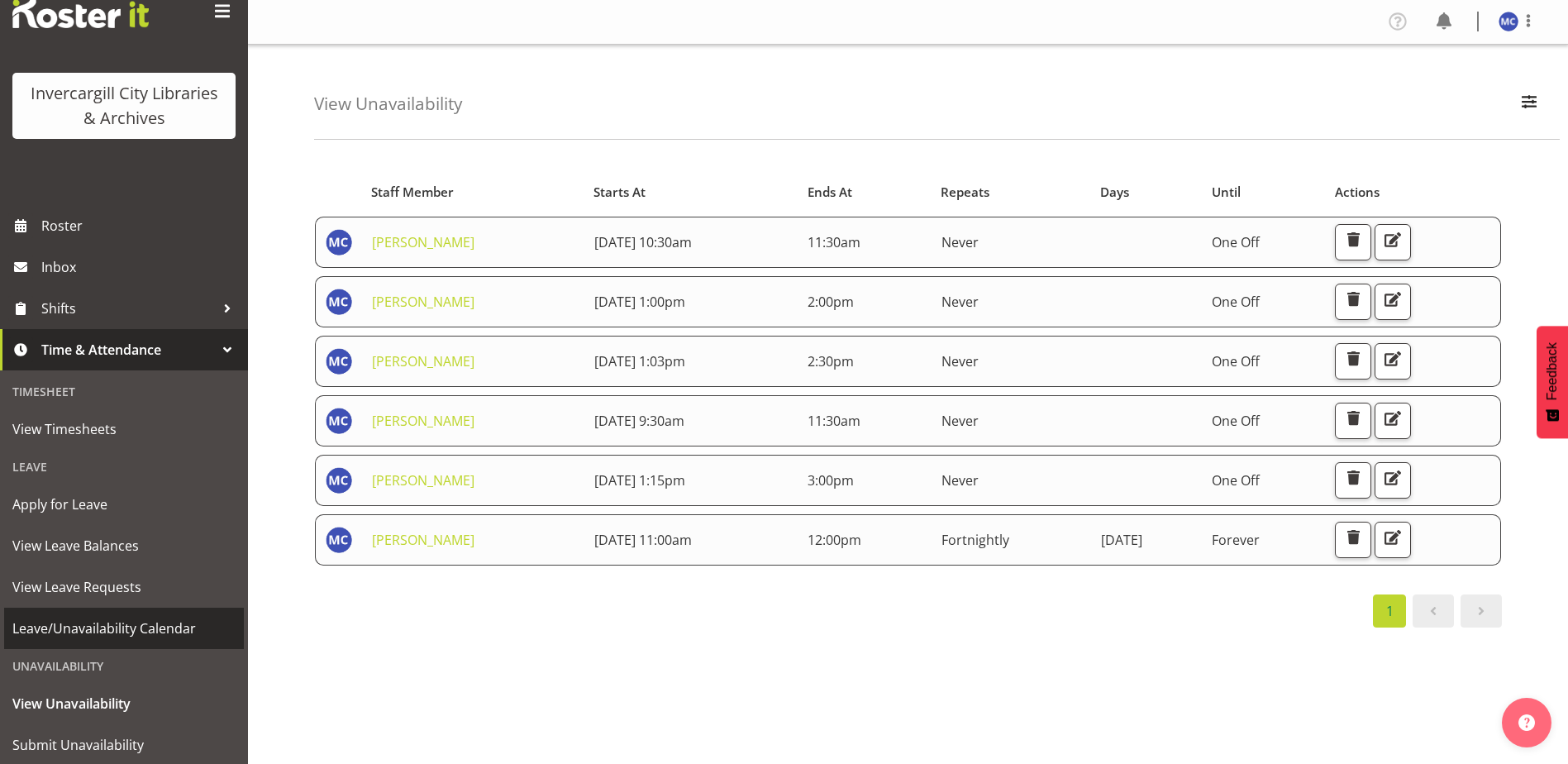
scroll to position [93, 0]
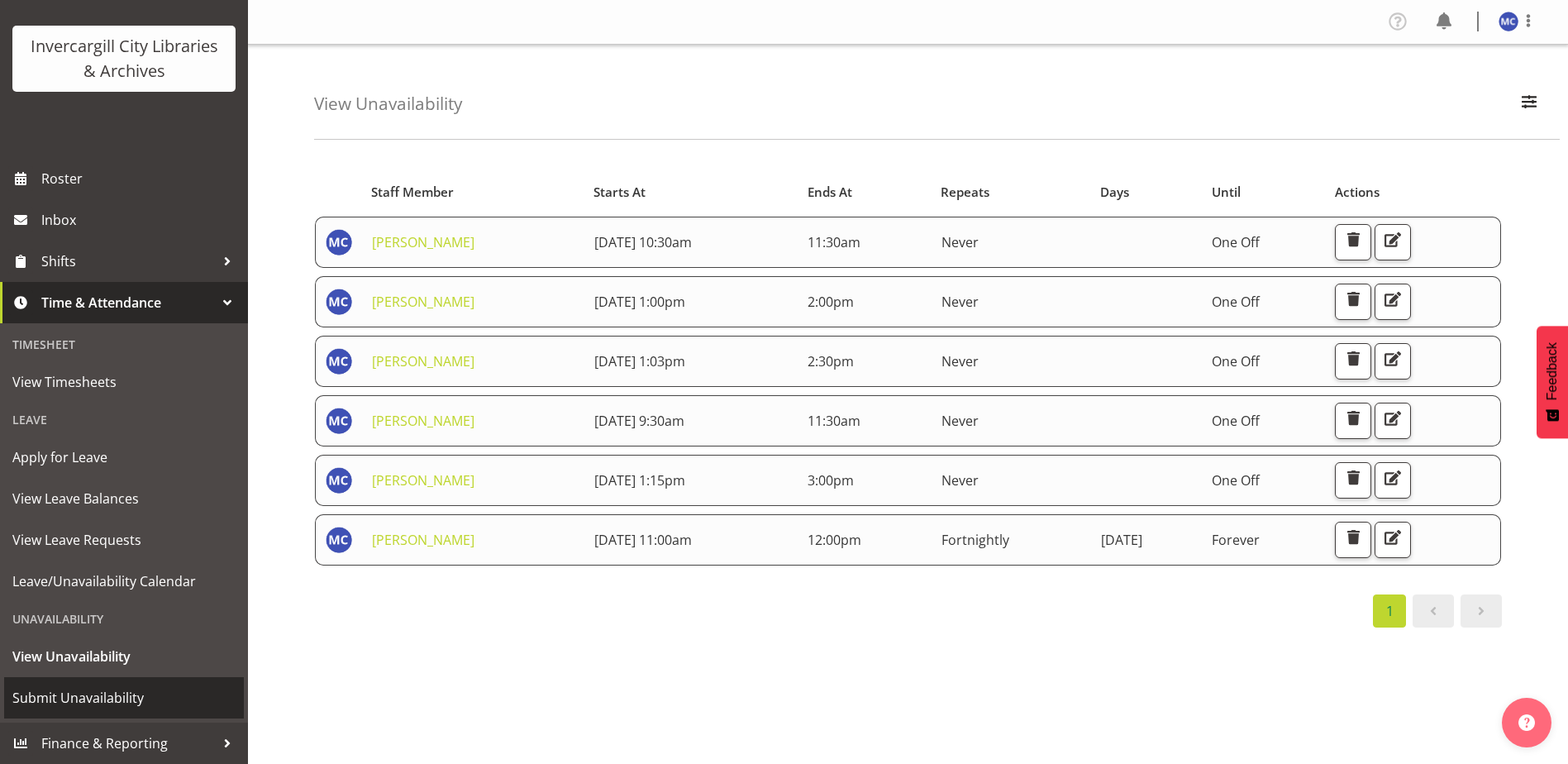
click at [116, 694] on span "Submit Unavailability" at bounding box center [124, 698] width 223 height 25
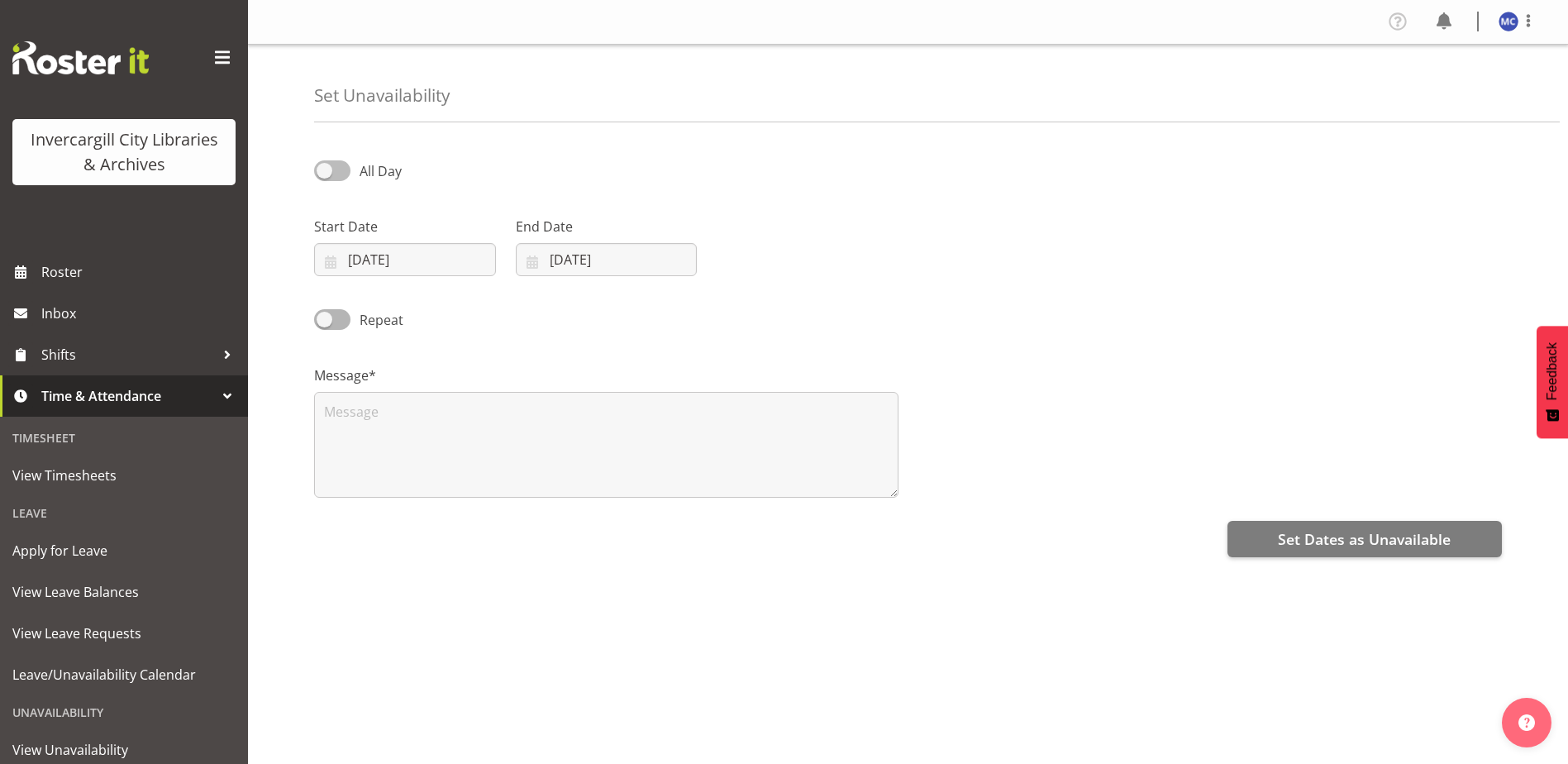
click at [353, 169] on span "All Day" at bounding box center [376, 171] width 52 height 20
click at [324, 169] on input "All Day" at bounding box center [319, 171] width 11 height 11
checkbox input "true"
click at [377, 256] on input "[DATE]" at bounding box center [405, 260] width 182 height 33
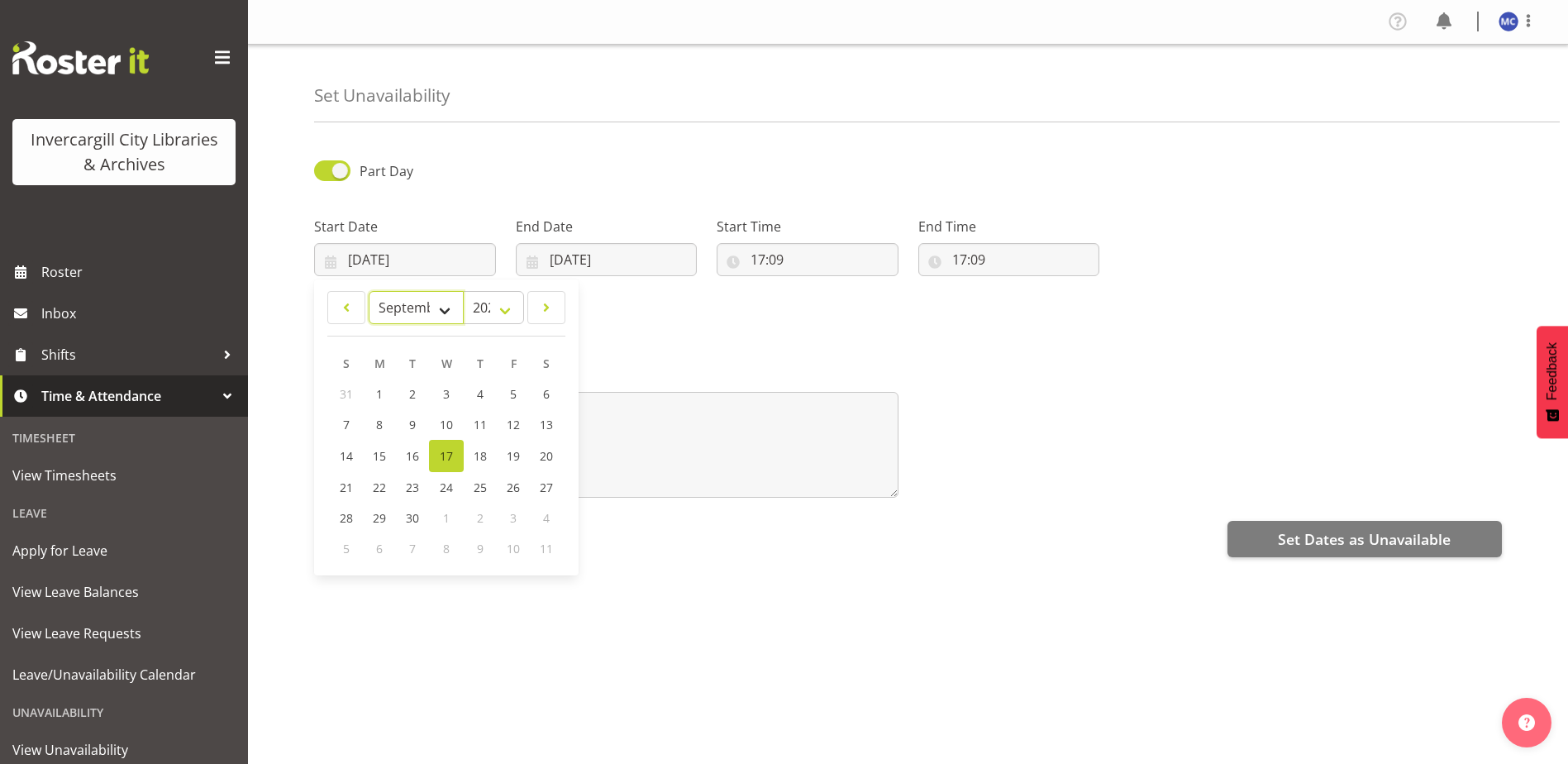
click at [452, 313] on select "January February March April May June July August September October November De…" at bounding box center [416, 308] width 95 height 33
select select "9"
click at [369, 291] on select "January February March April May June July August September October November De…" at bounding box center [416, 308] width 95 height 33
click at [474, 399] on link "2" at bounding box center [479, 394] width 33 height 31
type input "[DATE]"
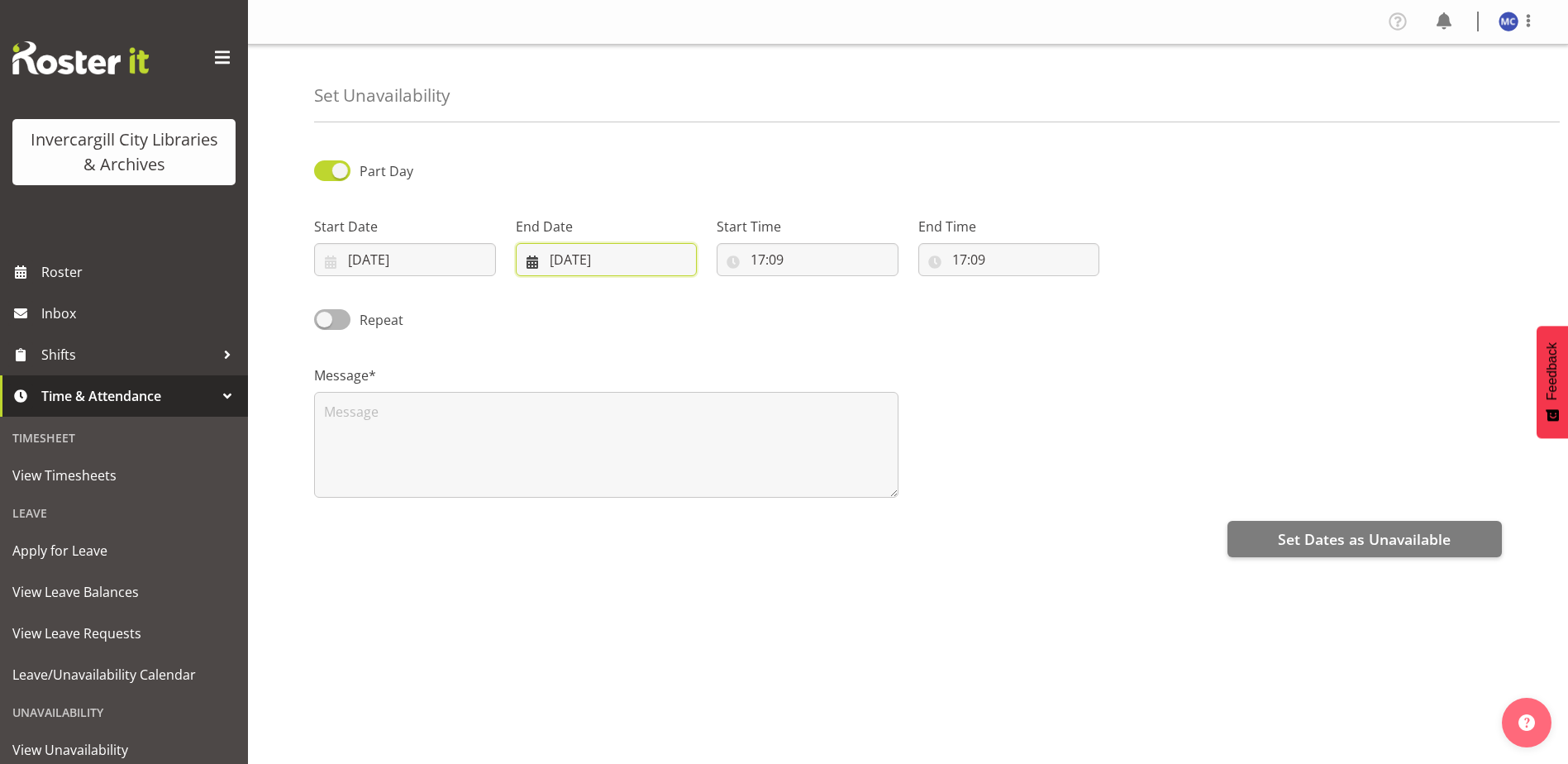
click at [581, 262] on input "[DATE]" at bounding box center [606, 260] width 182 height 33
click at [598, 310] on select "January February March April May June July August September October November De…" at bounding box center [587, 308] width 113 height 33
select select "9"
click at [531, 291] on select "January February March April May June July August September October November De…" at bounding box center [587, 308] width 113 height 33
click at [678, 399] on span "2" at bounding box center [681, 394] width 7 height 16
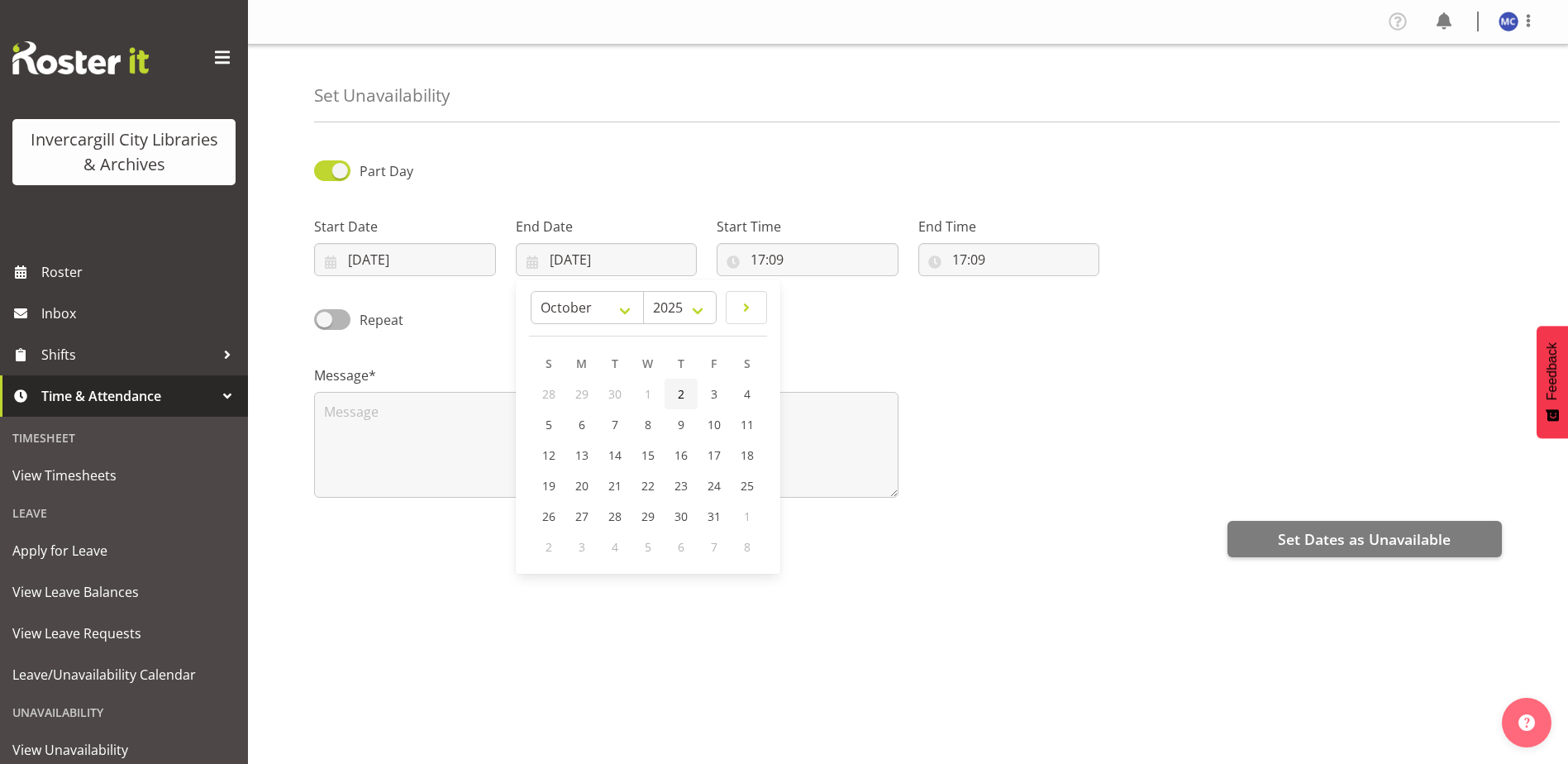
type input "02/10/2025"
click at [763, 259] on input "17:09" at bounding box center [807, 260] width 182 height 33
click at [835, 299] on select "00 01 02 03 04 05 06 07 08 09 10 11 12 13 14 15 16 17 18 19 20 21 22 23" at bounding box center [829, 303] width 37 height 33
select select "13"
click at [811, 286] on select "00 01 02 03 04 05 06 07 08 09 10 11 12 13 14 15 16 17 18 19 20 21 22 23" at bounding box center [829, 303] width 37 height 33
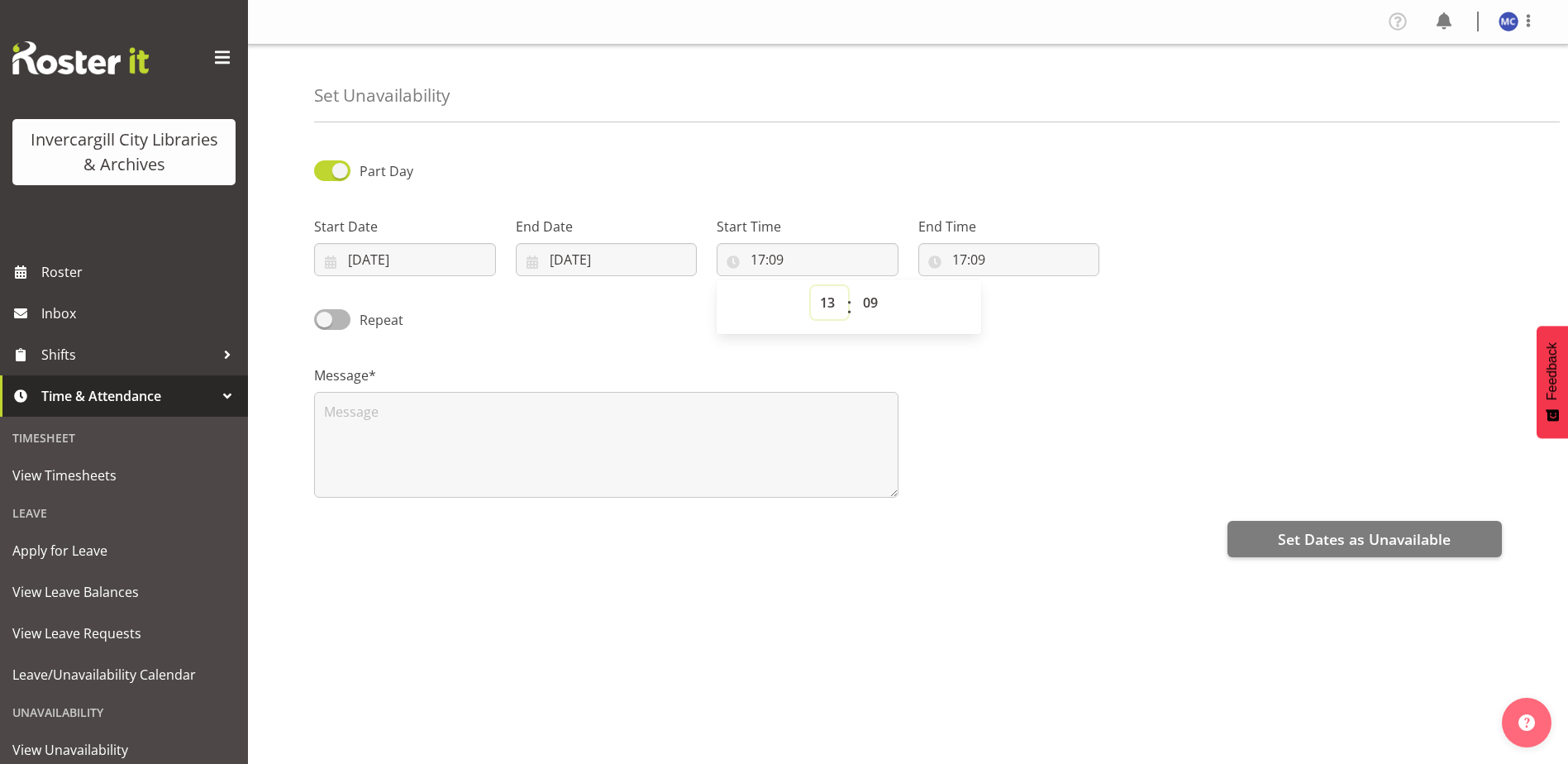
type input "13:09"
click at [876, 302] on select "00 01 02 03 04 05 06 07 08 09 10 11 12 13 14 15 16 17 18 19 20 21 22 23 24 25 2…" at bounding box center [872, 303] width 37 height 33
select select "0"
click at [853, 286] on select "00 01 02 03 04 05 06 07 08 09 10 11 12 13 14 15 16 17 18 19 20 21 22 23 24 25 2…" at bounding box center [872, 303] width 37 height 33
type input "13:00"
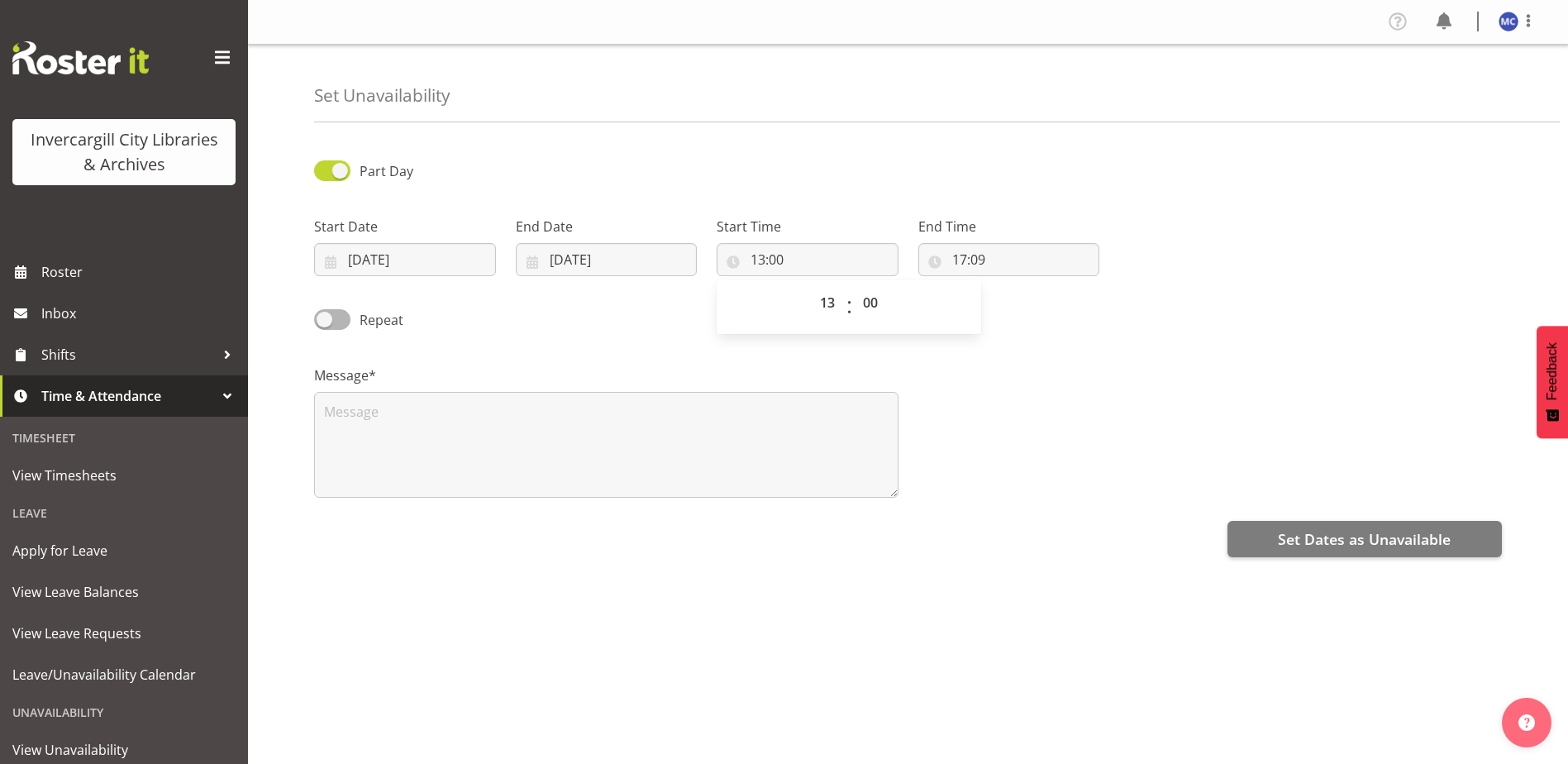
click at [980, 307] on div "00 01 02 03 04 05 06 07 08 09 10 11 12 13 14 15 16 17 18 19 20 21 22 23 : 00 01…" at bounding box center [848, 307] width 265 height 42
click at [962, 262] on input "17:09" at bounding box center [1009, 260] width 182 height 33
click at [1028, 302] on select "00 01 02 03 04 05 06 07 08 09 10 11 12 13 14 15 16 17 18 19 20 21 22 23" at bounding box center [1031, 303] width 37 height 33
select select "14"
click at [1012, 286] on select "00 01 02 03 04 05 06 07 08 09 10 11 12 13 14 15 16 17 18 19 20 21 22 23" at bounding box center [1031, 303] width 37 height 33
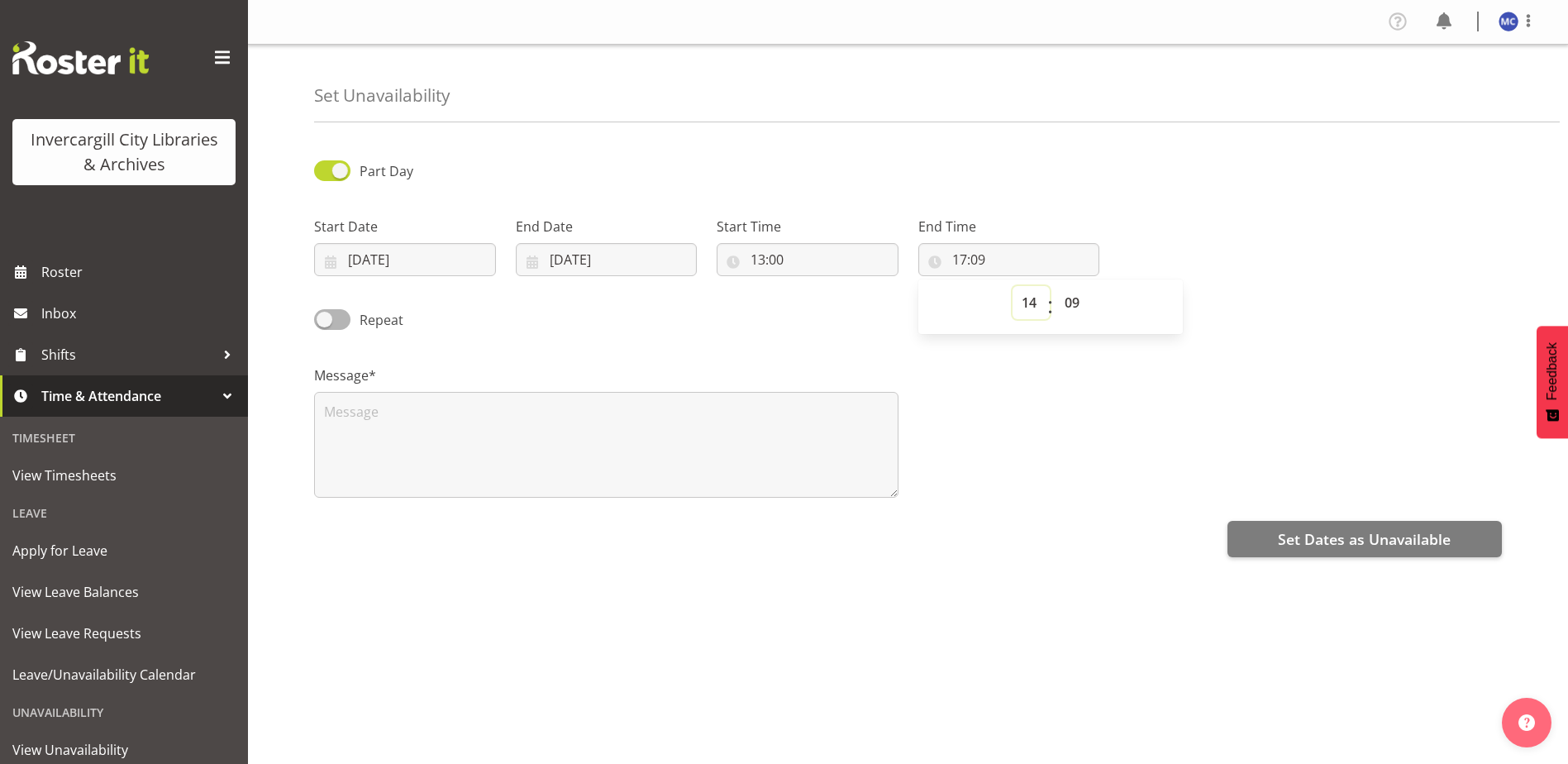
type input "14:09"
click at [1071, 304] on select "00 01 02 03 04 05 06 07 08 09 10 11 12 13 14 15 16 17 18 19 20 21 22 23 24 25 2…" at bounding box center [1074, 303] width 37 height 33
select select "30"
click at [1056, 286] on select "00 01 02 03 04 05 06 07 08 09 10 11 12 13 14 15 16 17 18 19 20 21 22 23 24 25 2…" at bounding box center [1074, 303] width 37 height 33
type input "14:30"
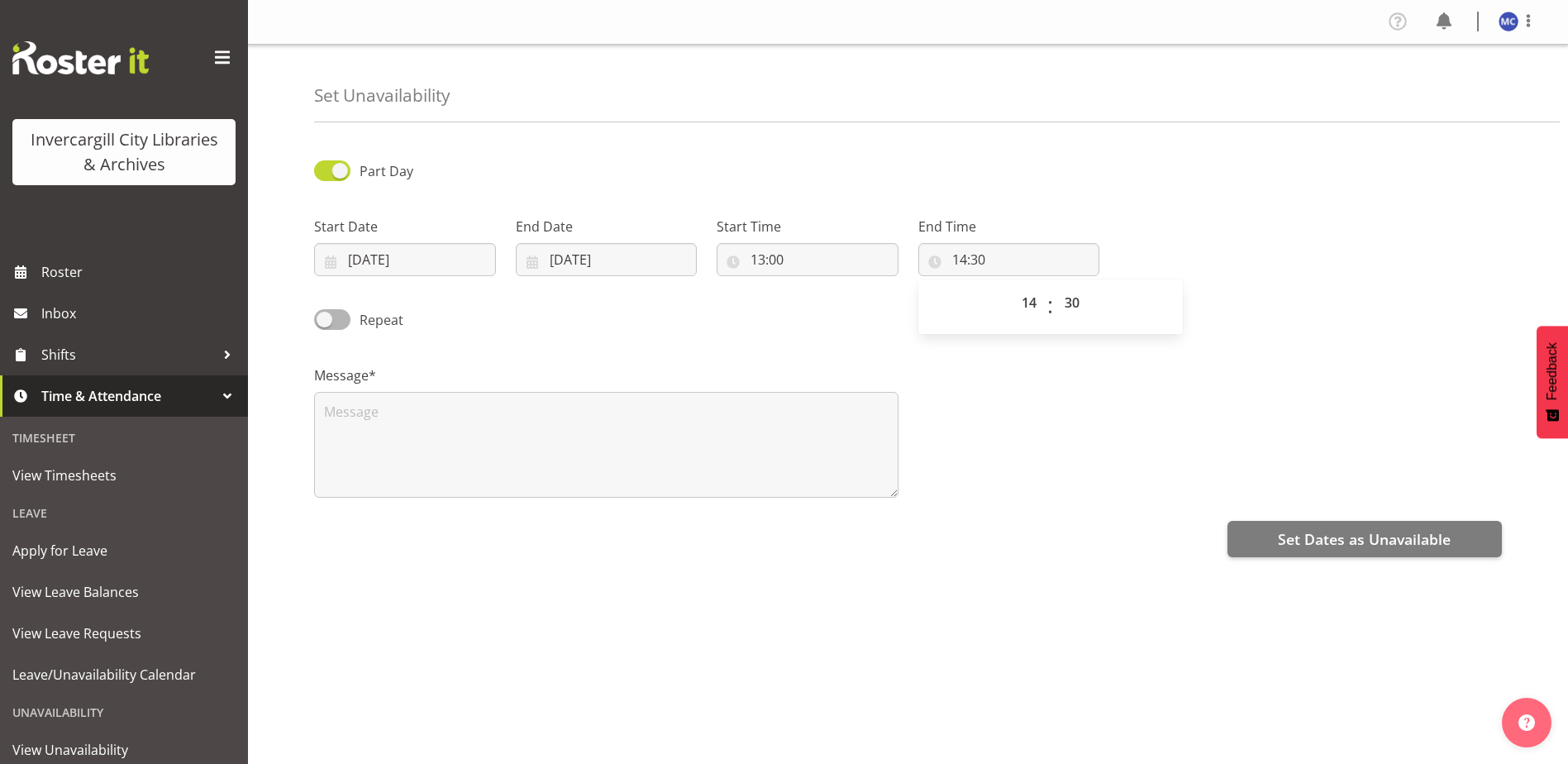
click at [1127, 468] on div "Message*" at bounding box center [908, 424] width 1208 height 166
click at [404, 448] on textarea at bounding box center [606, 444] width 584 height 106
paste textarea "Mind in Motion by Able Minds"
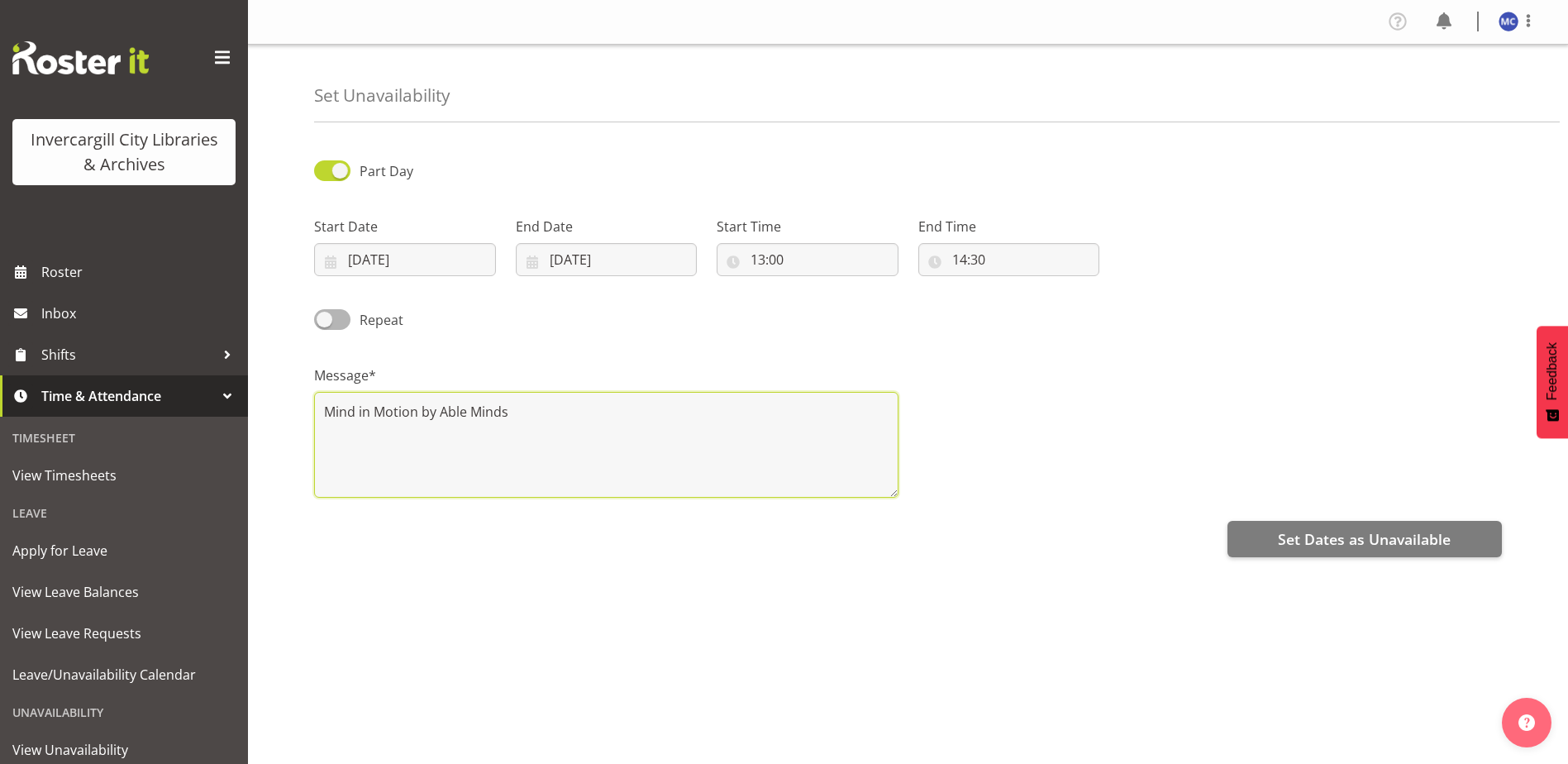
click at [710, 425] on textarea "Mind in Motion by Able Minds" at bounding box center [606, 444] width 584 height 106
type textarea "Mind in Motion by Able Minds"
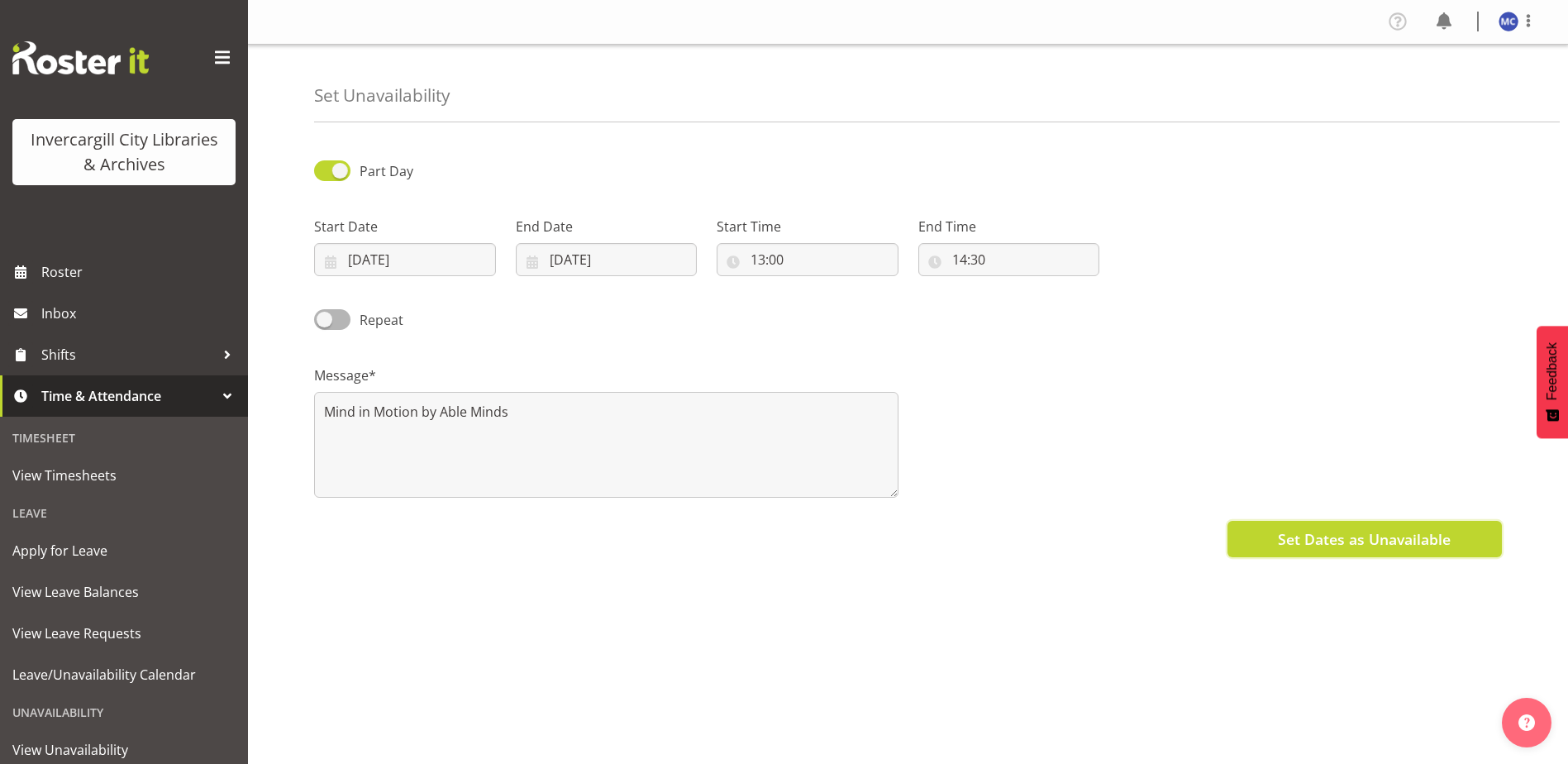
click at [1279, 546] on span "Set Dates as Unavailable" at bounding box center [1364, 539] width 173 height 22
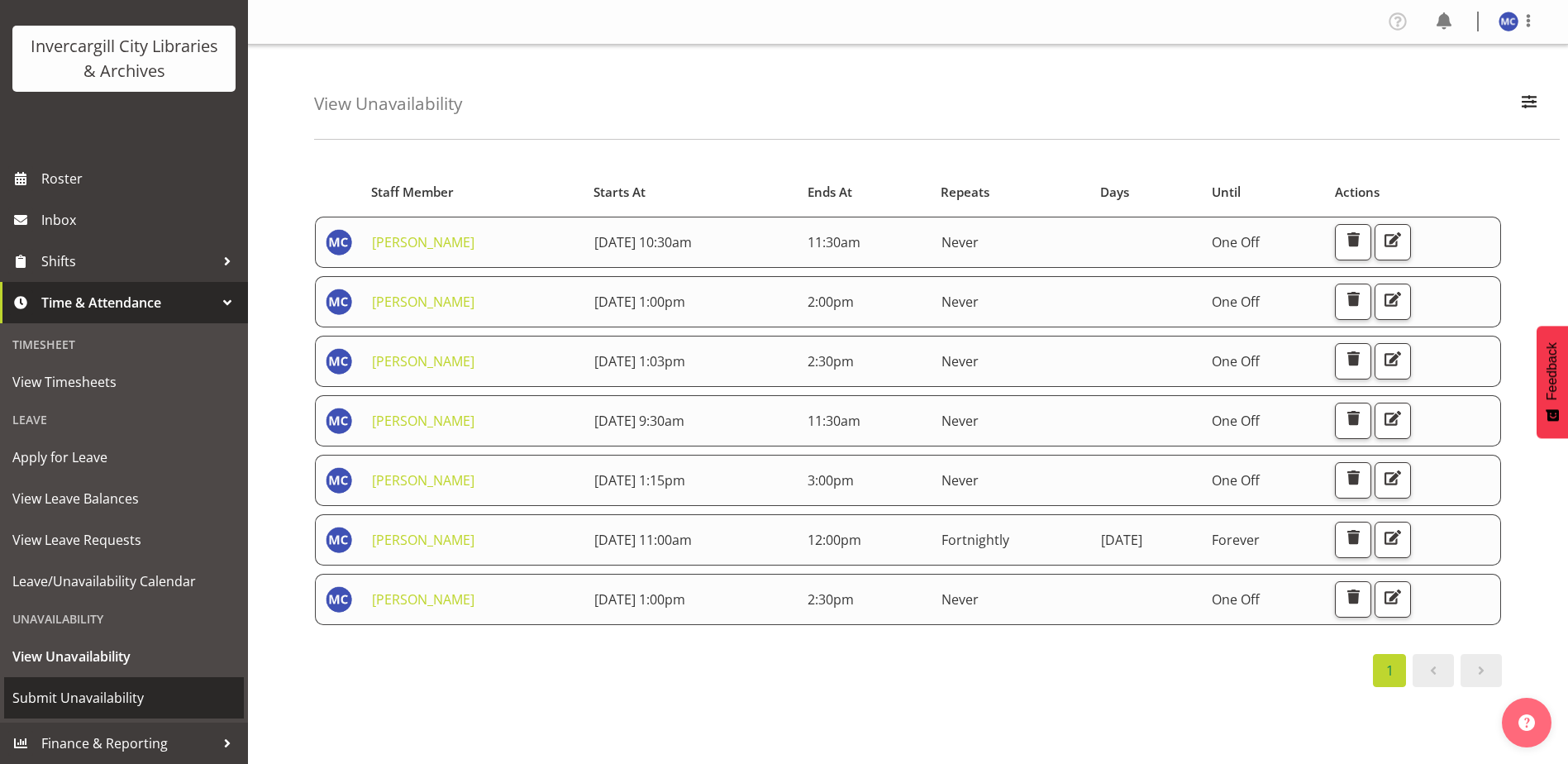
scroll to position [62, 0]
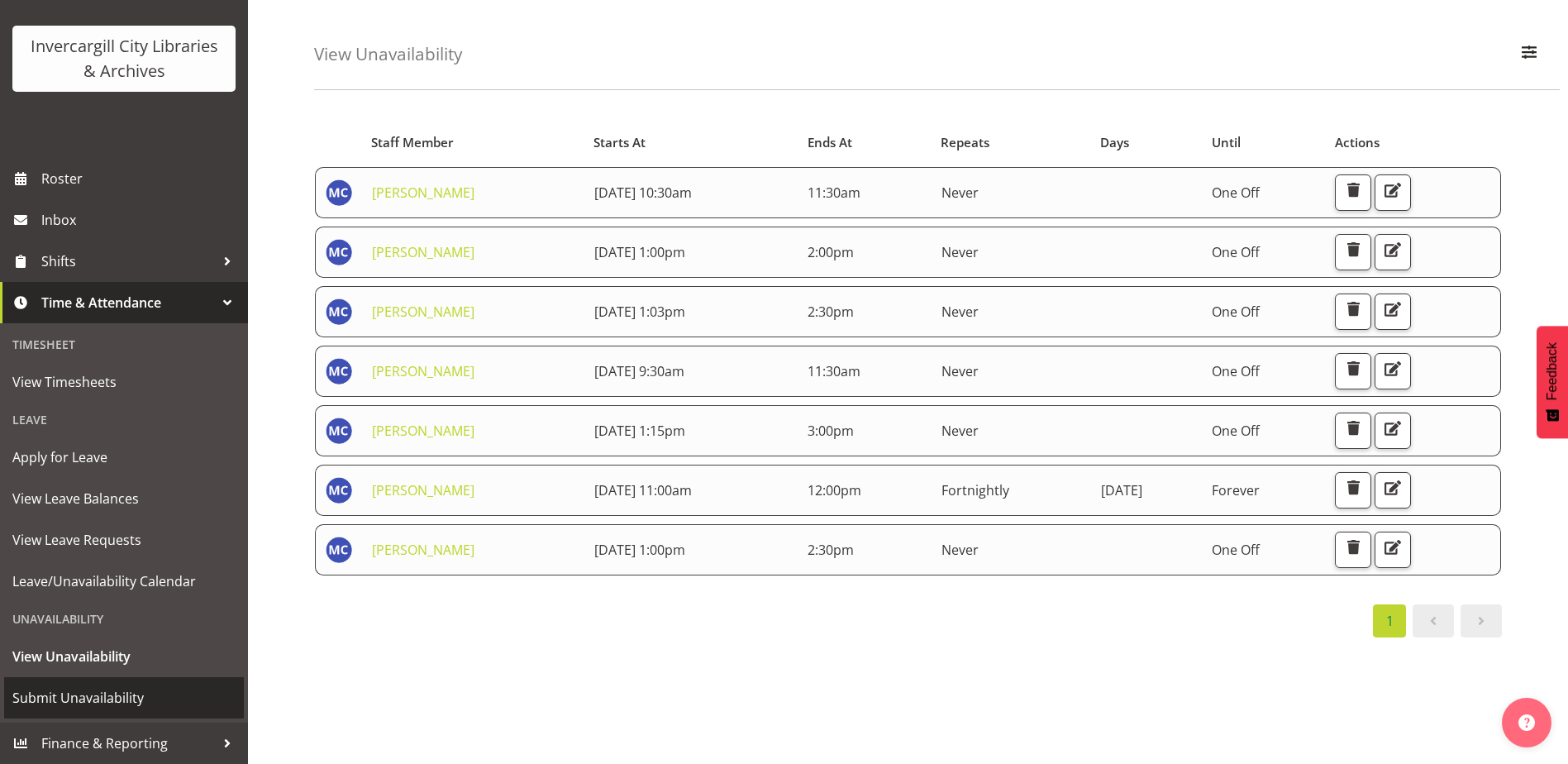
click at [116, 692] on span "Submit Unavailability" at bounding box center [124, 698] width 223 height 25
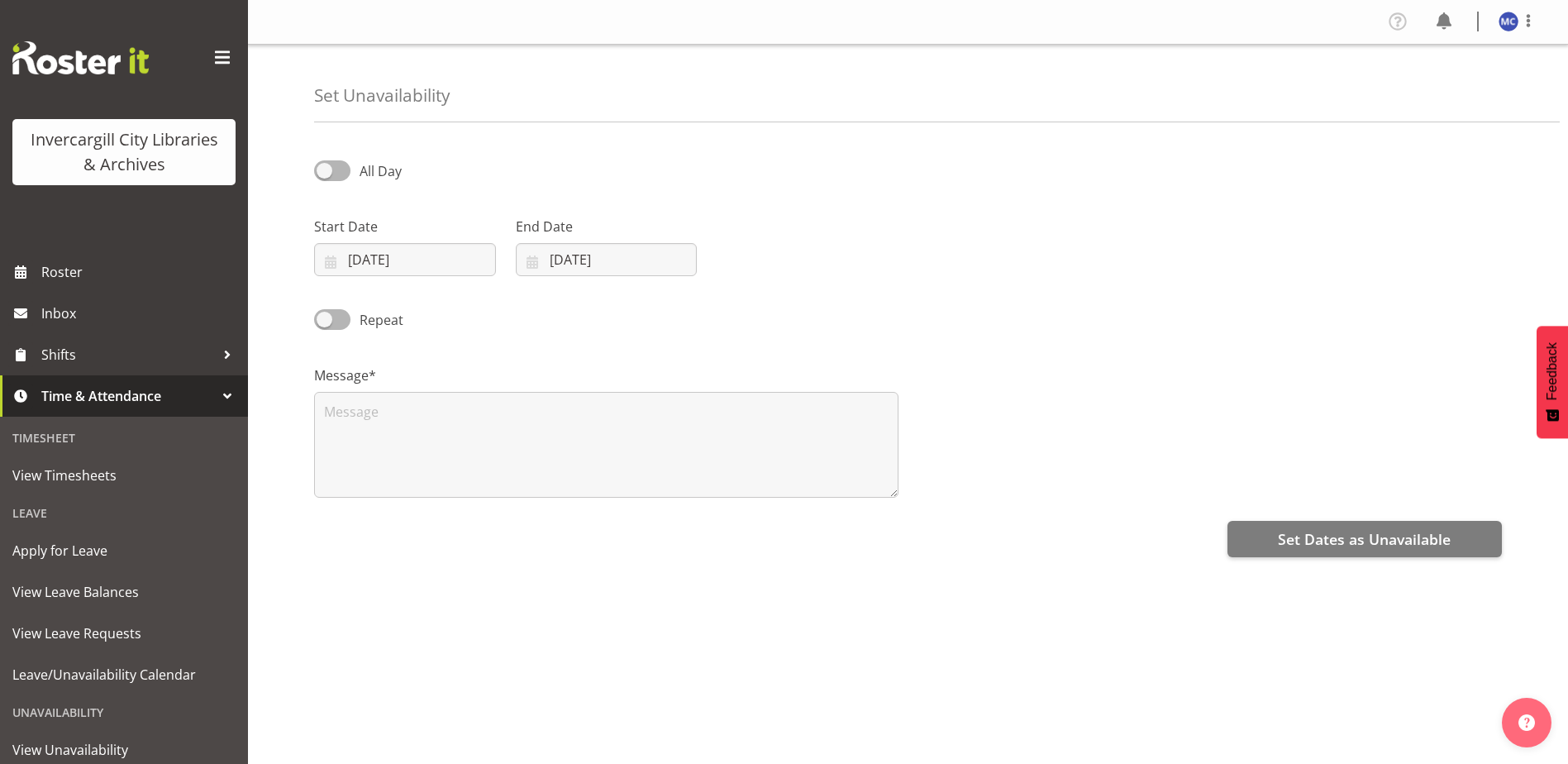
select select "8"
select select "2025"
click at [360, 170] on span "All Day" at bounding box center [380, 171] width 42 height 18
click at [324, 170] on input "All Day" at bounding box center [319, 171] width 11 height 11
checkbox input "true"
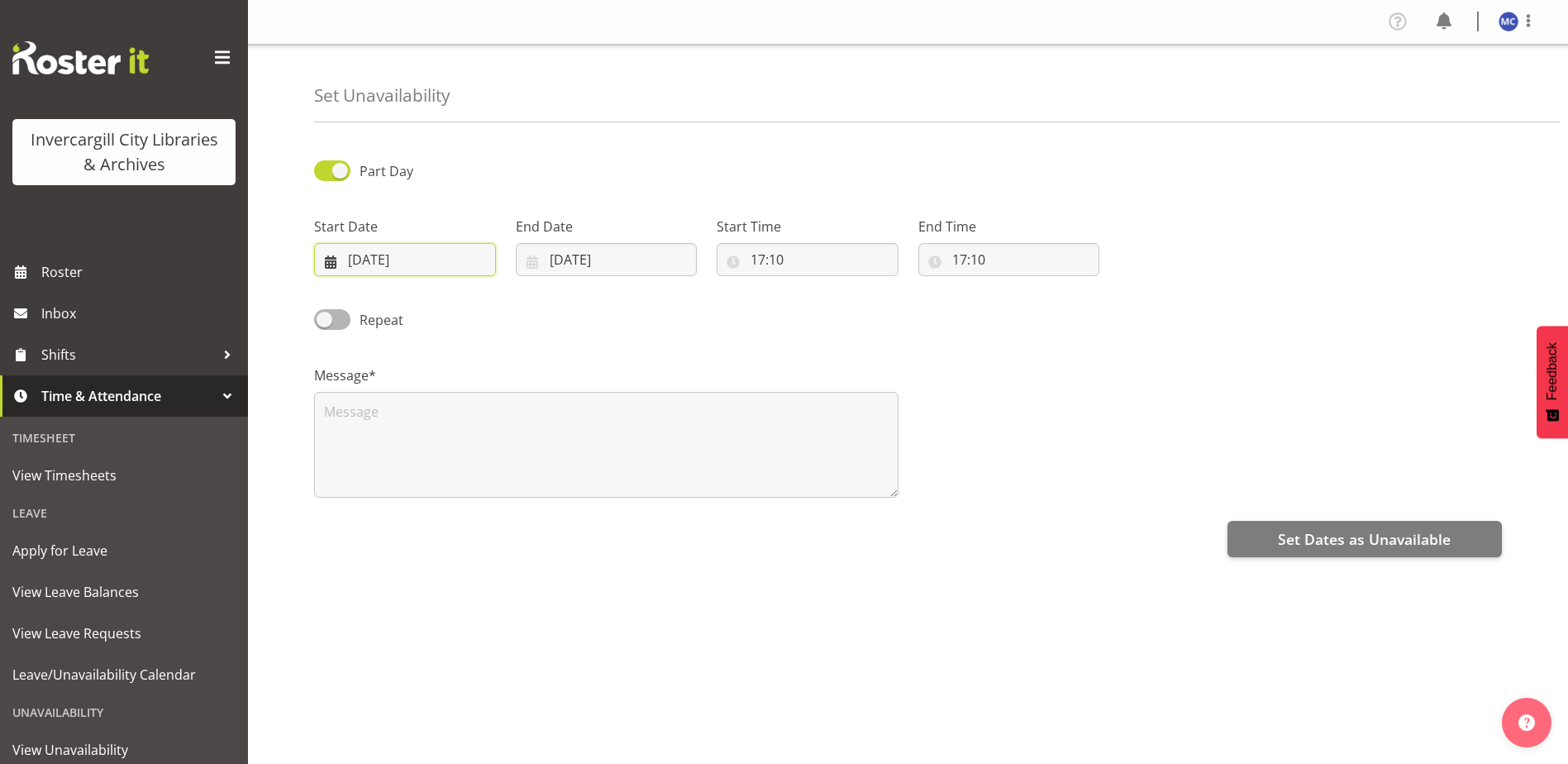
click at [386, 265] on input "[DATE]" at bounding box center [405, 260] width 182 height 33
drag, startPoint x: 386, startPoint y: 265, endPoint x: 438, endPoint y: 311, distance: 69.4
click at [438, 311] on select "January February March April May June July August September October November De…" at bounding box center [416, 308] width 95 height 33
select select "9"
click at [369, 291] on select "January February March April May June July August September October November De…" at bounding box center [416, 308] width 95 height 33
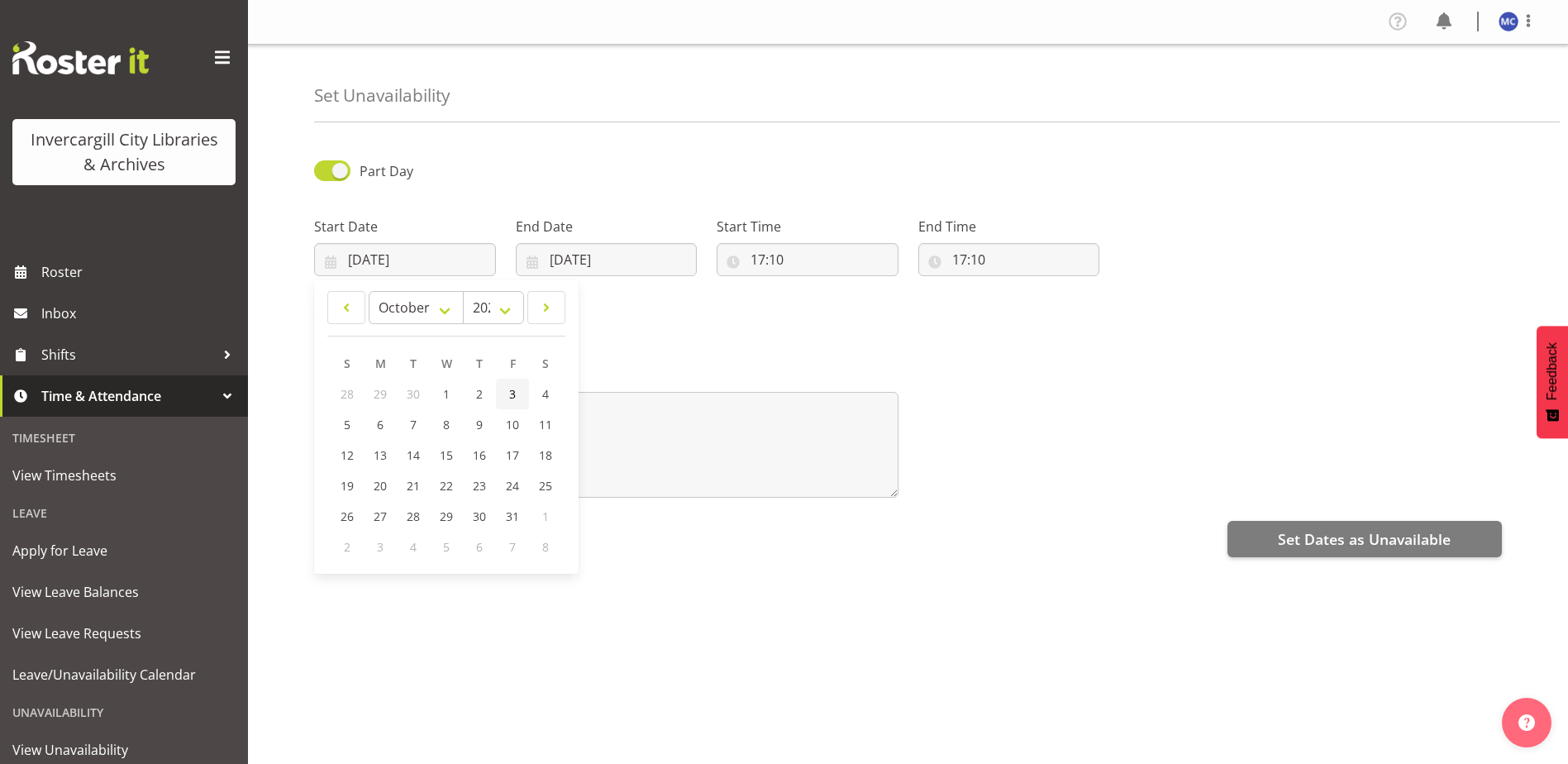
click at [506, 402] on link "3" at bounding box center [512, 394] width 33 height 31
type input "03/10/2025"
click at [572, 260] on input "17/09/2025" at bounding box center [606, 260] width 182 height 33
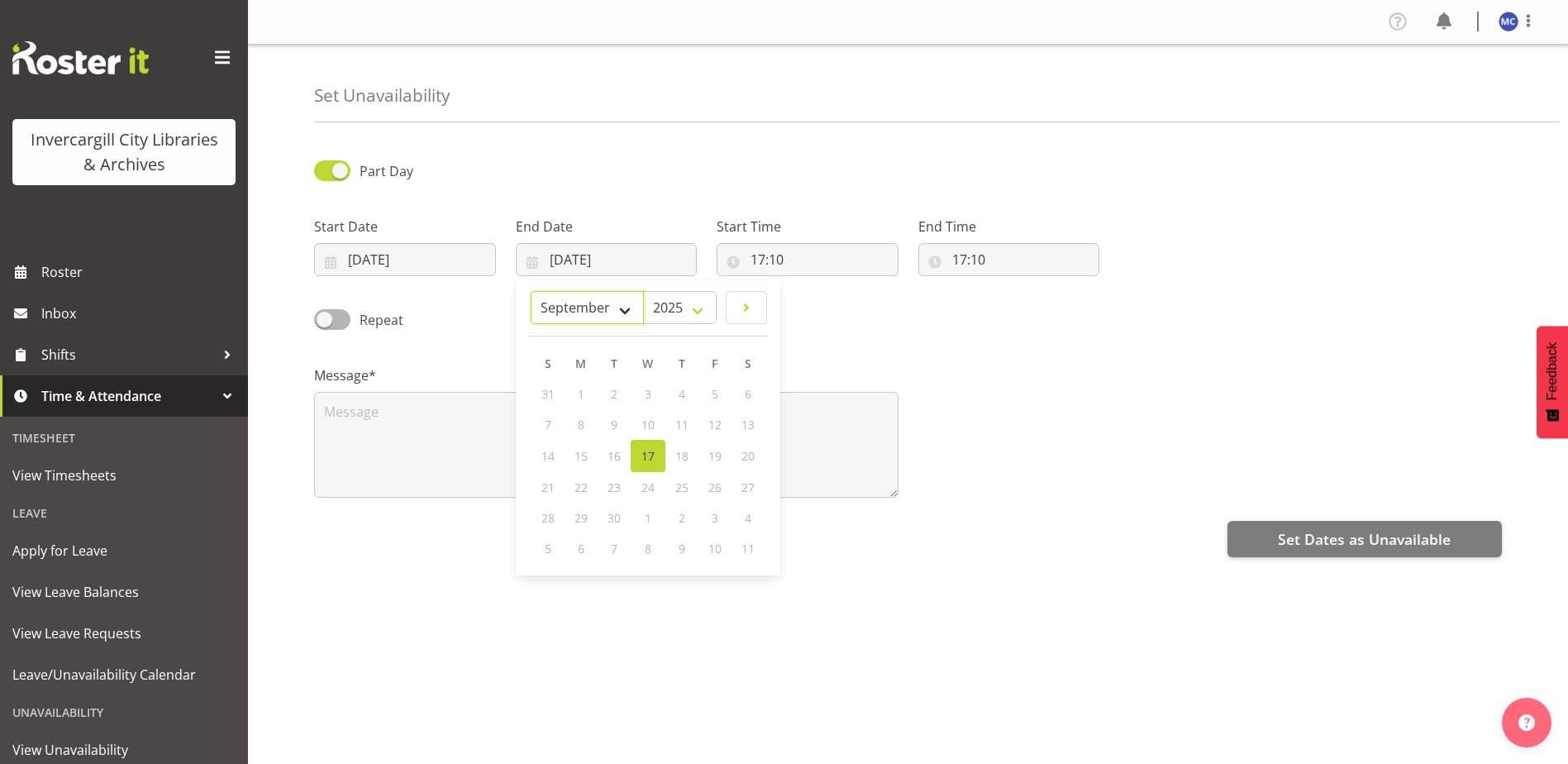
click at [606, 306] on select "January February March April May June July August September October November De…" at bounding box center [587, 308] width 113 height 33
select select "9"
click at [531, 291] on select "January February March April May June July August September October November De…" at bounding box center [587, 308] width 113 height 33
click at [708, 393] on link "3" at bounding box center [715, 394] width 33 height 31
type input "03/10/2025"
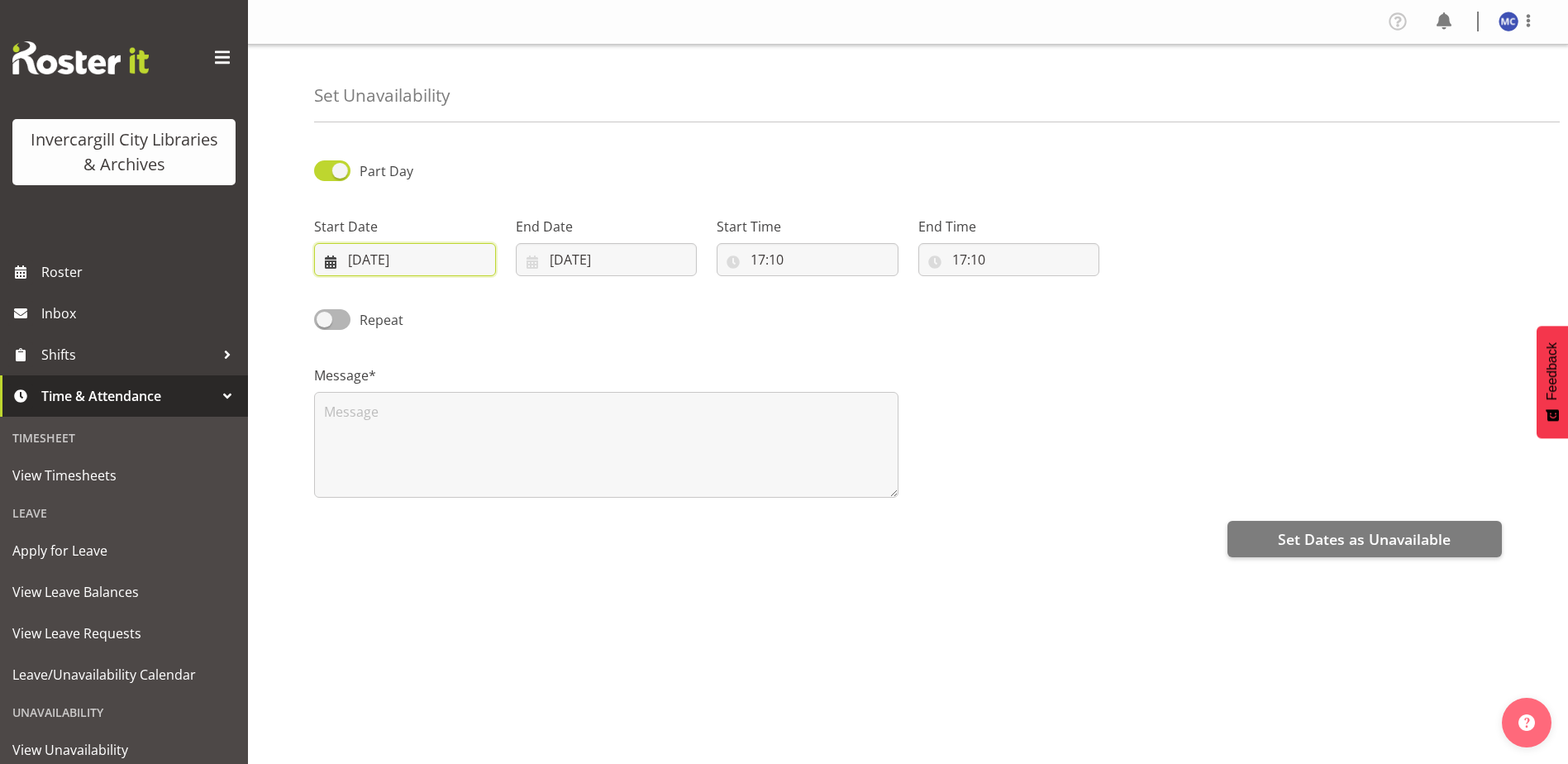
click at [385, 252] on input "03/10/2025" at bounding box center [405, 260] width 182 height 33
click at [510, 394] on span "3" at bounding box center [512, 394] width 7 height 16
click at [778, 267] on input "17:10" at bounding box center [807, 260] width 182 height 33
click at [823, 304] on select "00 01 02 03 04 05 06 07 08 09 10 11 12 13 14 15 16 17 18 19 20 21 22 23" at bounding box center [829, 303] width 37 height 33
select select "10"
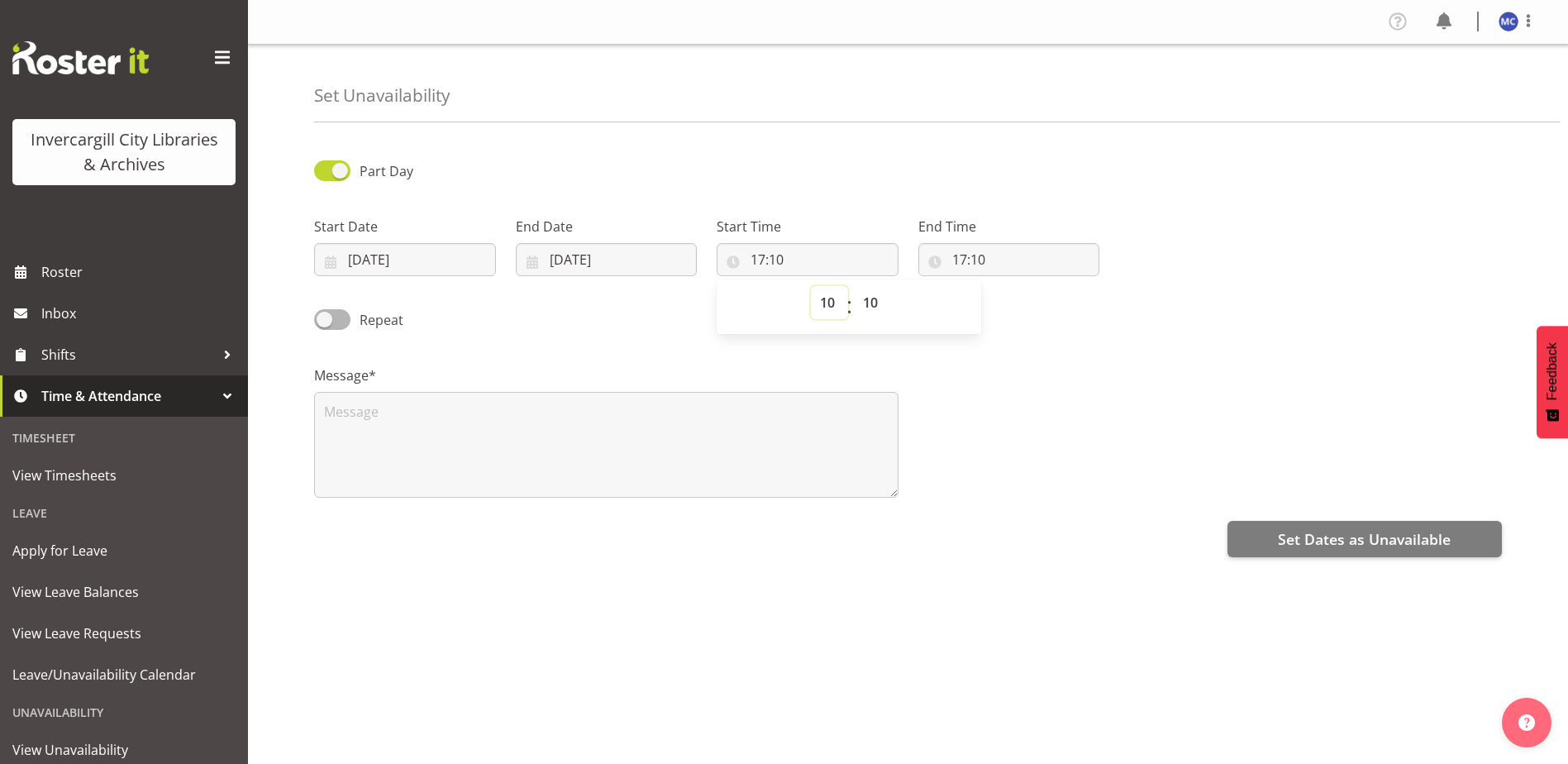
click at [811, 286] on select "00 01 02 03 04 05 06 07 08 09 10 11 12 13 14 15 16 17 18 19 20 21 22 23" at bounding box center [829, 303] width 37 height 33
type input "10:10"
click at [874, 309] on select "00 01 02 03 04 05 06 07 08 09 10 11 12 13 14 15 16 17 18 19 20 21 22 23 24 25 2…" at bounding box center [872, 303] width 37 height 33
select select "45"
click at [853, 286] on select "00 01 02 03 04 05 06 07 08 09 10 11 12 13 14 15 16 17 18 19 20 21 22 23 24 25 2…" at bounding box center [872, 303] width 37 height 33
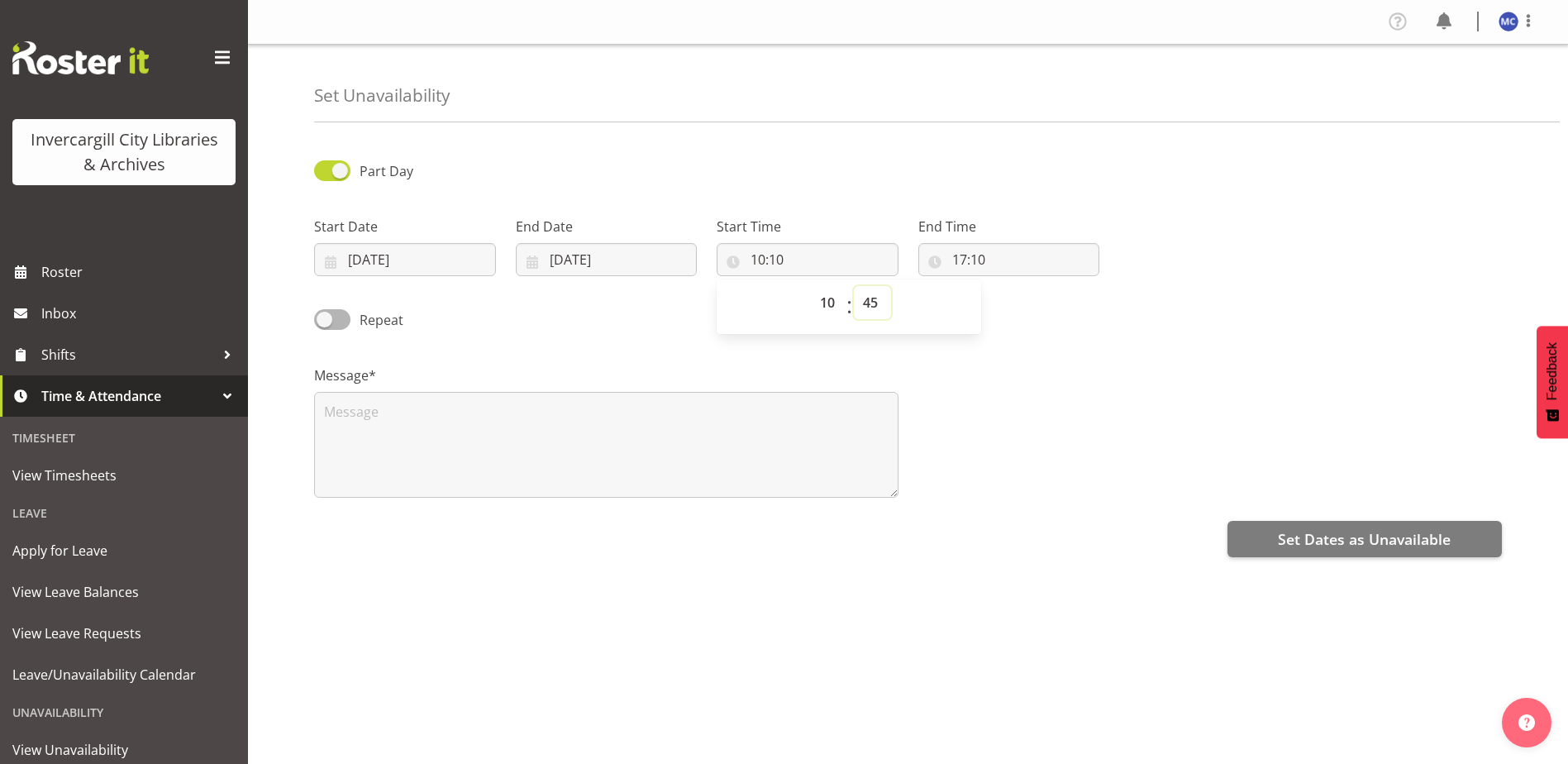
type input "10:45"
click at [957, 257] on input "17:10" at bounding box center [1009, 260] width 182 height 33
click at [1030, 304] on select "00 01 02 03 04 05 06 07 08 09 10 11 12 13 14 15 16 17 18 19 20 21 22 23" at bounding box center [1031, 303] width 37 height 33
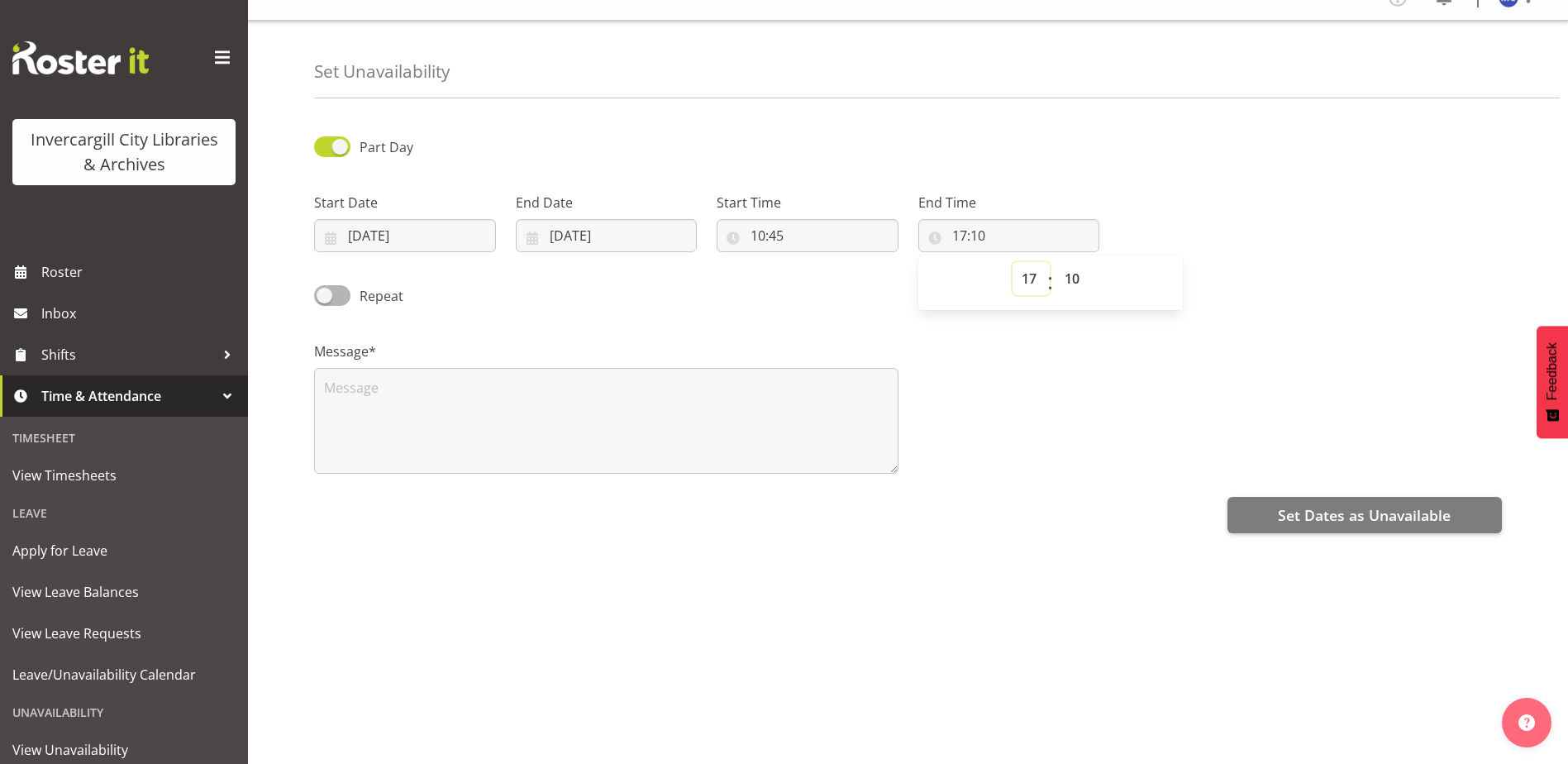
scroll to position [45, 0]
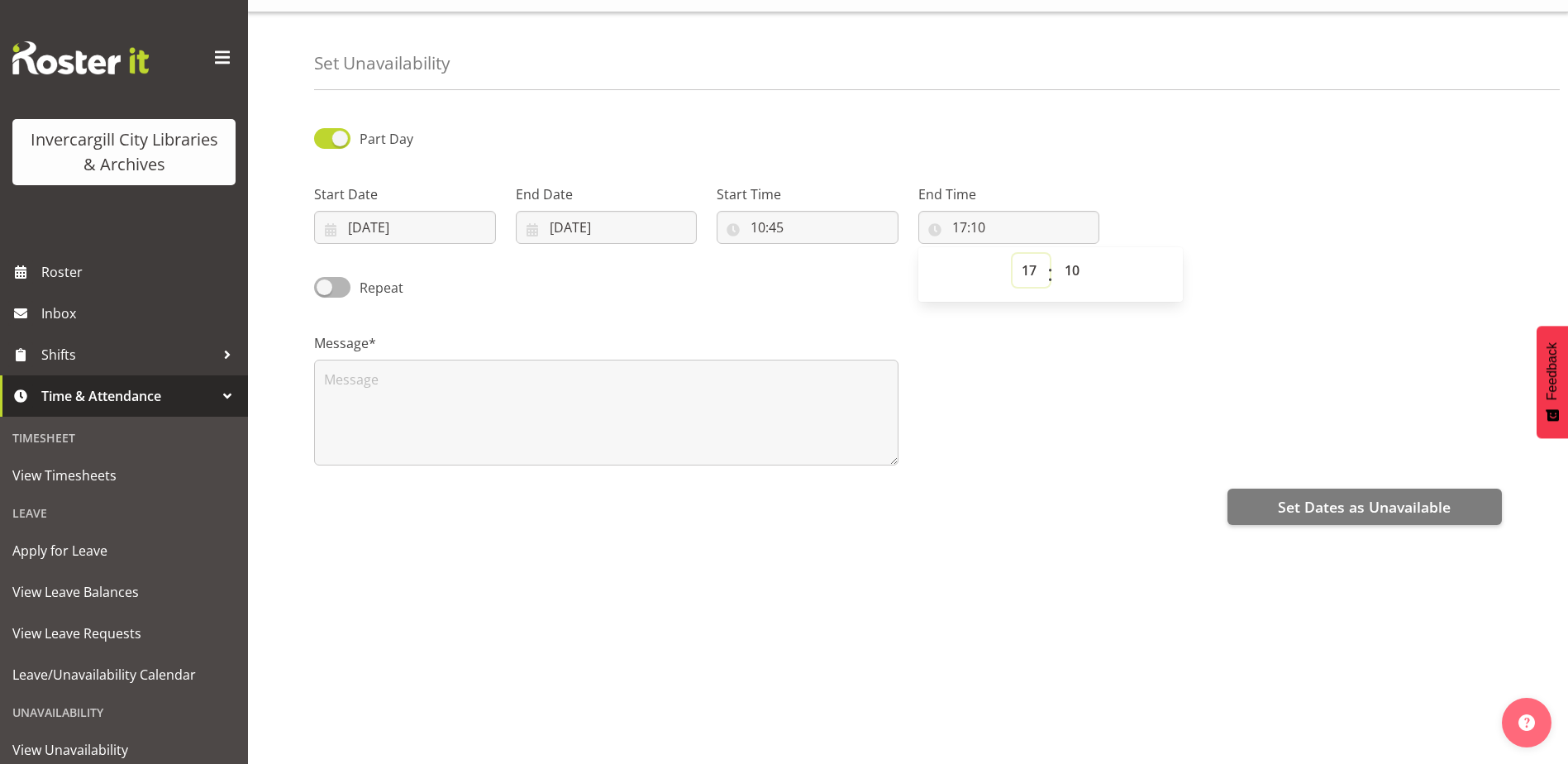
click at [1024, 257] on select "00 01 02 03 04 05 06 07 08 09 10 11 12 13 14 15 16 17 18 19 20 21 22 23" at bounding box center [1031, 270] width 37 height 33
select select "12"
click at [1012, 254] on select "00 01 02 03 04 05 06 07 08 09 10 11 12 13 14 15 16 17 18 19 20 21 22 23" at bounding box center [1031, 270] width 37 height 33
type input "12:10"
click at [1076, 259] on select "00 01 02 03 04 05 06 07 08 09 10 11 12 13 14 15 16 17 18 19 20 21 22 23 24 25 2…" at bounding box center [1074, 270] width 37 height 33
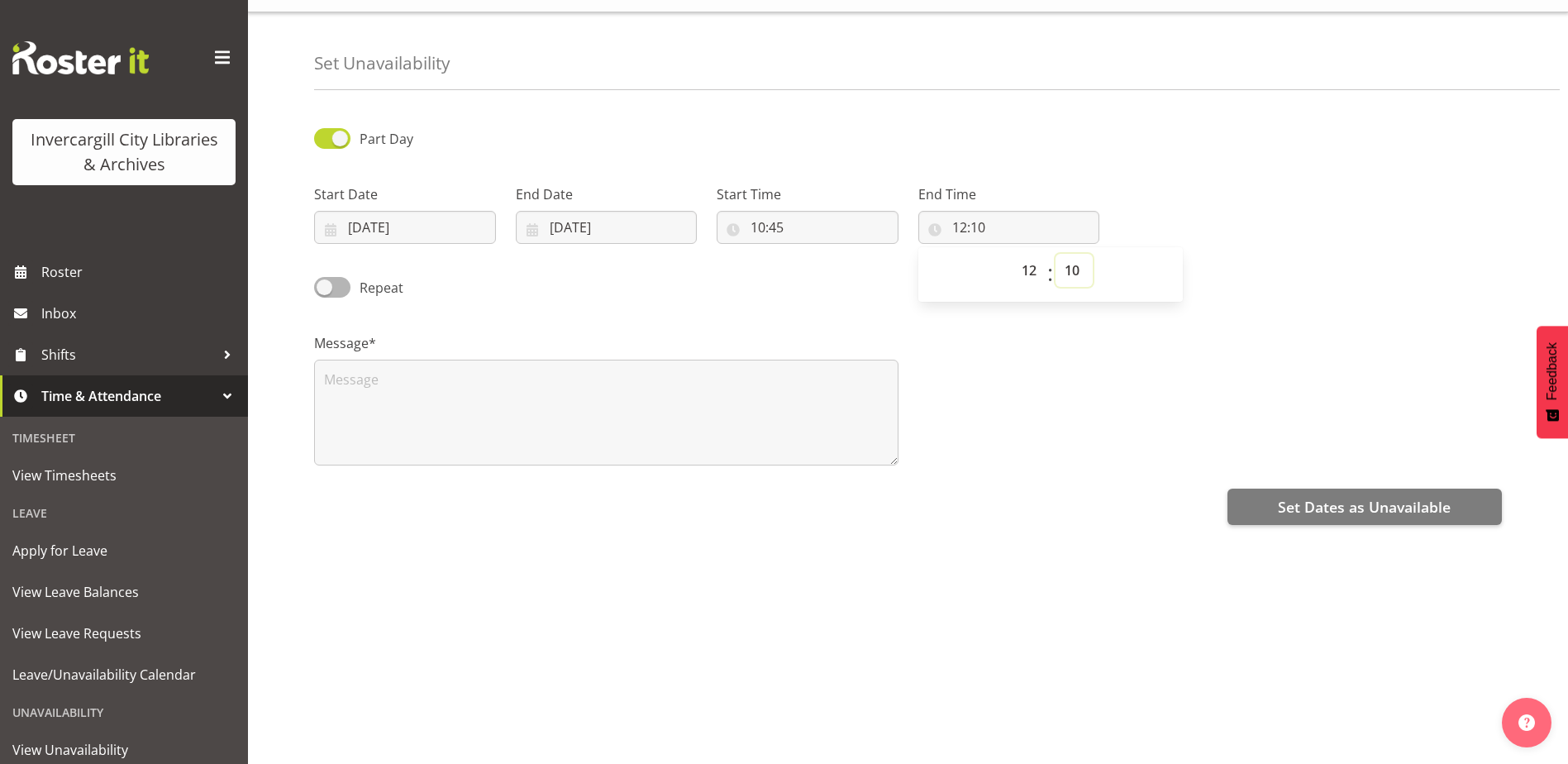
select select "30"
click at [1056, 254] on select "00 01 02 03 04 05 06 07 08 09 10 11 12 13 14 15 16 17 18 19 20 21 22 23 24 25 2…" at bounding box center [1074, 270] width 37 height 33
type input "12:30"
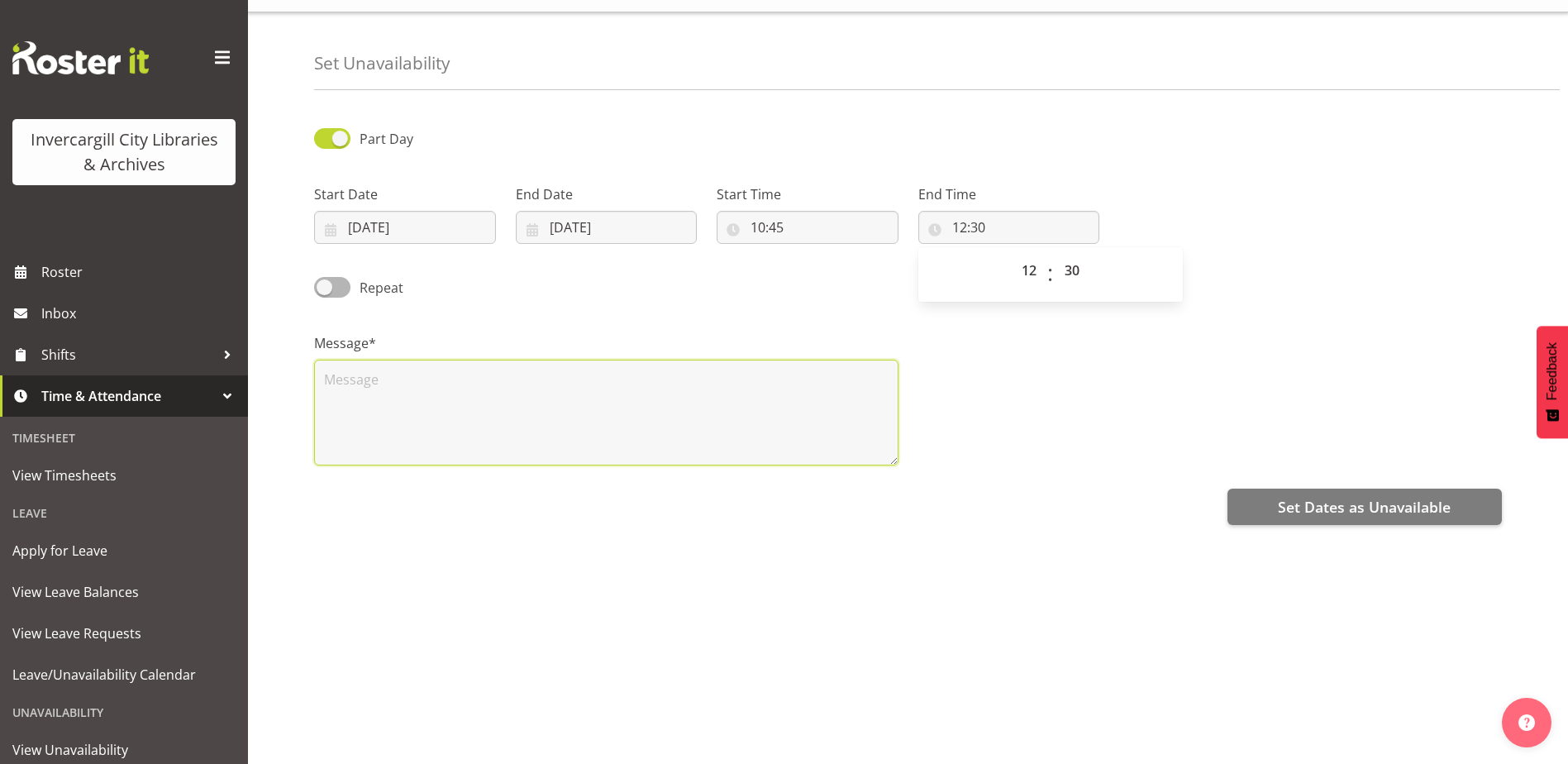
click at [506, 370] on textarea at bounding box center [606, 412] width 584 height 106
paste textarea "SOAR monthly members meeting -disability service @ The Pod"
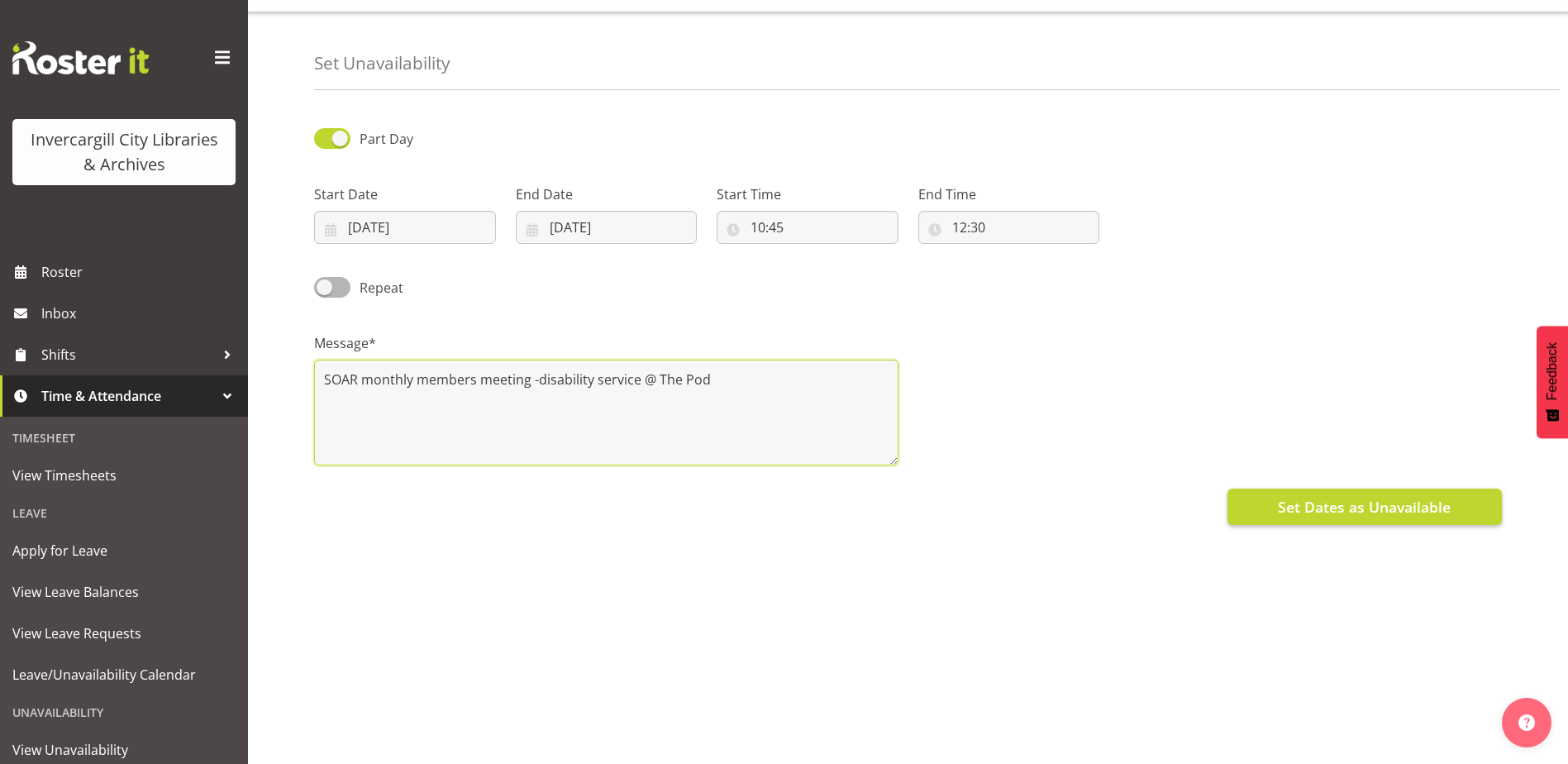
type textarea "SOAR monthly members meeting -disability service @ The Pod"
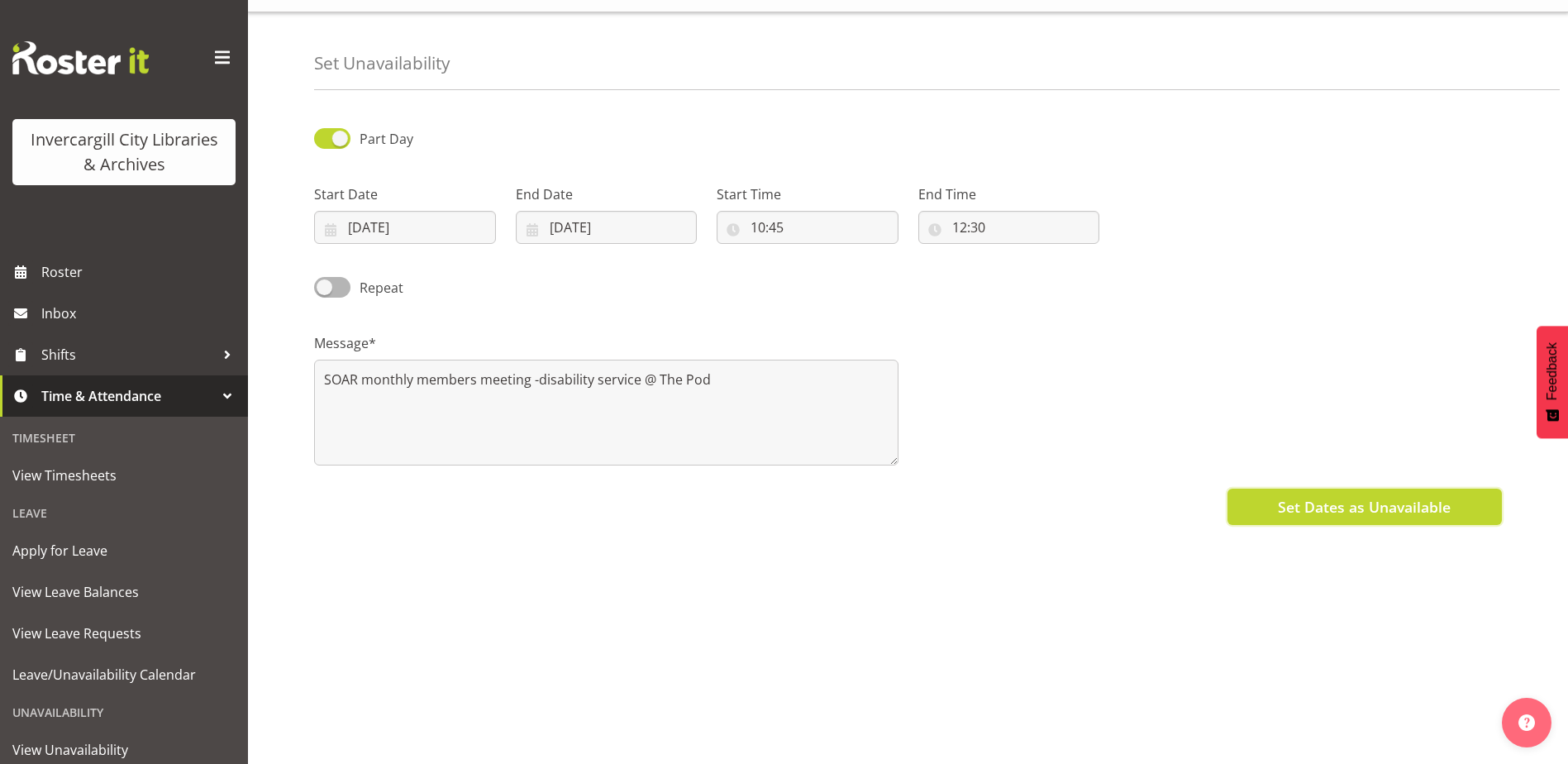
click at [1263, 489] on button "Set Dates as Unavailable" at bounding box center [1364, 507] width 275 height 37
